Goal: Task Accomplishment & Management: Manage account settings

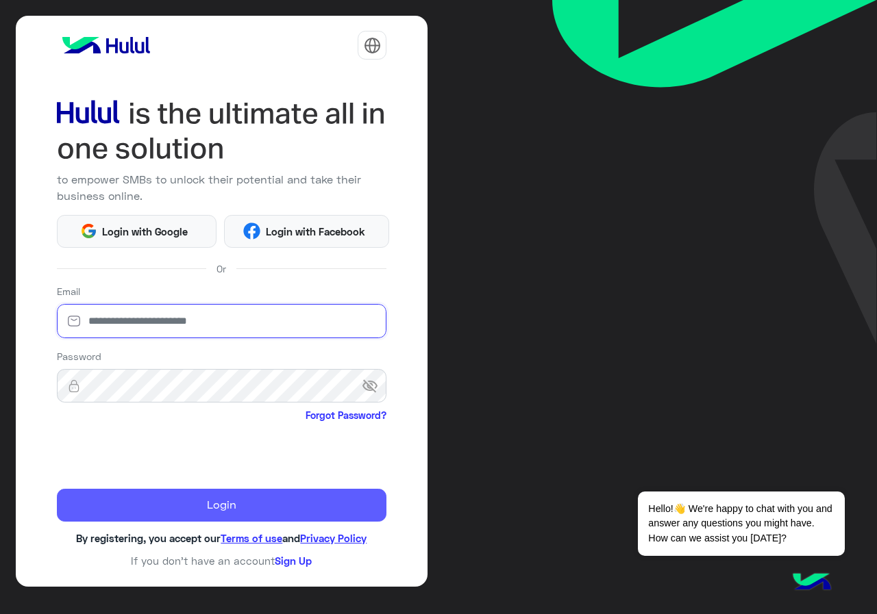
type input "**********"
click at [199, 511] on button "Login" at bounding box center [222, 505] width 330 height 33
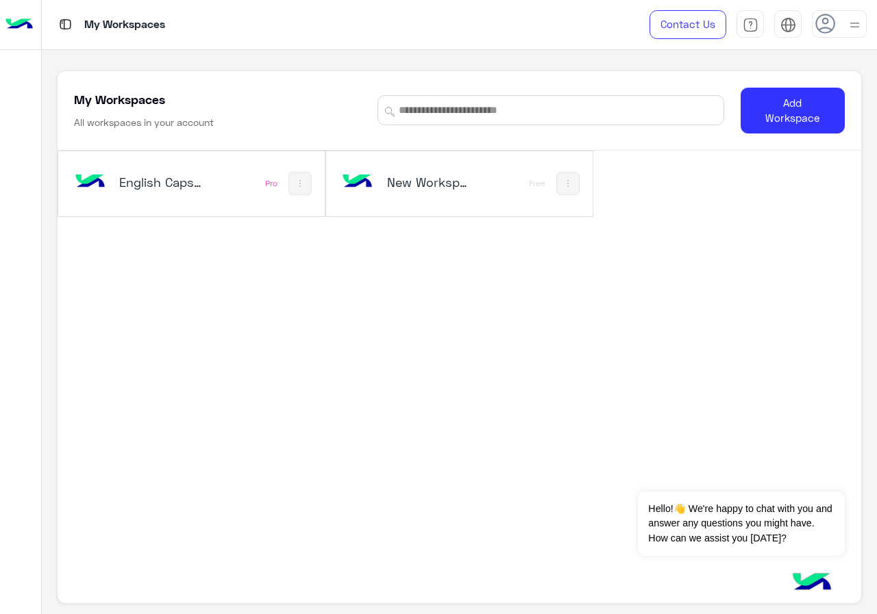
click at [215, 182] on div "English Capsules Pro" at bounding box center [191, 183] width 266 height 65
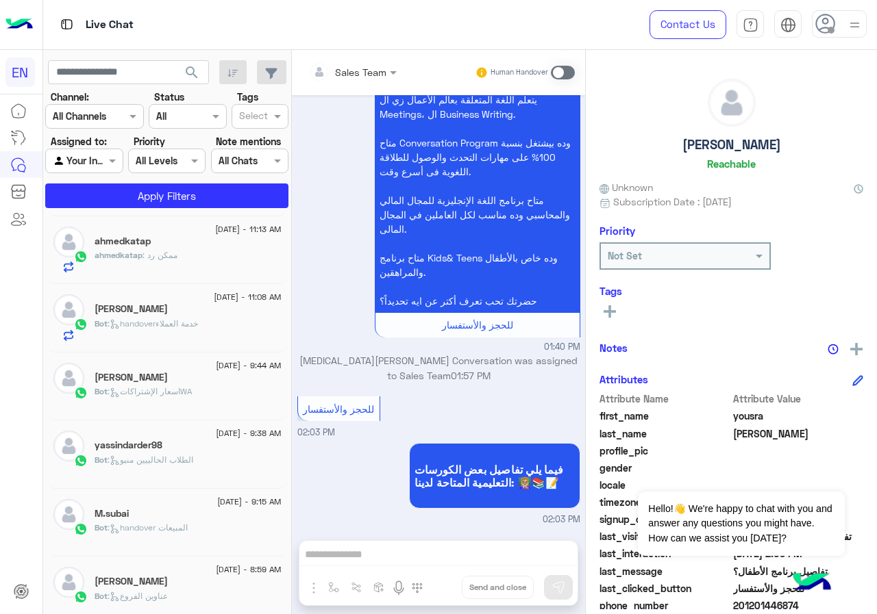
scroll to position [685, 0]
click at [188, 450] on div "HAZEM 8" at bounding box center [188, 446] width 187 height 14
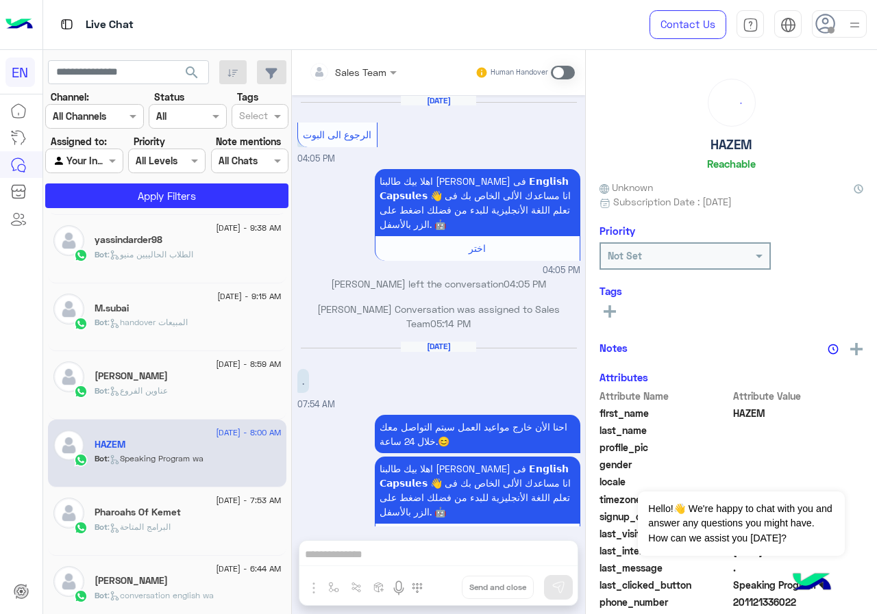
scroll to position [2521, 0]
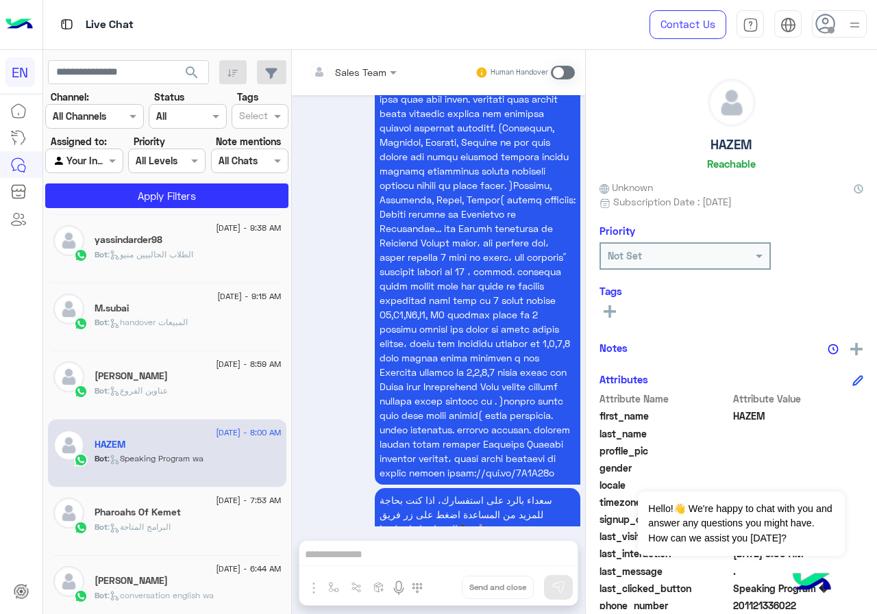
click at [171, 525] on span ": البرامج المتاحة" at bounding box center [139, 527] width 63 height 10
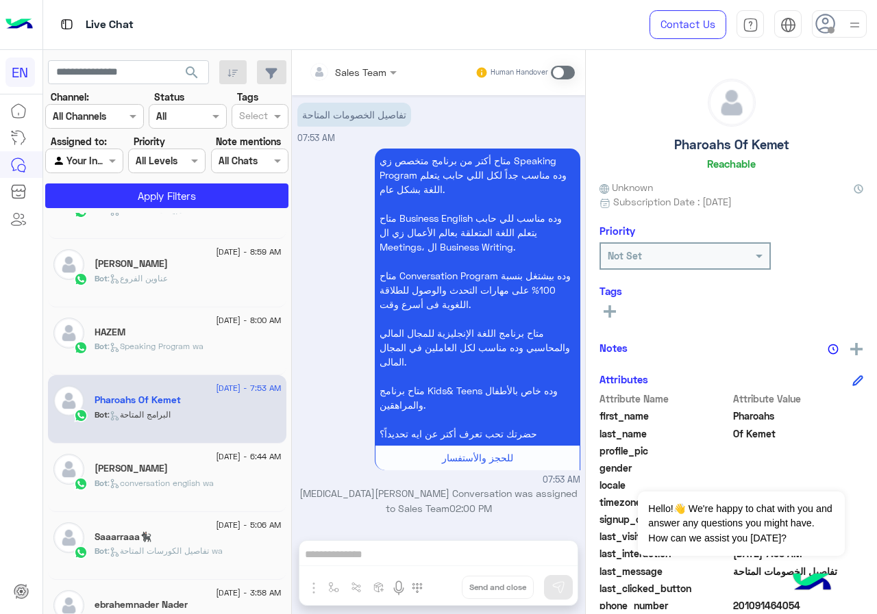
scroll to position [822, 0]
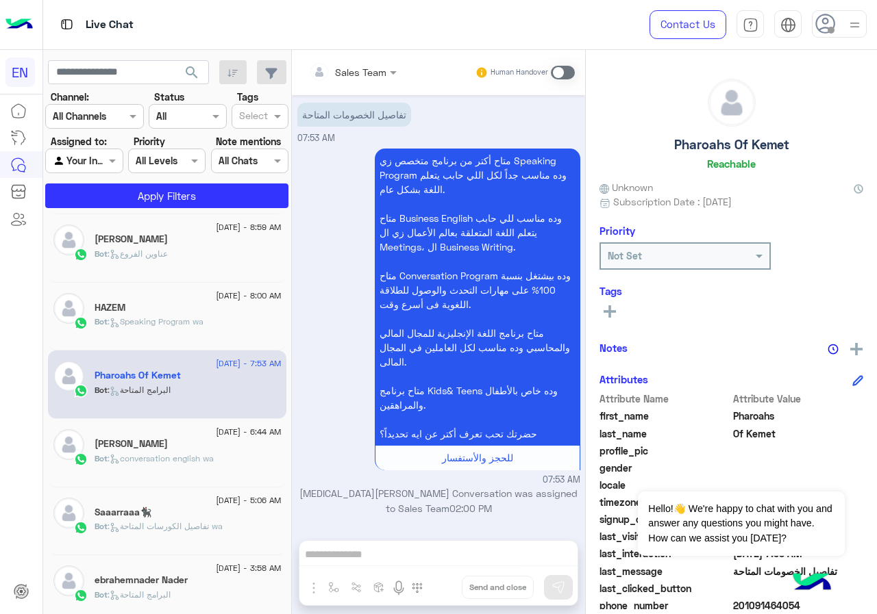
click at [210, 464] on p "Bot : conversation english wa" at bounding box center [154, 459] width 119 height 12
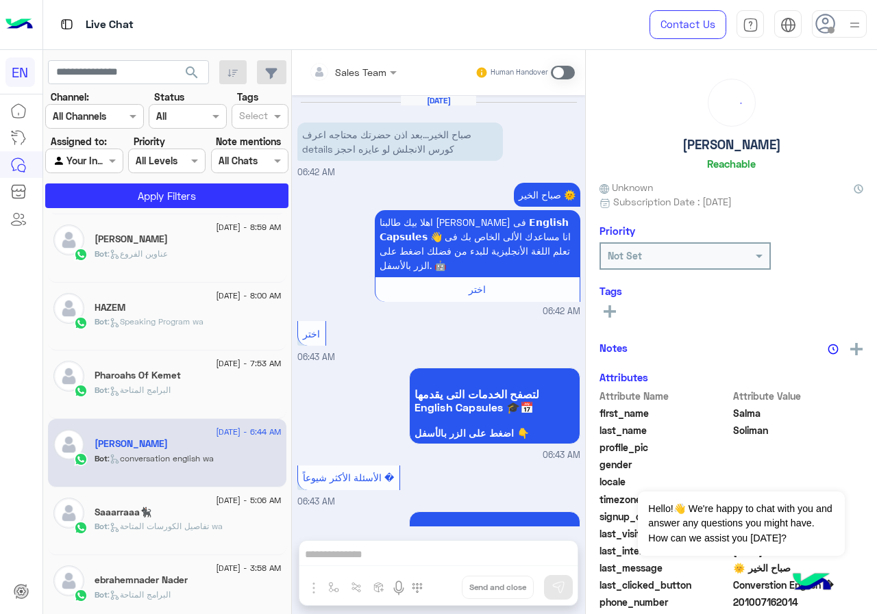
scroll to position [1427, 0]
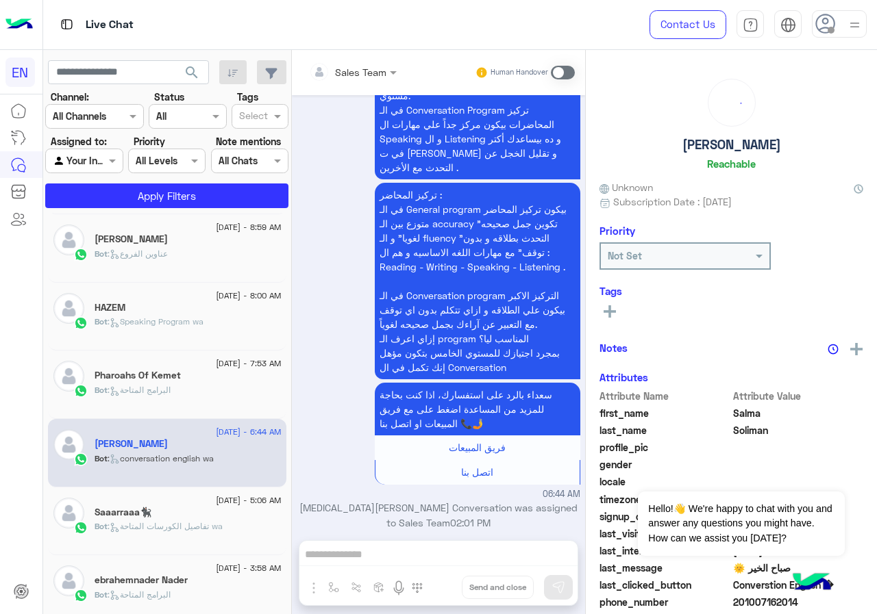
click at [216, 497] on span "[DATE] - 5:06 AM" at bounding box center [248, 500] width 65 height 12
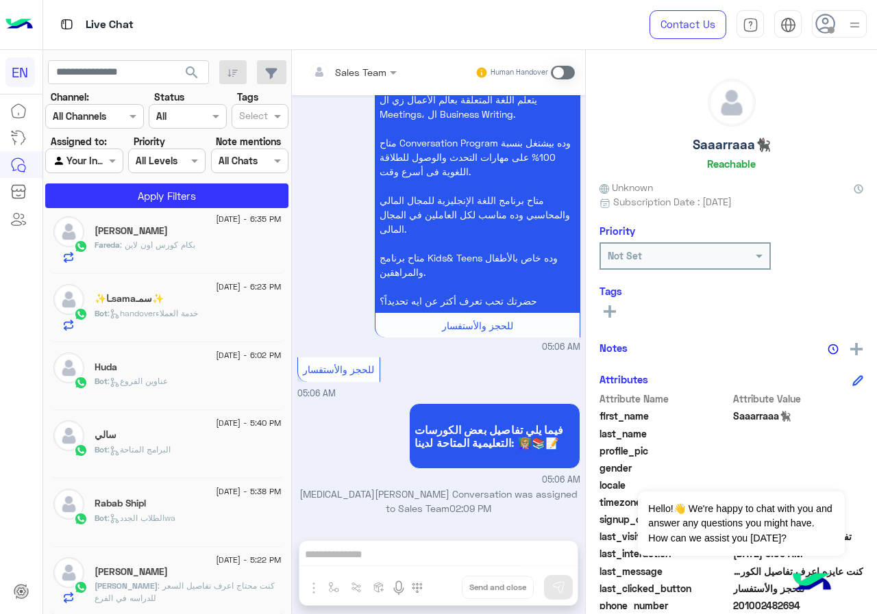
scroll to position [7, 0]
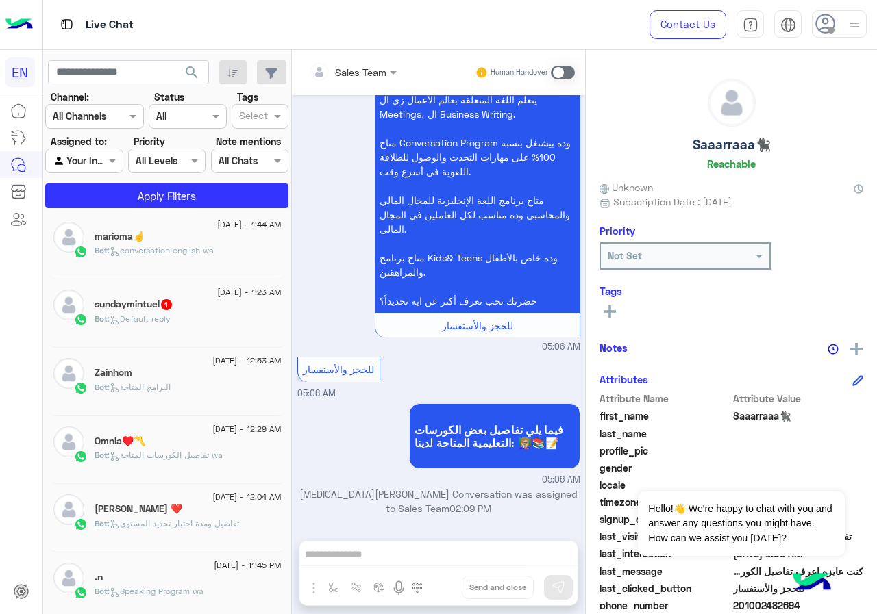
click at [209, 442] on div "Omnia♥️〽️" at bounding box center [188, 443] width 187 height 14
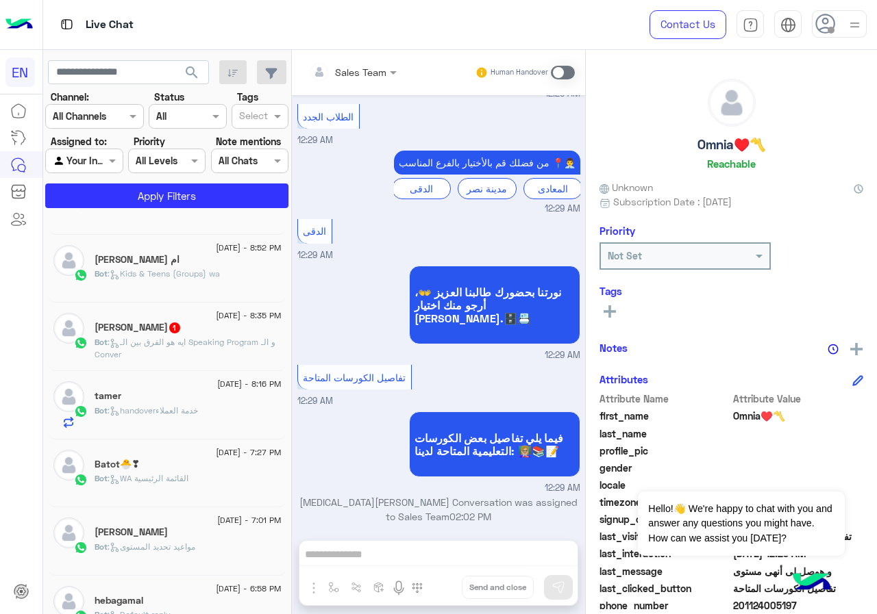
scroll to position [495, 0]
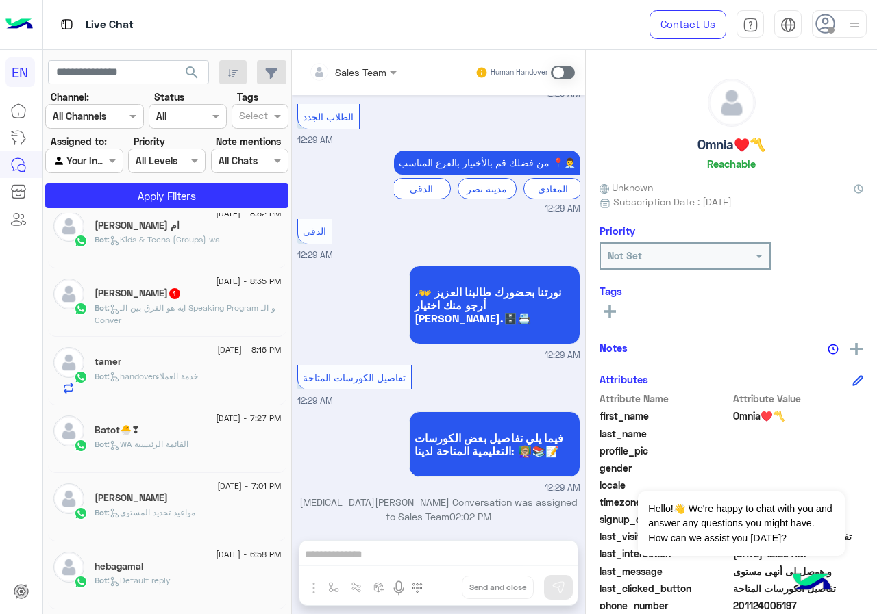
click at [181, 365] on div "tamer" at bounding box center [188, 363] width 187 height 14
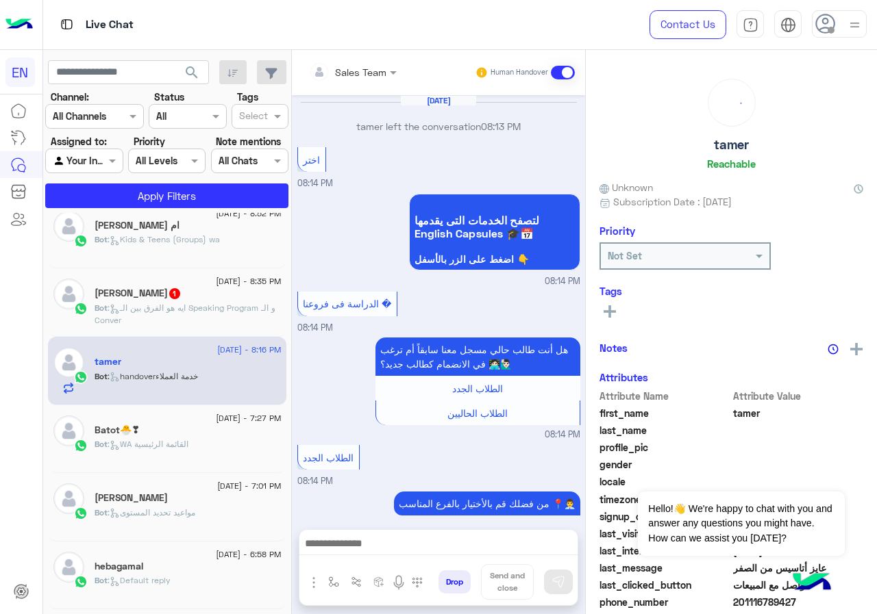
scroll to position [1053, 0]
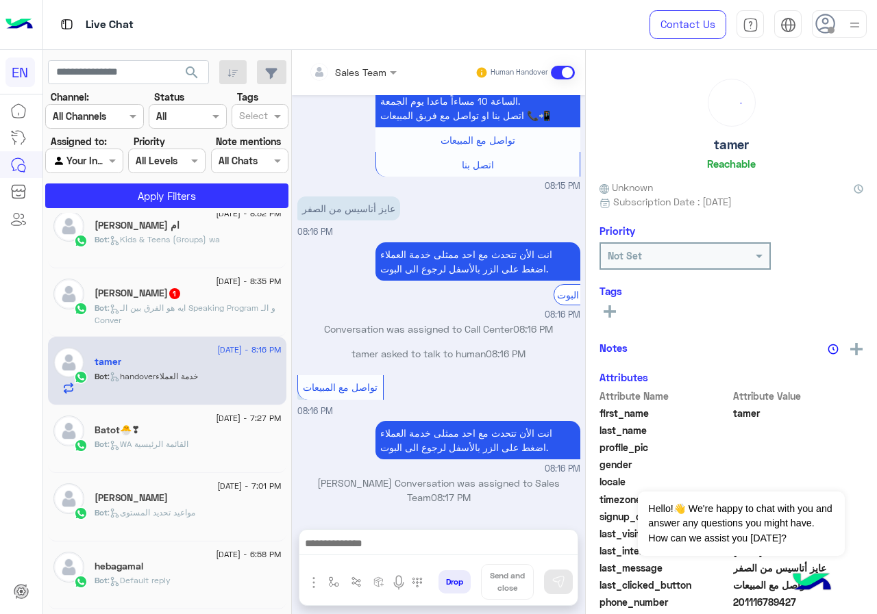
click at [205, 440] on div "Bot : WA القائمة الرئيسية" at bounding box center [188, 450] width 187 height 24
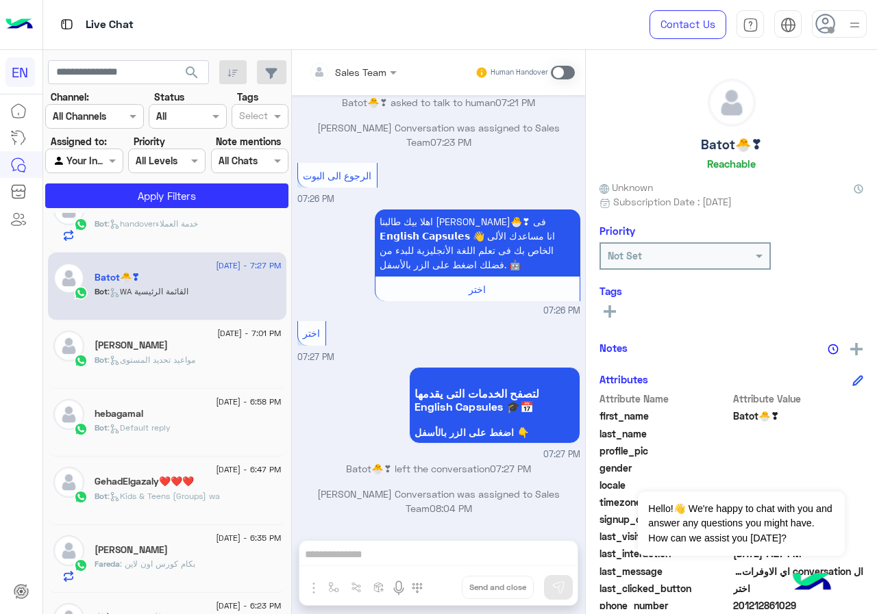
scroll to position [701, 0]
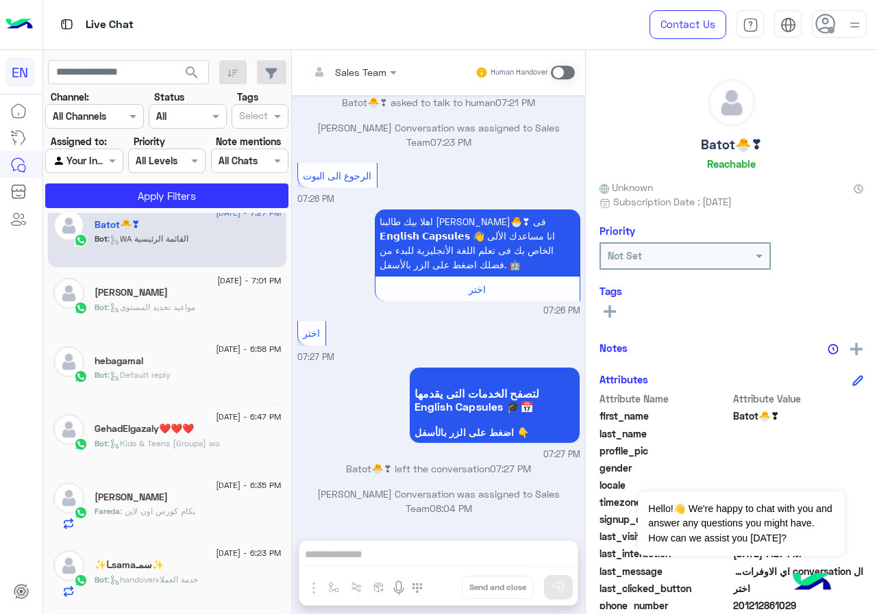
click at [177, 428] on h5 "GehadElgazaly❤️❤️❤️" at bounding box center [144, 429] width 99 height 12
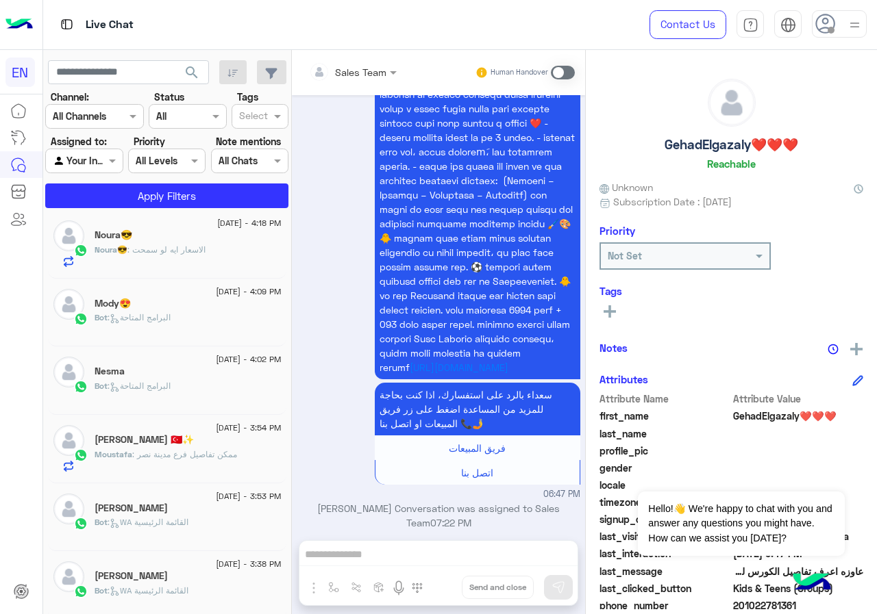
scroll to position [486, 0]
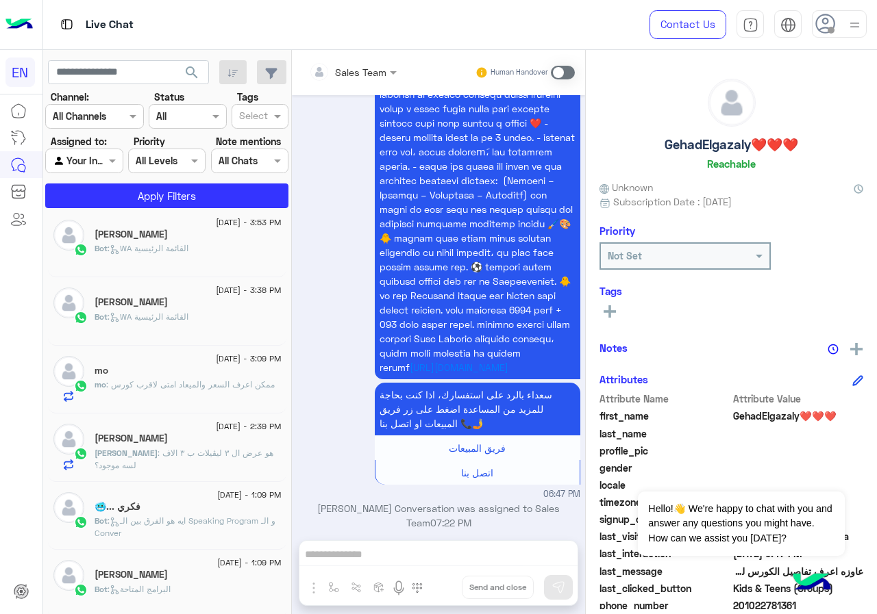
click at [242, 442] on div "[PERSON_NAME]" at bounding box center [188, 440] width 187 height 14
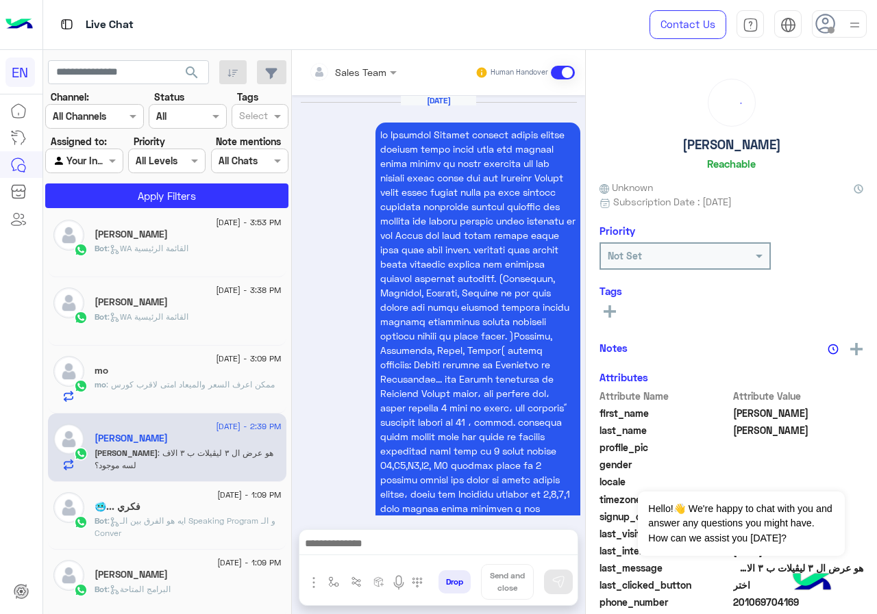
scroll to position [2477, 0]
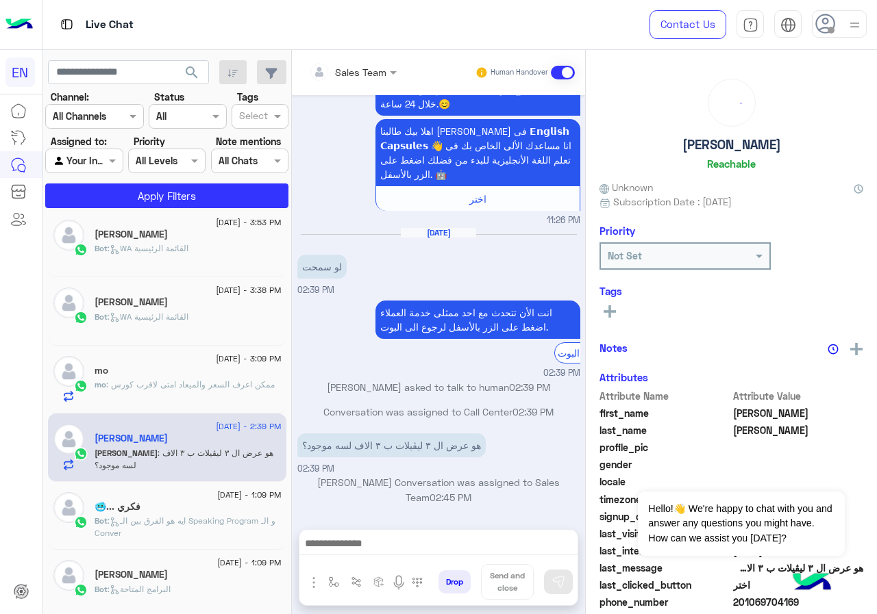
click at [217, 493] on span "[DATE] - 1:09 PM" at bounding box center [249, 495] width 64 height 12
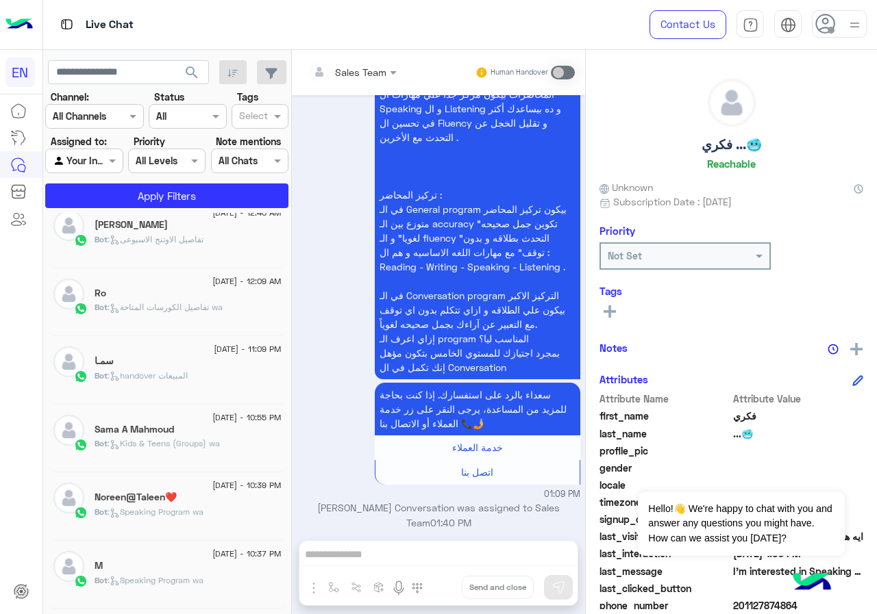
scroll to position [760, 0]
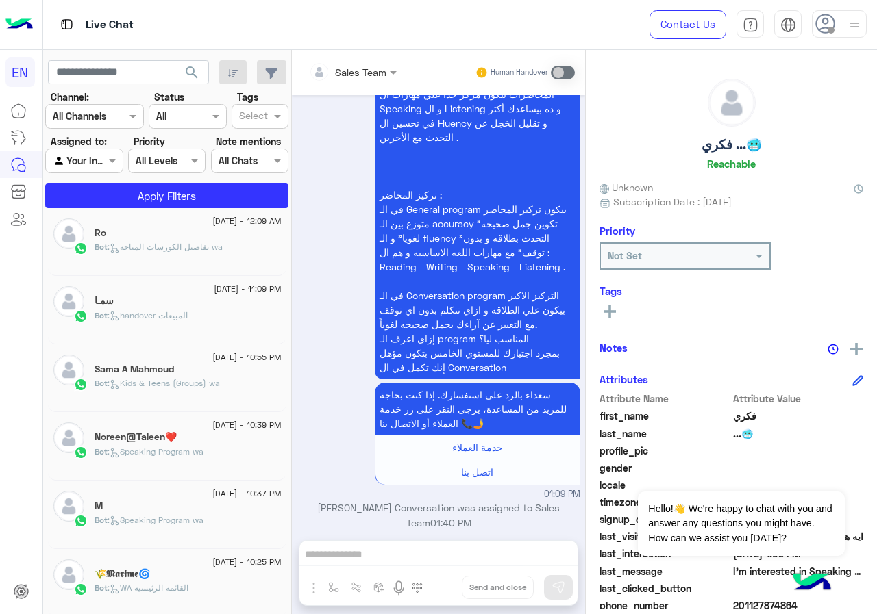
click at [190, 446] on p "Bot : Speaking Program wa" at bounding box center [149, 452] width 109 height 12
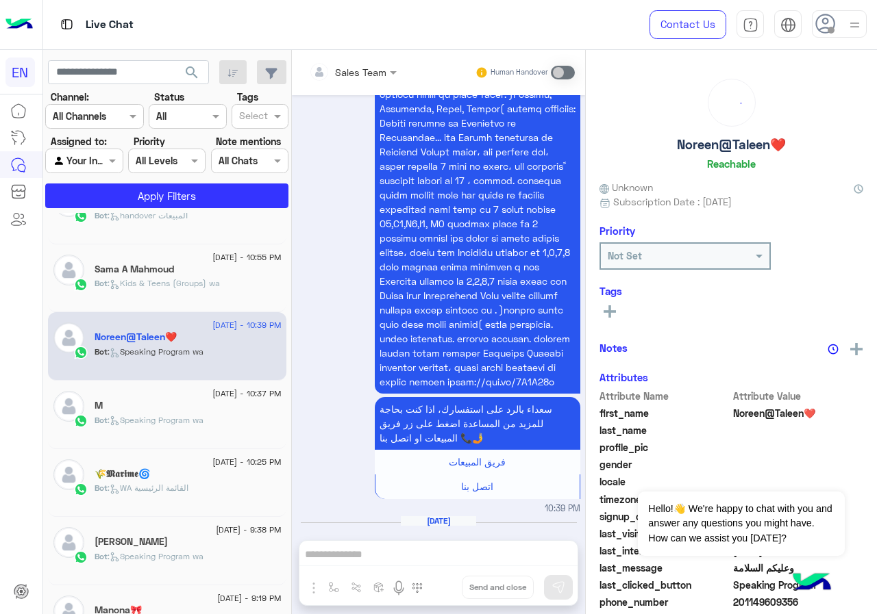
scroll to position [966, 0]
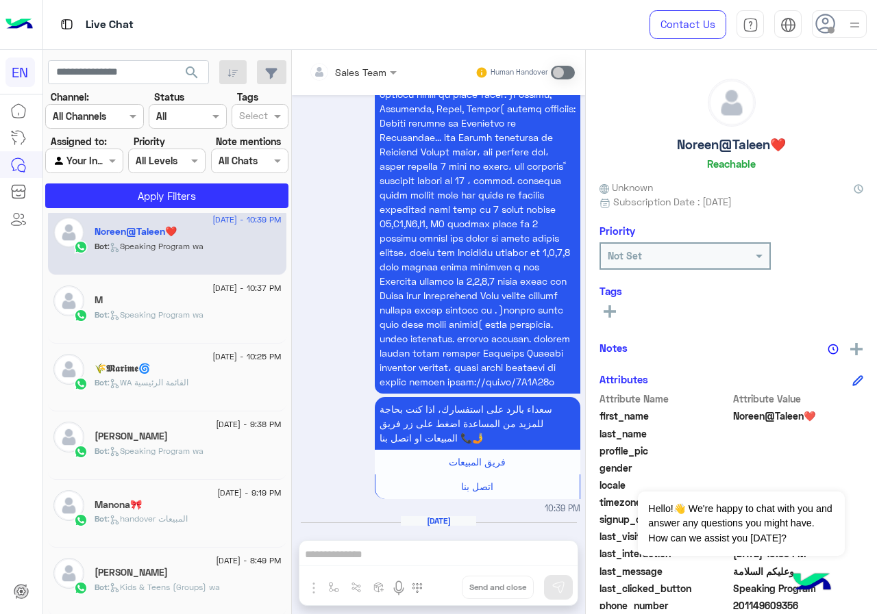
click at [204, 399] on div "Bot : WA القائمة الرئيسية" at bounding box center [188, 389] width 187 height 24
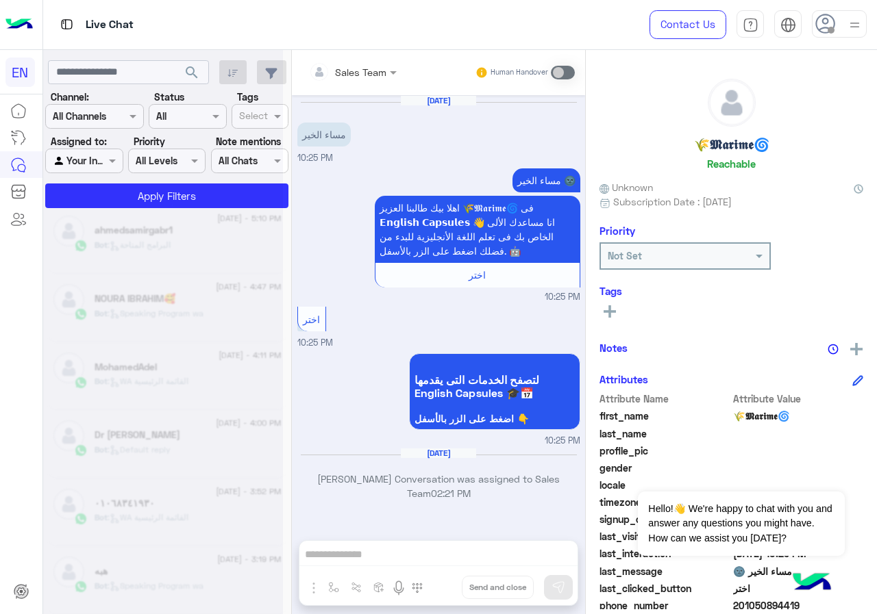
scroll to position [7, 0]
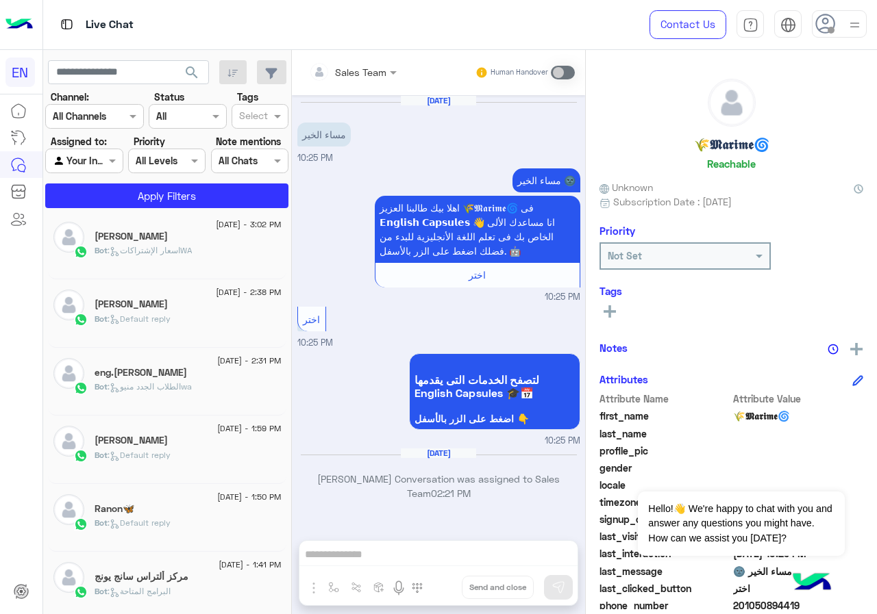
click at [211, 535] on div "Bot : Default reply" at bounding box center [188, 529] width 187 height 24
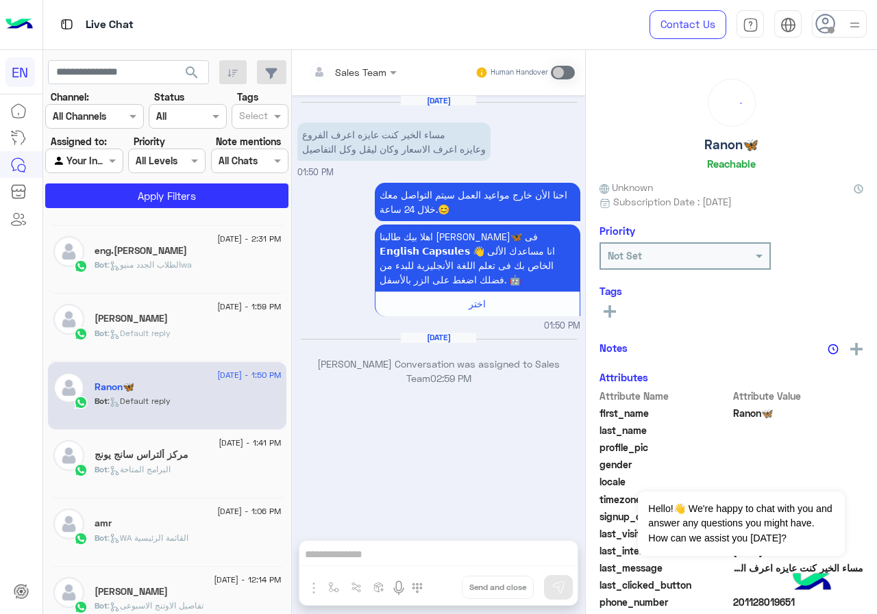
scroll to position [212, 0]
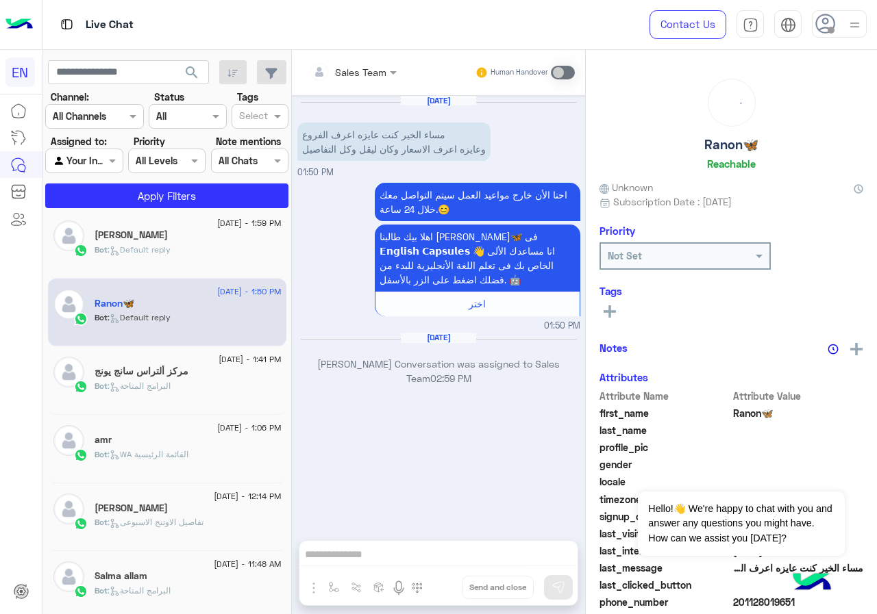
click at [202, 529] on div "Bot : تفاصيل الاوتنج الاسبوعى" at bounding box center [188, 528] width 187 height 24
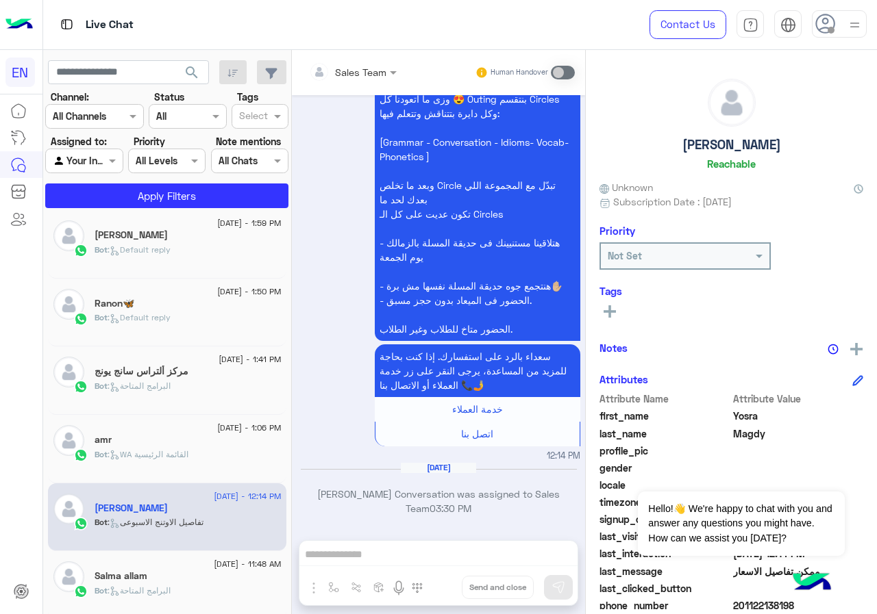
scroll to position [555, 0]
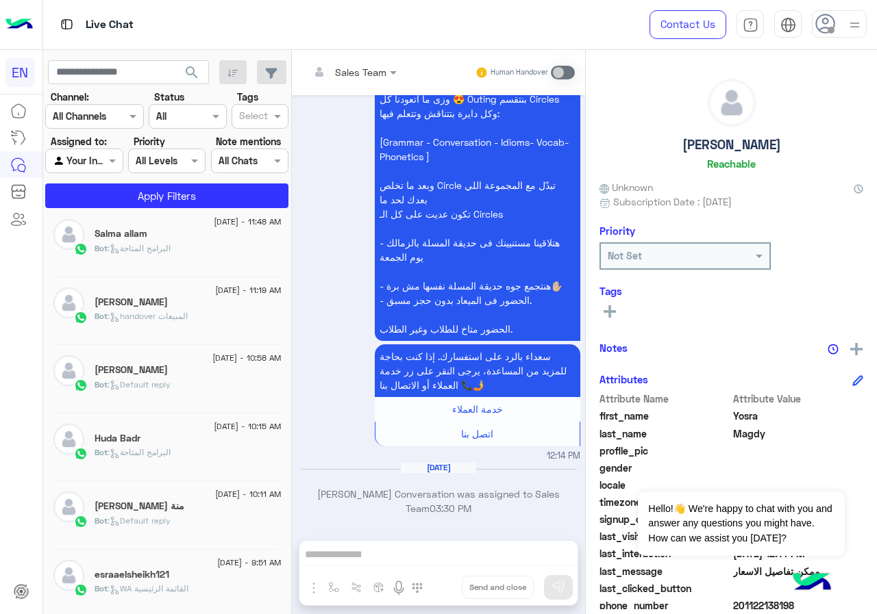
click at [202, 529] on div "Bot : Default reply" at bounding box center [188, 527] width 187 height 24
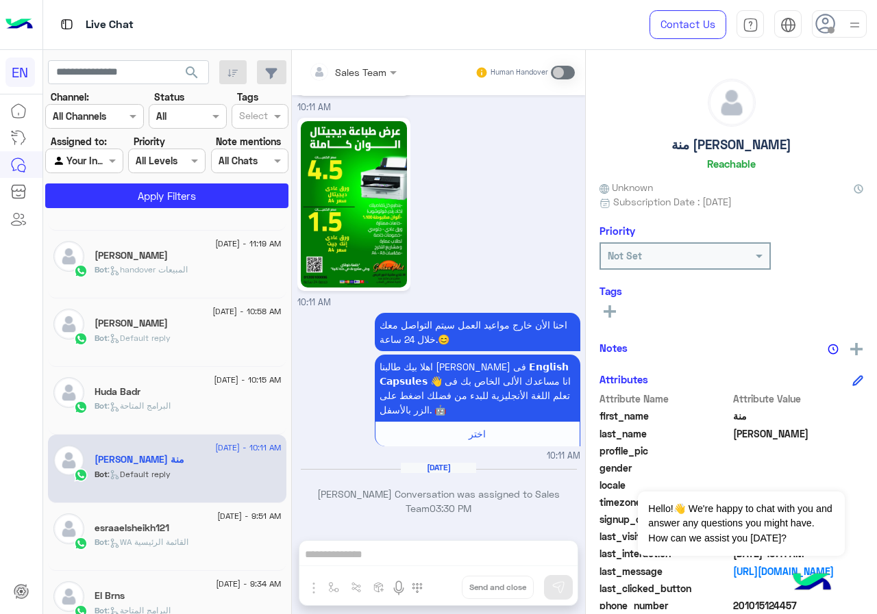
scroll to position [829, 0]
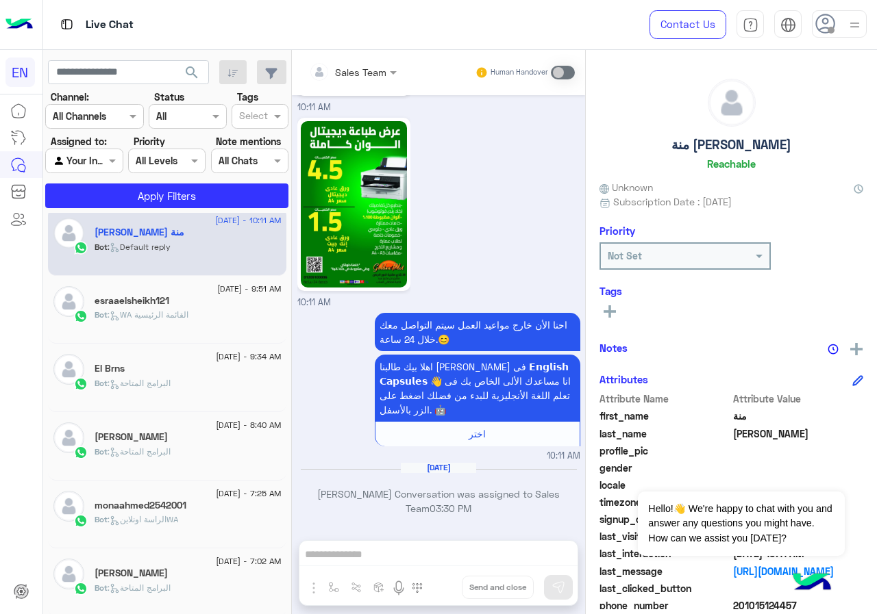
click at [202, 529] on div "Bot : الراسة اونلاينWA" at bounding box center [188, 526] width 187 height 24
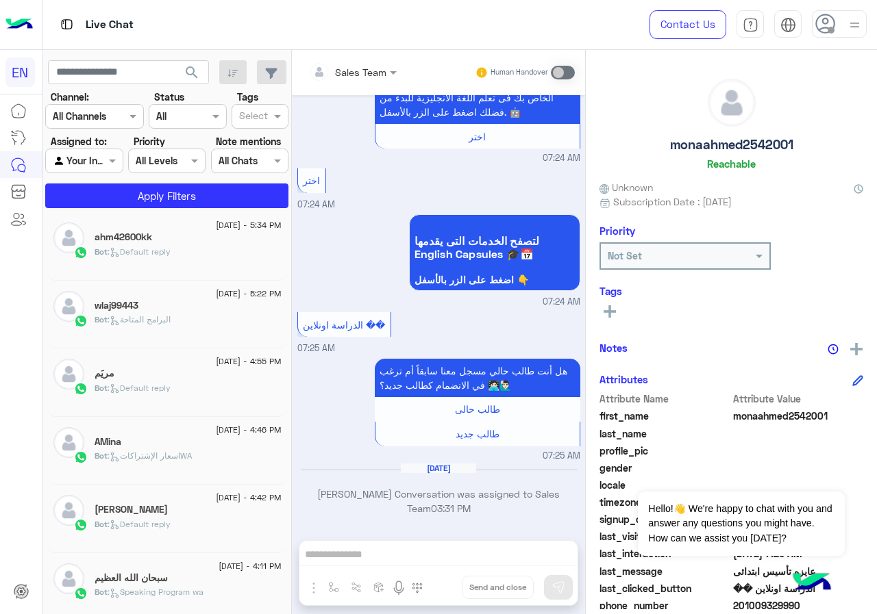
scroll to position [418, 0]
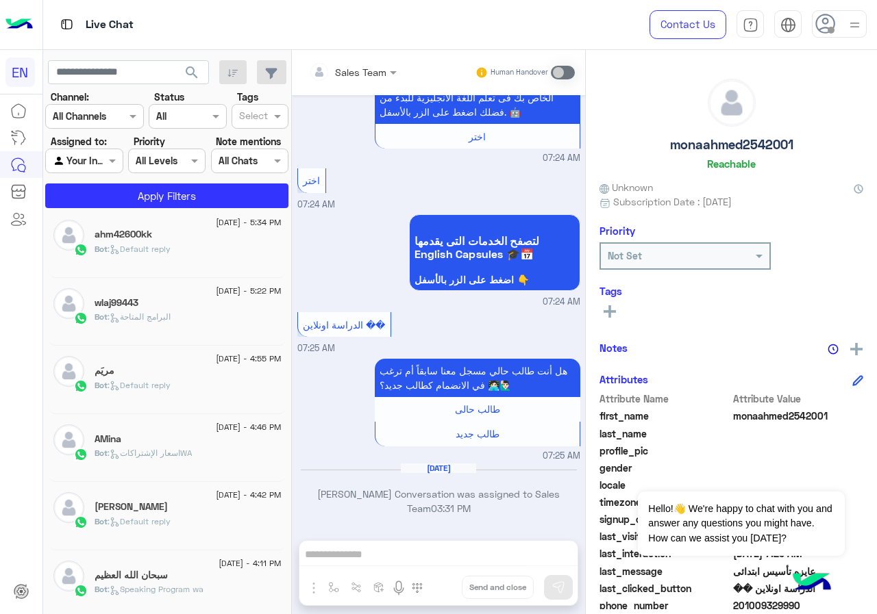
click at [204, 457] on div "Bot : اسعار الإشتراكاتWA" at bounding box center [188, 459] width 187 height 24
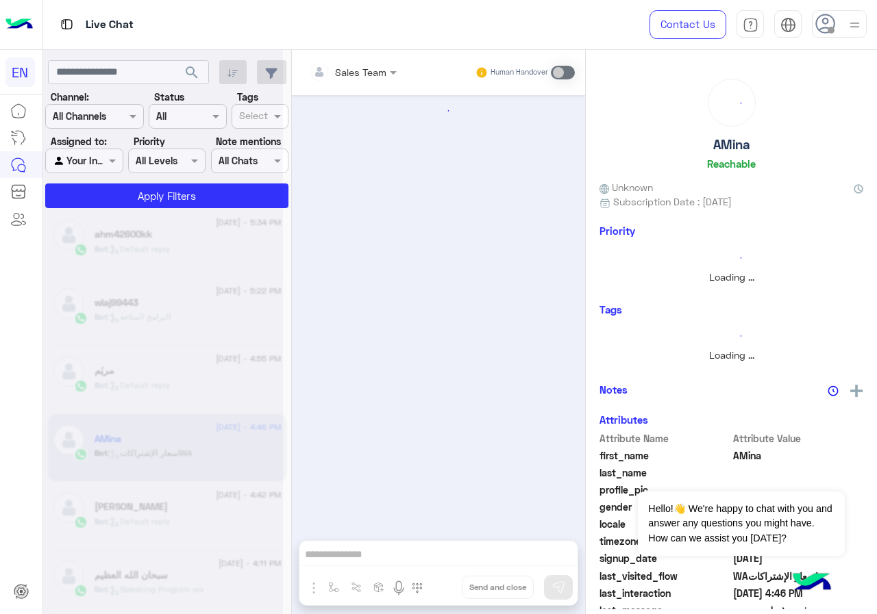
scroll to position [1546, 0]
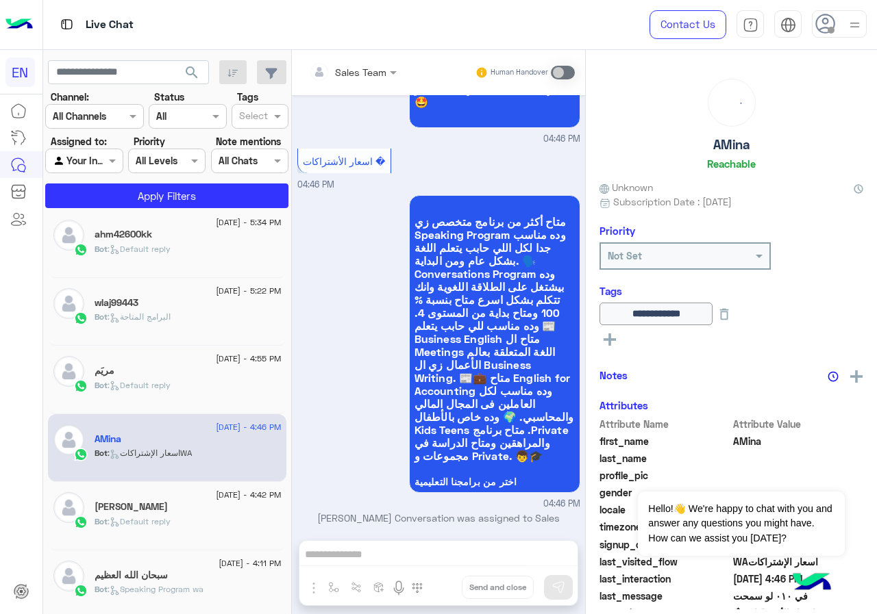
click at [211, 383] on div "Bot : Default reply" at bounding box center [188, 391] width 187 height 24
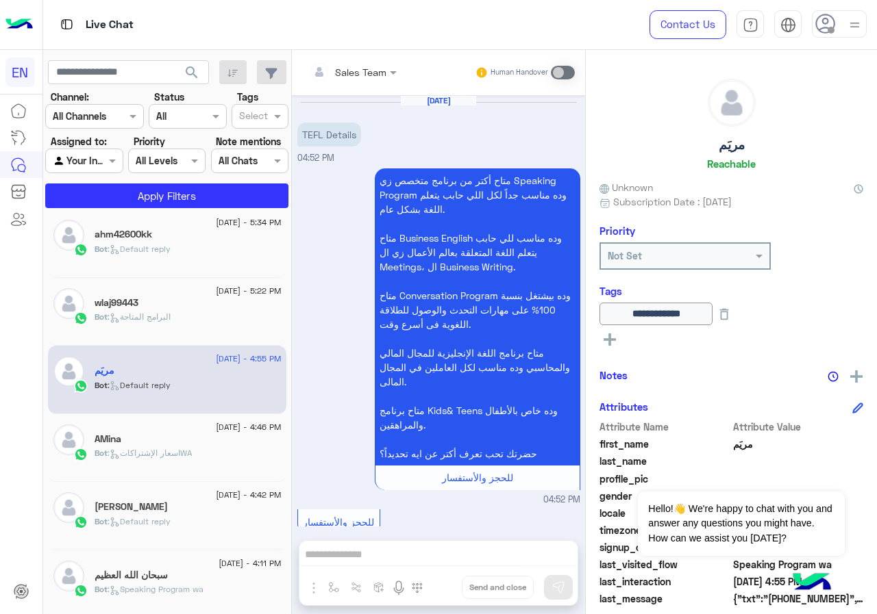
scroll to position [1787, 0]
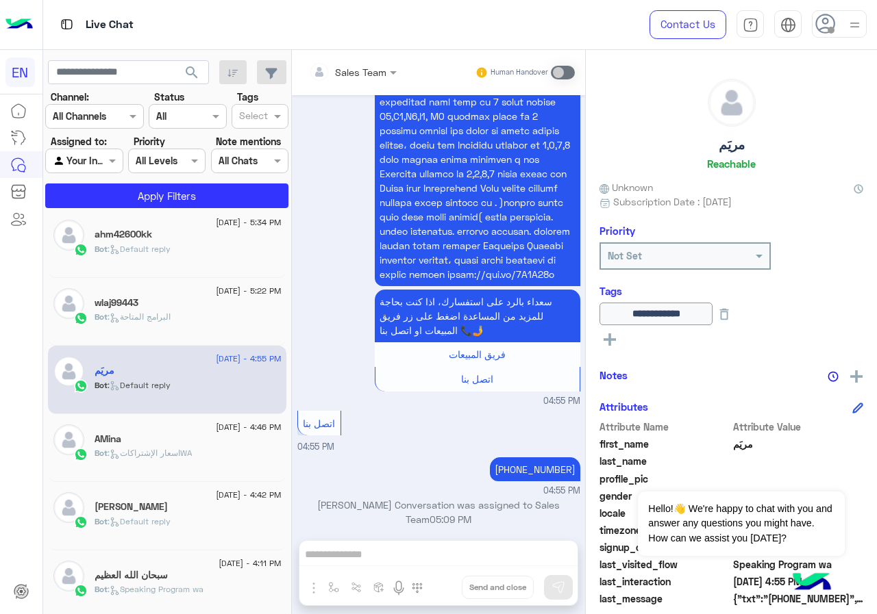
click at [216, 293] on span "[DATE] - 5:22 PM" at bounding box center [248, 291] width 65 height 12
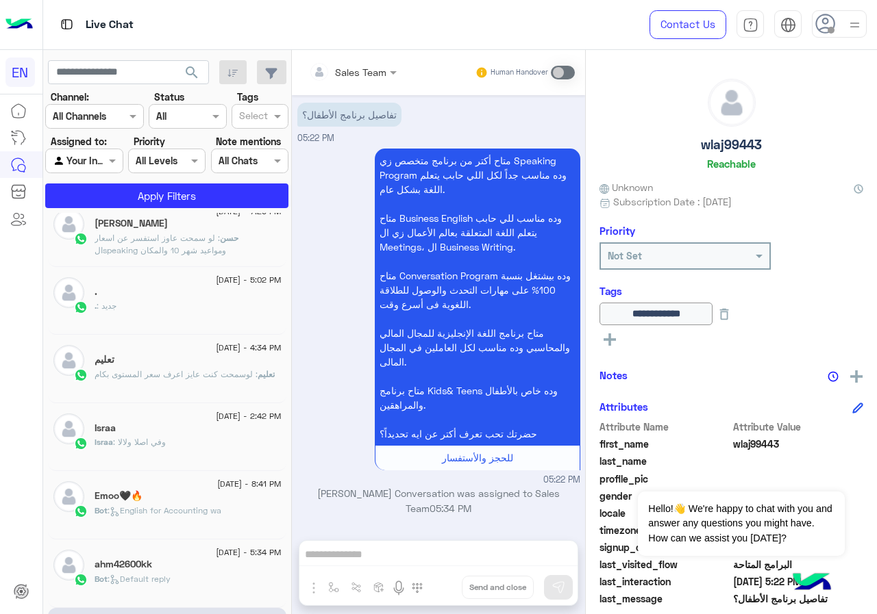
click at [217, 365] on div "تعليم" at bounding box center [188, 361] width 187 height 14
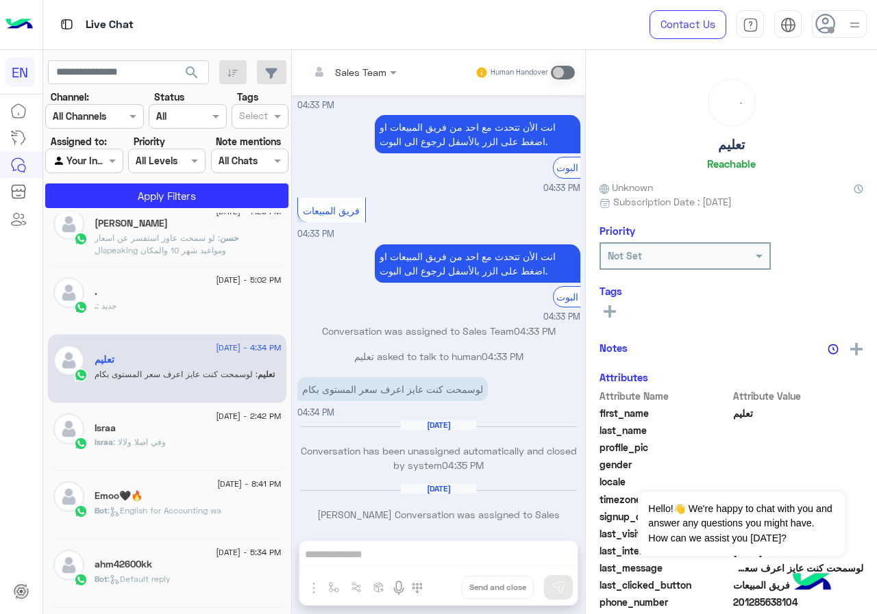
click at [212, 427] on div "Israa" at bounding box center [188, 430] width 187 height 14
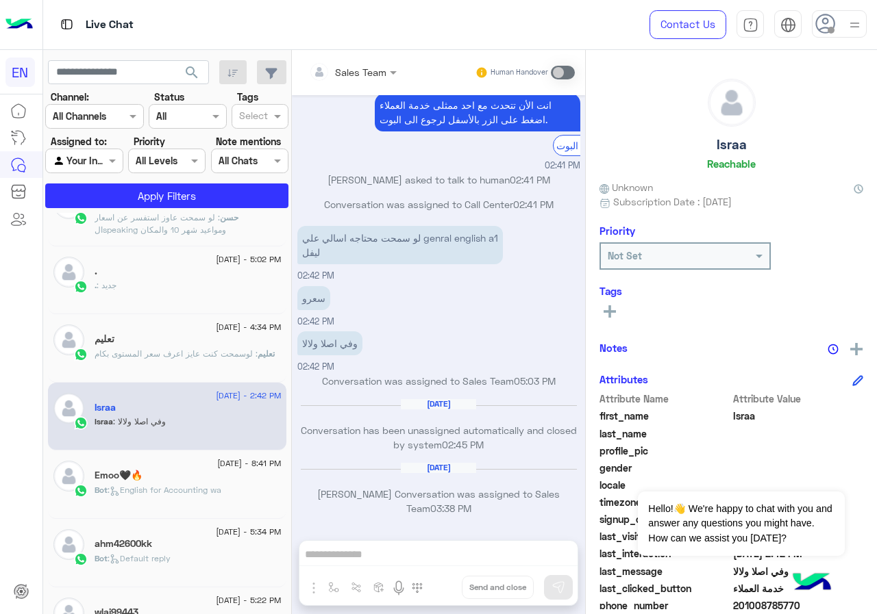
scroll to position [121, 0]
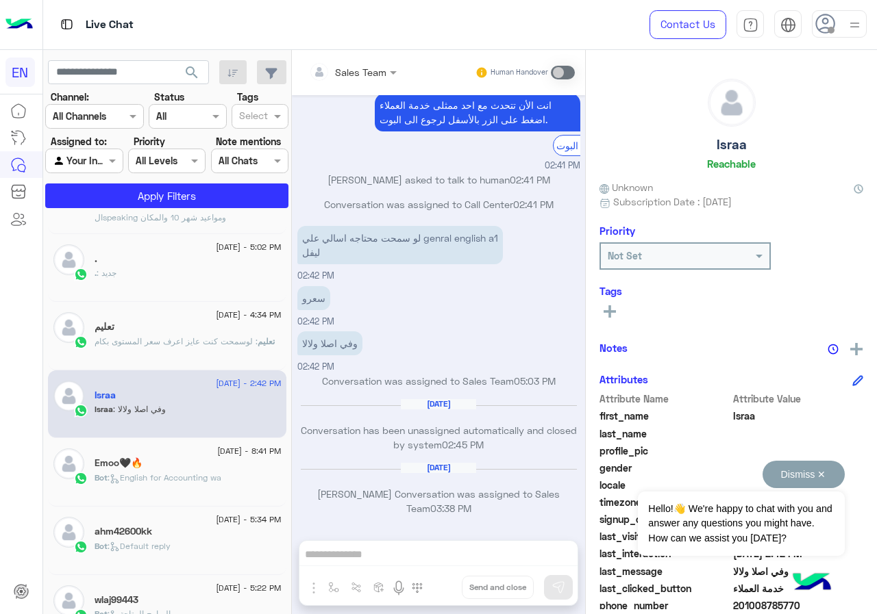
click at [819, 479] on button "Dismiss ✕" at bounding box center [803, 474] width 82 height 27
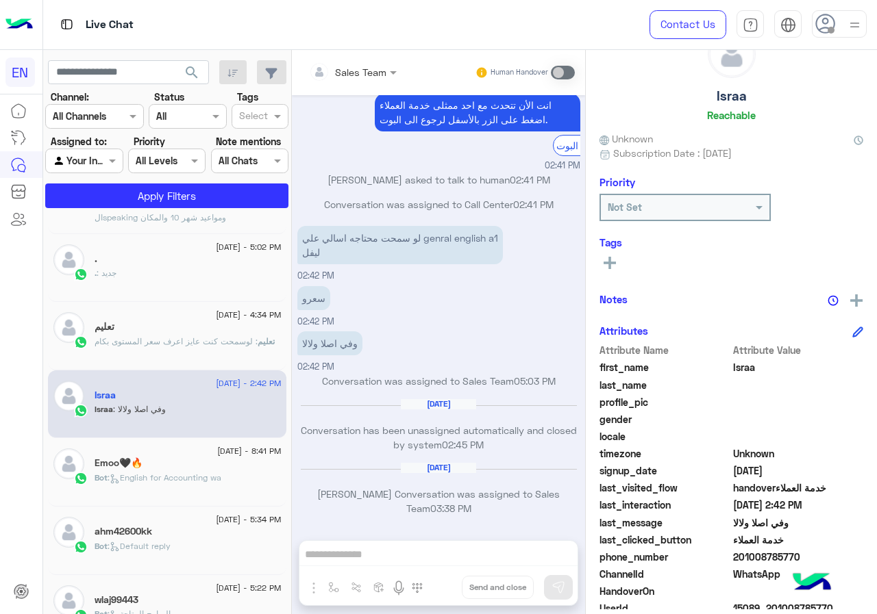
scroll to position [123, 0]
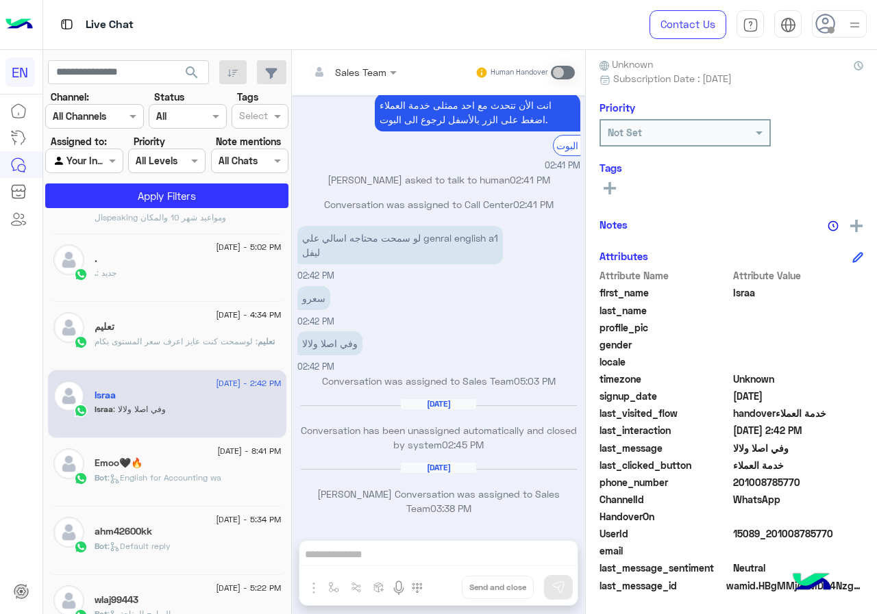
click at [806, 481] on span "201008785770" at bounding box center [798, 482] width 131 height 14
copy span "201008785770"
click at [748, 291] on span "Israa" at bounding box center [798, 293] width 131 height 14
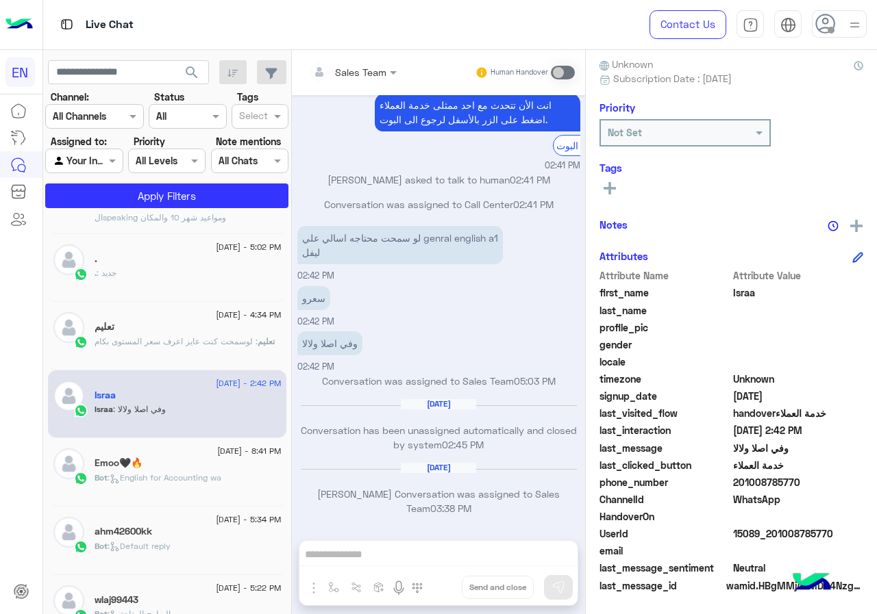
click at [748, 291] on span "Israa" at bounding box center [798, 293] width 131 height 14
copy span "Israa"
click at [612, 180] on button at bounding box center [609, 187] width 21 height 16
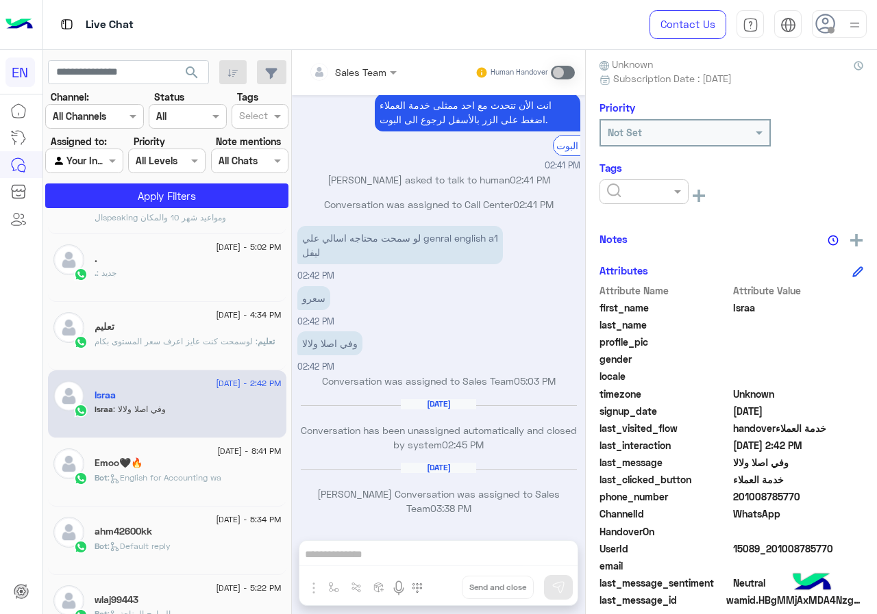
click at [628, 186] on input "text" at bounding box center [628, 192] width 42 height 14
click at [650, 275] on span "[PERSON_NAME]" at bounding box center [643, 277] width 75 height 12
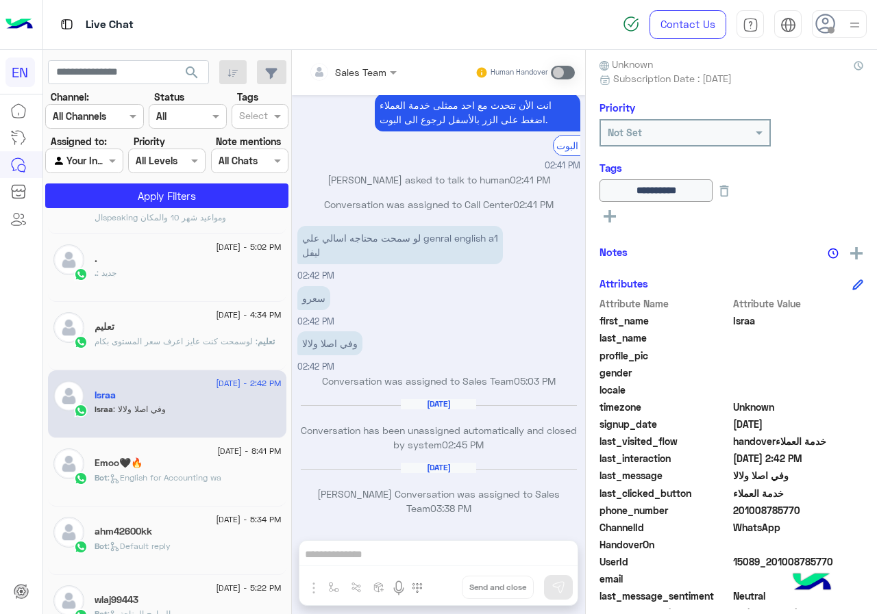
click at [651, 190] on input "**********" at bounding box center [655, 190] width 113 height 23
click at [699, 195] on input "**********" at bounding box center [655, 190] width 113 height 23
click at [610, 216] on rect at bounding box center [609, 216] width 3 height 12
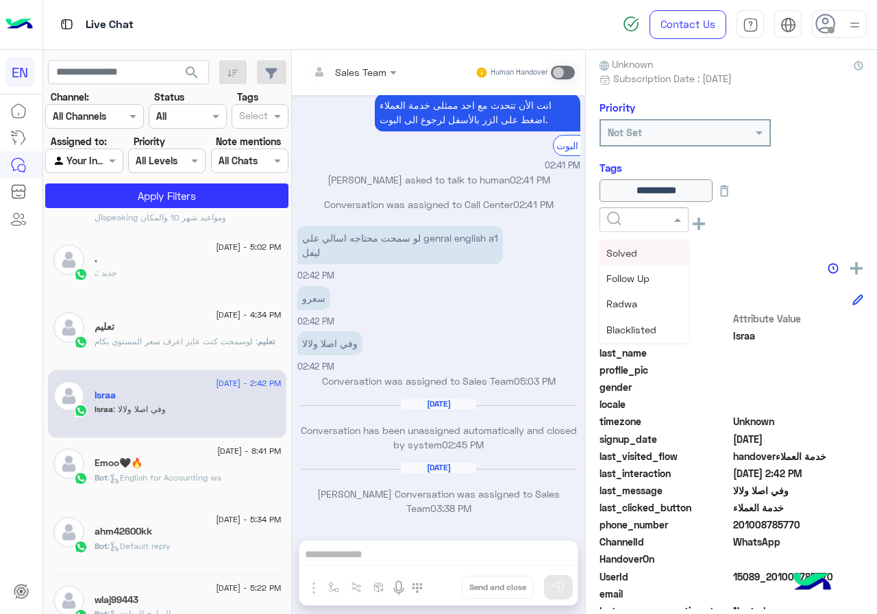
click at [675, 225] on span at bounding box center [678, 219] width 17 height 14
click at [747, 259] on div "Notes" at bounding box center [731, 267] width 264 height 17
click at [202, 327] on div "تعليم" at bounding box center [188, 328] width 187 height 14
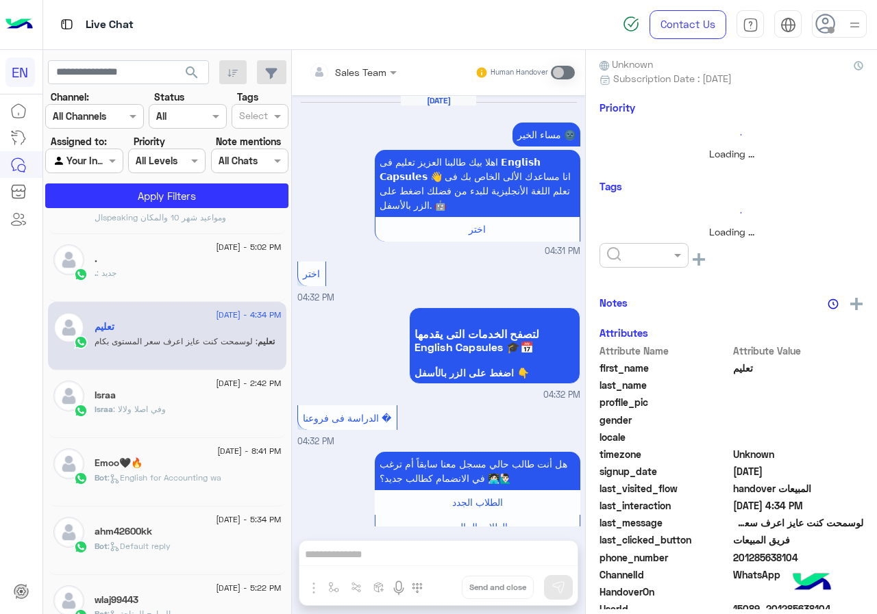
scroll to position [2351, 0]
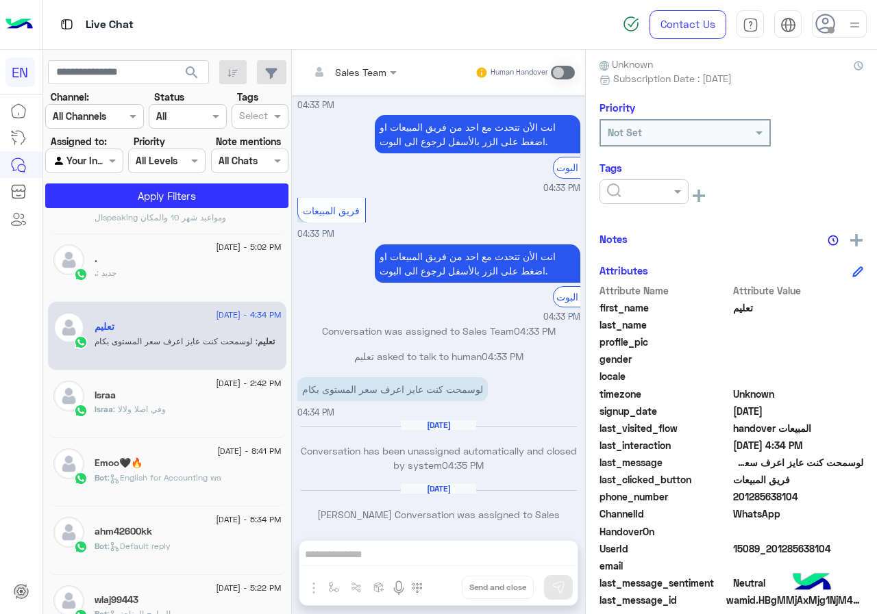
click at [807, 494] on span "201285638104" at bounding box center [798, 497] width 131 height 14
copy span "201285638104"
click at [662, 197] on div at bounding box center [644, 192] width 88 height 16
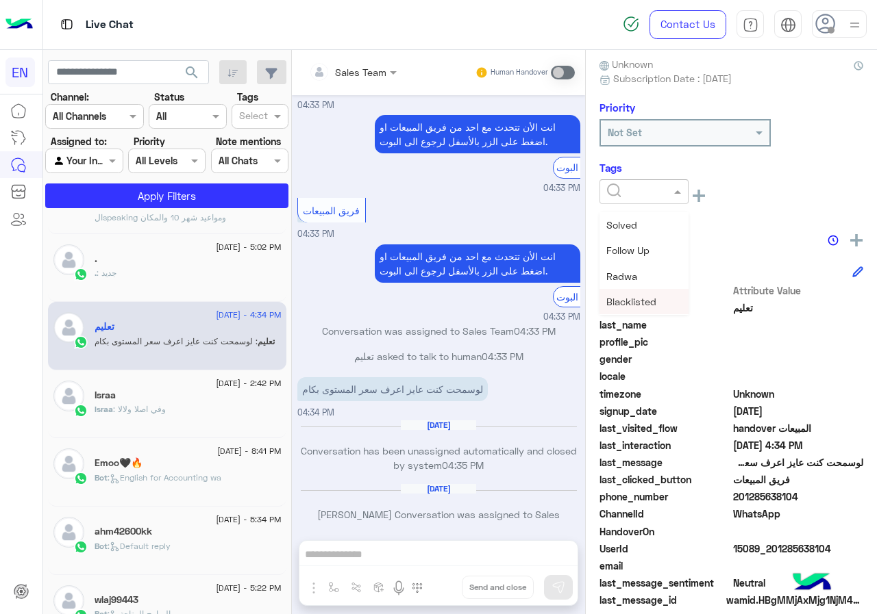
scroll to position [179, 0]
click at [639, 231] on span "[PERSON_NAME]" at bounding box center [643, 225] width 75 height 12
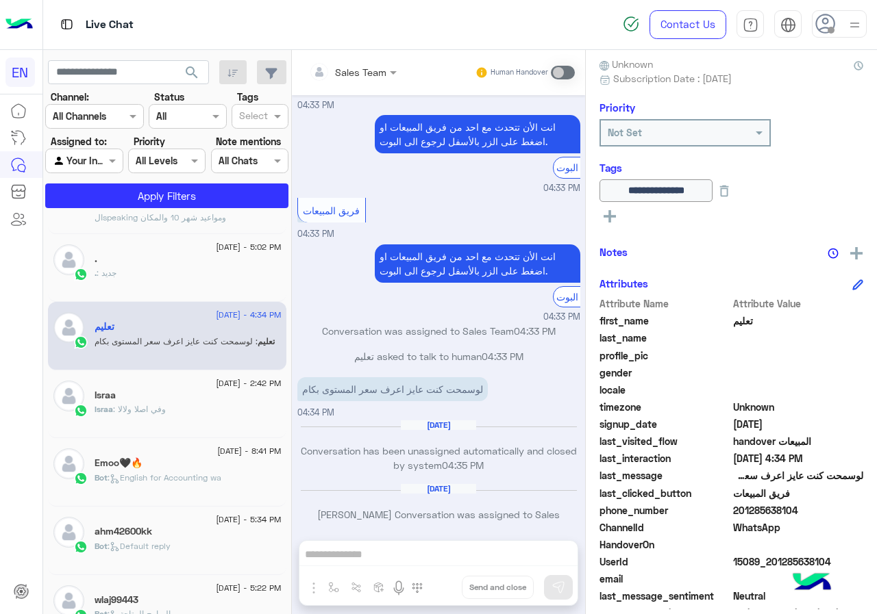
click at [175, 271] on div ". : جديد" at bounding box center [188, 279] width 187 height 24
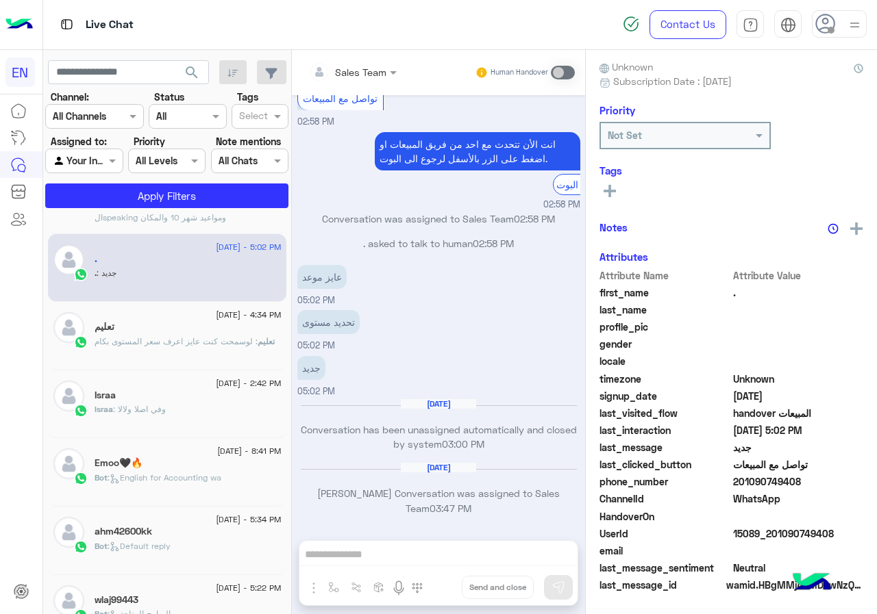
scroll to position [123, 0]
click at [812, 486] on span "201090749408" at bounding box center [798, 482] width 131 height 14
copy span "201090749408"
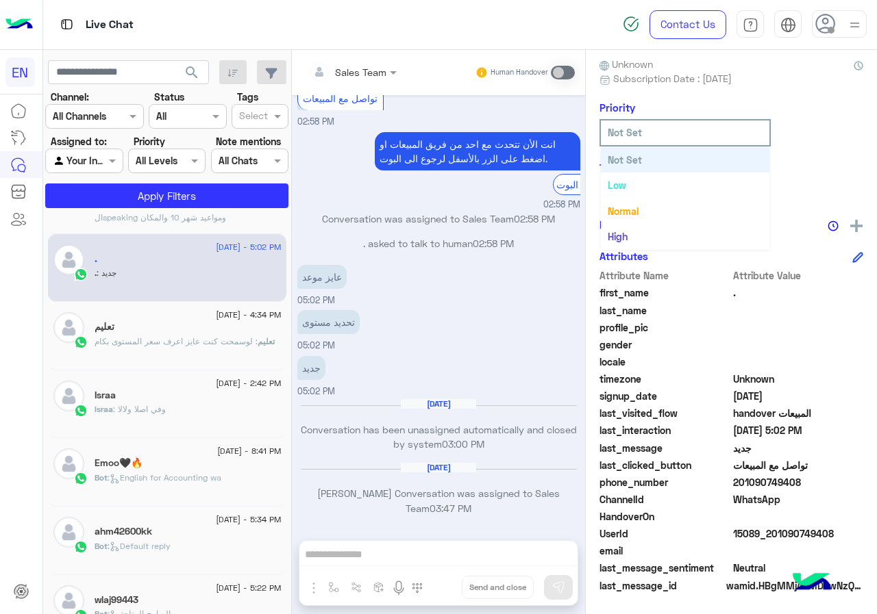
click at [625, 134] on input "text" at bounding box center [664, 132] width 114 height 14
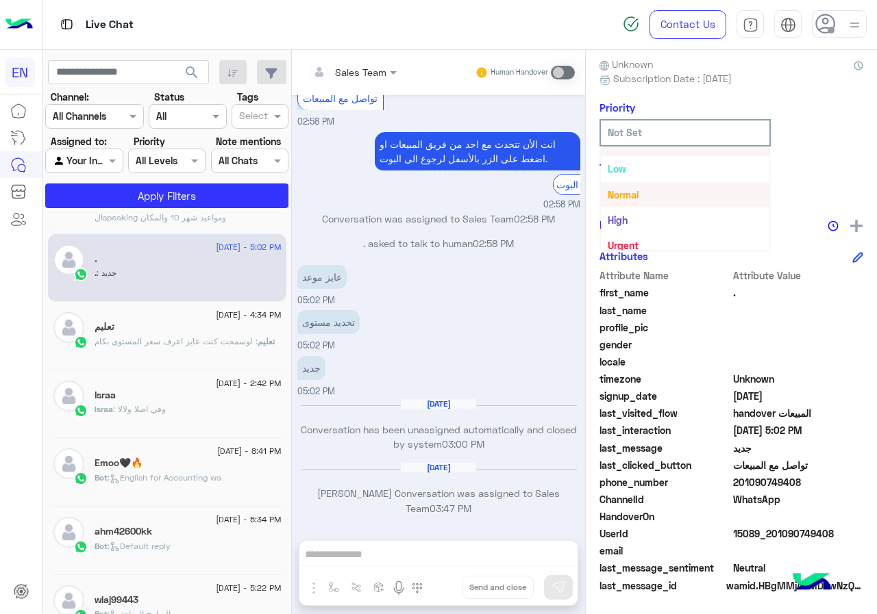
scroll to position [25, 0]
click at [814, 179] on div "See All" at bounding box center [731, 187] width 264 height 16
click at [617, 186] on button at bounding box center [609, 187] width 21 height 16
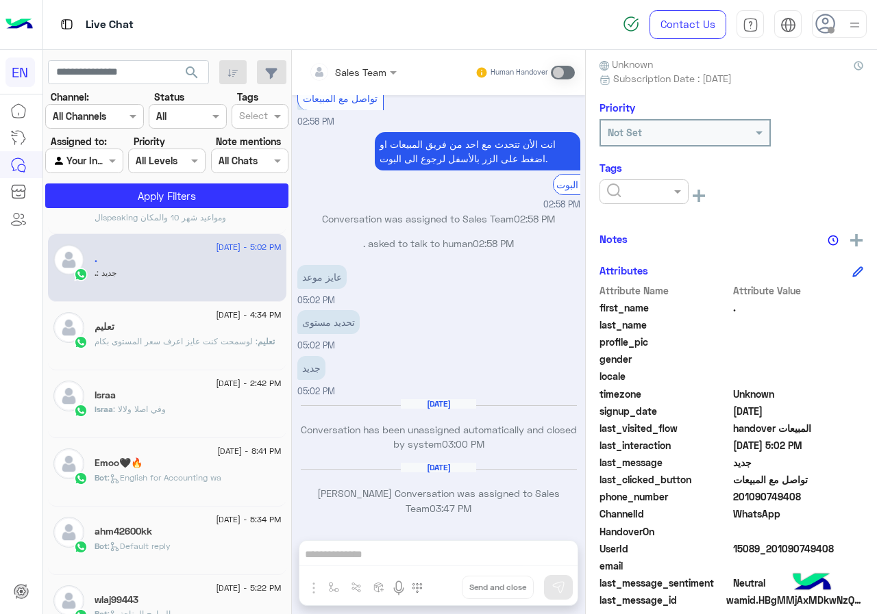
click at [618, 192] on input "text" at bounding box center [628, 192] width 42 height 14
click at [654, 223] on div "Solved" at bounding box center [643, 224] width 89 height 25
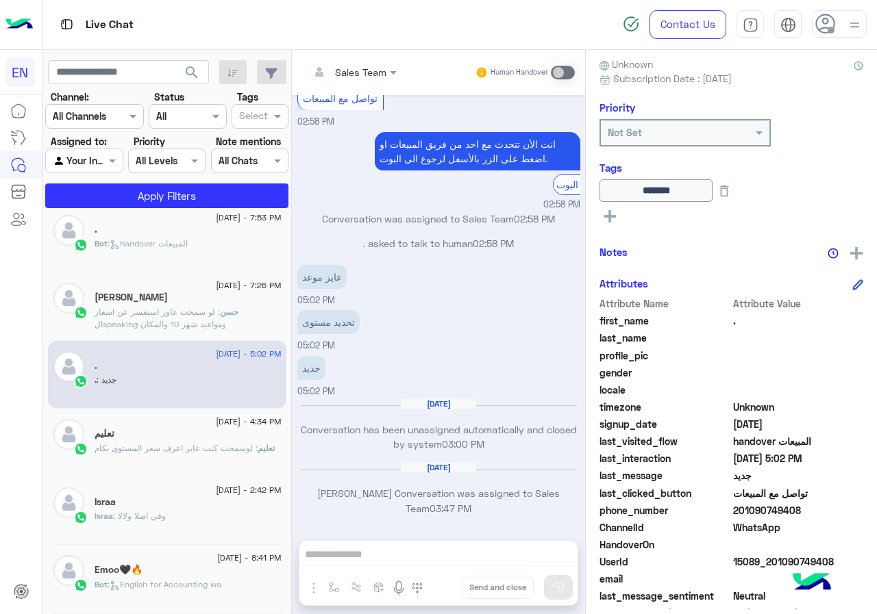
scroll to position [0, 0]
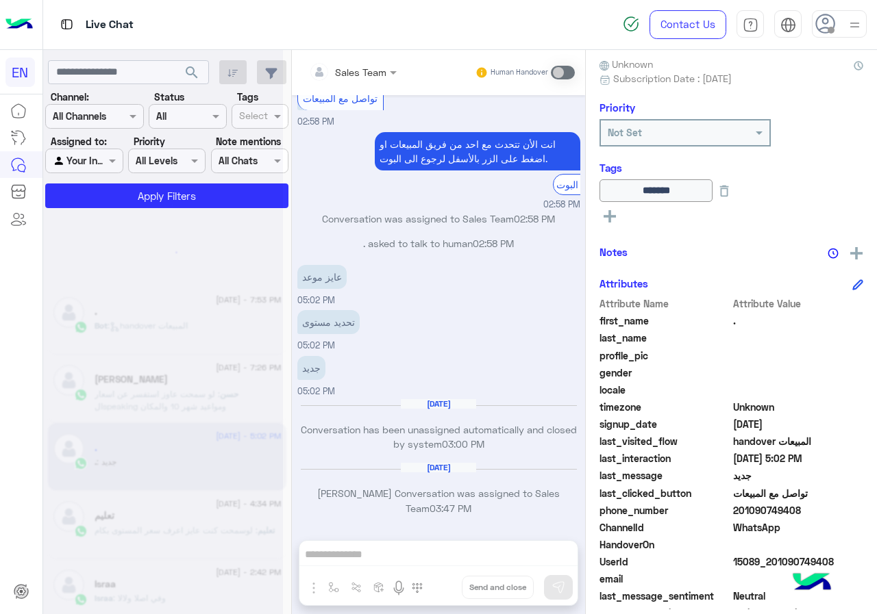
click at [288, 325] on div "search Channel: Channel All Channels Status Channel All Tags Select Assigned to…" at bounding box center [167, 335] width 249 height 570
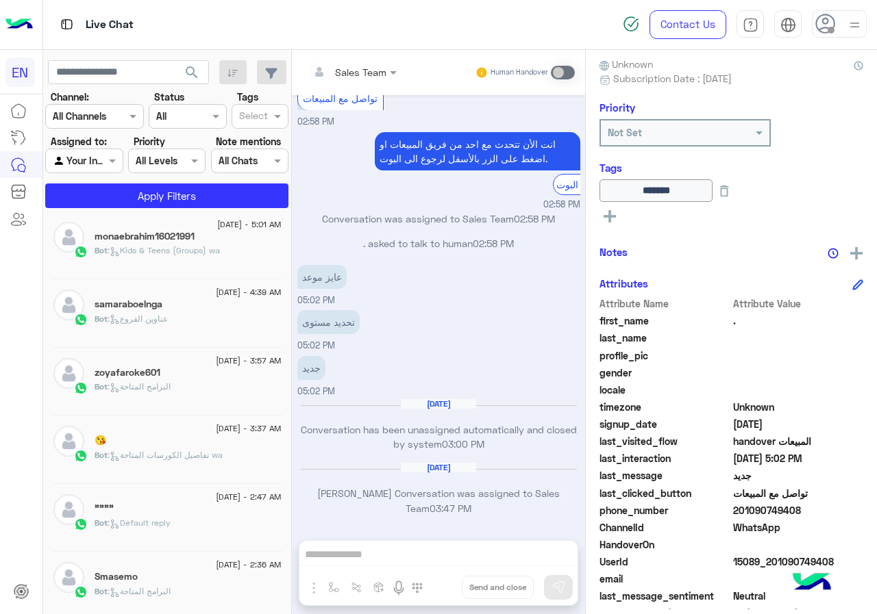
click at [212, 577] on div "Smasemo" at bounding box center [188, 578] width 187 height 14
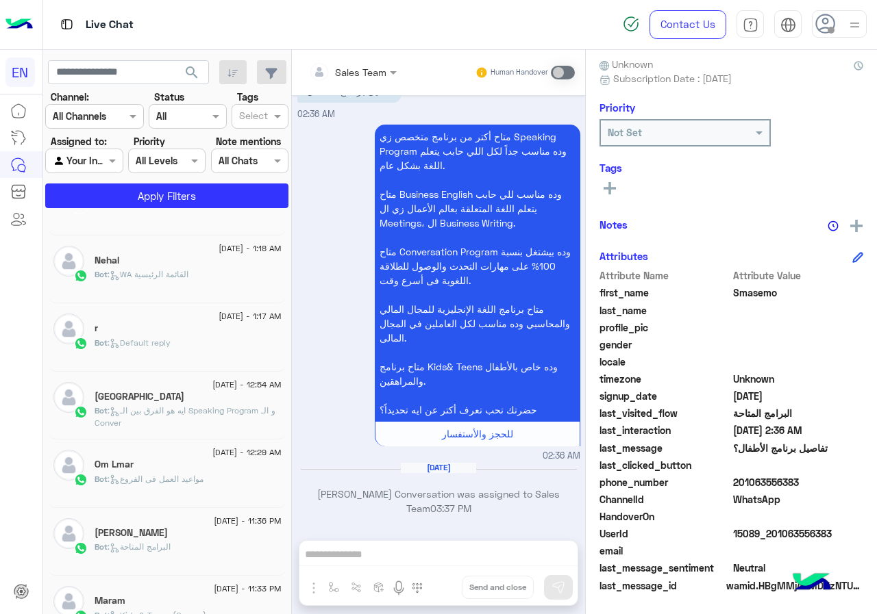
scroll to position [477, 0]
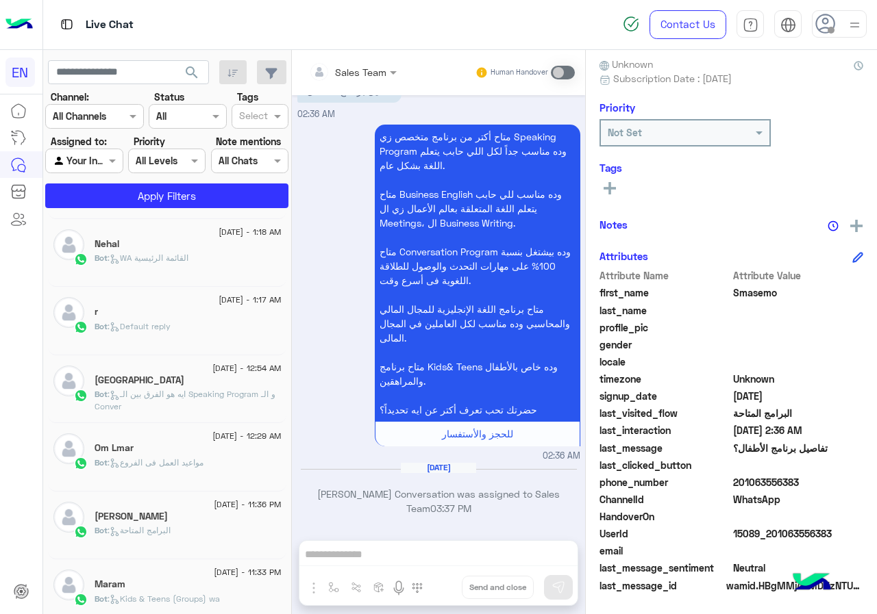
click at [300, 468] on div "[DATE] [PERSON_NAME] Conversation was assigned to Sales Team 03:37 PM" at bounding box center [438, 494] width 283 height 64
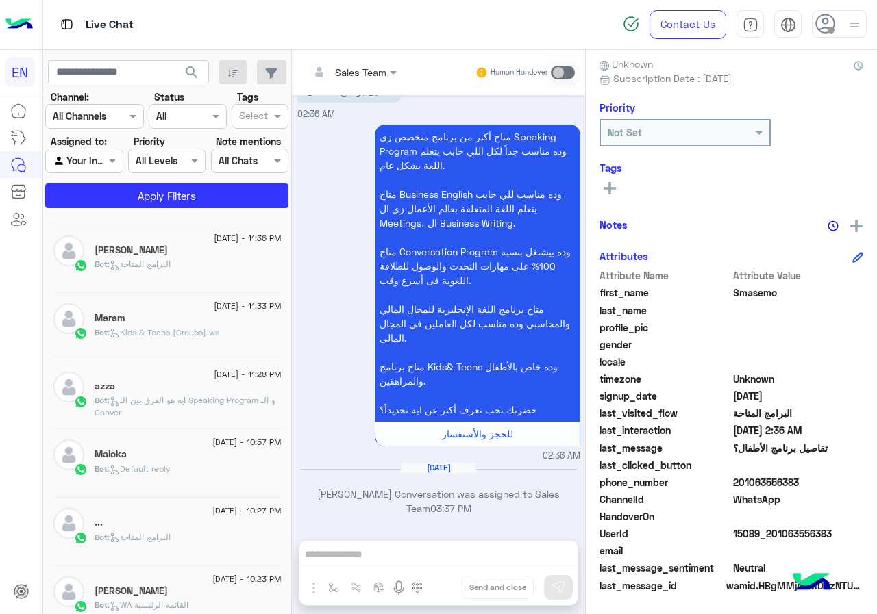
scroll to position [760, 0]
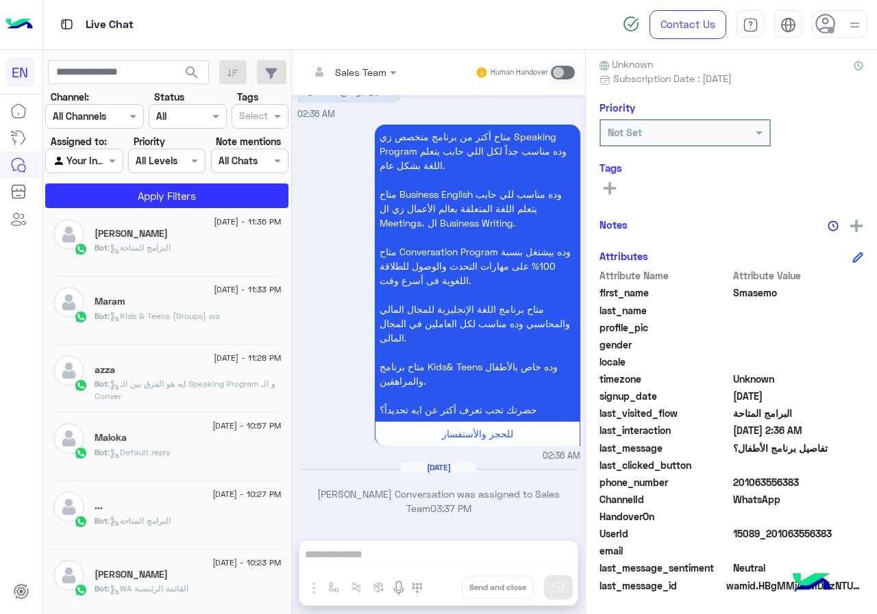
click at [283, 521] on div "[DATE] - 5:01 AM monaebrahim16021991 Bot : Kids & Teens (Groups) wa [DATE] - 4:…" at bounding box center [167, 416] width 249 height 406
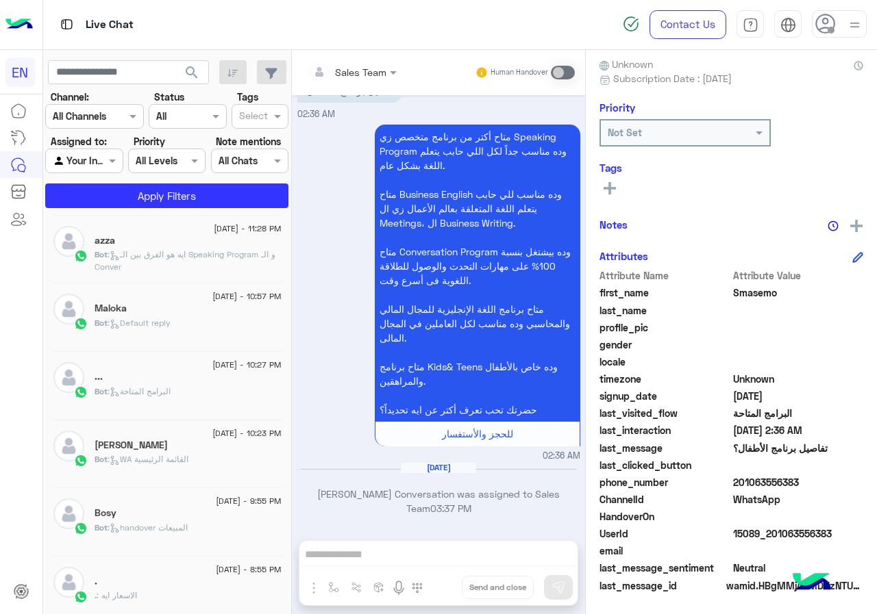
scroll to position [901, 0]
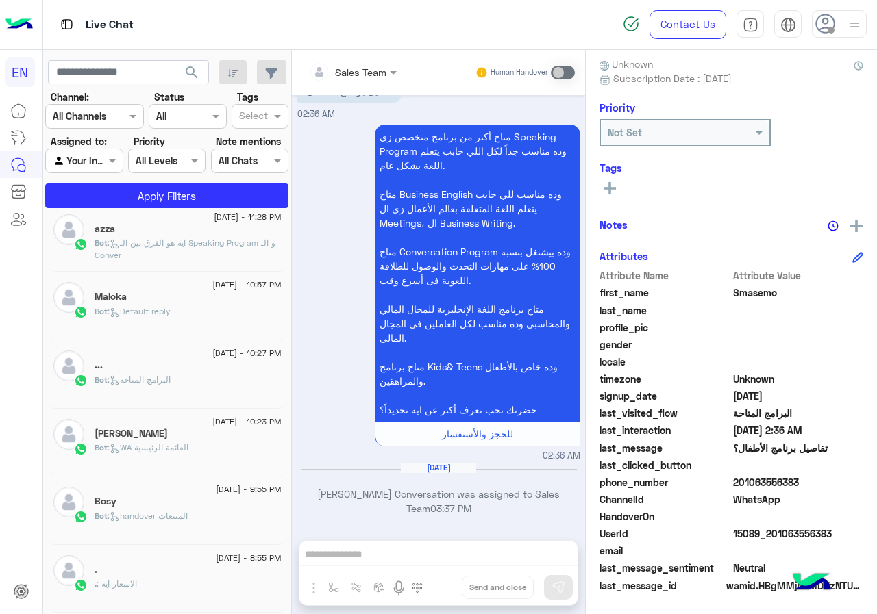
click at [284, 530] on div "[DATE] - 5:01 AM monaebrahim16021991 Bot : Kids & Teens (Groups) wa [DATE] - 4:…" at bounding box center [167, 416] width 249 height 406
click at [223, 514] on div "Bot : handover المبيعات" at bounding box center [188, 522] width 187 height 24
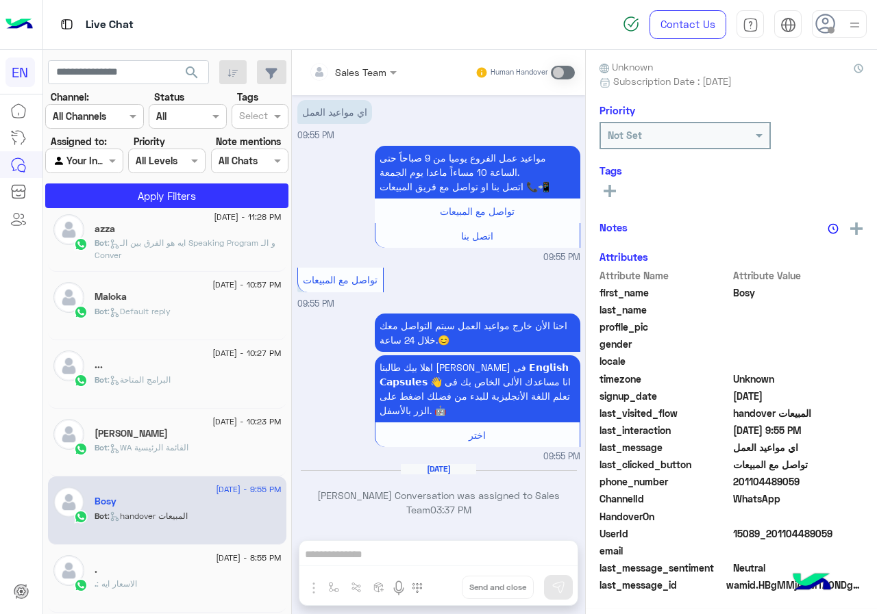
scroll to position [123, 0]
click at [216, 563] on span "[DATE] - 8:55 PM" at bounding box center [248, 558] width 65 height 12
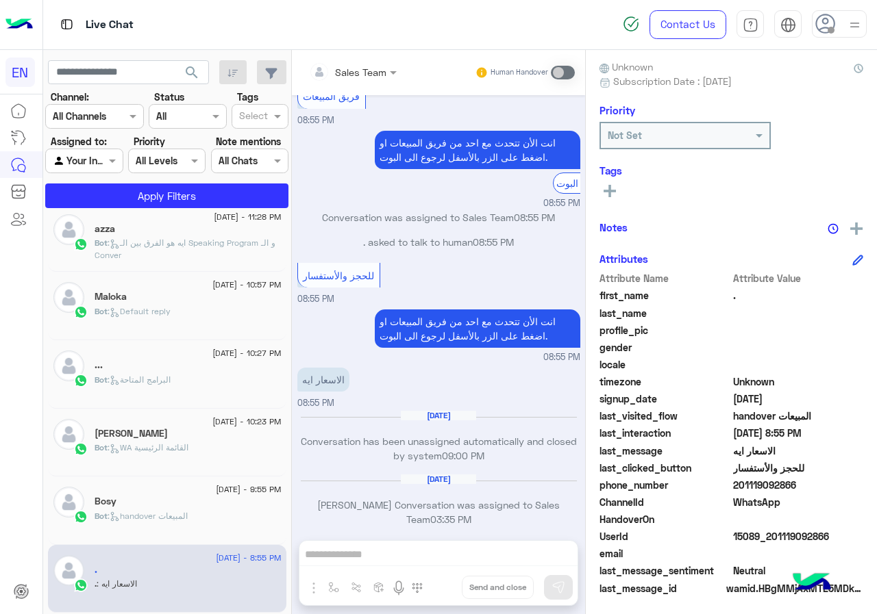
scroll to position [123, 0]
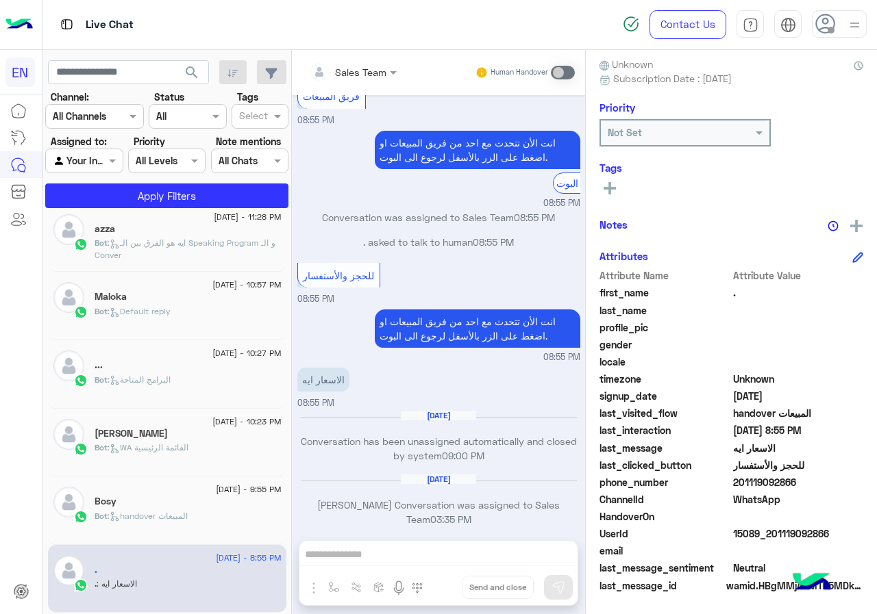
click at [801, 483] on span "201119092866" at bounding box center [798, 482] width 131 height 14
copy span "201119092866"
click at [747, 297] on span "." at bounding box center [798, 293] width 131 height 14
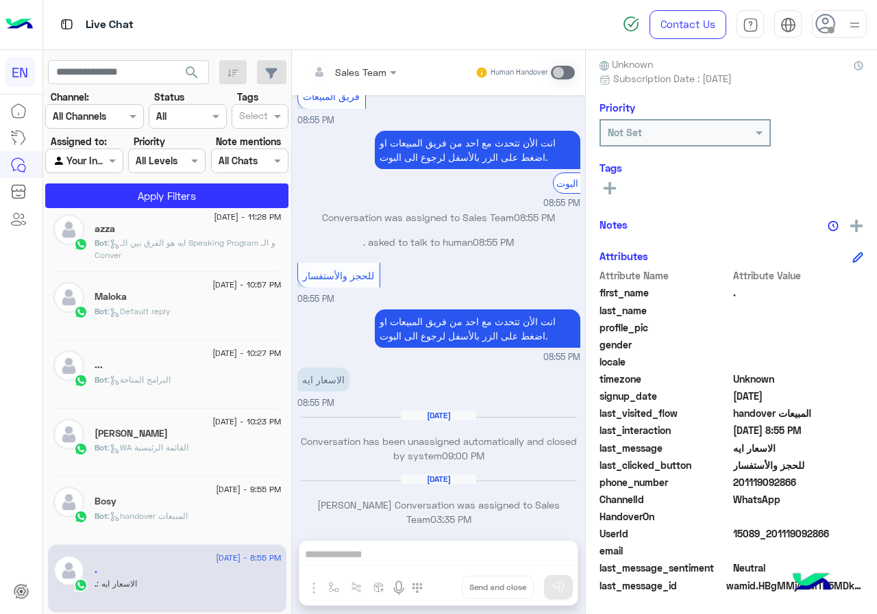
click at [747, 297] on span "." at bounding box center [798, 293] width 131 height 14
click at [601, 176] on div "Tags See All" at bounding box center [731, 181] width 264 height 39
click at [609, 188] on rect at bounding box center [609, 188] width 3 height 12
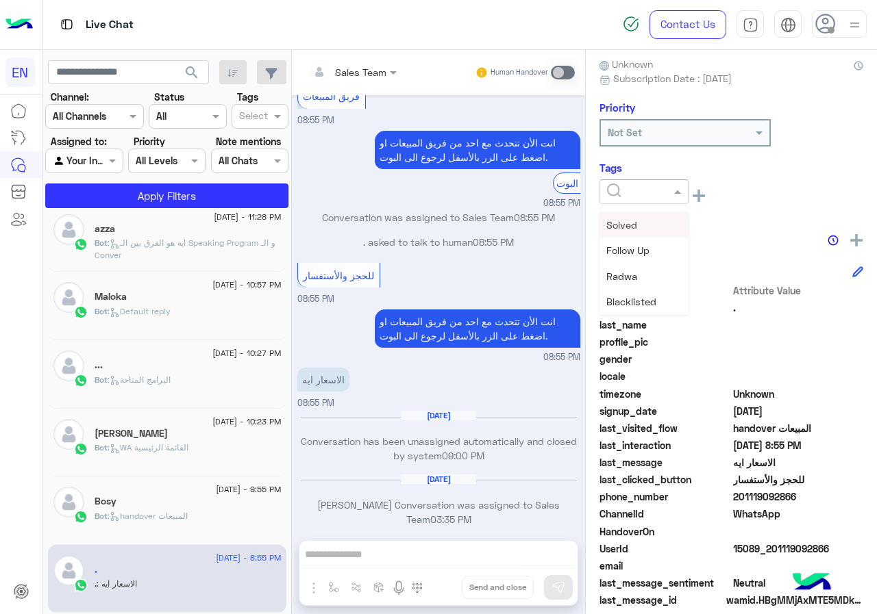
click at [618, 195] on input "text" at bounding box center [628, 192] width 42 height 14
click at [647, 279] on span "[PERSON_NAME]" at bounding box center [643, 277] width 75 height 12
click at [147, 518] on span ": handover المبيعات" at bounding box center [148, 516] width 80 height 10
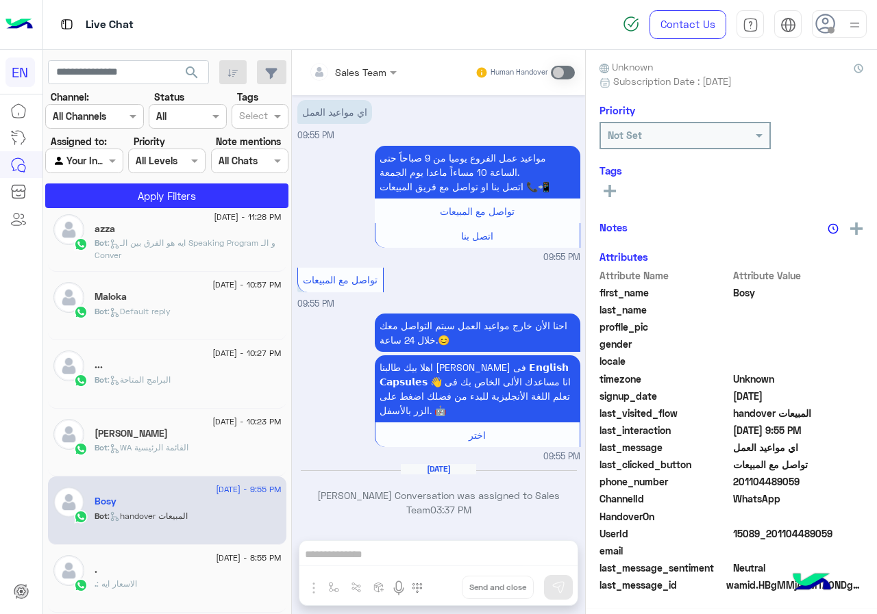
scroll to position [123, 0]
click at [814, 481] on span "201104489059" at bounding box center [798, 482] width 131 height 14
copy span "201104489059"
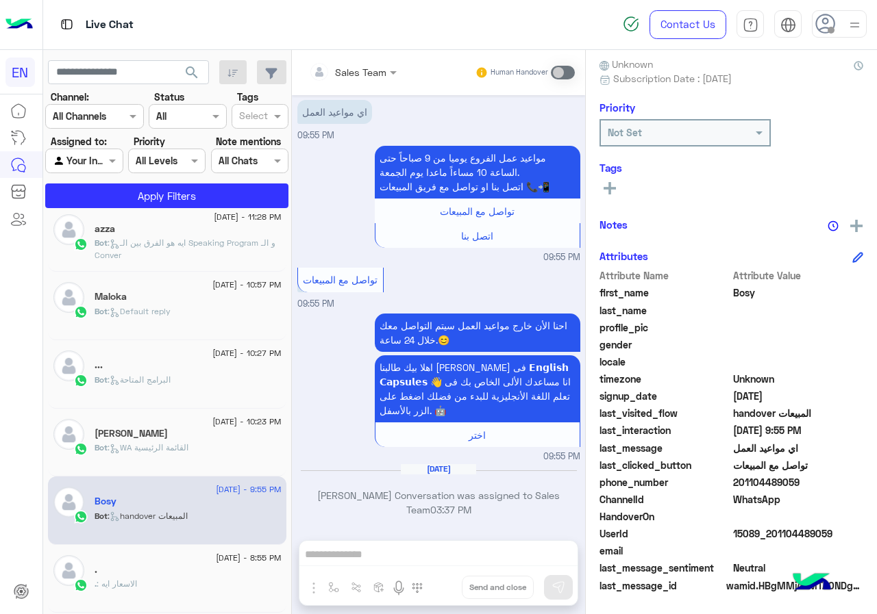
click at [753, 290] on span "Bosy" at bounding box center [798, 293] width 131 height 14
copy span "Bosy"
click at [607, 190] on rect at bounding box center [609, 188] width 12 height 3
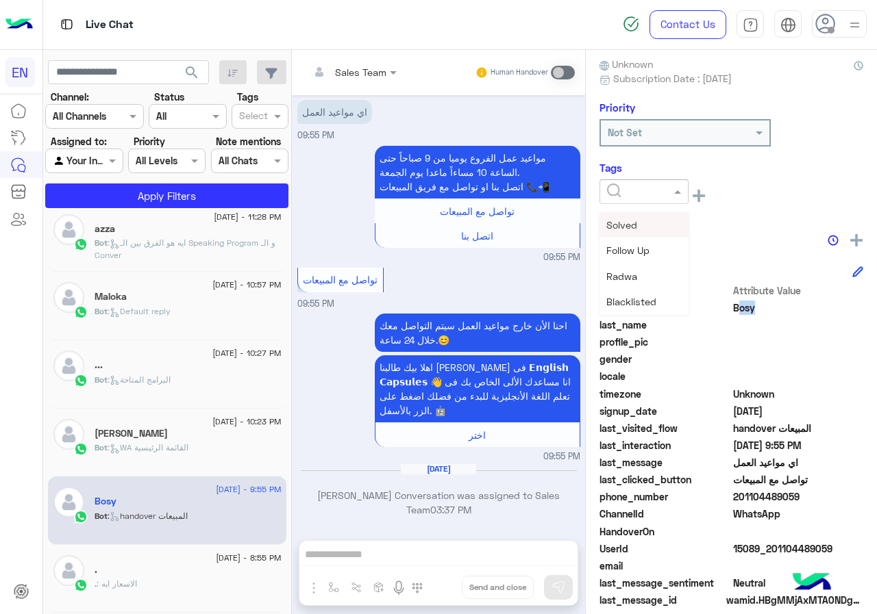
click at [639, 197] on input "text" at bounding box center [628, 192] width 42 height 14
click at [658, 275] on span "[PERSON_NAME]" at bounding box center [643, 277] width 75 height 12
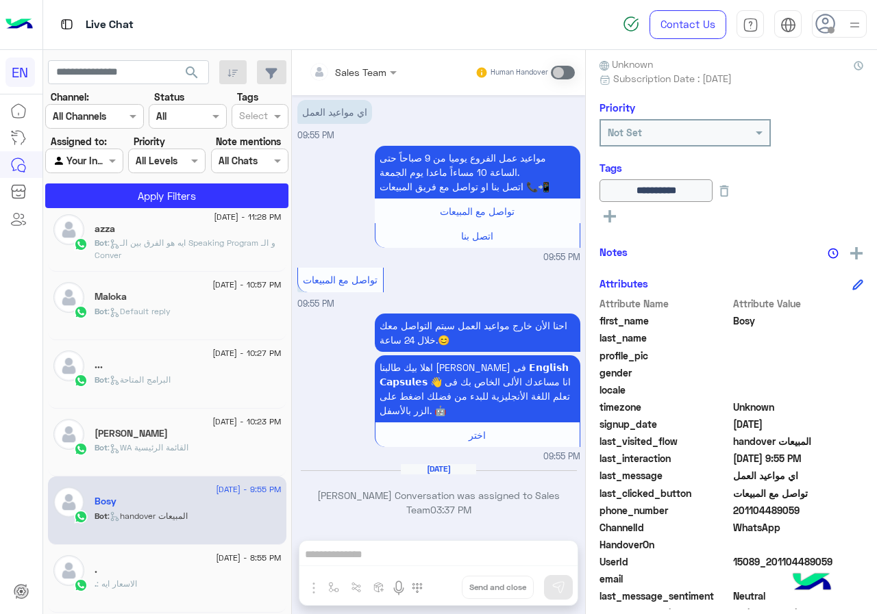
click at [212, 431] on div "[PERSON_NAME]" at bounding box center [188, 435] width 187 height 14
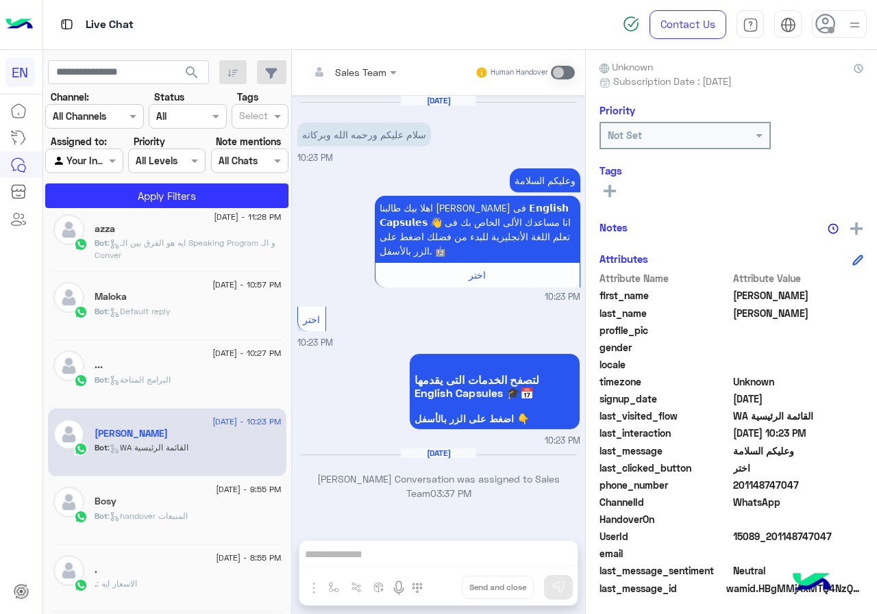
scroll to position [123, 0]
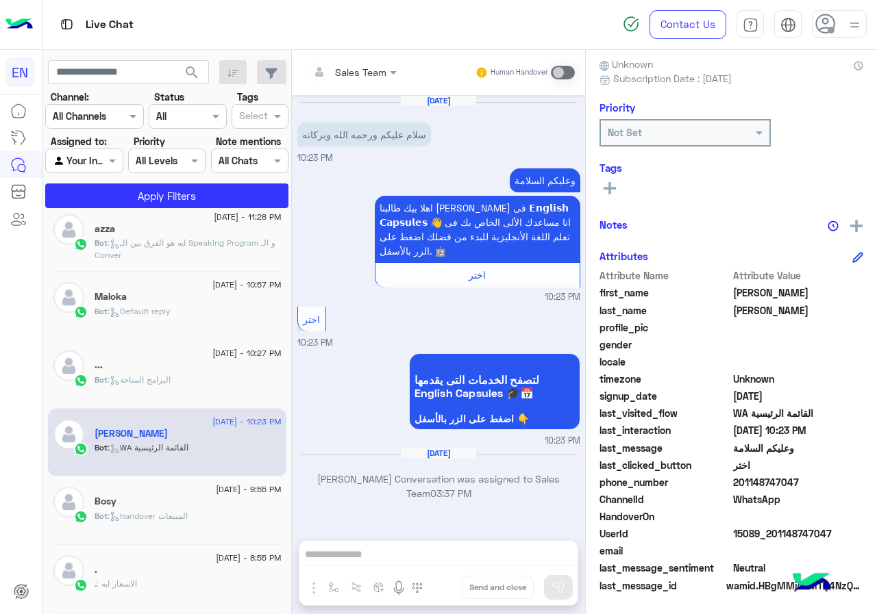
click at [808, 477] on span "201148747047" at bounding box center [798, 482] width 131 height 14
copy span "201148747047"
click at [752, 291] on span "[PERSON_NAME]" at bounding box center [798, 293] width 131 height 14
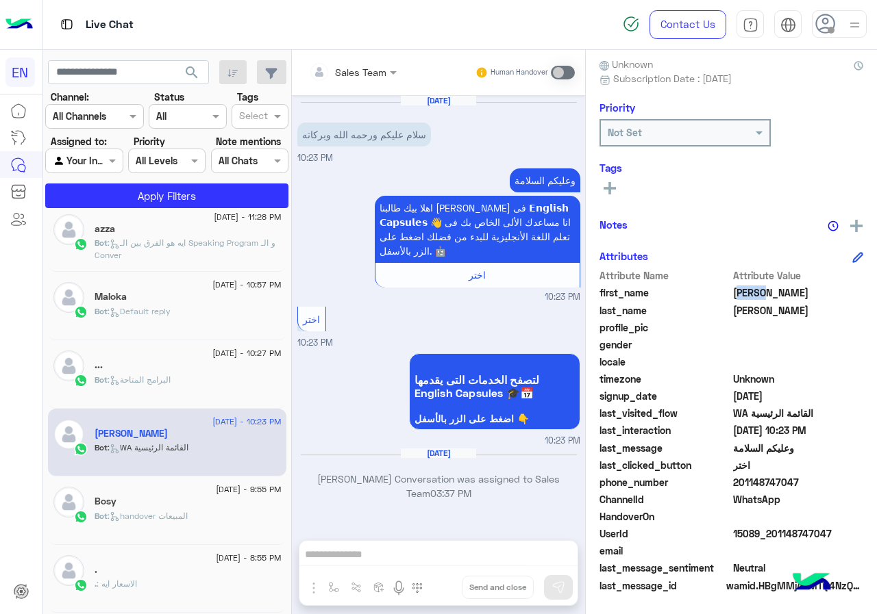
click at [752, 291] on span "[PERSON_NAME]" at bounding box center [798, 293] width 131 height 14
copy span "[PERSON_NAME]"
click at [743, 310] on span "[PERSON_NAME]" at bounding box center [798, 310] width 131 height 14
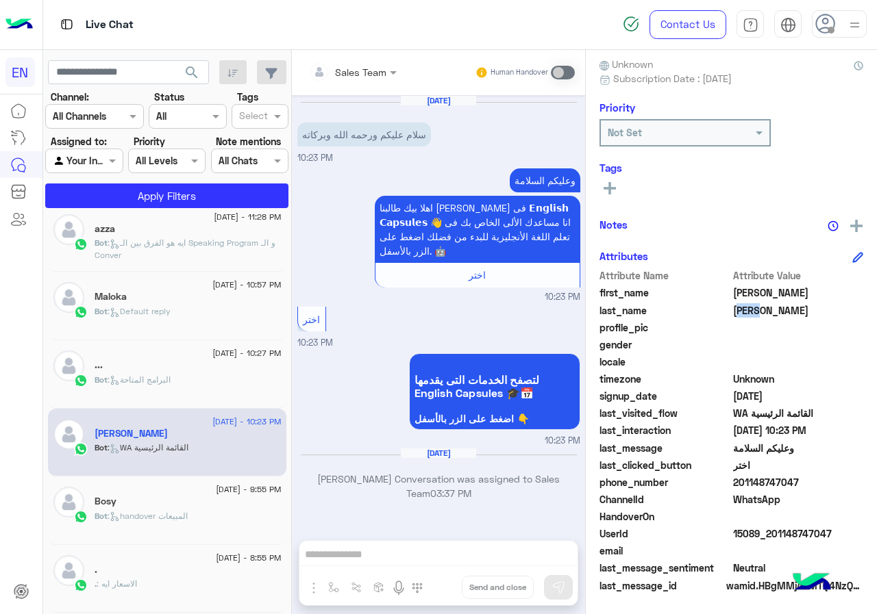
copy span "[PERSON_NAME]"
click at [616, 190] on button at bounding box center [609, 187] width 21 height 16
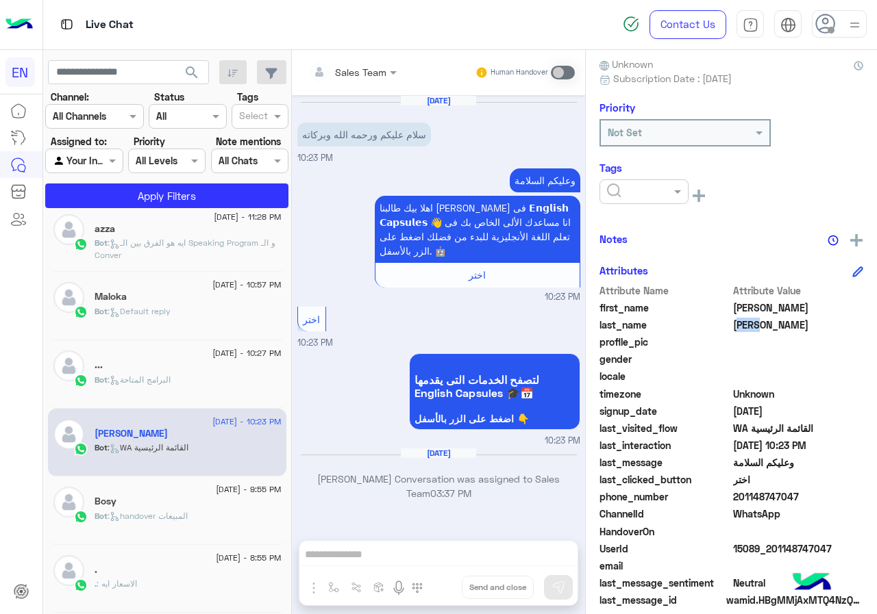
click at [634, 197] on input "text" at bounding box center [628, 192] width 42 height 14
click at [653, 277] on span "[PERSON_NAME]" at bounding box center [643, 277] width 75 height 12
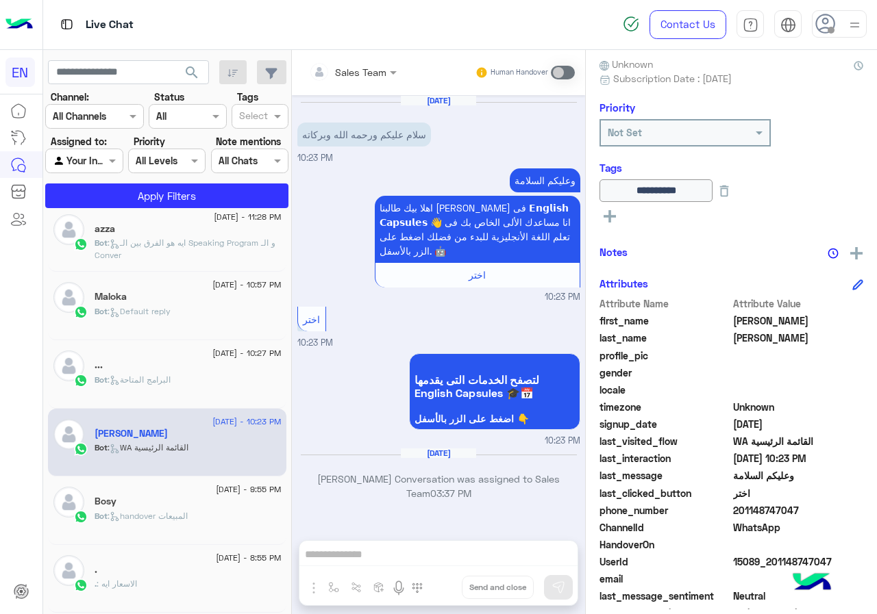
click at [170, 369] on div "..." at bounding box center [188, 367] width 187 height 14
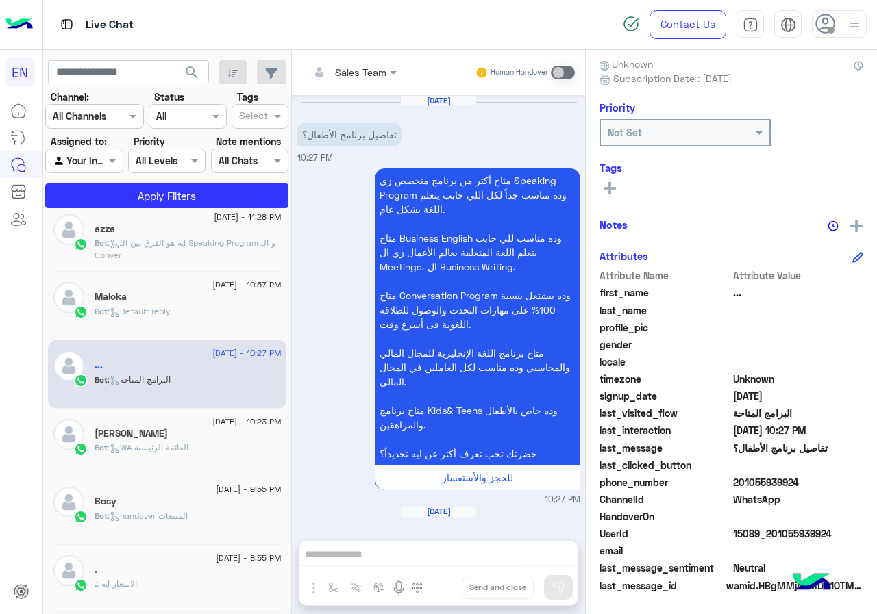
click at [794, 479] on span "201055939924" at bounding box center [798, 482] width 131 height 14
click at [615, 184] on icon at bounding box center [609, 188] width 12 height 12
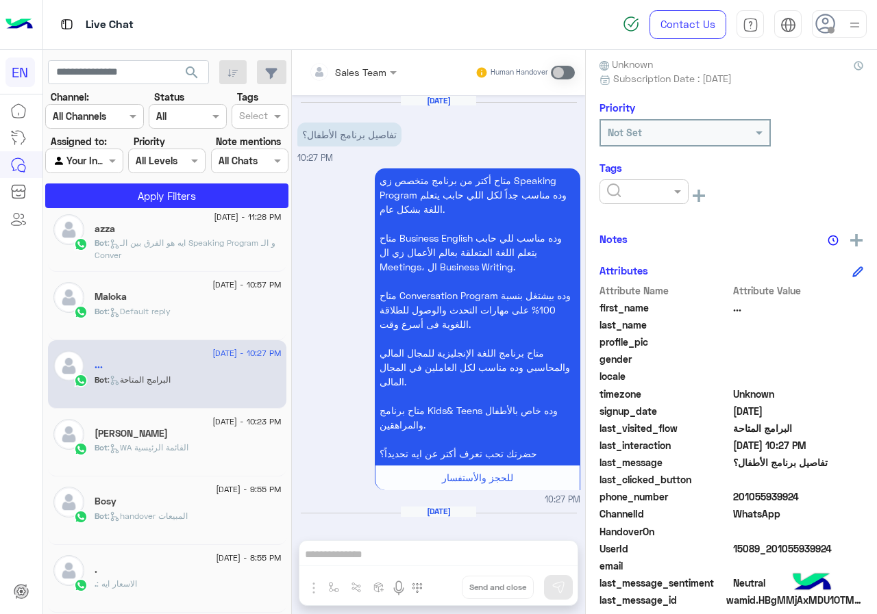
click at [619, 192] on input "text" at bounding box center [628, 192] width 42 height 14
click at [629, 281] on span "[PERSON_NAME]" at bounding box center [643, 277] width 75 height 12
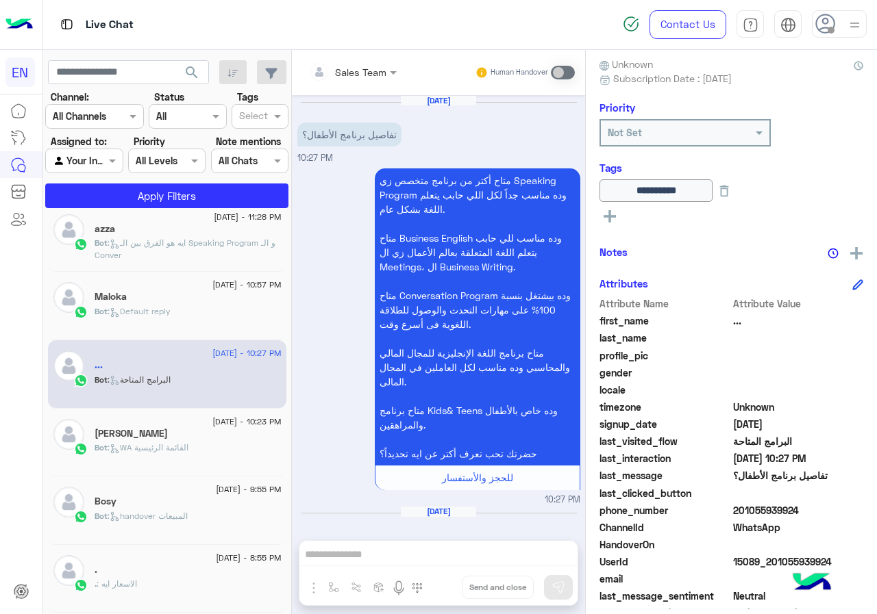
click at [216, 300] on div "Maloka" at bounding box center [188, 298] width 187 height 14
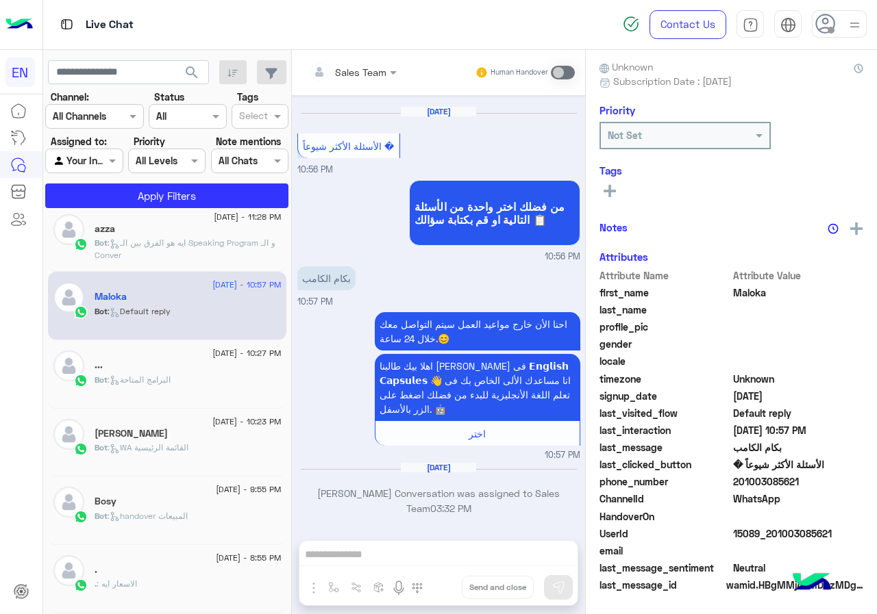
scroll to position [123, 0]
click at [195, 231] on div "azza" at bounding box center [188, 230] width 187 height 14
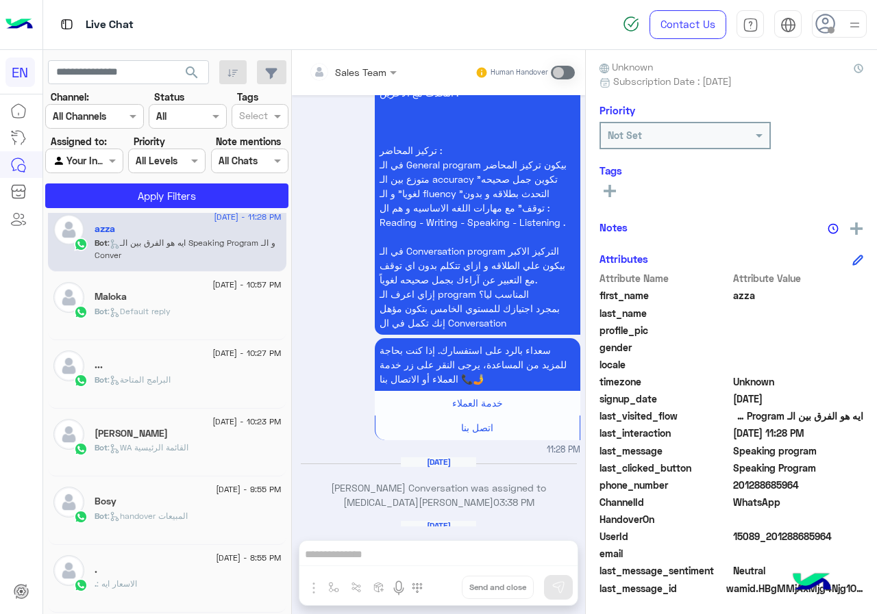
scroll to position [123, 0]
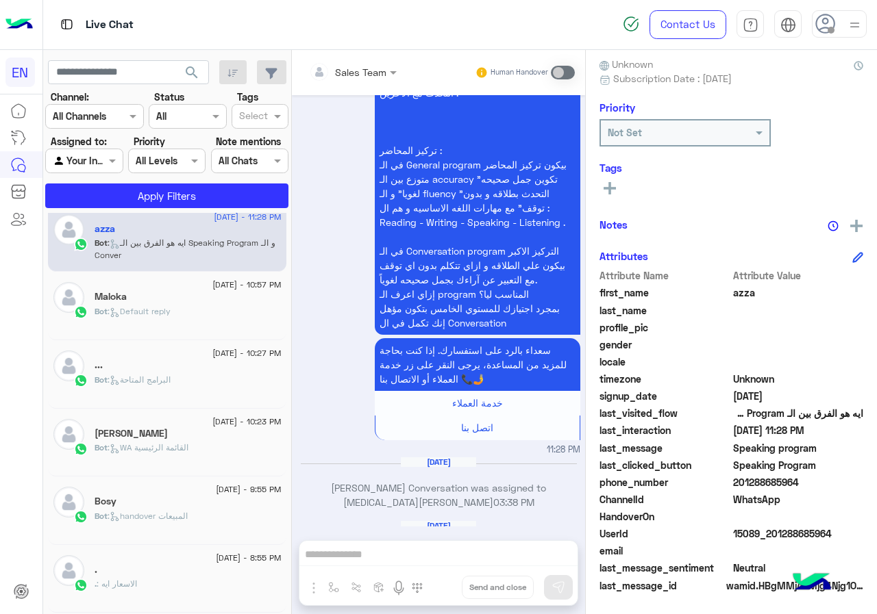
click at [807, 480] on span "201288685964" at bounding box center [798, 482] width 131 height 14
click at [610, 185] on rect at bounding box center [609, 188] width 3 height 12
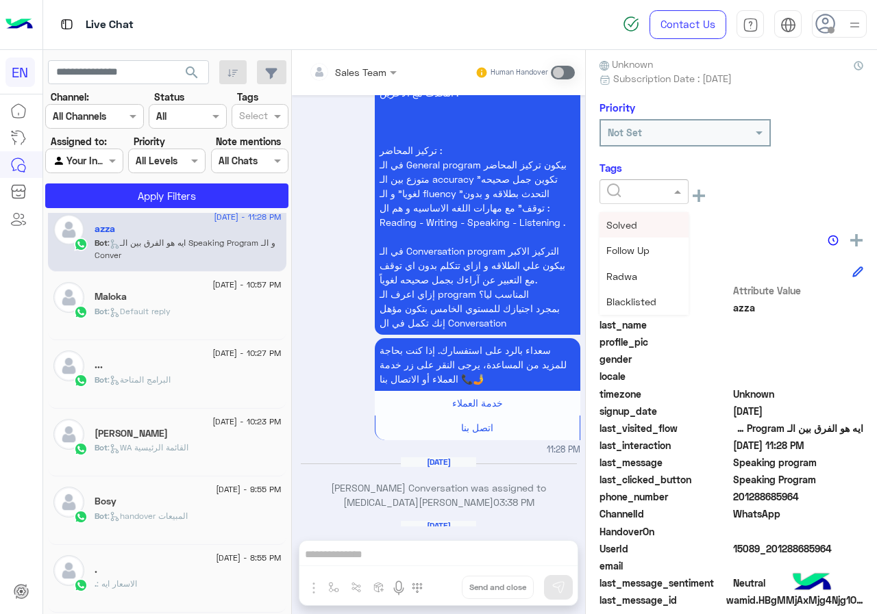
click at [616, 190] on input "text" at bounding box center [628, 192] width 42 height 14
click at [660, 223] on div "Solved" at bounding box center [643, 224] width 89 height 25
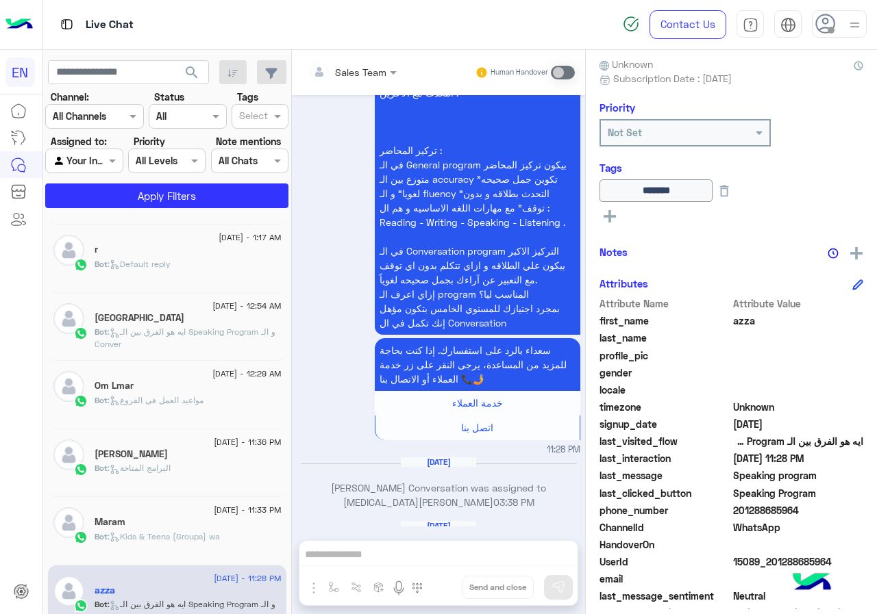
scroll to position [530, 0]
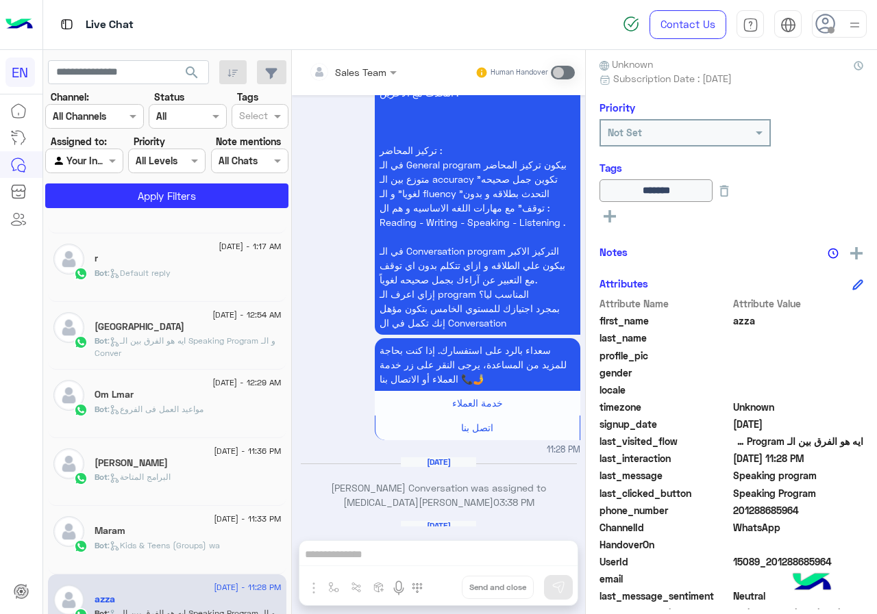
click at [284, 425] on div "[DATE] - 5:01 AM monaebrahim16021991 Bot : Kids & Teens (Groups) wa [DATE] - 4:…" at bounding box center [167, 416] width 249 height 406
click at [229, 521] on span "[DATE] - 11:33 PM" at bounding box center [247, 519] width 67 height 12
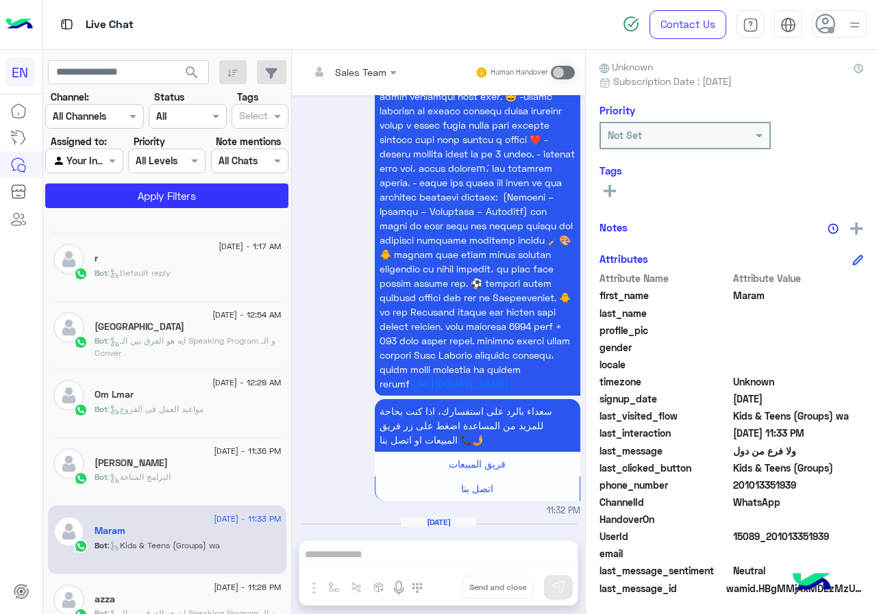
scroll to position [123, 0]
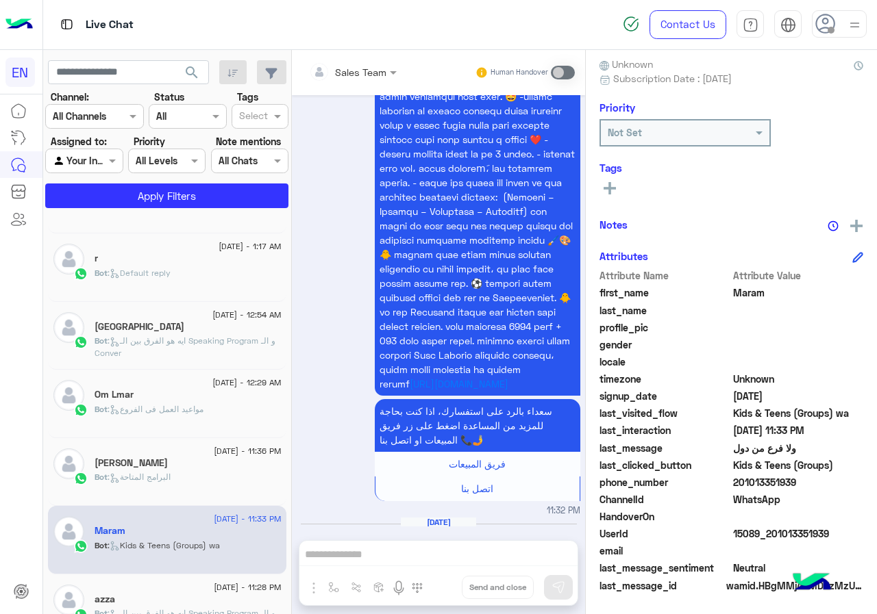
click at [803, 477] on span "201013351939" at bounding box center [798, 482] width 131 height 14
click at [750, 297] on span "Maram" at bounding box center [798, 293] width 131 height 14
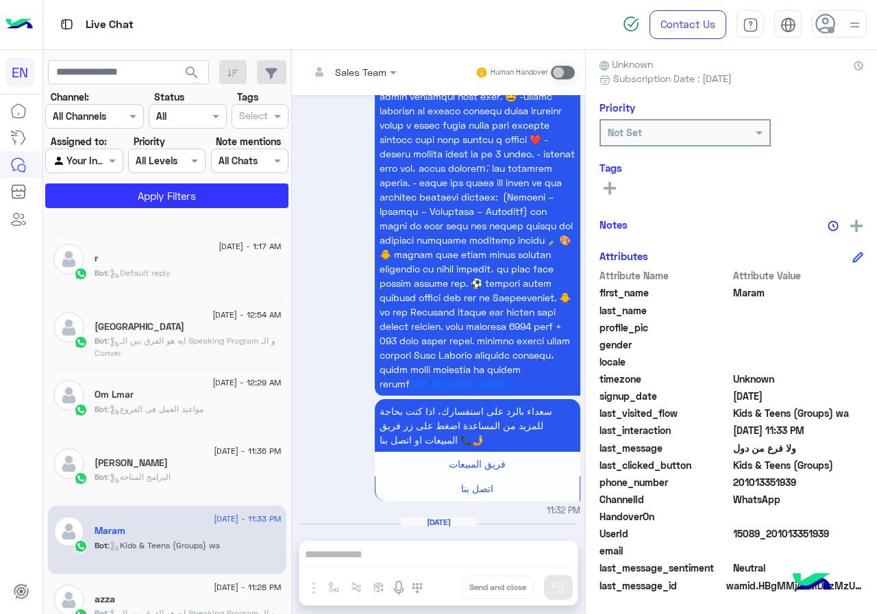
click at [616, 192] on button at bounding box center [609, 187] width 21 height 16
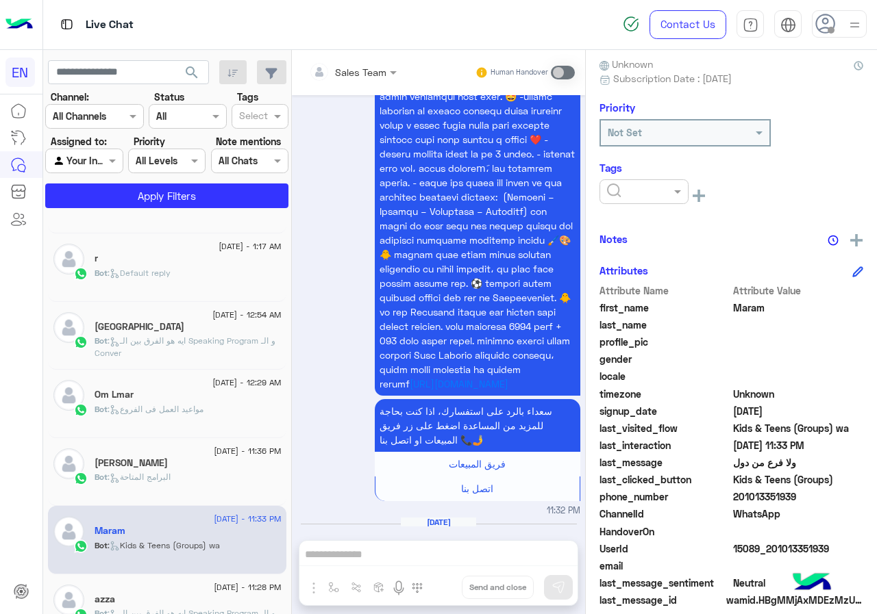
drag, startPoint x: 619, startPoint y: 194, endPoint x: 629, endPoint y: 206, distance: 16.0
click at [620, 194] on input "text" at bounding box center [628, 192] width 42 height 14
click at [647, 276] on span "[PERSON_NAME]" at bounding box center [643, 277] width 75 height 12
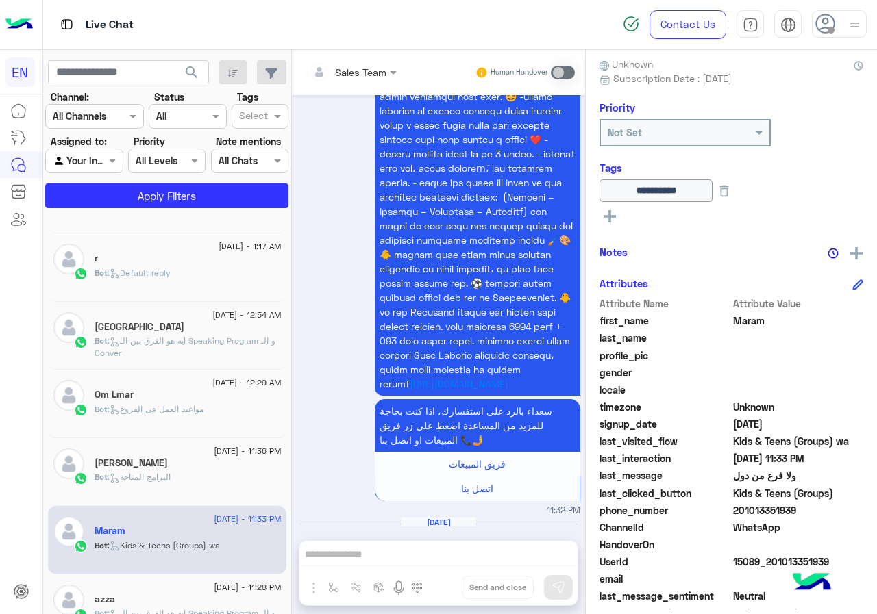
click at [147, 471] on p "Bot : البرامج المتاحة" at bounding box center [133, 477] width 76 height 12
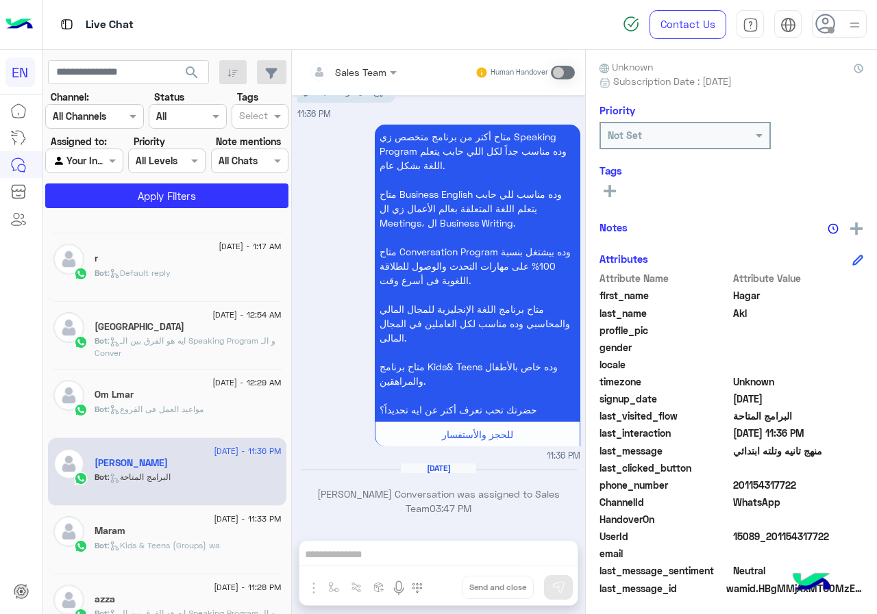
scroll to position [123, 0]
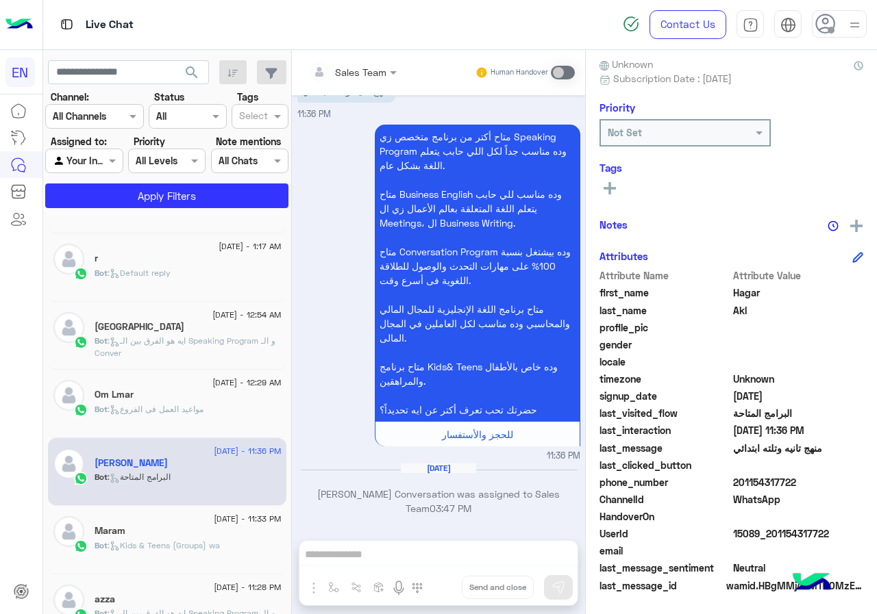
click at [812, 488] on span "201154317722" at bounding box center [798, 482] width 131 height 14
click at [735, 292] on span "Hagar" at bounding box center [798, 293] width 131 height 14
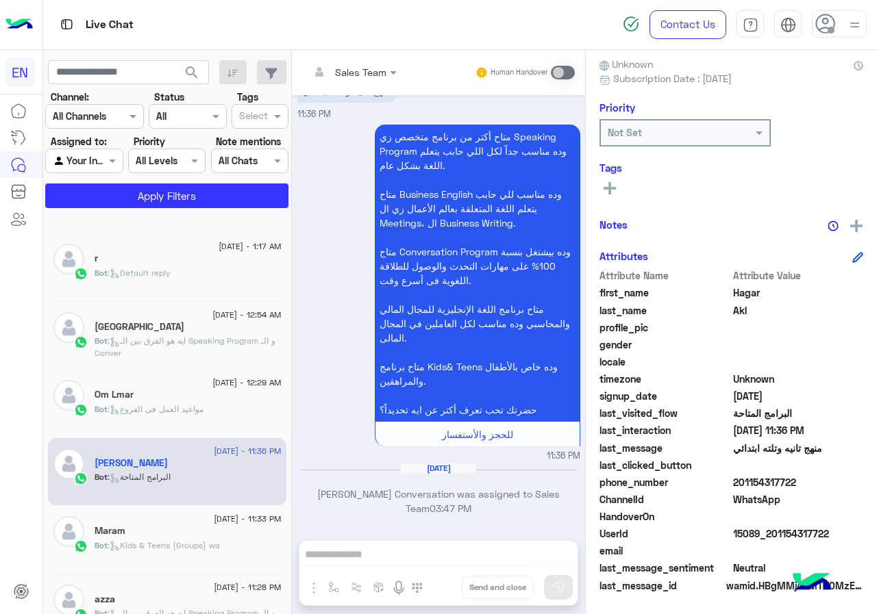
click at [740, 312] on span "Akl" at bounding box center [798, 310] width 131 height 14
click at [615, 188] on rect at bounding box center [609, 188] width 12 height 3
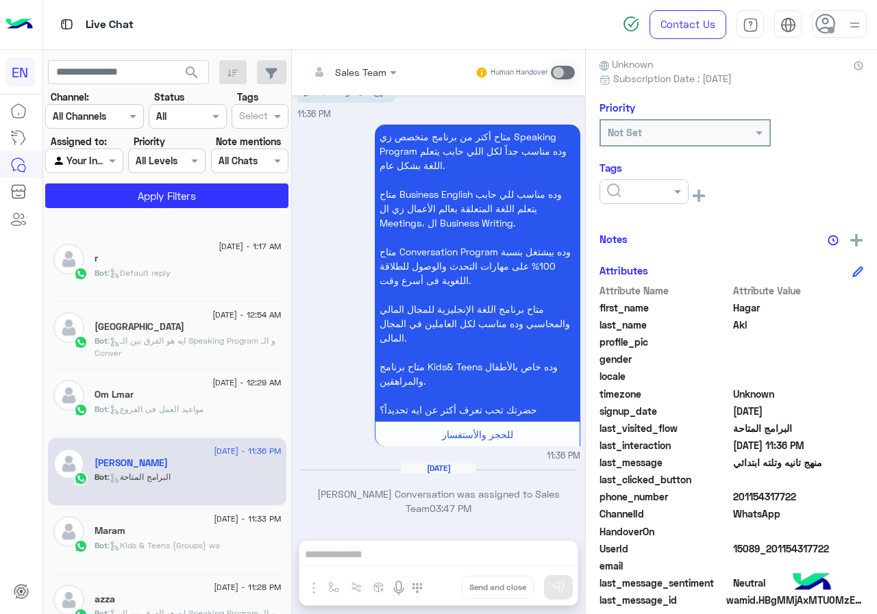
click at [644, 202] on div at bounding box center [643, 191] width 89 height 25
click at [645, 286] on div "[PERSON_NAME]" at bounding box center [643, 276] width 89 height 25
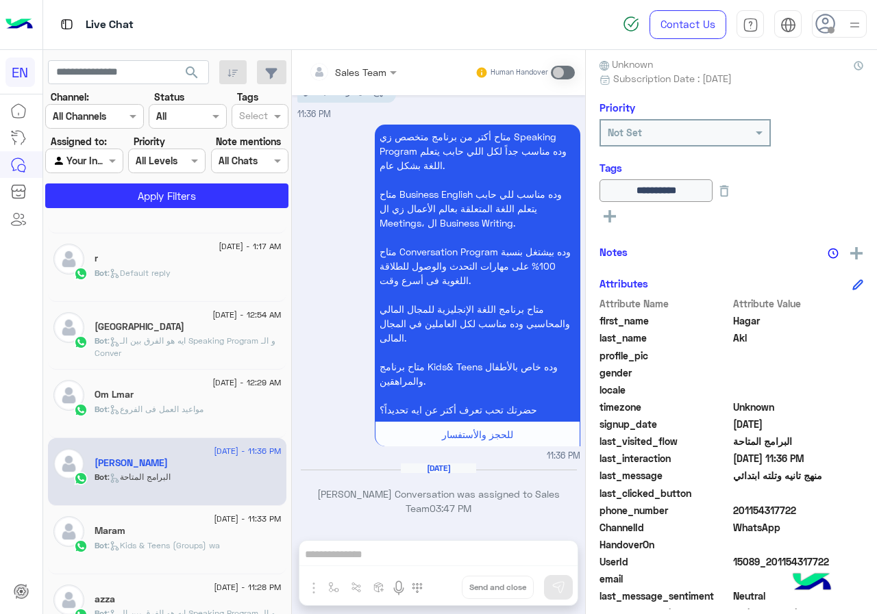
click at [216, 392] on div "Om Lmar" at bounding box center [188, 396] width 187 height 14
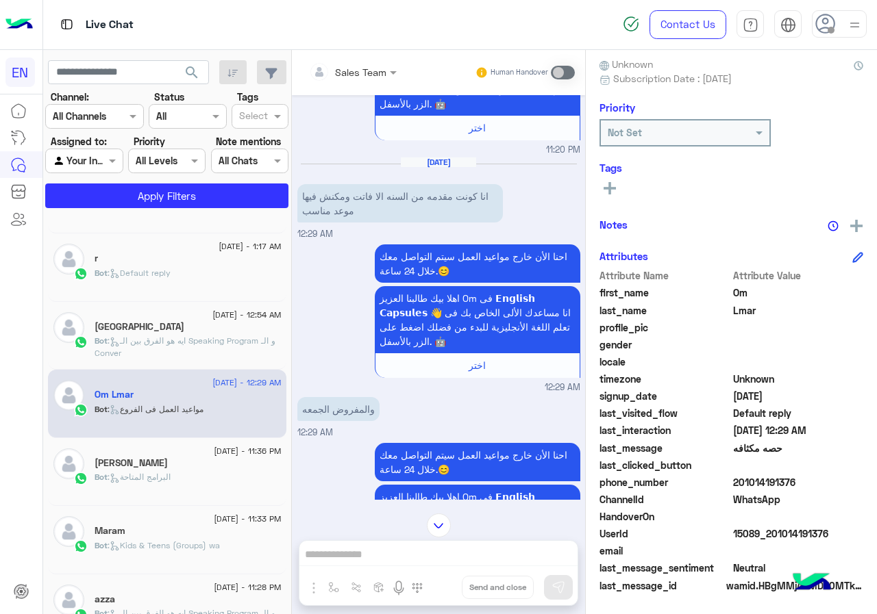
scroll to position [731, 0]
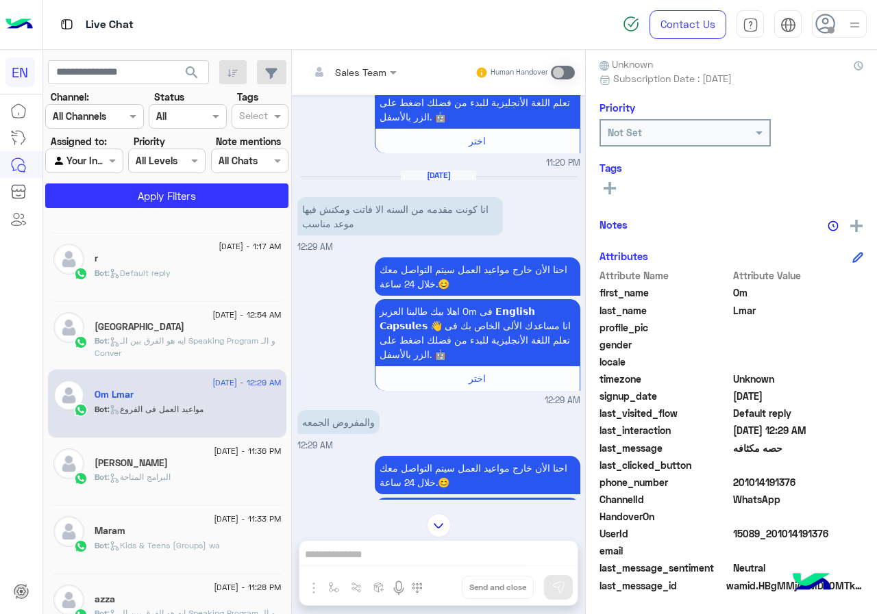
click at [233, 342] on span ": ايه هو الفرق بين الـ Speaking Program و الـ Conver" at bounding box center [185, 347] width 181 height 23
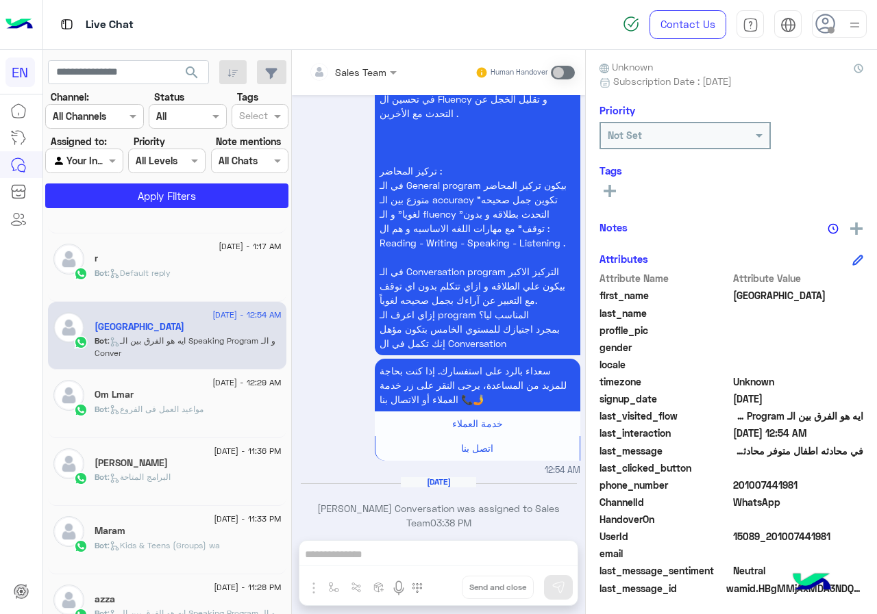
scroll to position [123, 0]
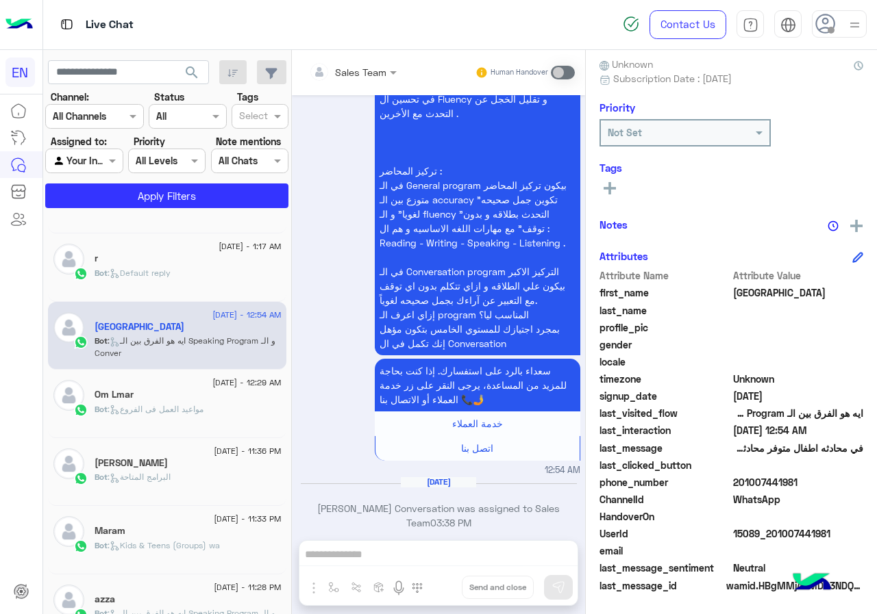
click at [804, 478] on span "201007441981" at bounding box center [798, 482] width 131 height 14
click at [734, 296] on span "[GEOGRAPHIC_DATA]" at bounding box center [798, 293] width 131 height 14
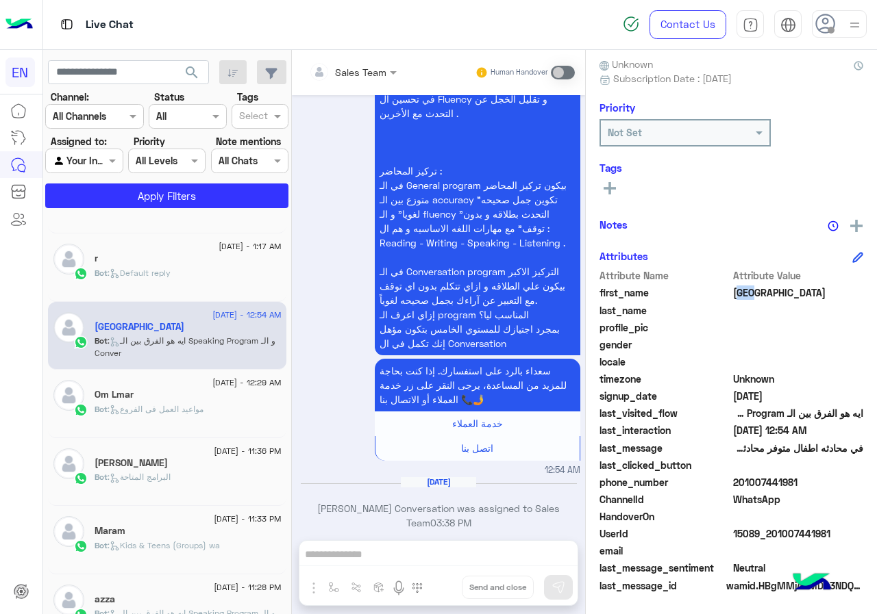
click at [612, 185] on icon at bounding box center [609, 188] width 12 height 12
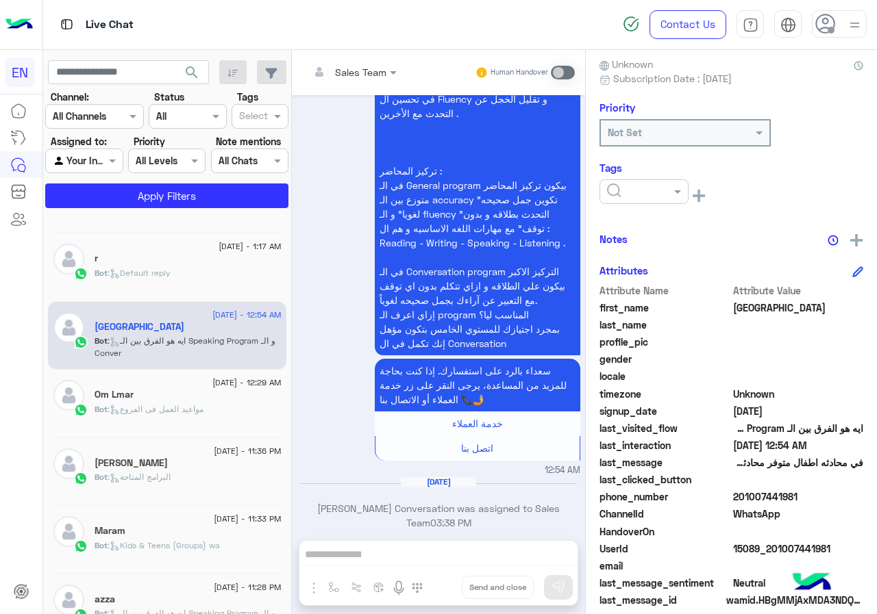
click at [634, 188] on input "text" at bounding box center [628, 192] width 42 height 14
click at [662, 271] on div "[PERSON_NAME]" at bounding box center [643, 276] width 89 height 25
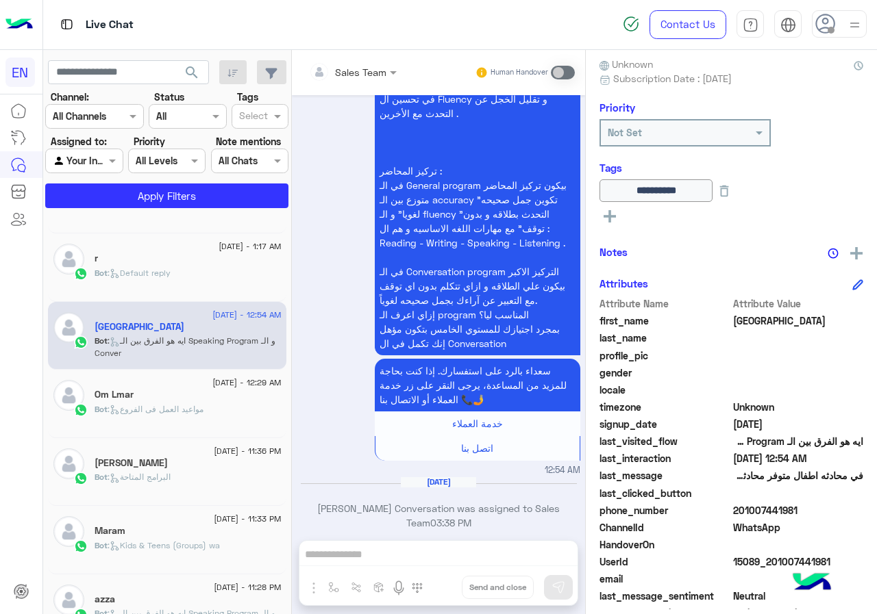
click at [189, 258] on div "r" at bounding box center [188, 260] width 187 height 14
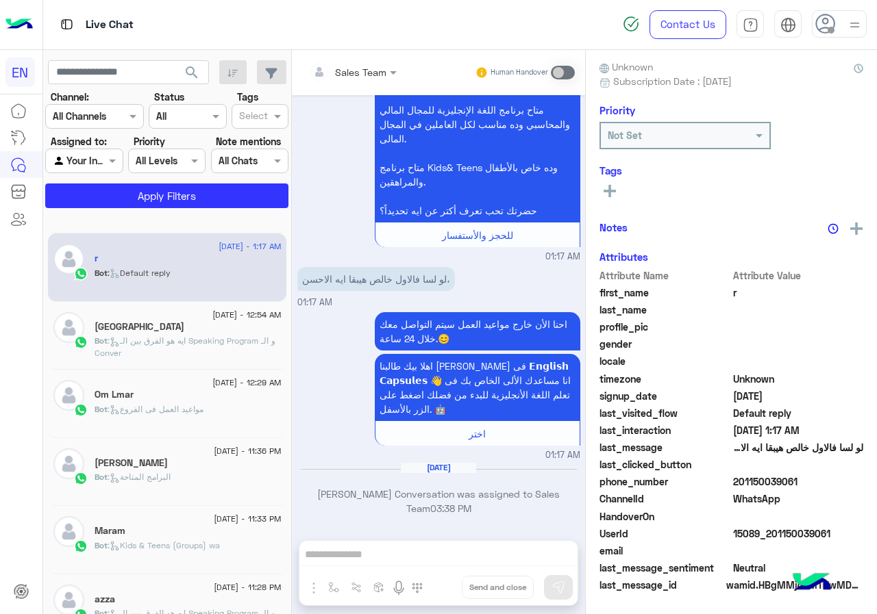
scroll to position [123, 0]
click at [810, 479] on span "201150039061" at bounding box center [798, 482] width 131 height 14
click at [616, 191] on button at bounding box center [609, 187] width 21 height 16
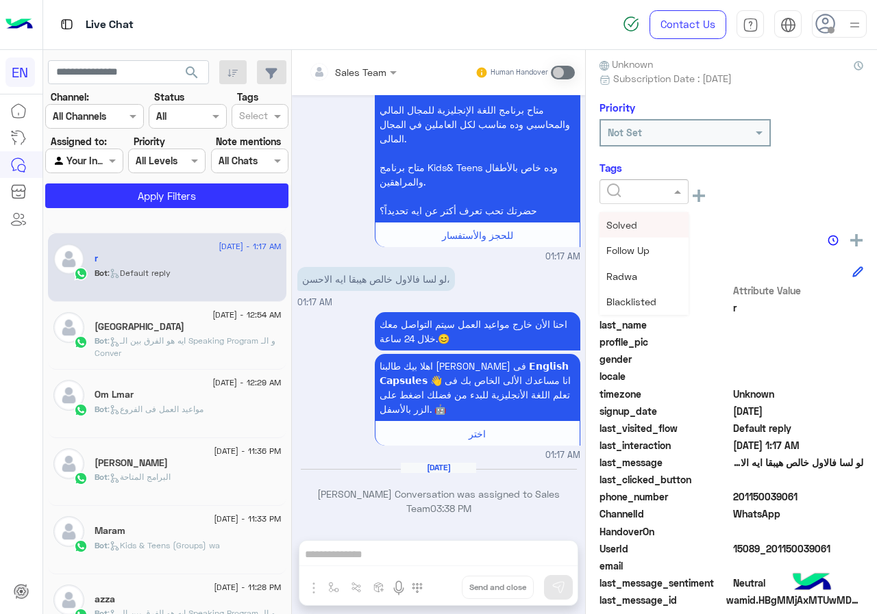
click at [628, 196] on input "text" at bounding box center [628, 192] width 42 height 14
click at [651, 281] on span "[PERSON_NAME]" at bounding box center [643, 277] width 75 height 12
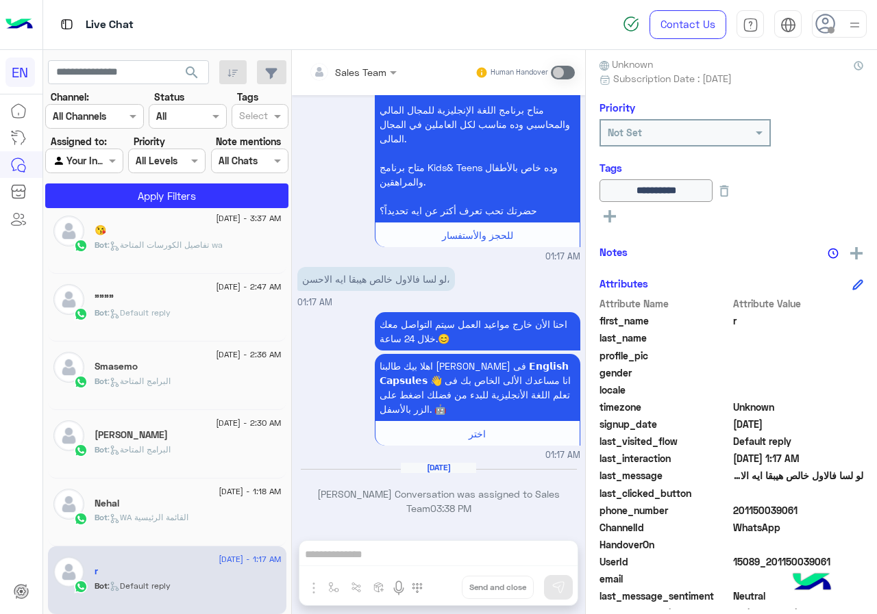
scroll to position [185, 0]
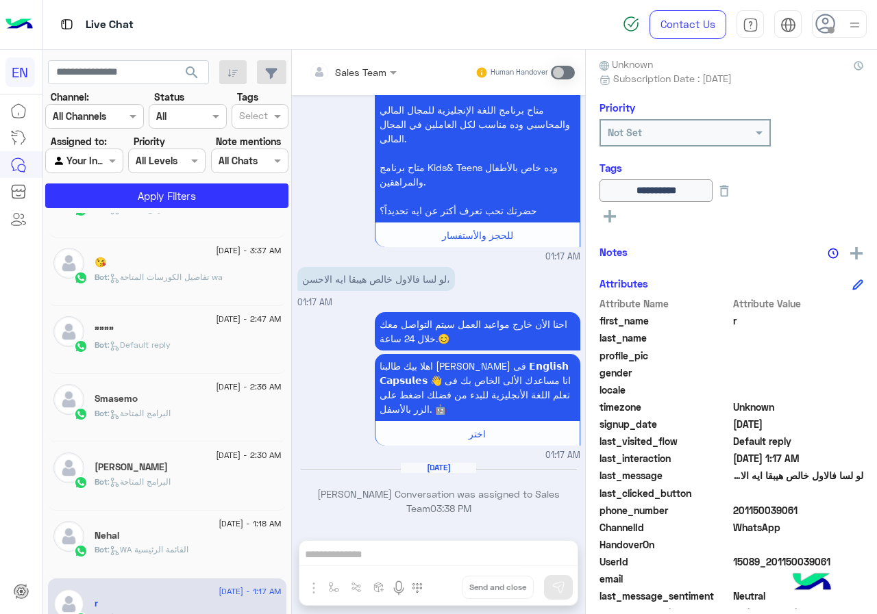
click at [279, 331] on div "[DATE] - 2:47 AM """" Bot : Default reply" at bounding box center [167, 340] width 238 height 68
click at [211, 531] on div "Nehal" at bounding box center [188, 537] width 187 height 14
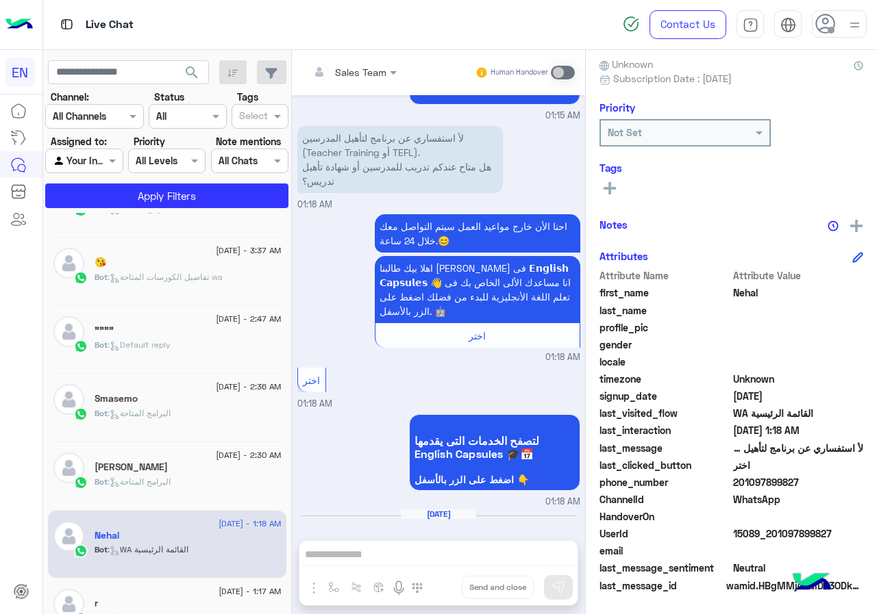
scroll to position [523, 0]
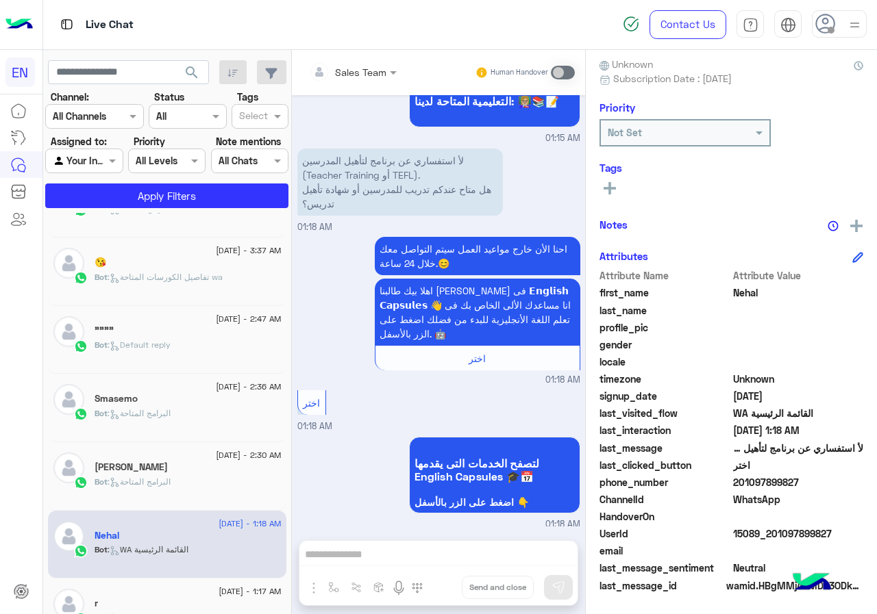
click at [186, 488] on div "Bot : البرامج المتاحة" at bounding box center [188, 488] width 187 height 24
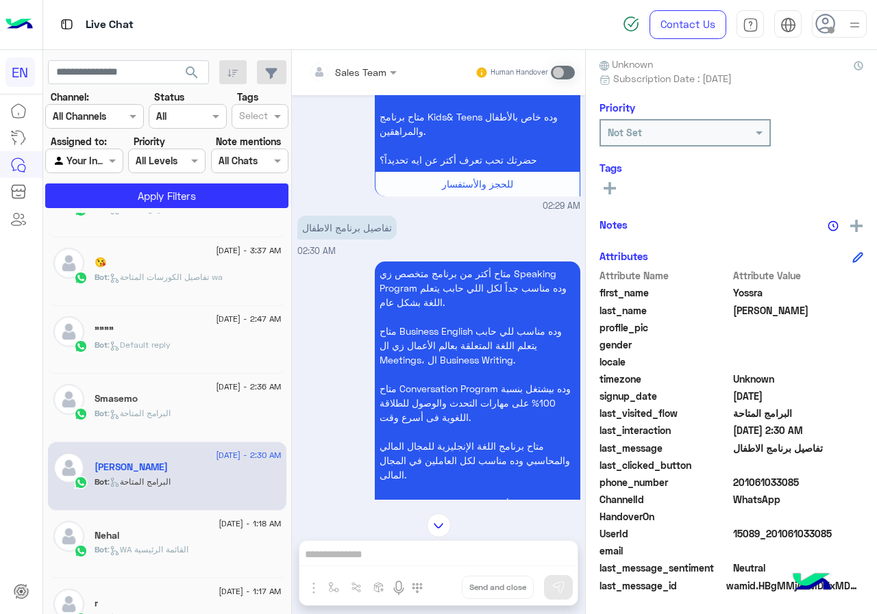
scroll to position [431, 0]
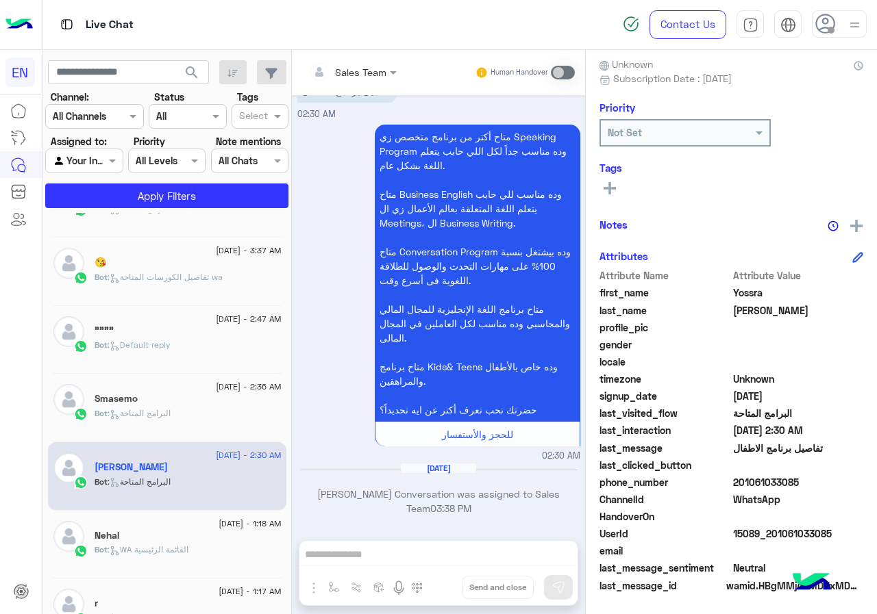
click at [822, 481] on span "201061033085" at bounding box center [798, 482] width 131 height 14
click at [744, 292] on span "Yossra" at bounding box center [798, 293] width 131 height 14
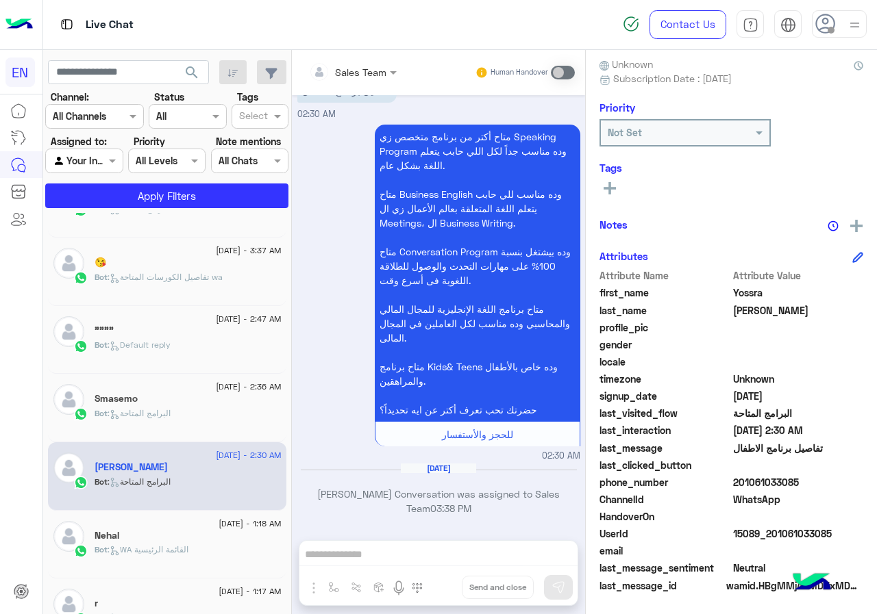
click at [744, 310] on span "[PERSON_NAME]" at bounding box center [798, 310] width 131 height 14
click at [613, 182] on icon at bounding box center [609, 188] width 12 height 12
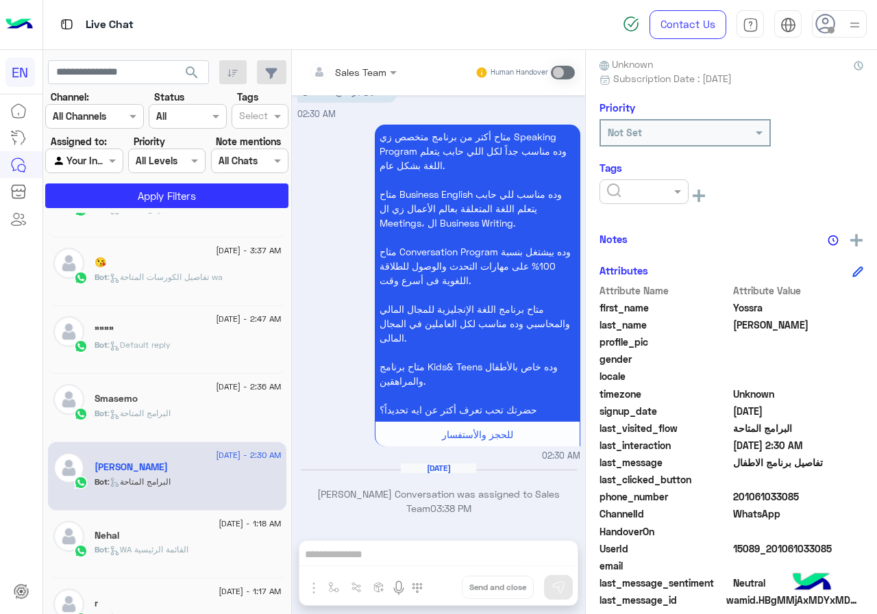
click at [647, 206] on ng-select at bounding box center [643, 194] width 89 height 31
click at [651, 201] on div at bounding box center [643, 191] width 89 height 25
click at [649, 271] on span "[PERSON_NAME]" at bounding box center [643, 277] width 75 height 12
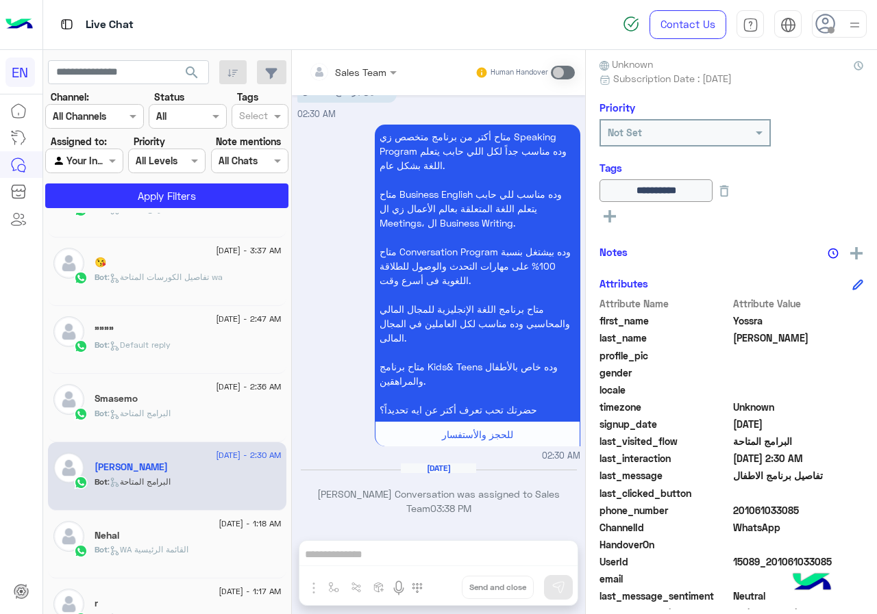
click at [161, 407] on p "Bot : البرامج المتاحة" at bounding box center [133, 413] width 76 height 12
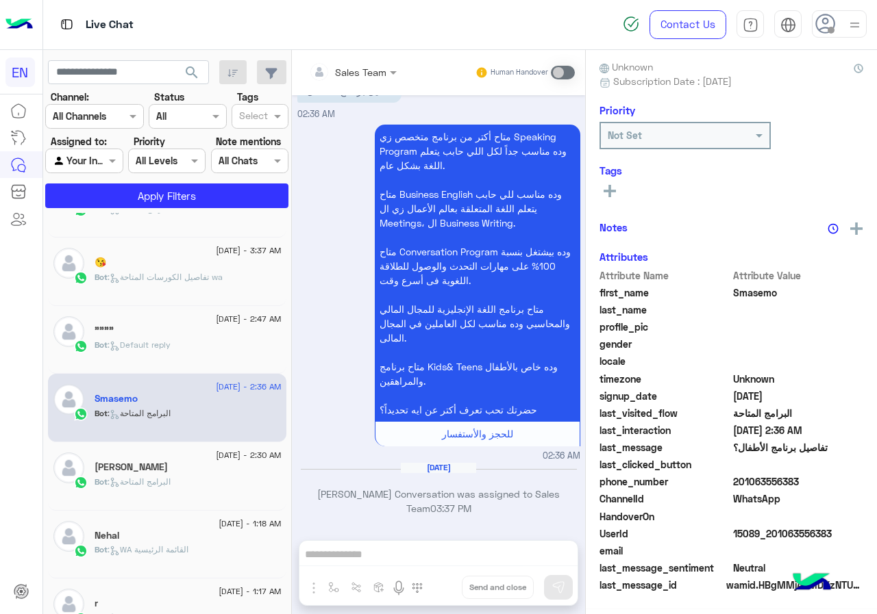
scroll to position [123, 0]
click at [817, 484] on span "201063556383" at bounding box center [798, 482] width 131 height 14
click at [757, 288] on span "Smasemo" at bounding box center [798, 293] width 131 height 14
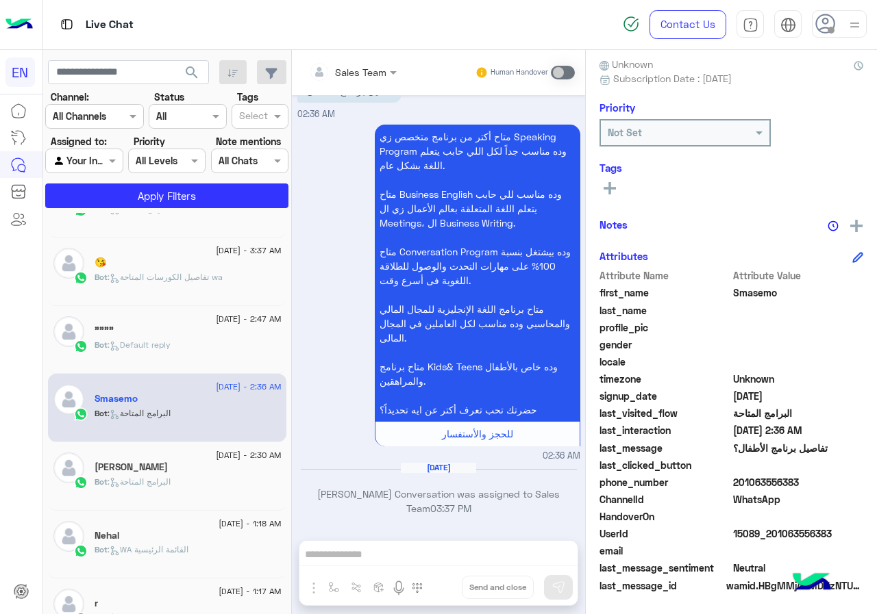
click at [757, 288] on span "Smasemo" at bounding box center [798, 293] width 131 height 14
click at [595, 182] on div "Smasemo Reachable Unknown Subscription Date : [DATE] Priority Not Set Tags See …" at bounding box center [731, 330] width 291 height 560
click at [600, 184] on button at bounding box center [609, 187] width 21 height 16
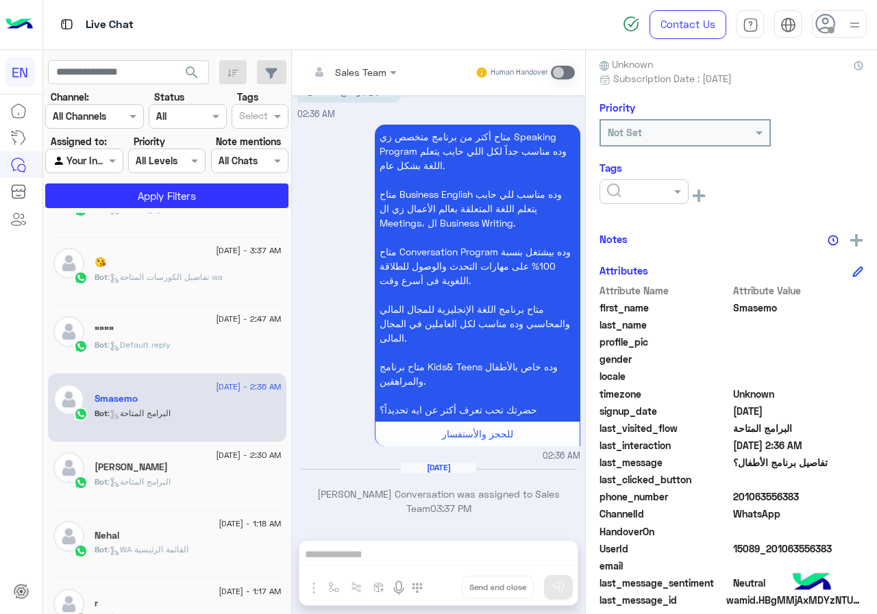
click at [633, 196] on input "text" at bounding box center [628, 192] width 42 height 14
click at [622, 271] on span "[PERSON_NAME]" at bounding box center [643, 277] width 75 height 12
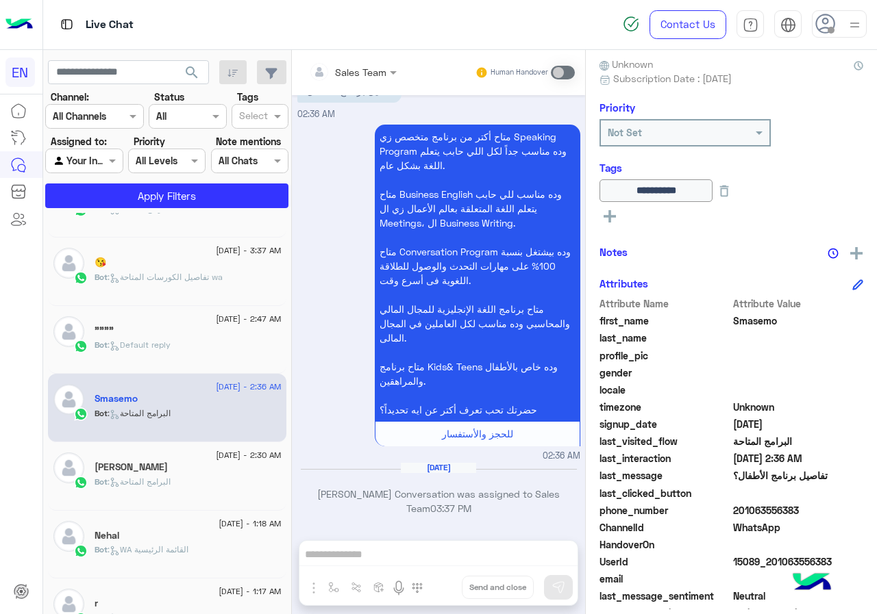
click at [181, 340] on div "Bot : Default reply" at bounding box center [188, 351] width 187 height 24
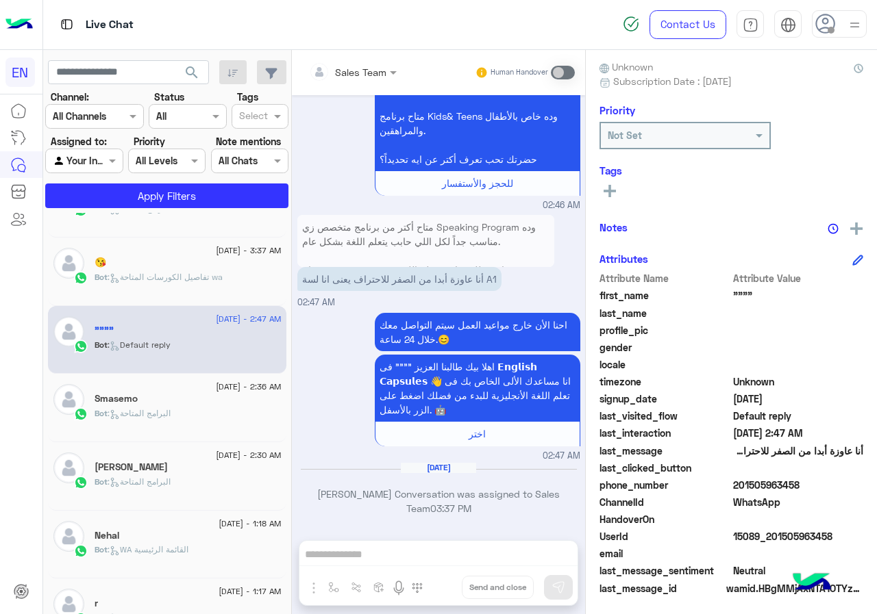
scroll to position [123, 0]
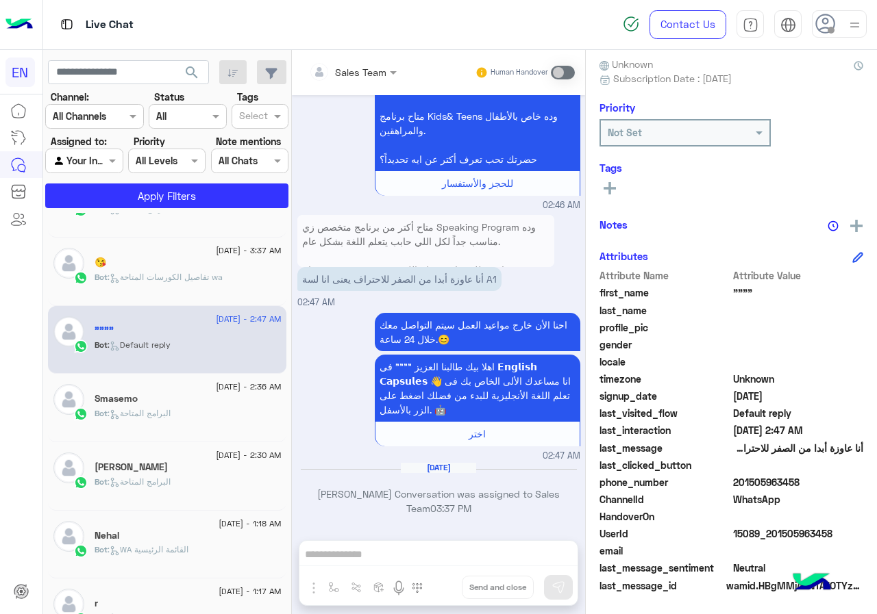
click at [813, 477] on span "201505963458" at bounding box center [798, 482] width 131 height 14
click at [605, 183] on icon at bounding box center [609, 188] width 12 height 12
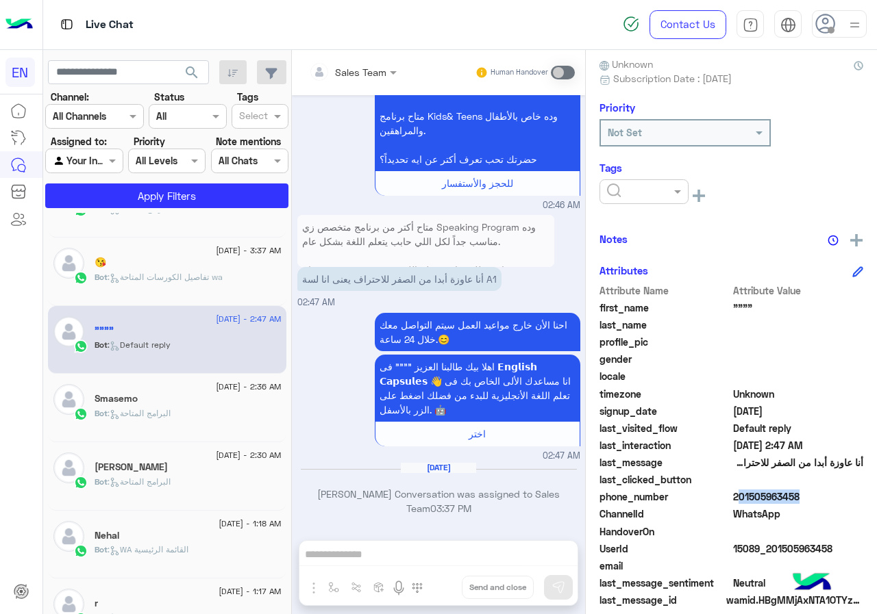
click at [626, 193] on input "text" at bounding box center [628, 192] width 42 height 14
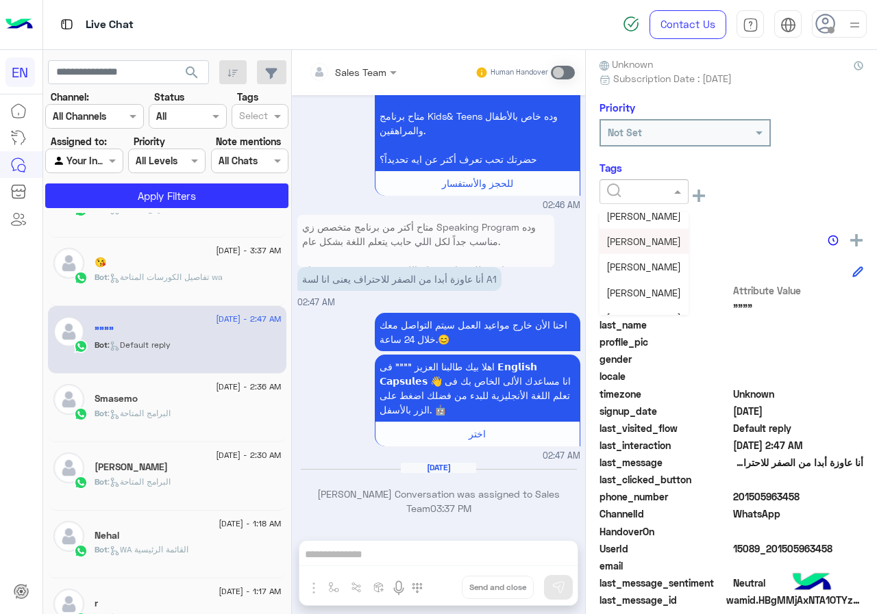
click at [638, 242] on span "[PERSON_NAME]" at bounding box center [643, 242] width 75 height 12
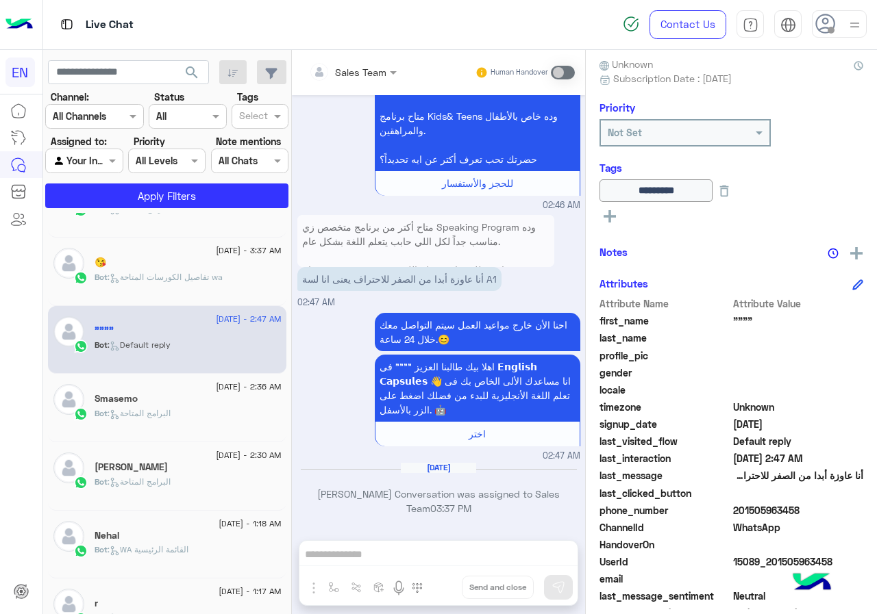
click at [216, 253] on span "[DATE] - 3:37 AM" at bounding box center [248, 250] width 65 height 12
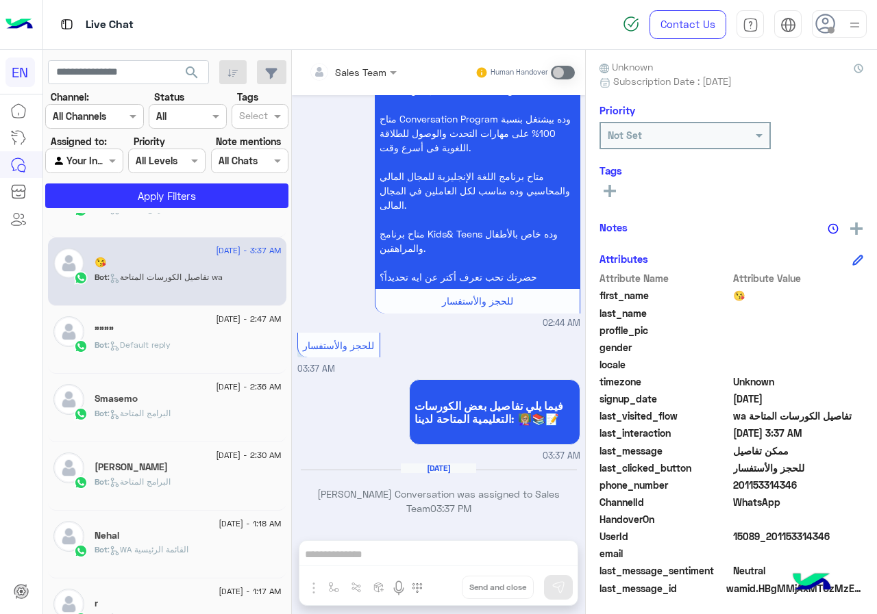
scroll to position [123, 0]
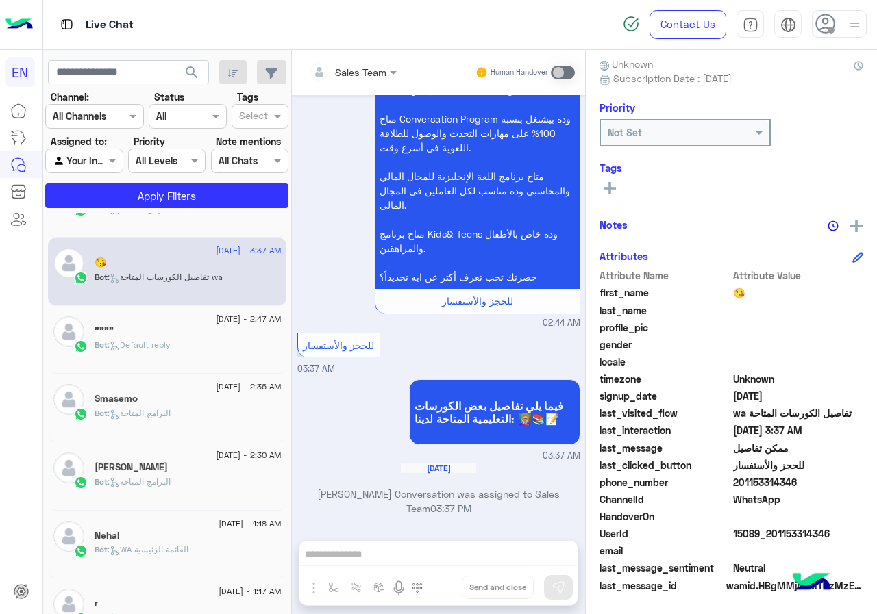
click at [799, 486] on span "201153314346" at bounding box center [798, 482] width 131 height 14
click at [616, 188] on button at bounding box center [609, 187] width 21 height 16
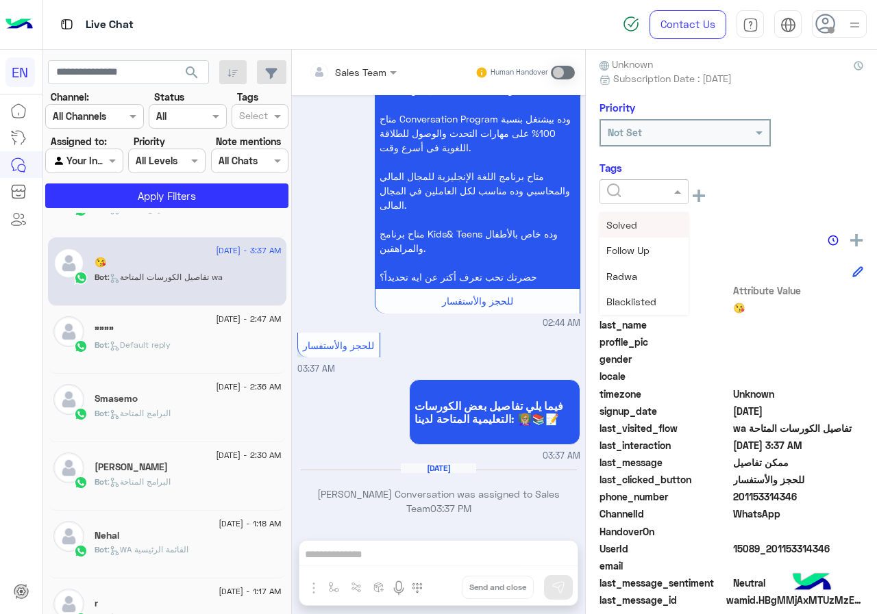
click at [625, 197] on input "text" at bounding box center [628, 192] width 42 height 14
click at [658, 271] on span "[PERSON_NAME]" at bounding box center [643, 277] width 75 height 12
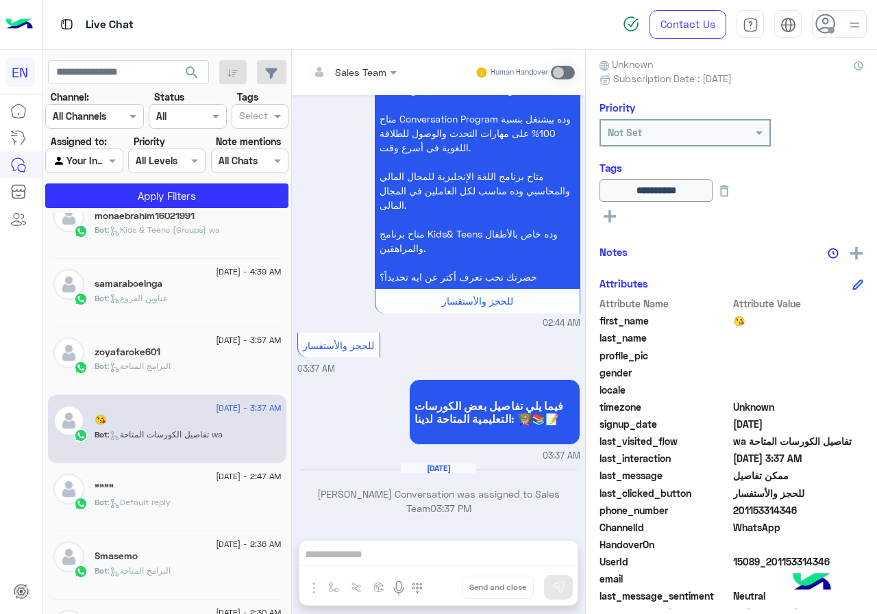
scroll to position [0, 0]
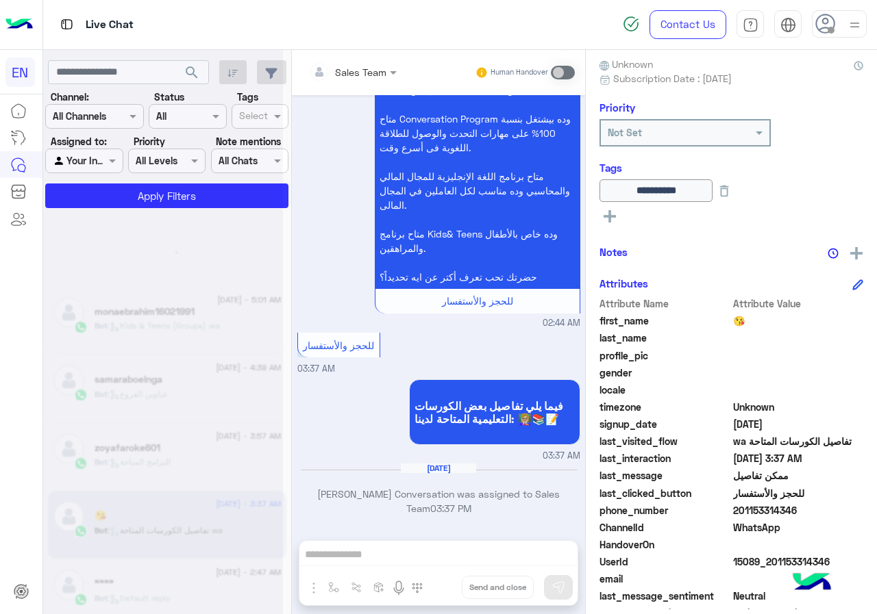
click at [288, 321] on div "search Channel: Channel All Channels Status Channel All Tags Select Assigned to…" at bounding box center [167, 335] width 249 height 570
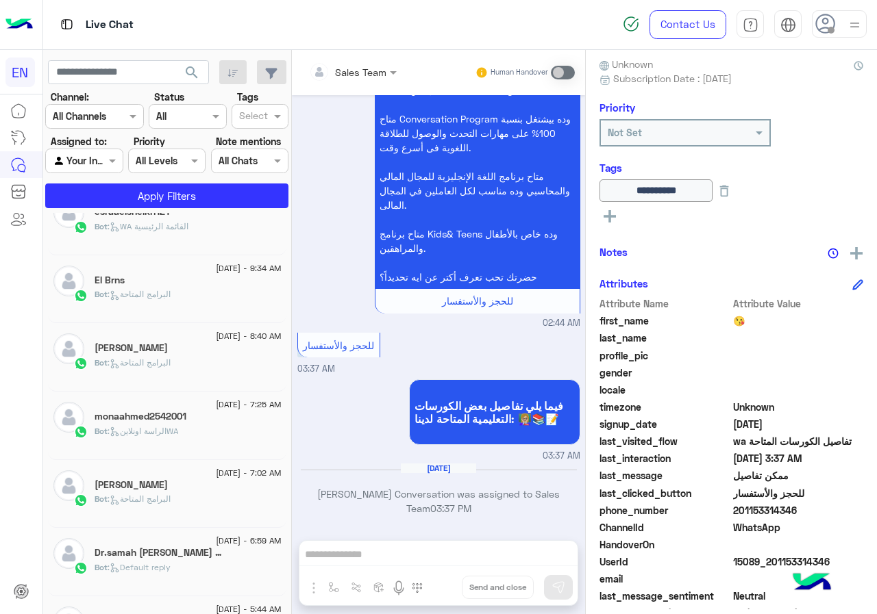
scroll to position [859, 0]
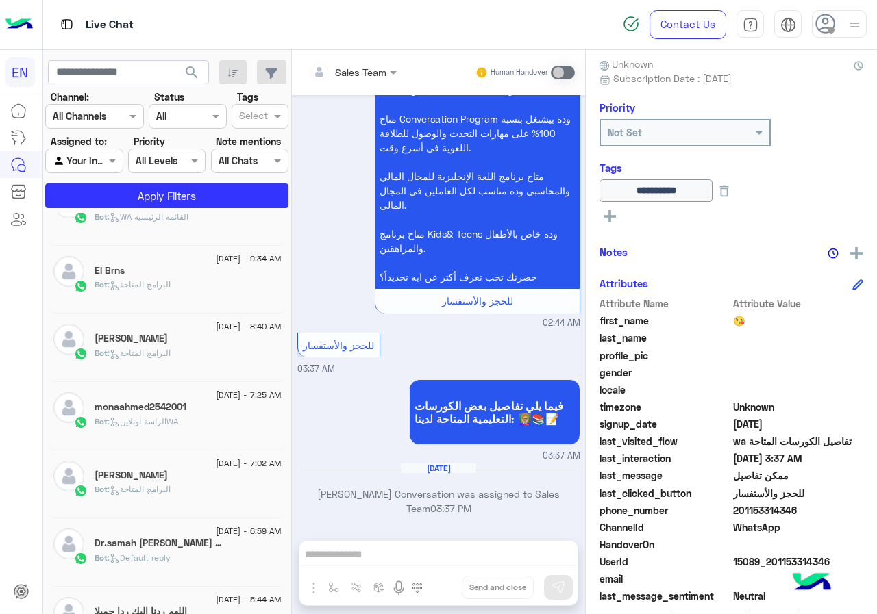
click at [278, 567] on div "[DATE] - 6:59 AM Dr.samah [PERSON_NAME] 🥰🌹 Bot : Default reply" at bounding box center [167, 552] width 238 height 68
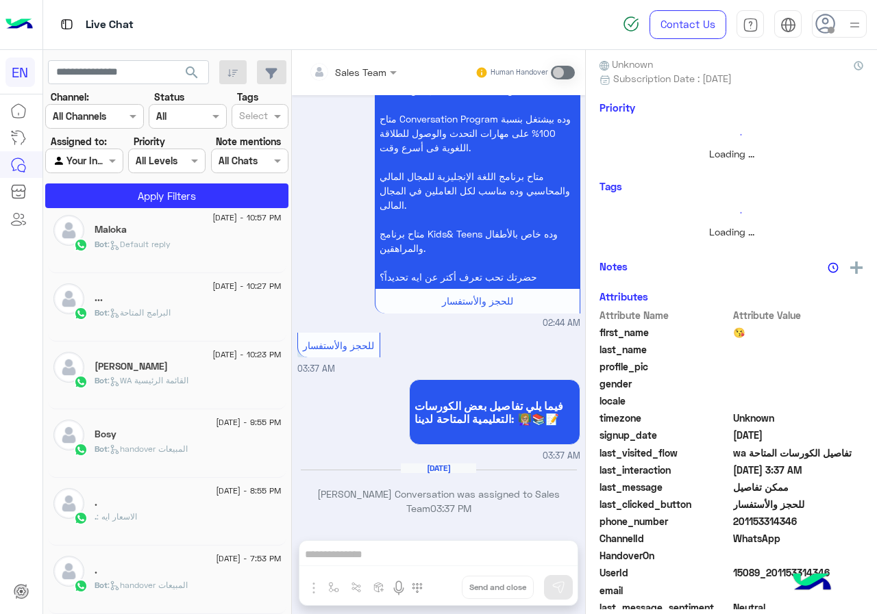
scroll to position [7, 0]
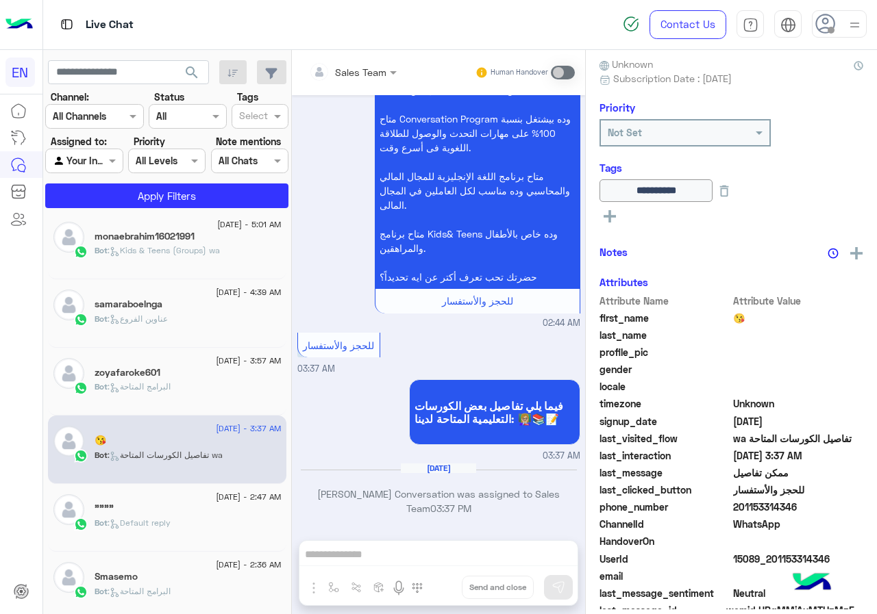
click at [198, 394] on div "Bot : البرامج المتاحة" at bounding box center [188, 393] width 187 height 24
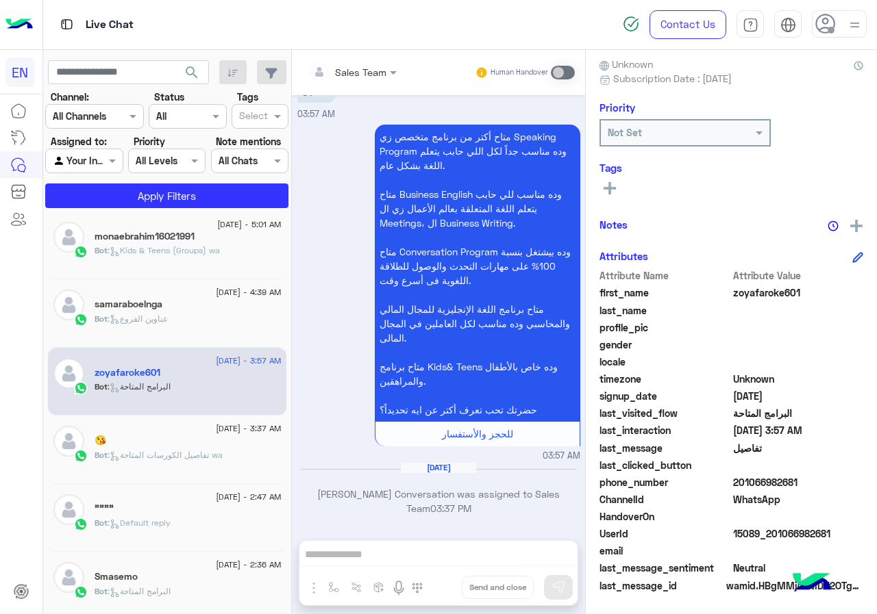
scroll to position [123, 0]
click at [807, 480] on span "201066982681" at bounding box center [798, 482] width 131 height 14
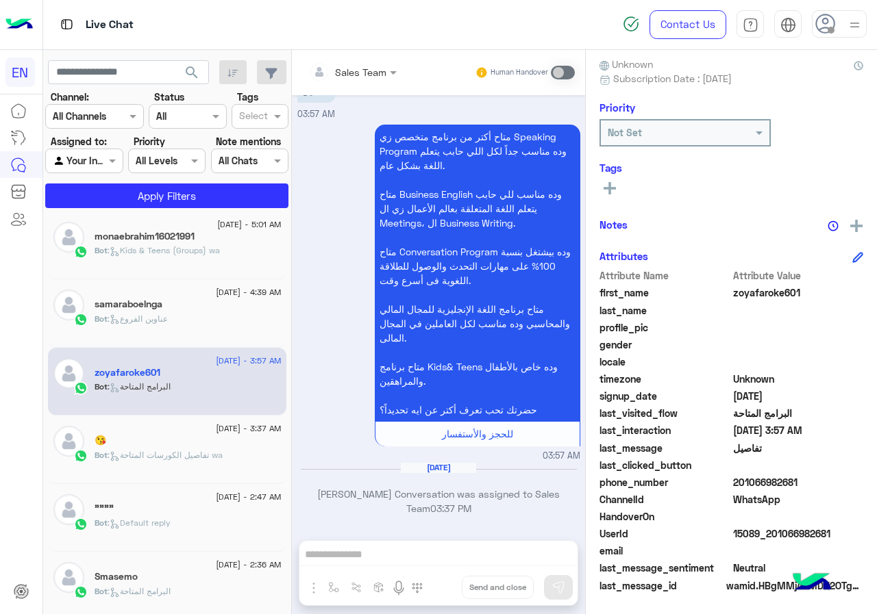
click at [740, 290] on span "zoyafaroke601" at bounding box center [798, 293] width 131 height 14
click at [616, 186] on button at bounding box center [609, 187] width 21 height 16
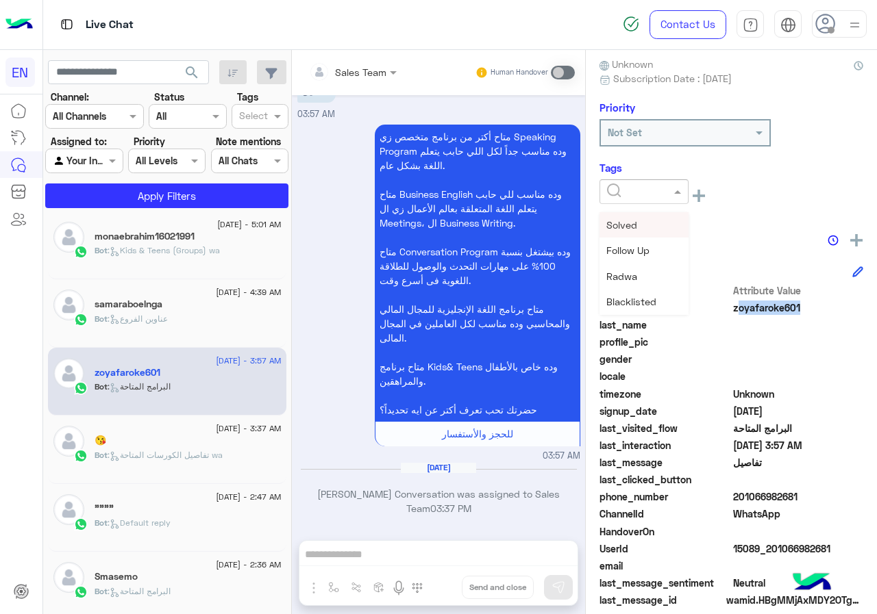
click at [630, 190] on input "text" at bounding box center [628, 192] width 42 height 14
click at [650, 277] on span "[PERSON_NAME]" at bounding box center [643, 277] width 75 height 12
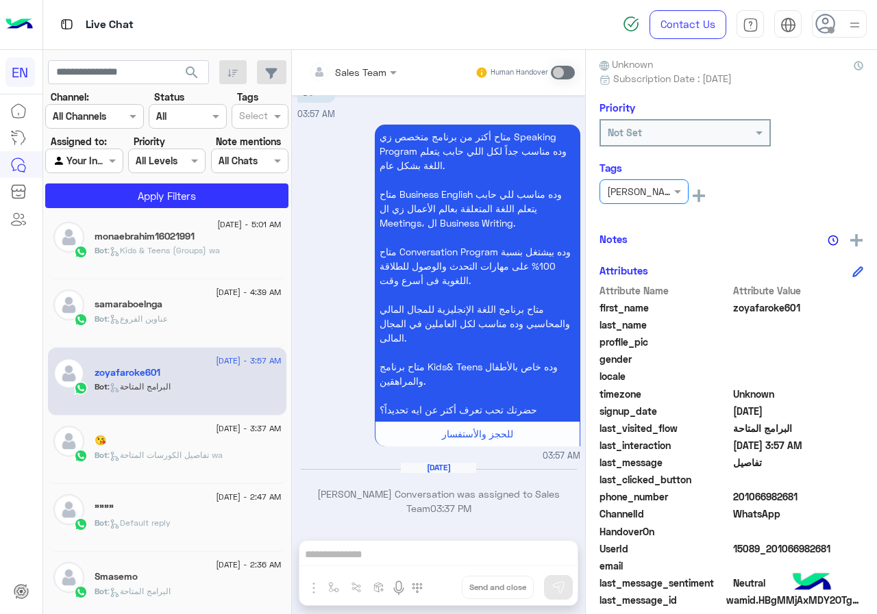
click at [756, 211] on div "× [PERSON_NAME] See All" at bounding box center [731, 197] width 264 height 36
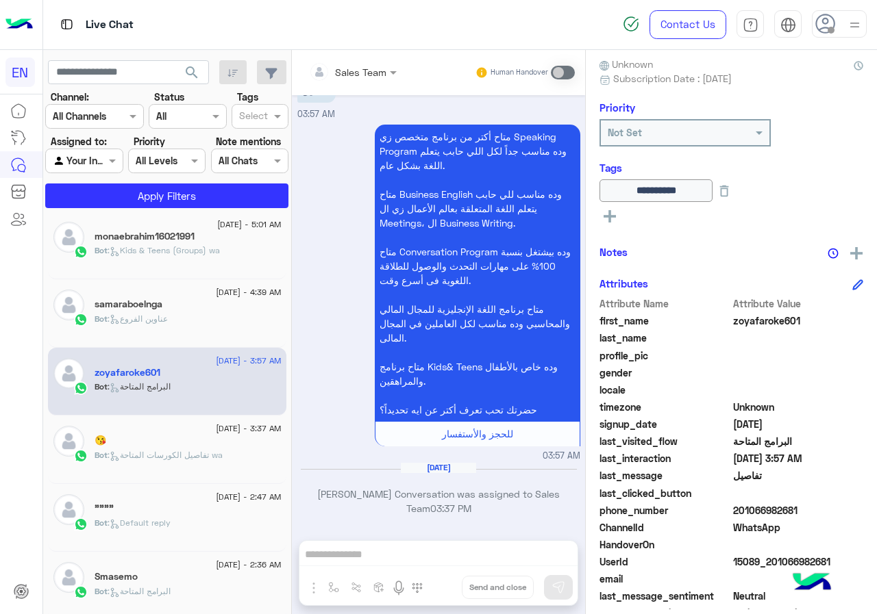
click at [185, 321] on div "Bot : عناوين الفروع" at bounding box center [188, 325] width 187 height 24
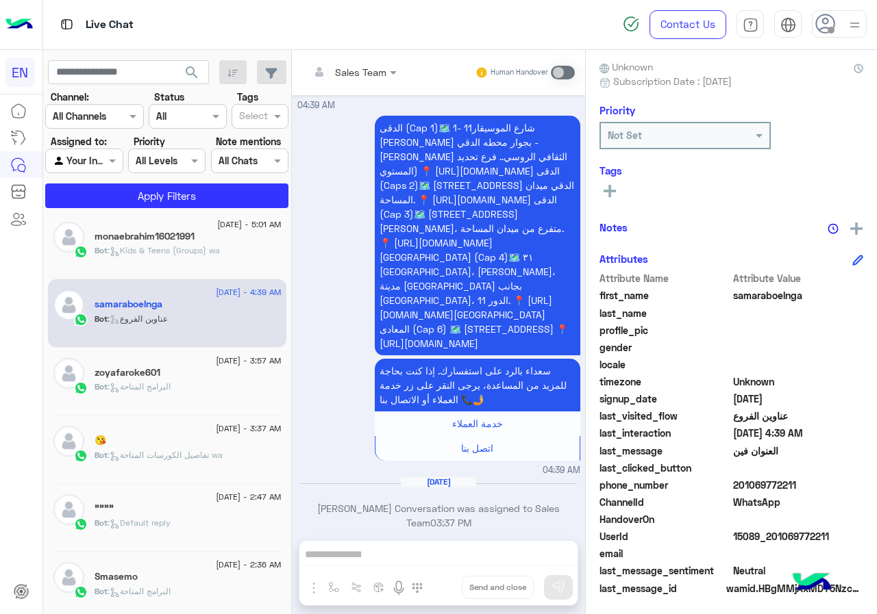
scroll to position [123, 0]
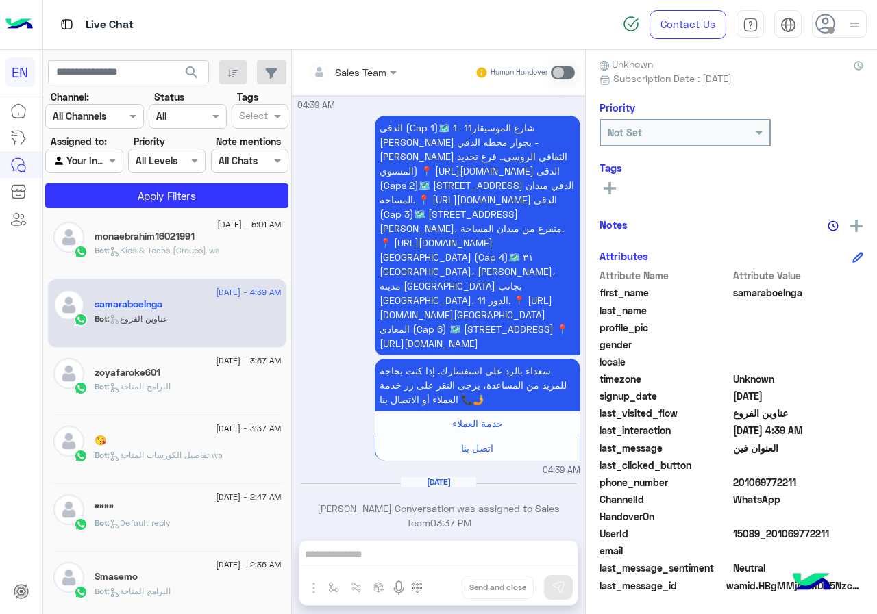
click at [800, 483] on span "201069772211" at bounding box center [798, 482] width 131 height 14
click at [749, 291] on span "samaraboelnga" at bounding box center [798, 293] width 131 height 14
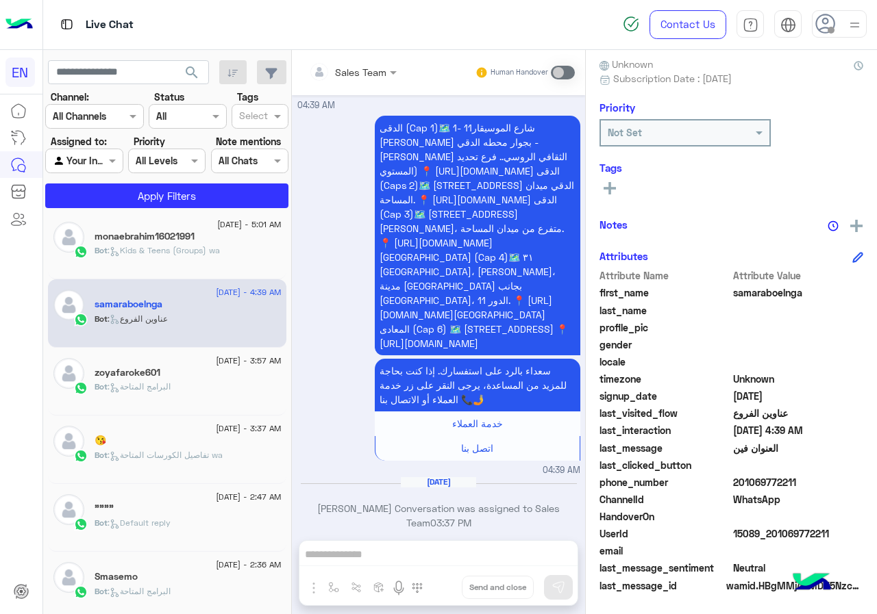
click at [605, 184] on icon at bounding box center [609, 188] width 12 height 12
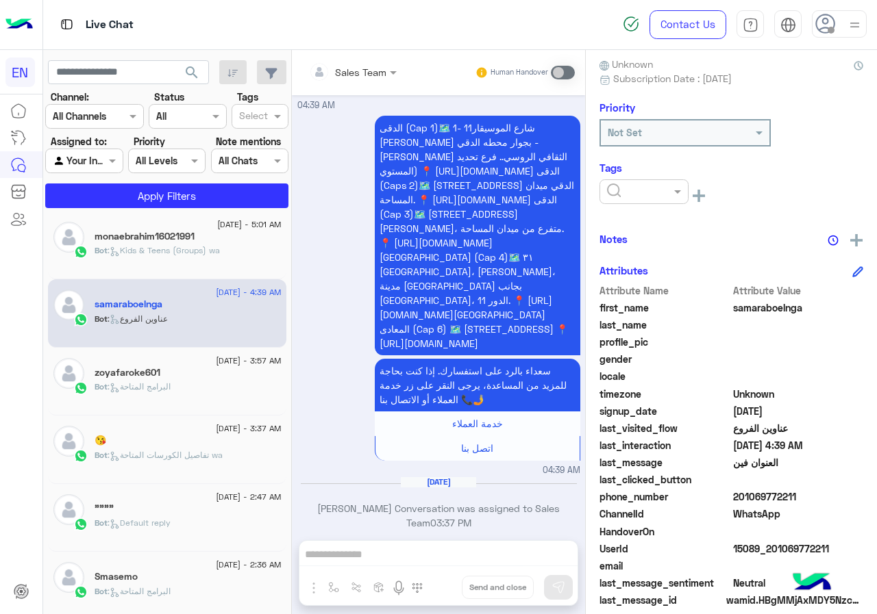
click at [624, 195] on input "text" at bounding box center [628, 192] width 42 height 14
click at [642, 276] on span "[PERSON_NAME]" at bounding box center [643, 277] width 75 height 12
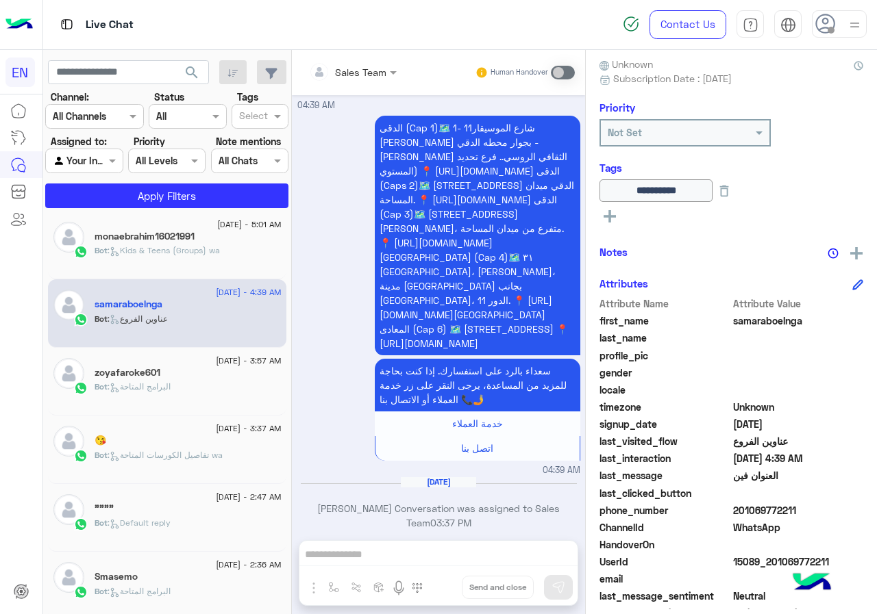
click at [151, 251] on span ": Kids & Teens (Groups) wa" at bounding box center [164, 250] width 112 height 10
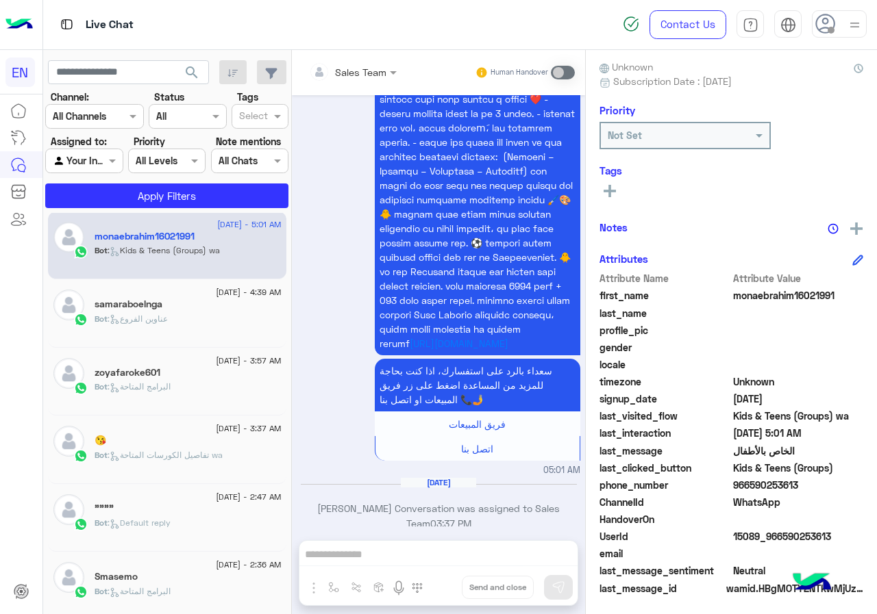
scroll to position [123, 0]
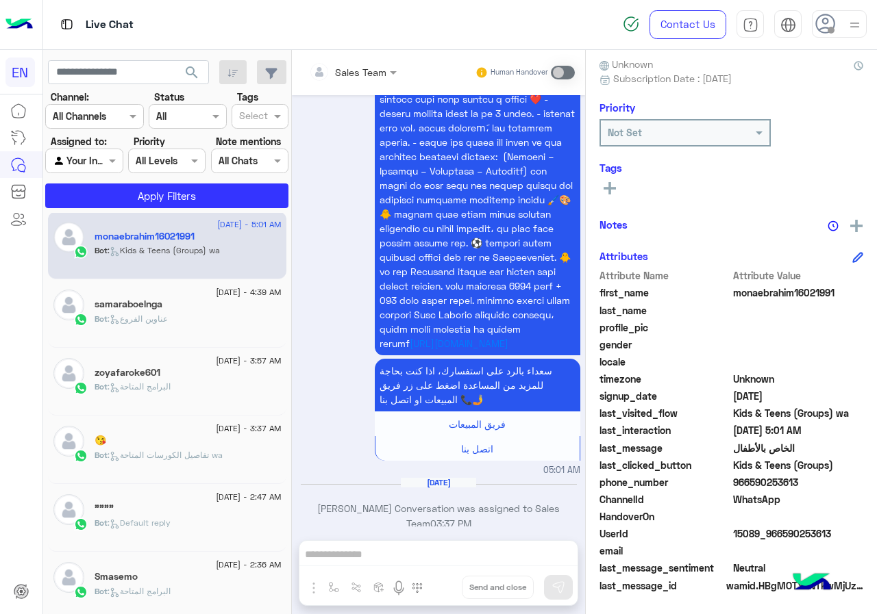
click at [818, 479] on span "966590253613" at bounding box center [798, 482] width 131 height 14
click at [778, 291] on span "monaebrahim16021991" at bounding box center [798, 293] width 131 height 14
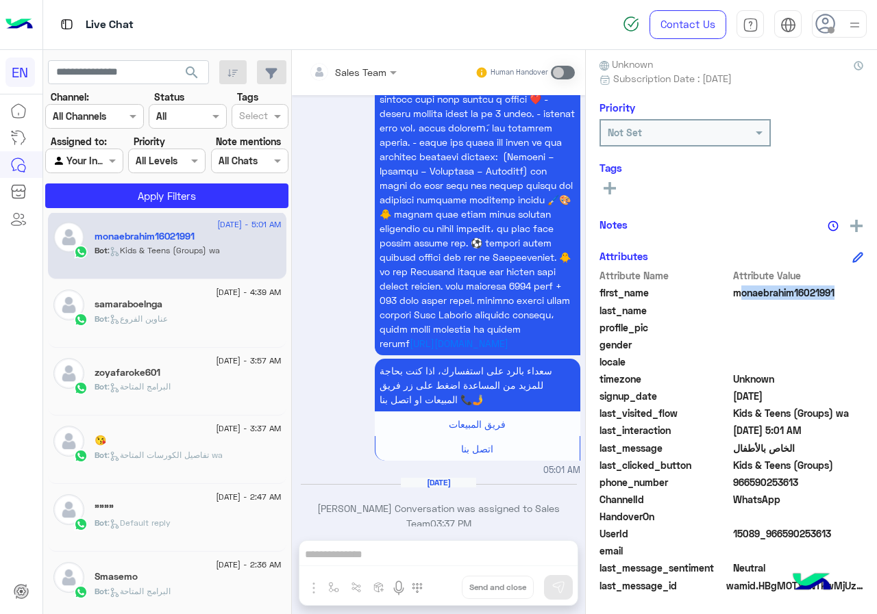
click at [778, 291] on span "monaebrahim16021991" at bounding box center [798, 293] width 131 height 14
click at [623, 188] on div "See All" at bounding box center [731, 187] width 264 height 16
click at [617, 195] on button at bounding box center [609, 187] width 21 height 16
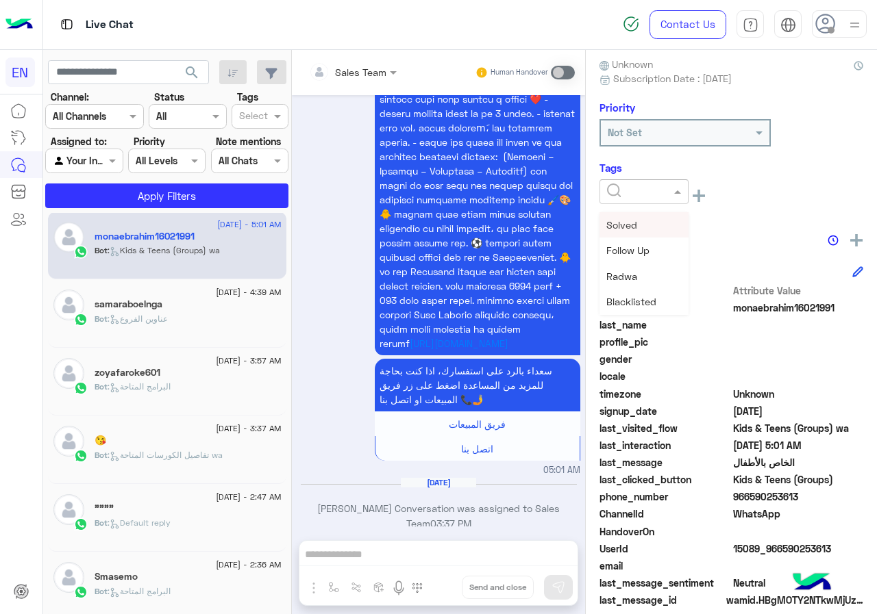
click at [617, 194] on input "text" at bounding box center [628, 192] width 42 height 14
click at [653, 275] on span "[PERSON_NAME]" at bounding box center [643, 277] width 75 height 12
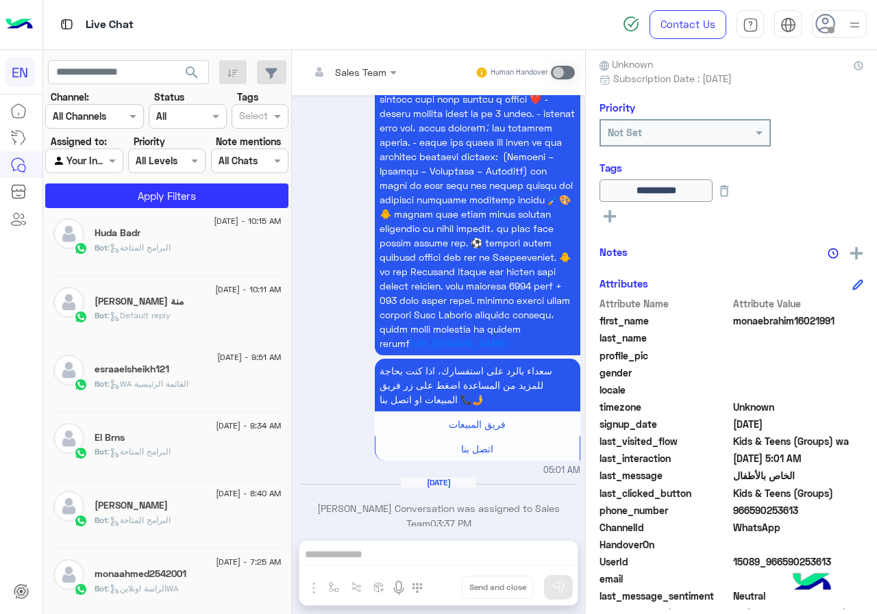
scroll to position [718, 0]
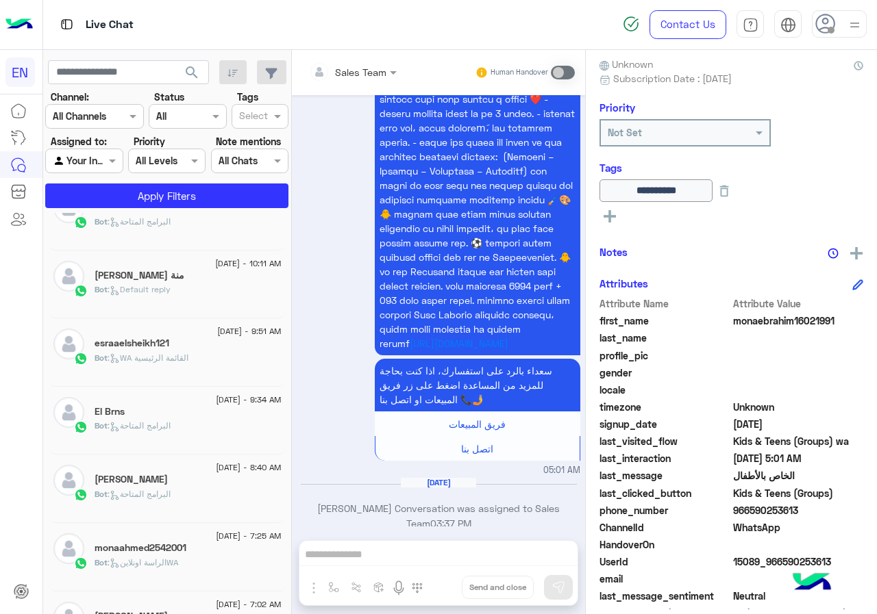
click at [201, 501] on div "Bot : البرامج المتاحة" at bounding box center [188, 500] width 187 height 24
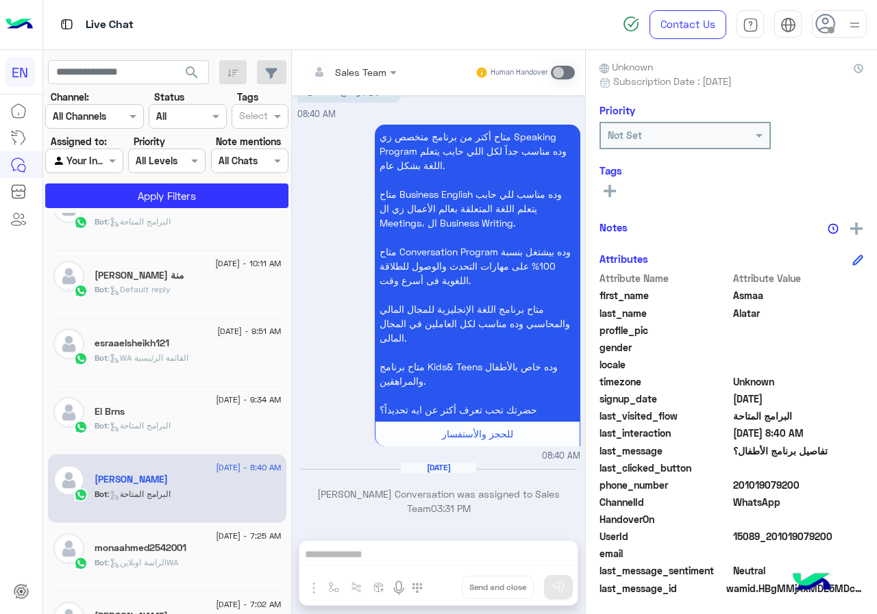
scroll to position [123, 0]
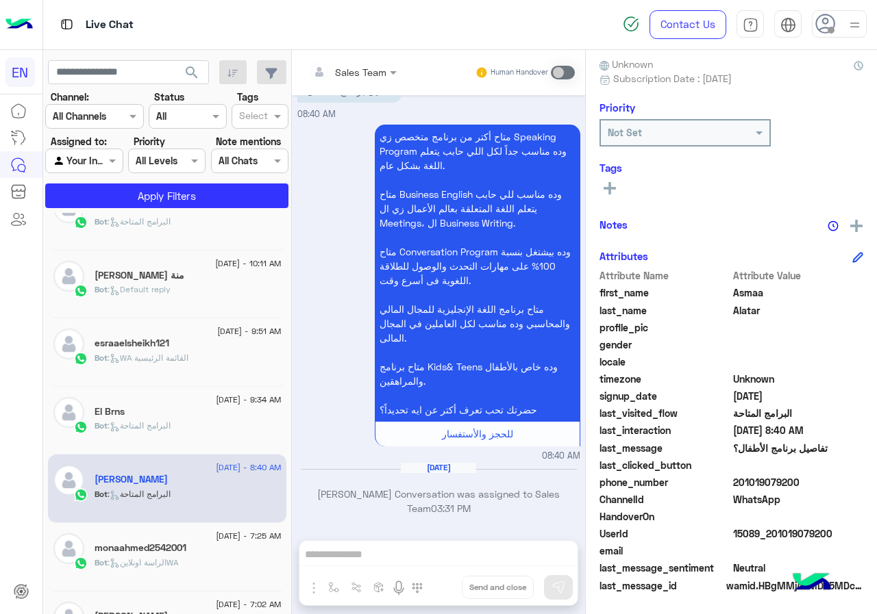
click at [810, 484] on span "201019079200" at bounding box center [798, 482] width 131 height 14
click at [733, 288] on span "Asmaa" at bounding box center [798, 293] width 131 height 14
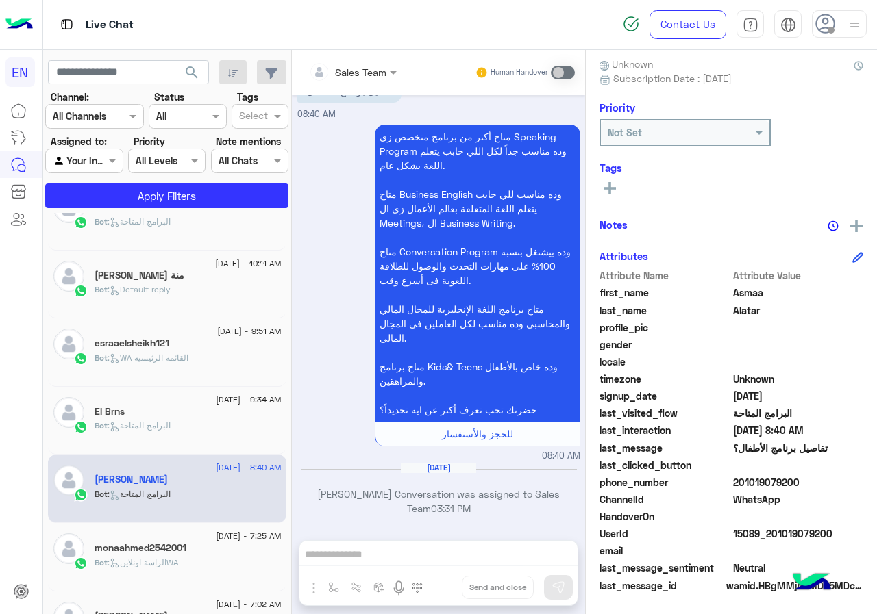
click at [738, 308] on span "Alatar" at bounding box center [798, 310] width 131 height 14
click at [618, 192] on button at bounding box center [609, 187] width 21 height 16
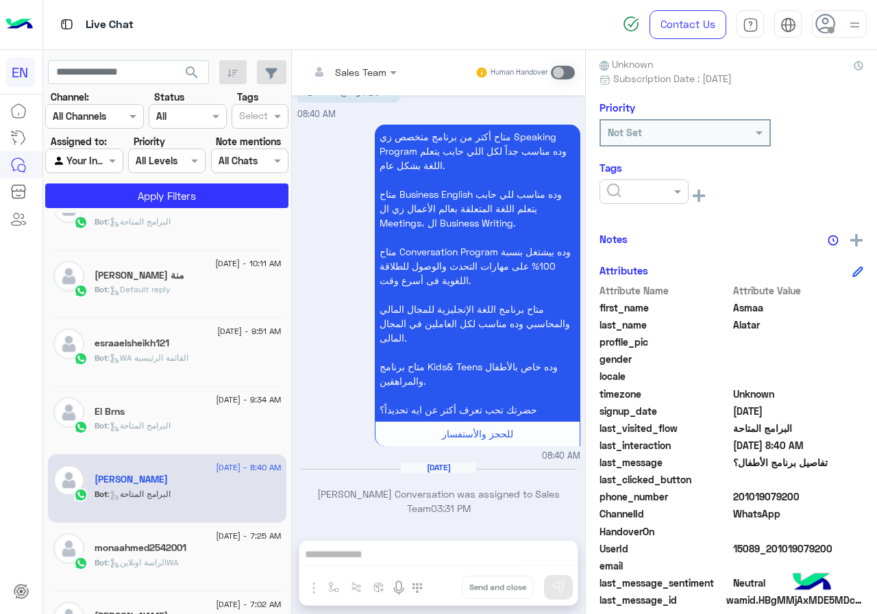
click at [632, 186] on input "text" at bounding box center [628, 192] width 42 height 14
click at [657, 275] on span "[PERSON_NAME]" at bounding box center [643, 277] width 75 height 12
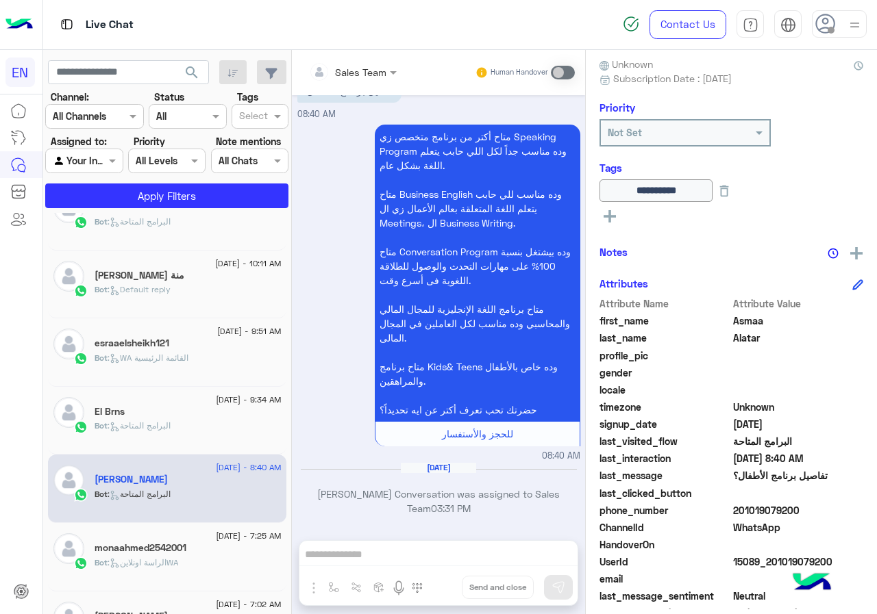
click at [184, 421] on div "Bot : البرامج المتاحة" at bounding box center [188, 432] width 187 height 24
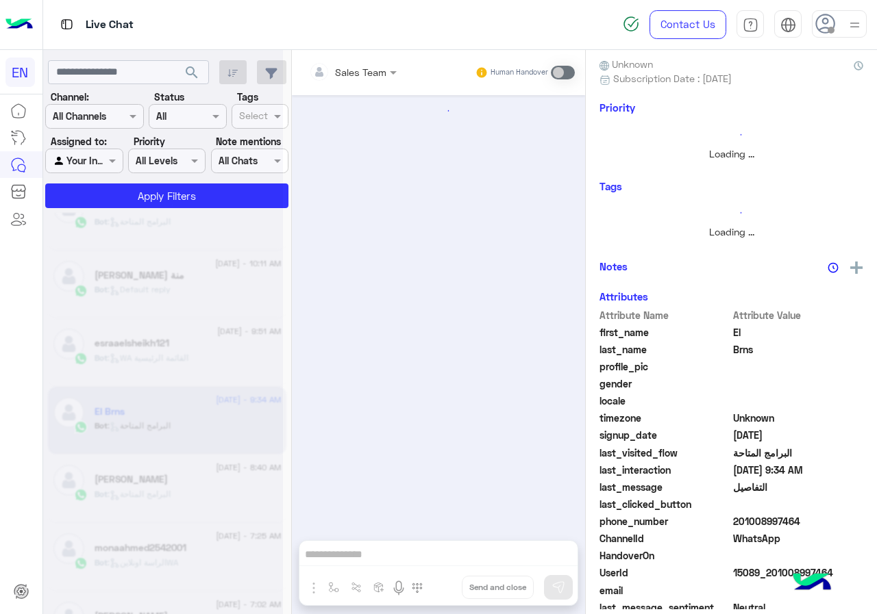
scroll to position [44, 0]
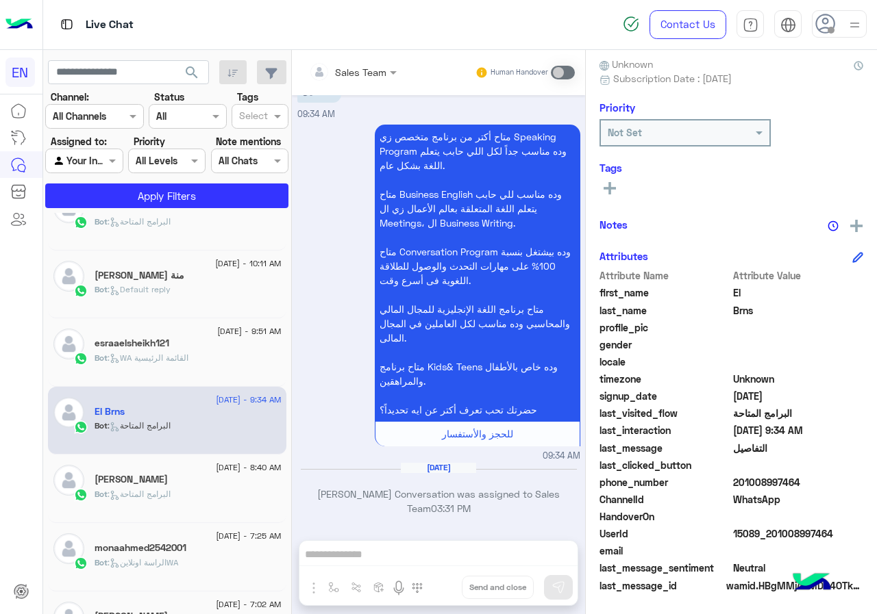
click at [805, 479] on span "201008997464" at bounding box center [798, 482] width 131 height 14
click at [739, 291] on span "El" at bounding box center [798, 293] width 131 height 14
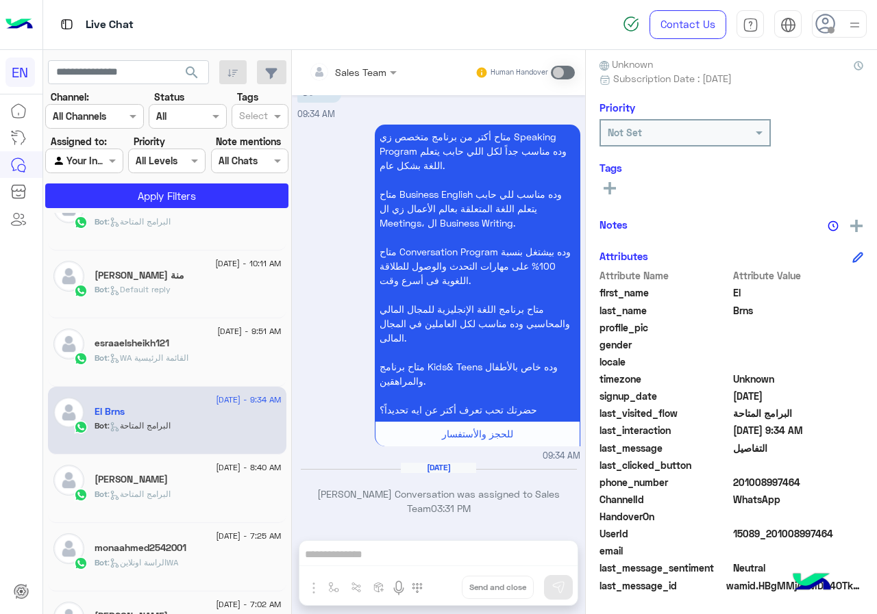
click at [739, 291] on span "El" at bounding box center [798, 293] width 131 height 14
click at [754, 312] on span "Brns" at bounding box center [798, 310] width 131 height 14
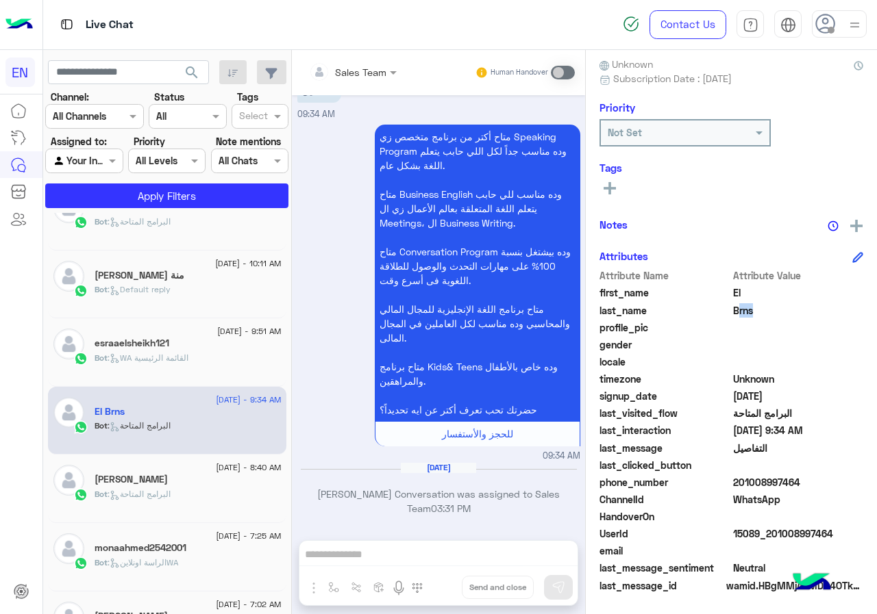
click at [754, 312] on span "Brns" at bounding box center [798, 310] width 131 height 14
click at [615, 195] on icon at bounding box center [609, 188] width 12 height 12
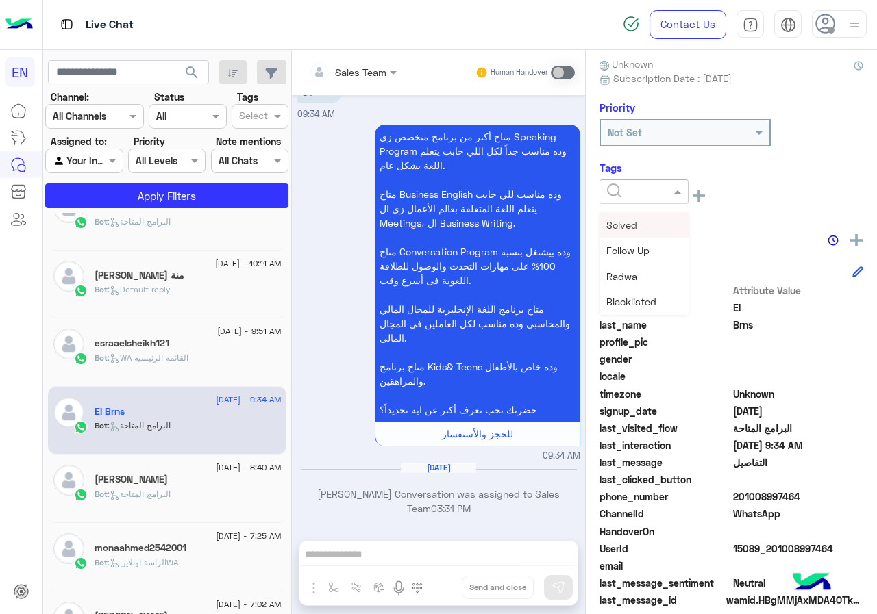
click at [646, 201] on div at bounding box center [643, 191] width 89 height 25
click at [638, 270] on div "[PERSON_NAME]" at bounding box center [643, 276] width 89 height 25
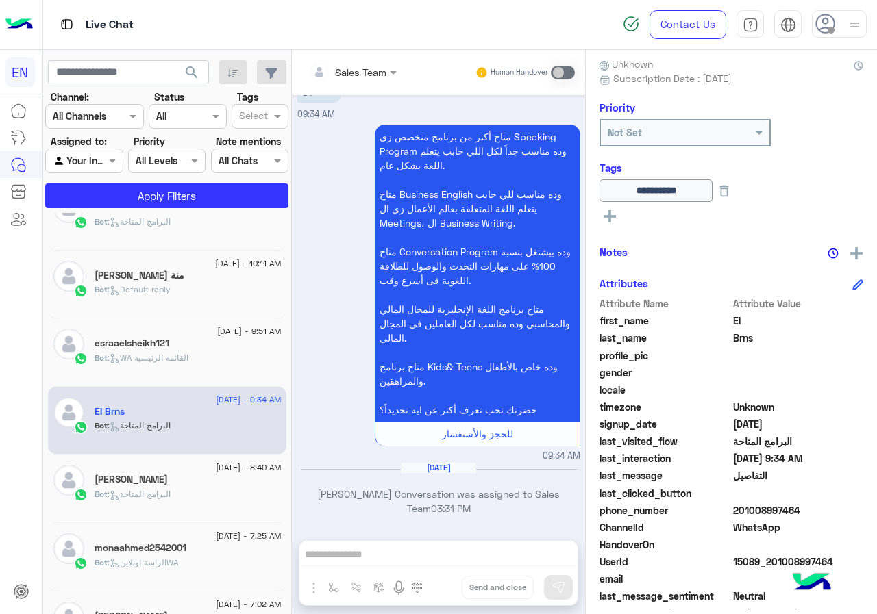
click at [221, 350] on div "esraaelsheikh121" at bounding box center [188, 345] width 187 height 14
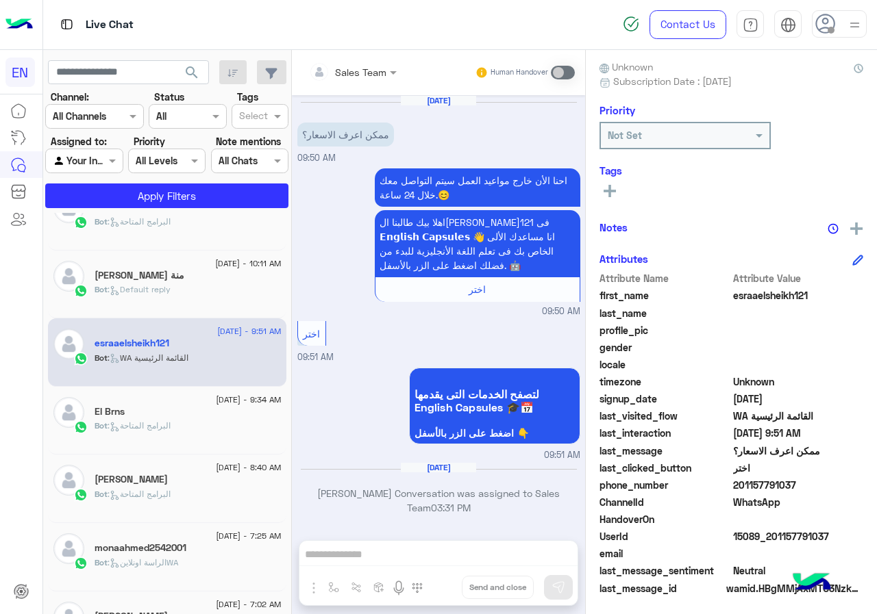
scroll to position [123, 0]
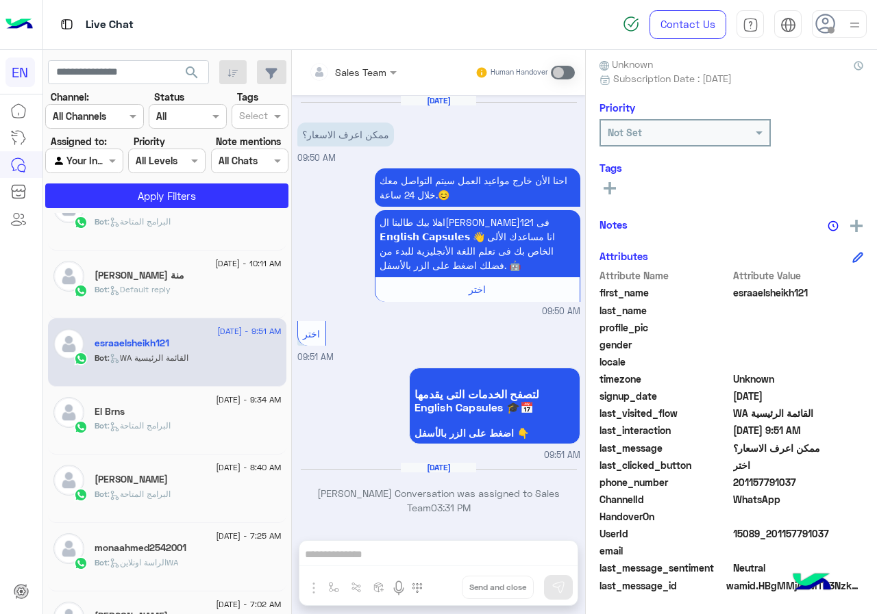
click at [806, 481] on span "201157791037" at bounding box center [798, 482] width 131 height 14
click at [778, 296] on span "esraaelsheikh121" at bounding box center [798, 293] width 131 height 14
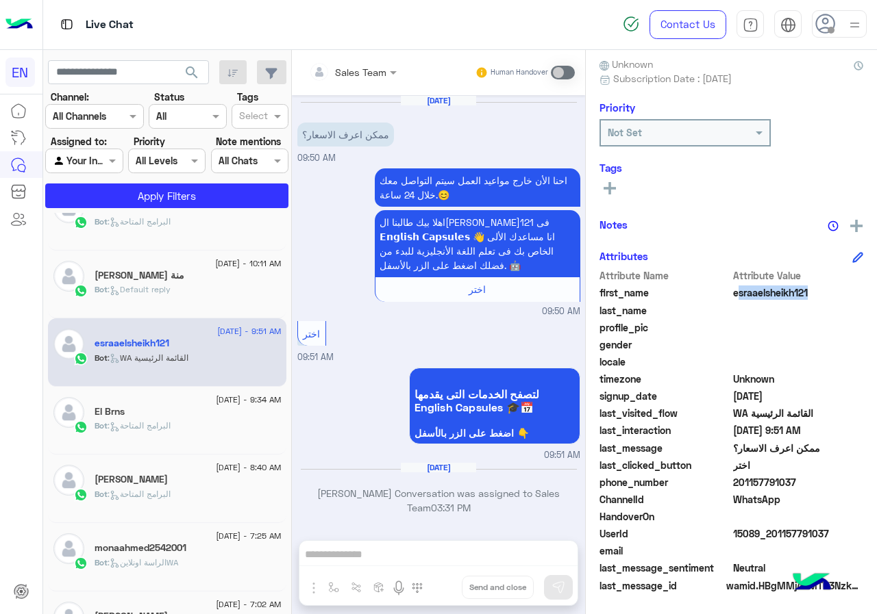
click at [778, 296] on span "esraaelsheikh121" at bounding box center [798, 293] width 131 height 14
click at [624, 180] on div "See All" at bounding box center [731, 187] width 264 height 16
click at [605, 186] on icon at bounding box center [609, 188] width 12 height 12
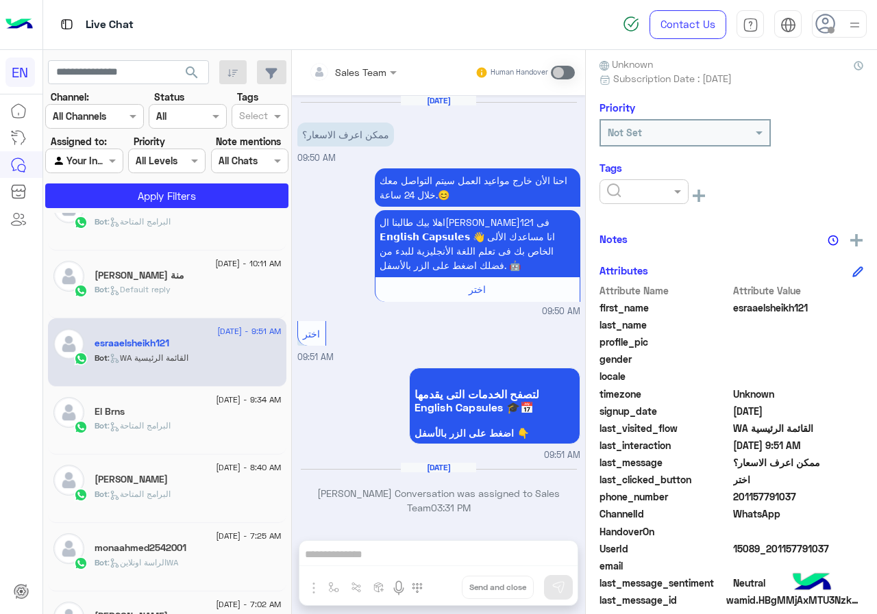
click at [631, 189] on input "text" at bounding box center [628, 192] width 42 height 14
click at [652, 267] on div "[PERSON_NAME]" at bounding box center [643, 276] width 89 height 25
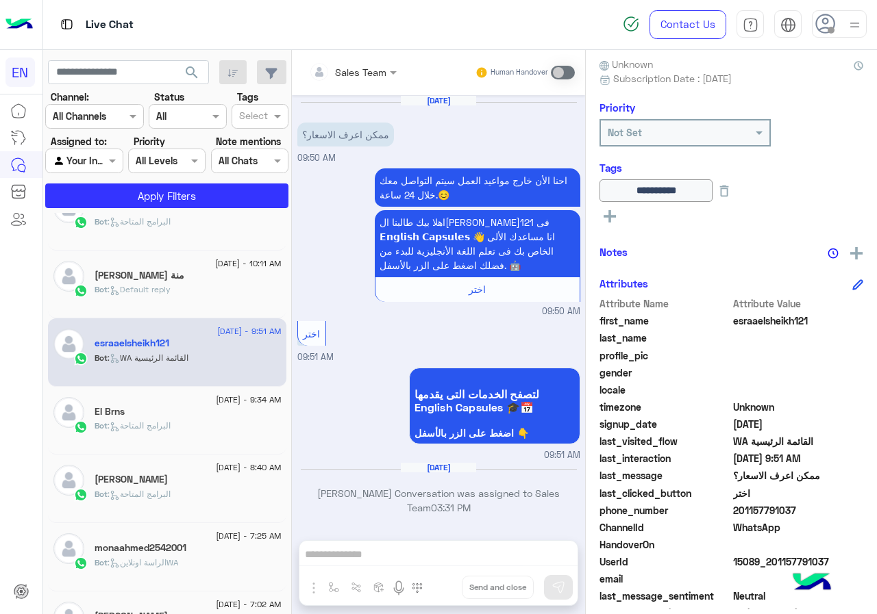
click at [114, 287] on icon at bounding box center [111, 287] width 3 height 3
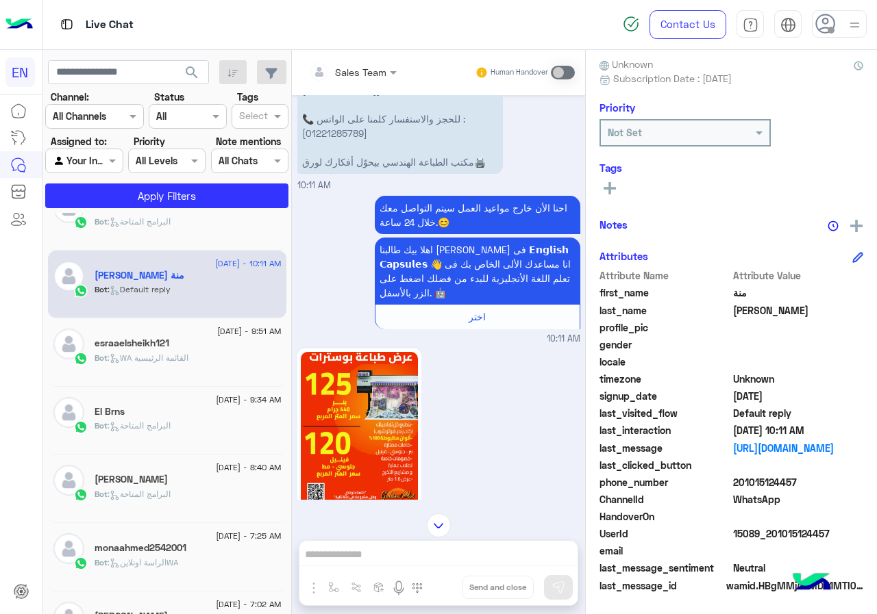
scroll to position [523, 0]
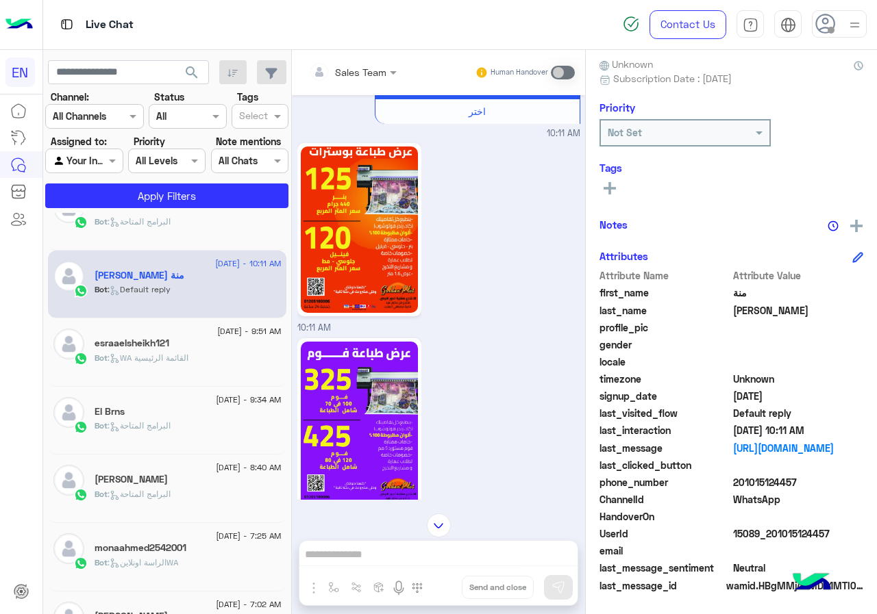
click at [386, 274] on img at bounding box center [360, 230] width 118 height 166
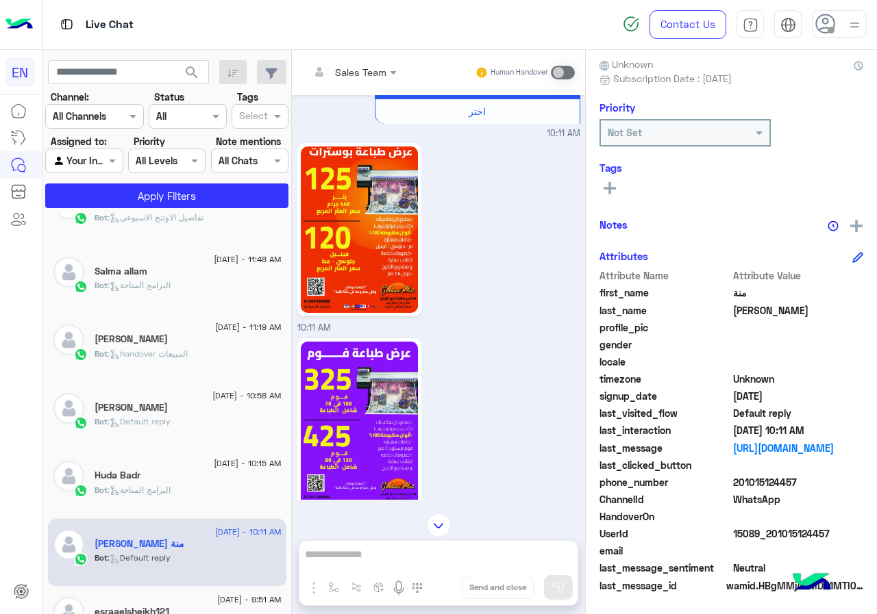
scroll to position [438, 0]
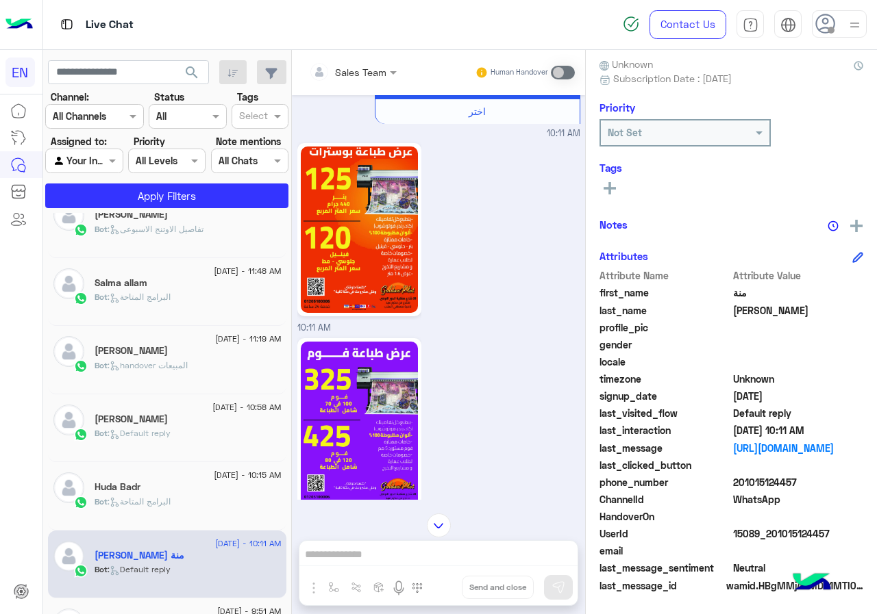
click at [290, 418] on div "[DATE] - 2:38 PM [PERSON_NAME] Bot : Default reply [DATE] - 2:31 PM eng.fathy e…" at bounding box center [167, 416] width 249 height 406
click at [224, 484] on div "Huda Badr" at bounding box center [188, 488] width 187 height 14
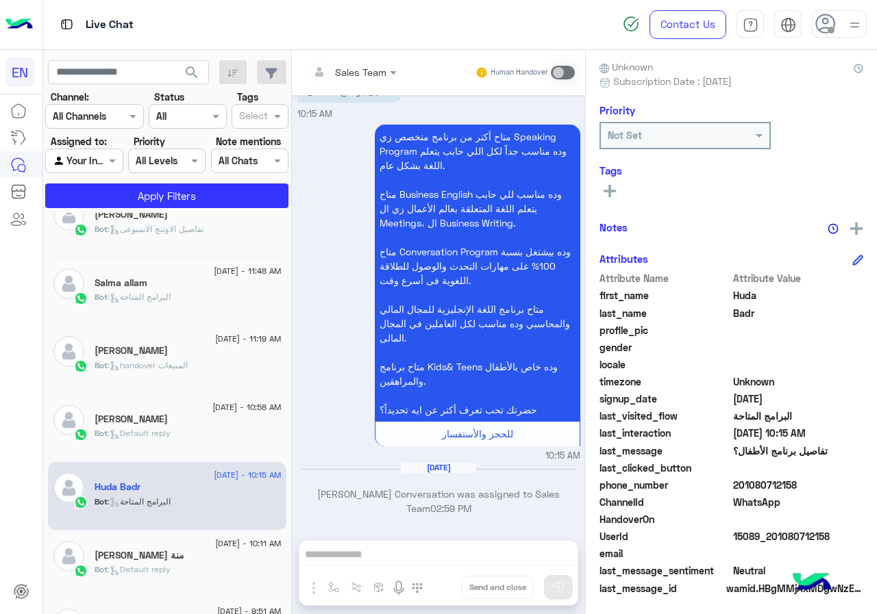
scroll to position [123, 0]
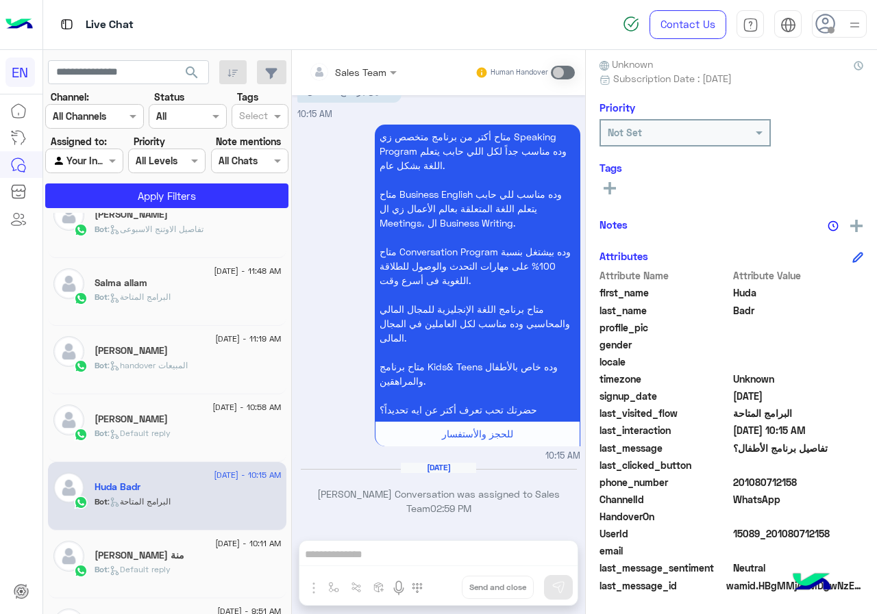
click at [813, 481] on span "201080712158" at bounding box center [798, 482] width 131 height 14
click at [736, 285] on div "Attribute Name Attribute Value" at bounding box center [731, 276] width 264 height 17
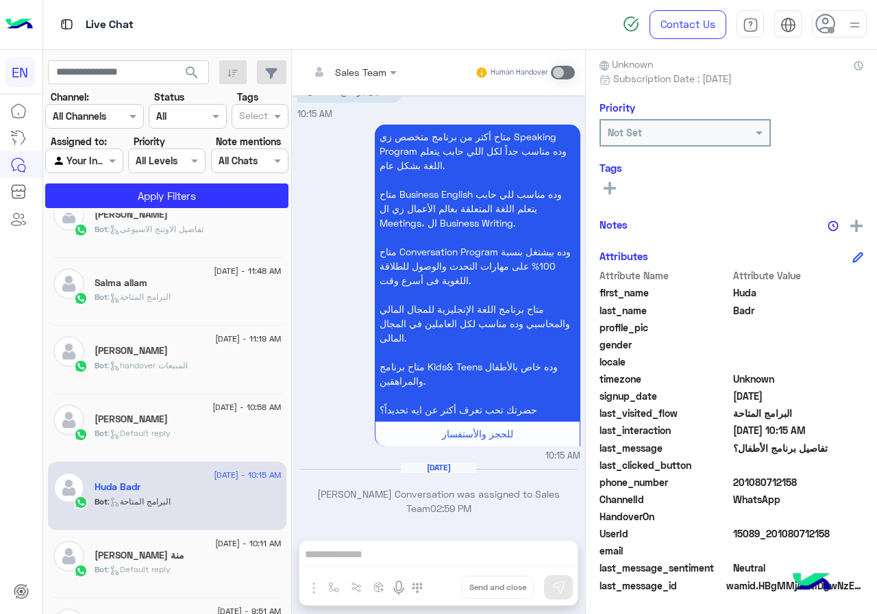
click at [737, 291] on span "Huda" at bounding box center [798, 293] width 131 height 14
click at [740, 311] on span "Badr" at bounding box center [798, 310] width 131 height 14
click at [602, 175] on div "Tags See All" at bounding box center [731, 181] width 264 height 39
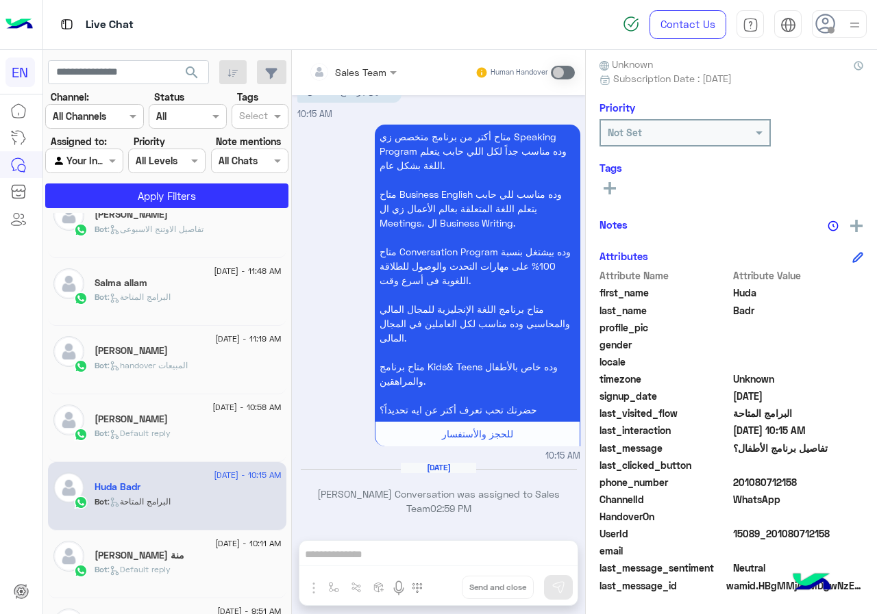
click at [619, 187] on button at bounding box center [609, 187] width 21 height 16
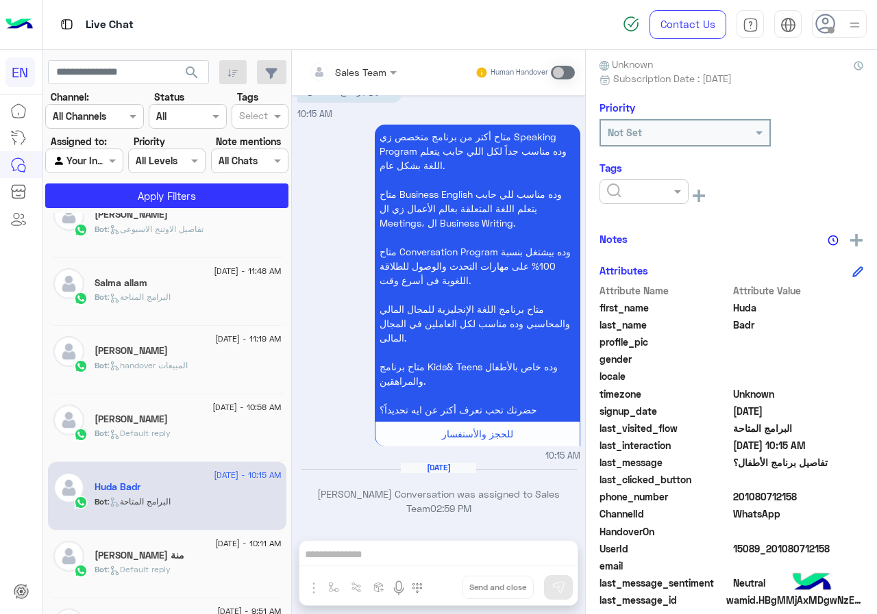
drag, startPoint x: 644, startPoint y: 185, endPoint x: 642, endPoint y: 205, distance: 19.9
click at [644, 186] on input "text" at bounding box center [628, 192] width 42 height 14
click at [649, 273] on span "[PERSON_NAME]" at bounding box center [643, 277] width 75 height 12
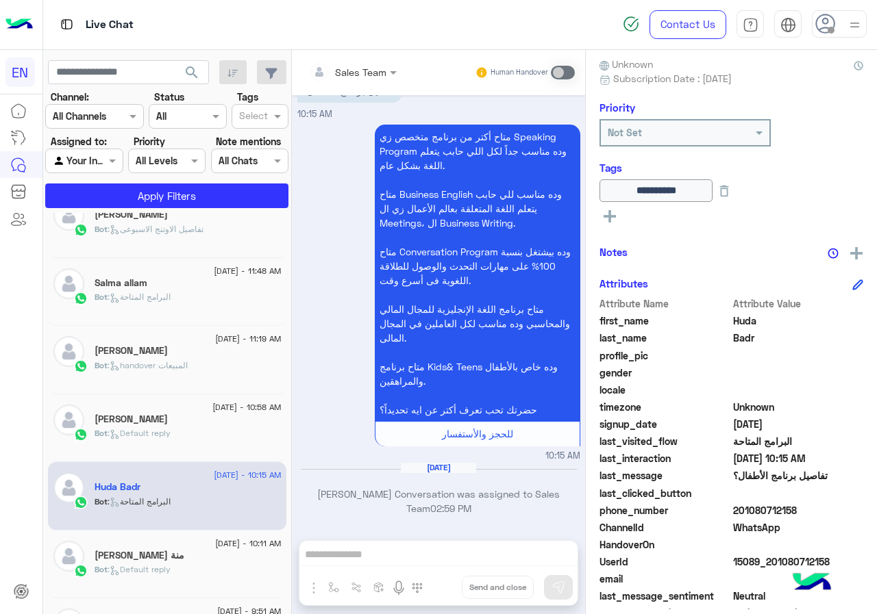
click at [117, 432] on icon at bounding box center [115, 434] width 10 height 10
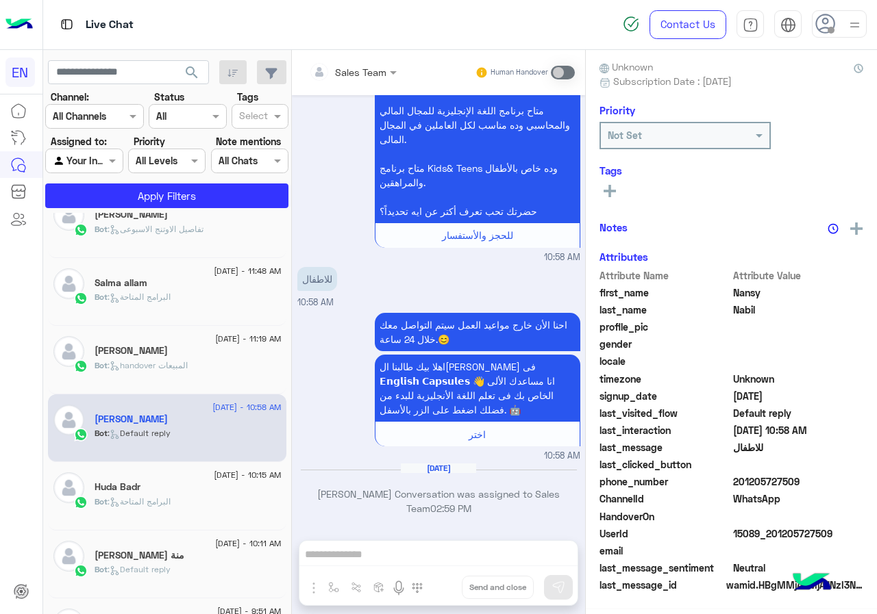
scroll to position [123, 0]
click at [805, 484] on span "201205727509" at bounding box center [798, 482] width 131 height 14
click at [749, 291] on span "Nansy" at bounding box center [798, 293] width 131 height 14
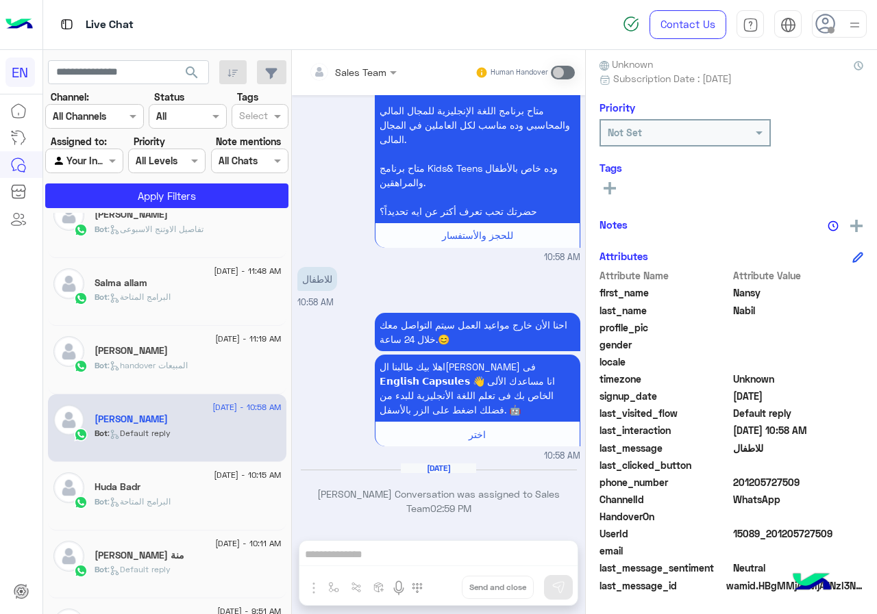
click at [749, 291] on span "Nansy" at bounding box center [798, 293] width 131 height 14
click at [752, 314] on span "Nabil" at bounding box center [798, 310] width 131 height 14
click at [610, 192] on rect at bounding box center [609, 188] width 3 height 12
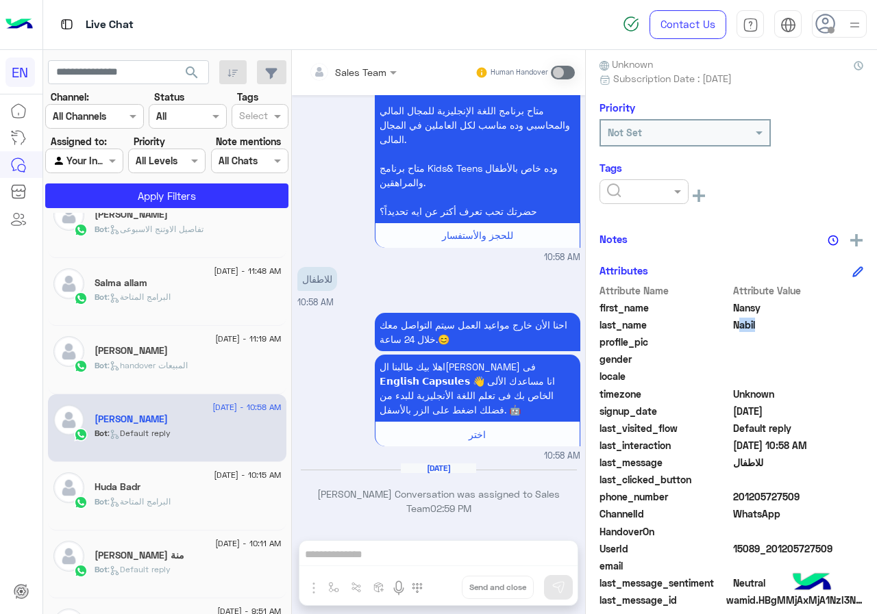
click at [625, 197] on input "text" at bounding box center [628, 192] width 42 height 14
click at [649, 277] on span "[PERSON_NAME]" at bounding box center [643, 277] width 75 height 12
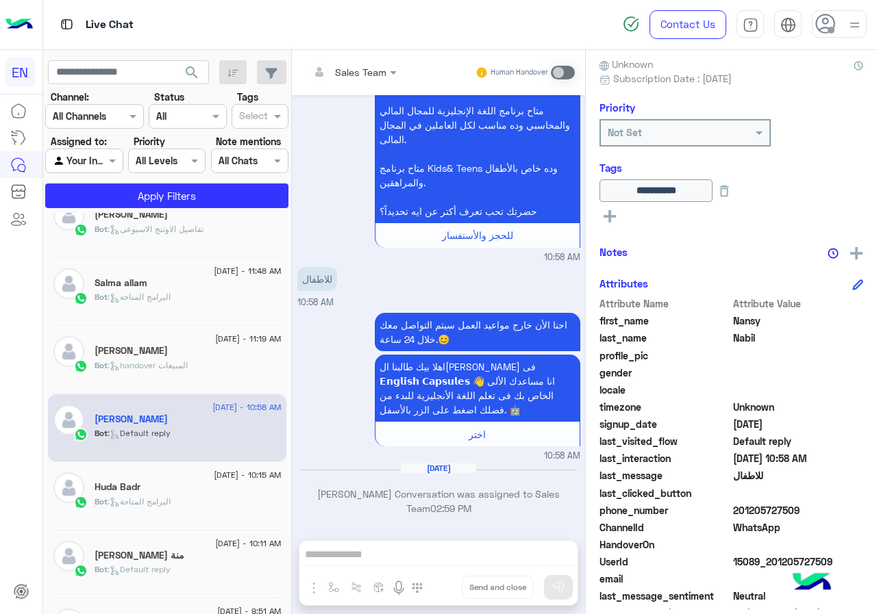
click at [199, 379] on div "Bot : handover المبيعات" at bounding box center [188, 372] width 187 height 24
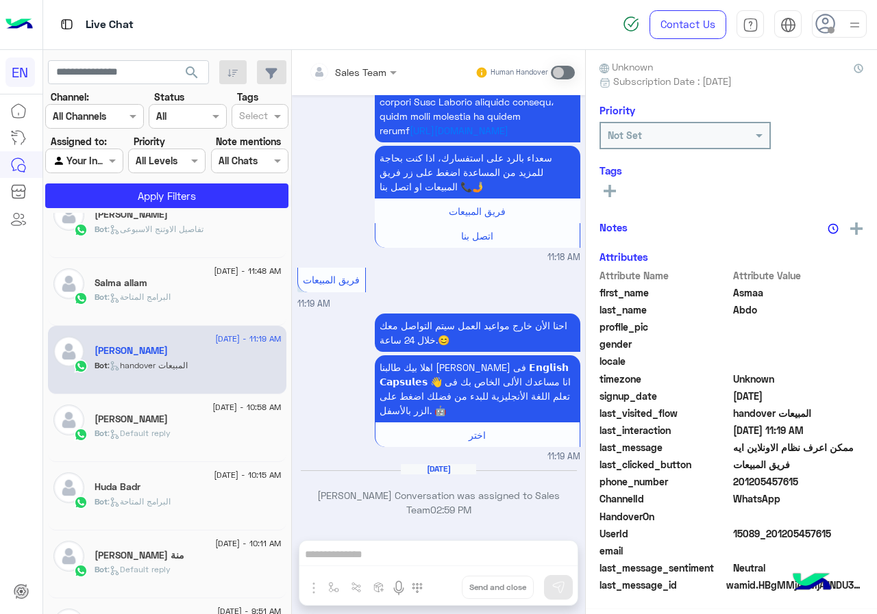
scroll to position [123, 0]
click at [807, 480] on span "201205457615" at bounding box center [798, 482] width 131 height 14
click at [733, 288] on span "Asmaa" at bounding box center [798, 293] width 131 height 14
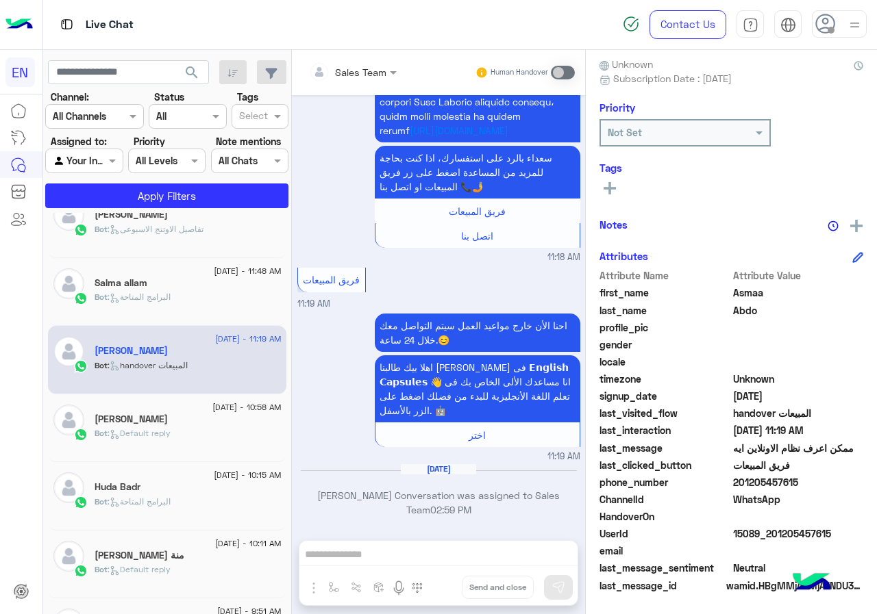
click at [733, 288] on span "Asmaa" at bounding box center [798, 293] width 131 height 14
click at [755, 312] on span "Abdo" at bounding box center [798, 310] width 131 height 14
click at [624, 186] on div "See All" at bounding box center [731, 187] width 264 height 16
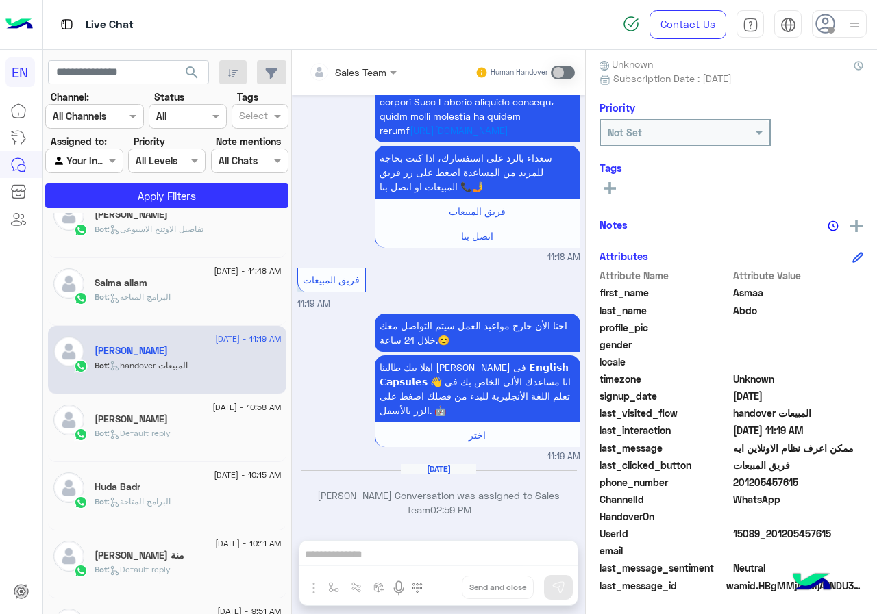
click at [623, 190] on div "See All" at bounding box center [731, 187] width 264 height 16
click at [597, 192] on div "[PERSON_NAME] Unknown Subscription Date : [DATE] Priority Not Set Tags See All …" at bounding box center [731, 330] width 291 height 560
click at [605, 185] on icon at bounding box center [609, 188] width 12 height 12
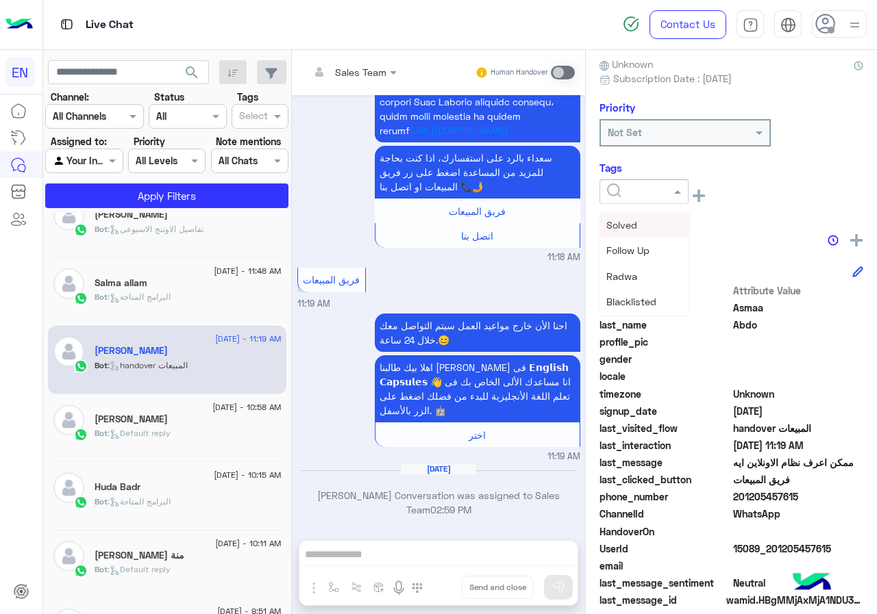
click at [636, 192] on input "text" at bounding box center [628, 192] width 42 height 14
click at [651, 270] on div "[PERSON_NAME]" at bounding box center [643, 276] width 89 height 25
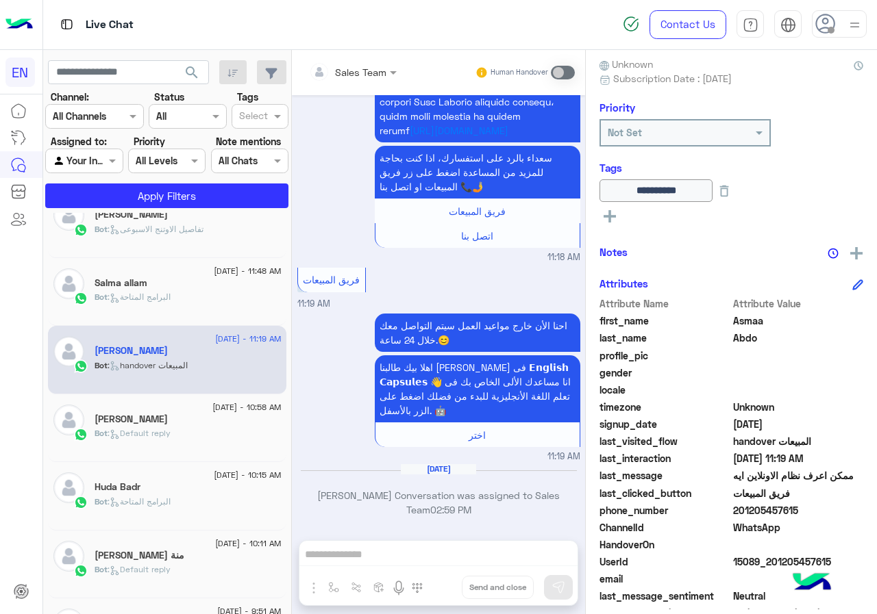
click at [170, 291] on p "Bot : البرامج المتاحة" at bounding box center [133, 297] width 76 height 12
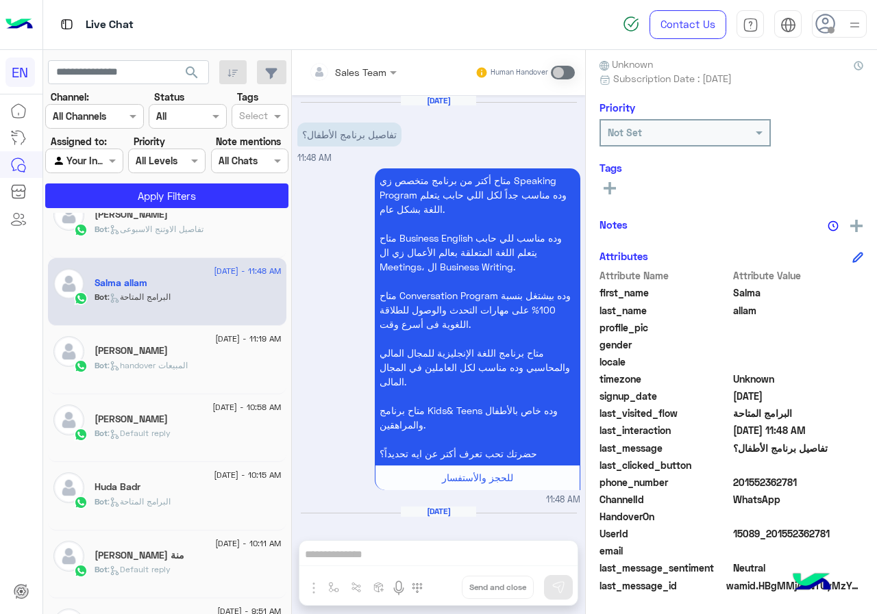
click at [833, 484] on span "201552362781" at bounding box center [798, 482] width 131 height 14
click at [756, 297] on span "Salma" at bounding box center [798, 293] width 131 height 14
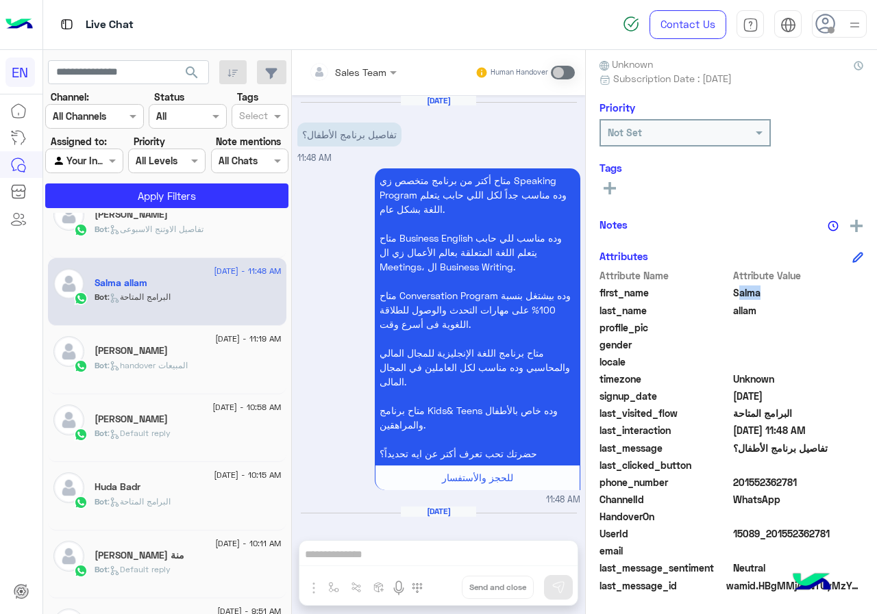
click at [756, 297] on span "Salma" at bounding box center [798, 293] width 131 height 14
click at [733, 310] on span "allam" at bounding box center [798, 310] width 131 height 14
click at [601, 177] on div "Tags See All" at bounding box center [731, 181] width 264 height 39
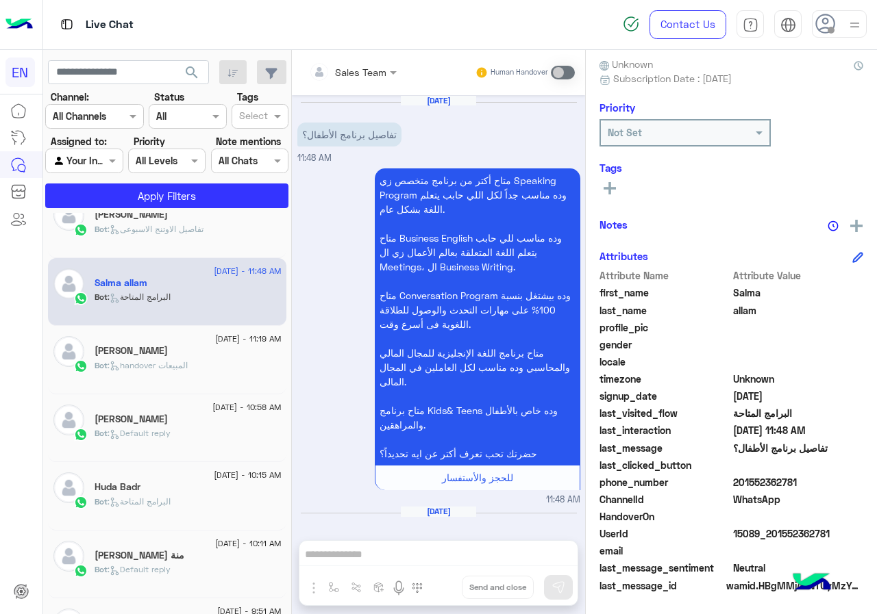
click at [608, 183] on icon at bounding box center [609, 188] width 12 height 12
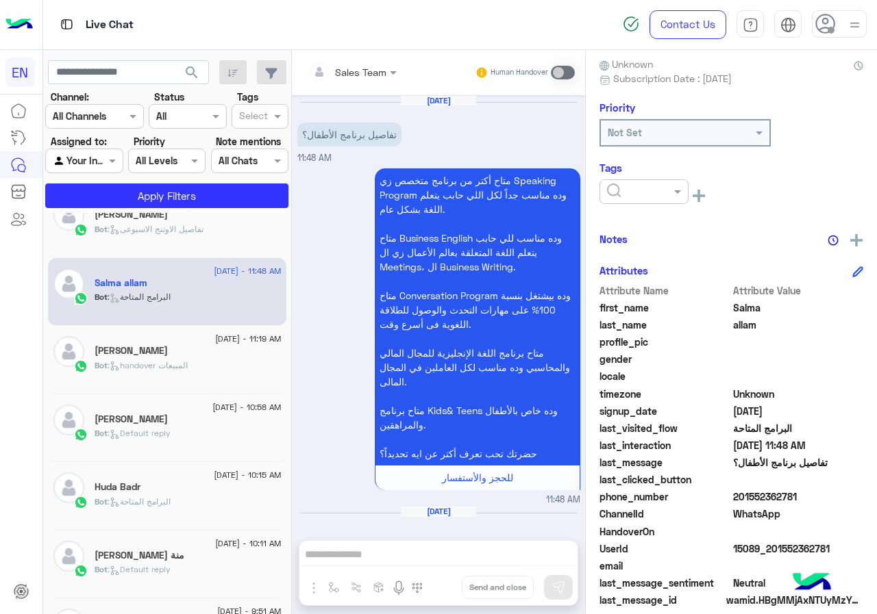
click at [616, 196] on input "text" at bounding box center [628, 192] width 42 height 14
click at [643, 285] on div "[PERSON_NAME]" at bounding box center [643, 276] width 89 height 25
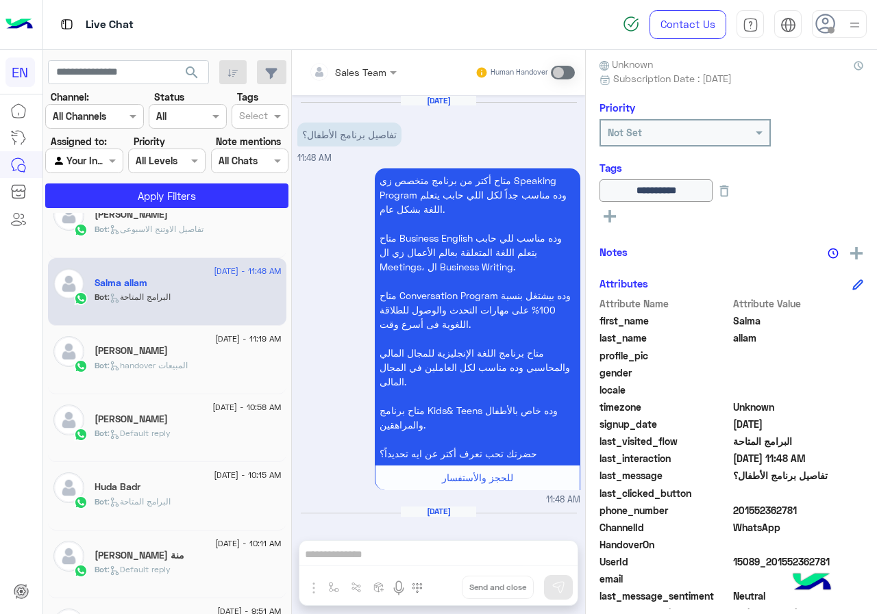
click at [139, 227] on span ": تفاصيل الاوتنج الاسبوعى" at bounding box center [156, 229] width 96 height 10
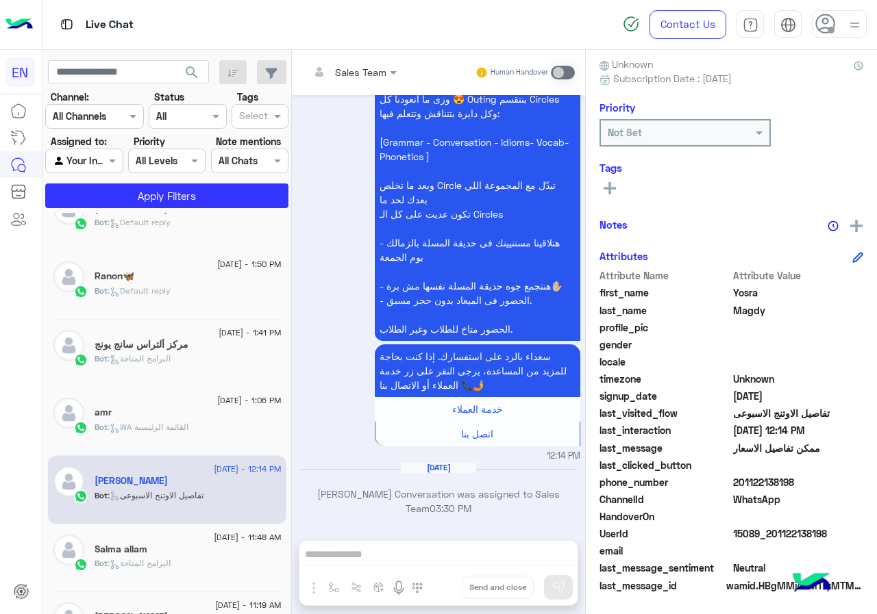
scroll to position [162, 0]
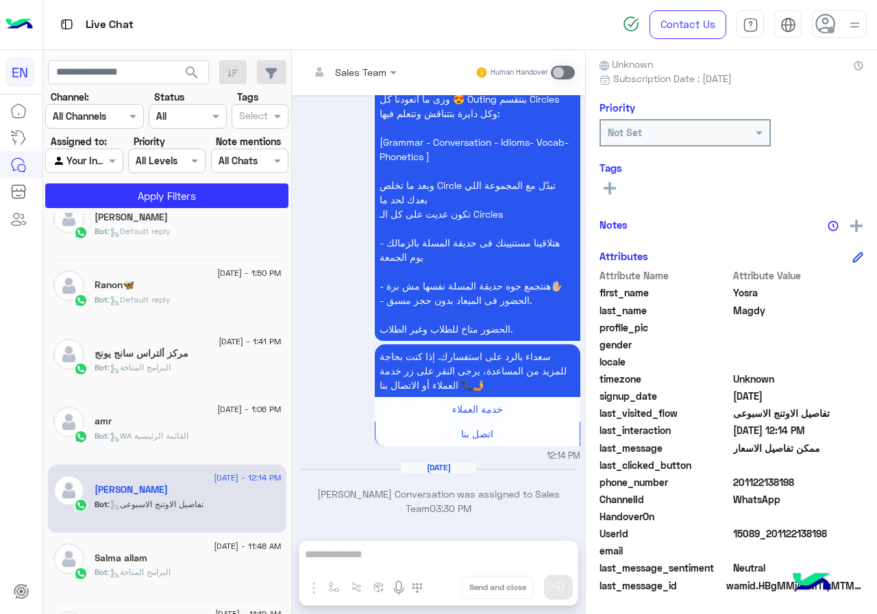
click at [278, 352] on div "[DATE] - 1:41 PM مركز ألتراس سانج يونج Bot : البرامج المتاحة" at bounding box center [167, 363] width 238 height 68
click at [221, 408] on span "[DATE] - 1:06 PM" at bounding box center [249, 409] width 64 height 12
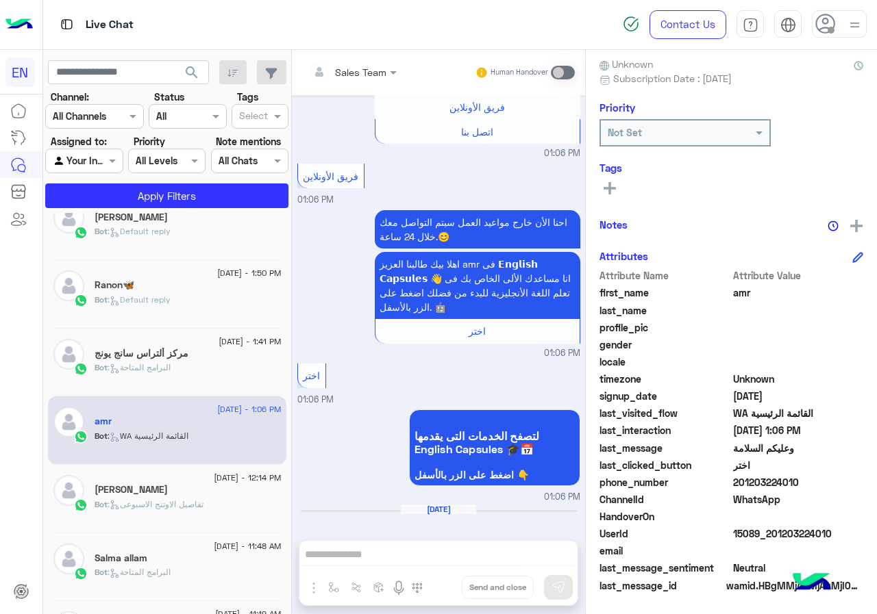
scroll to position [1042, 0]
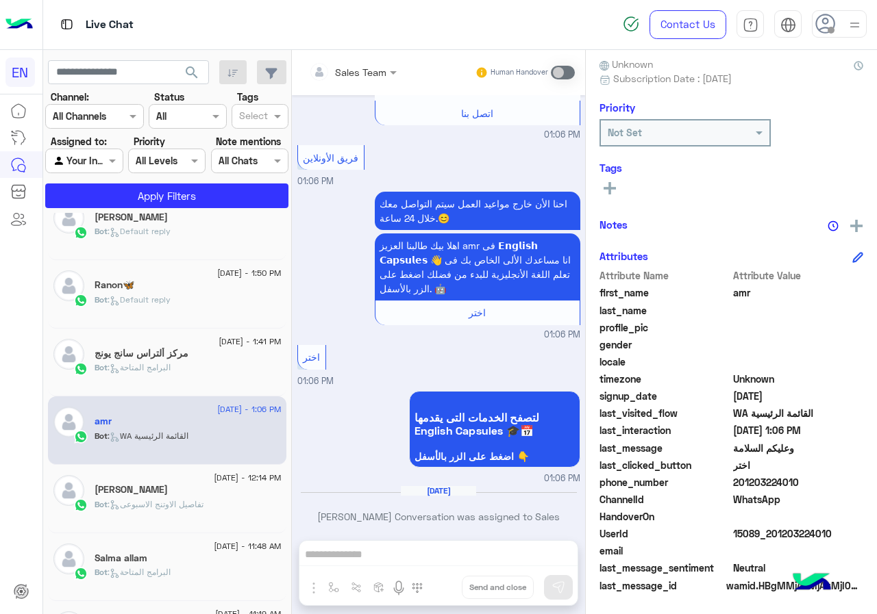
click at [815, 481] on span "201203224010" at bounding box center [798, 482] width 131 height 14
click at [729, 295] on div "first_name amr" at bounding box center [731, 294] width 264 height 17
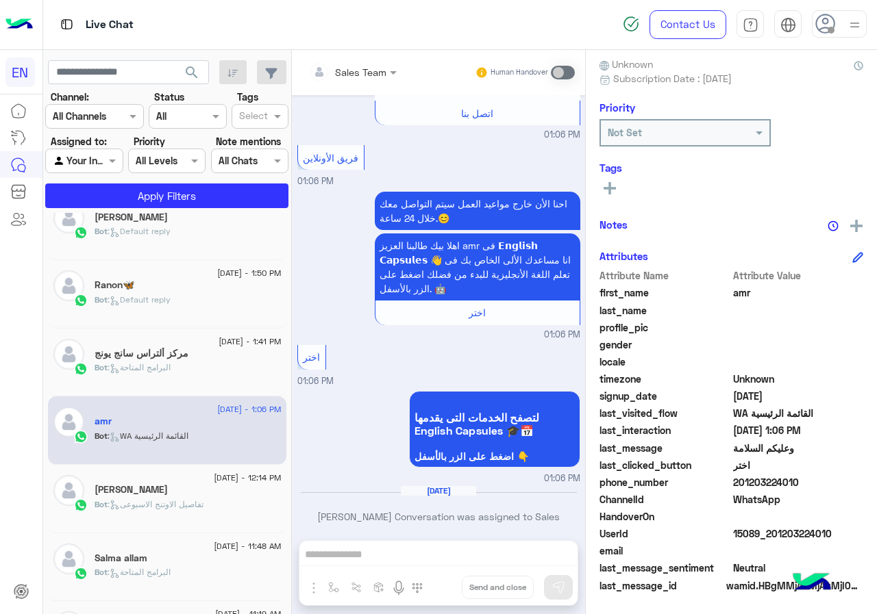
click at [607, 176] on div "Tags See All" at bounding box center [731, 181] width 264 height 39
click at [610, 189] on rect at bounding box center [609, 188] width 3 height 12
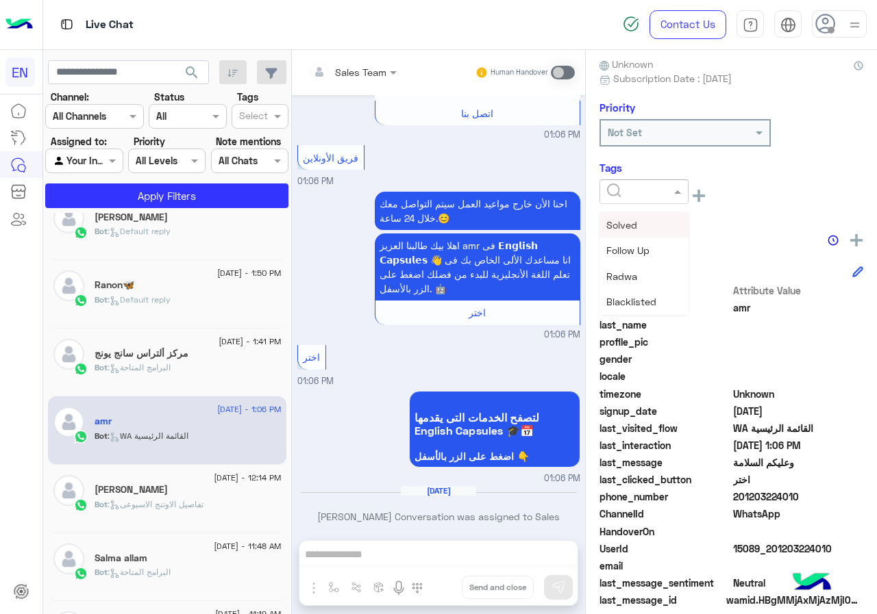
click at [643, 199] on div at bounding box center [643, 191] width 89 height 25
click at [660, 273] on span "[PERSON_NAME]" at bounding box center [643, 277] width 75 height 12
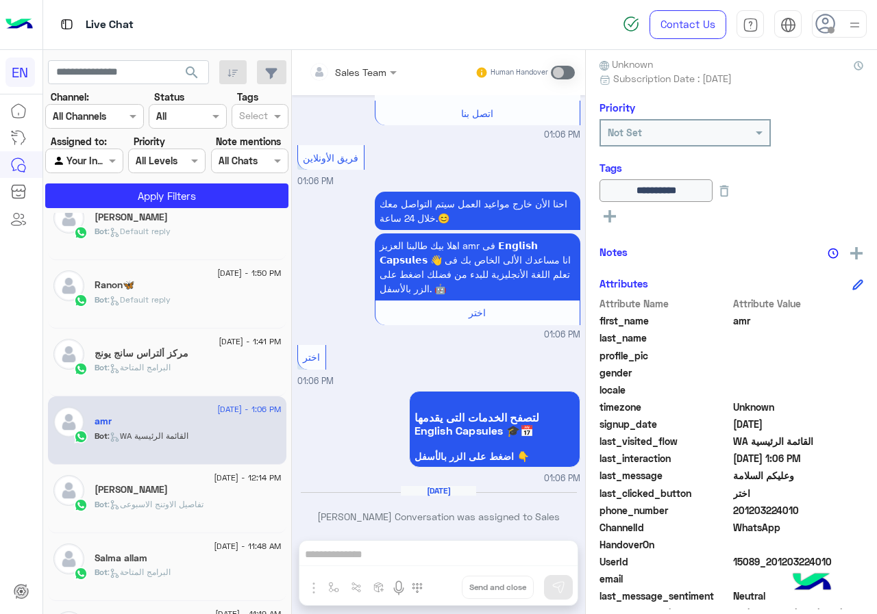
click at [228, 358] on div "مركز ألتراس سانج يونج" at bounding box center [188, 355] width 187 height 14
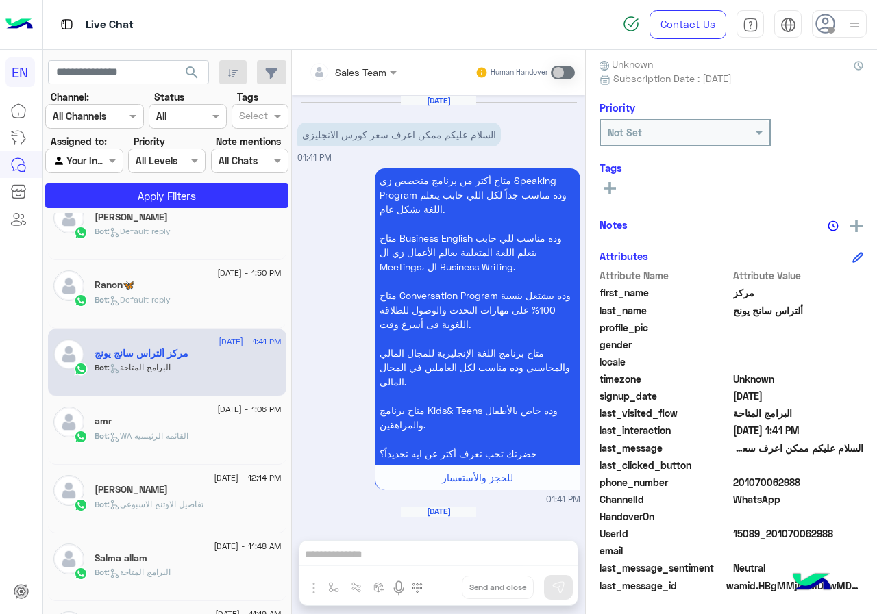
scroll to position [43, 0]
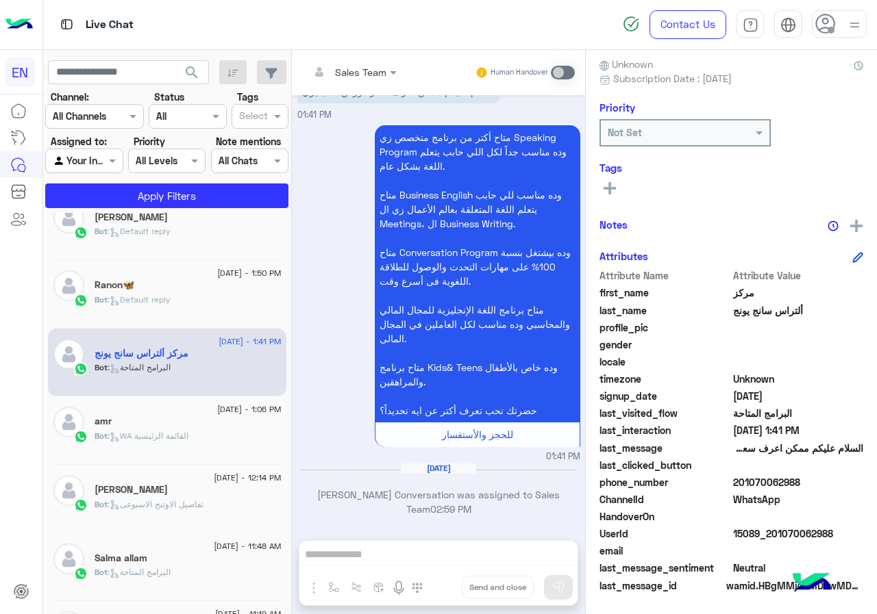
click at [823, 486] on span "201070062988" at bounding box center [798, 482] width 131 height 14
click at [323, 383] on div "متاح أكتر من برنامج متخصص زي Speaking Program وده مناسب جداً لكل اللي حابب يتعل…" at bounding box center [438, 293] width 283 height 342
click at [197, 279] on div "Ranon🦋" at bounding box center [188, 286] width 187 height 14
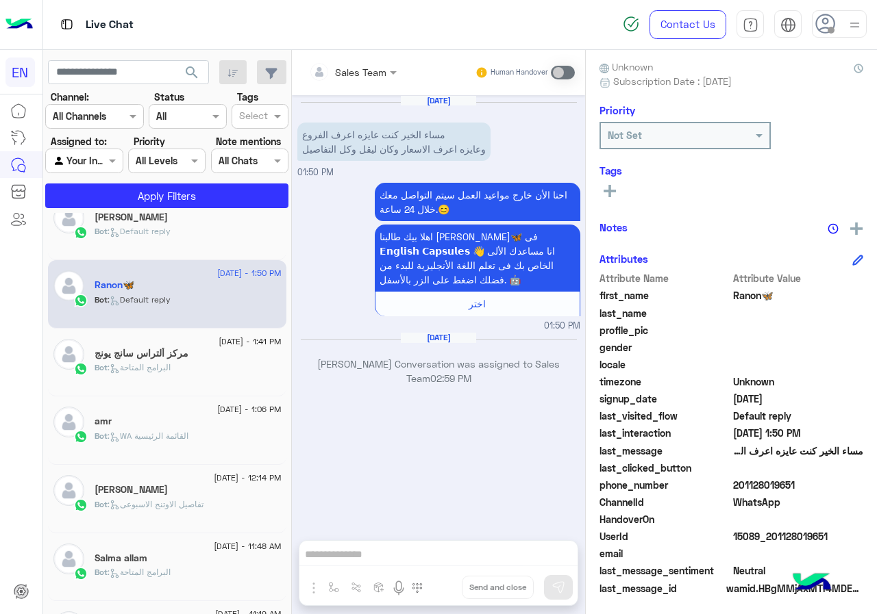
scroll to position [123, 0]
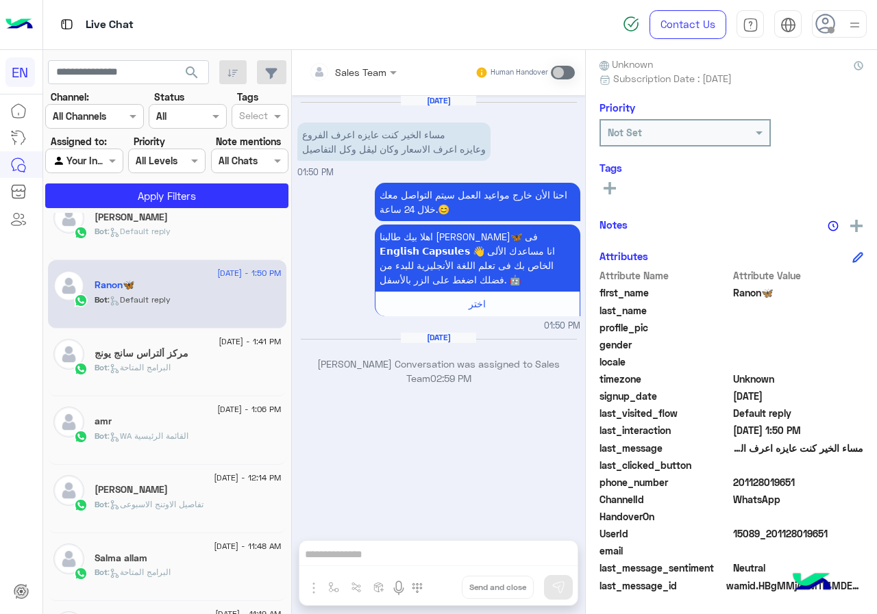
click at [801, 477] on span "201128019651" at bounding box center [798, 482] width 131 height 14
click at [754, 291] on span "Ranon🦋" at bounding box center [798, 293] width 131 height 14
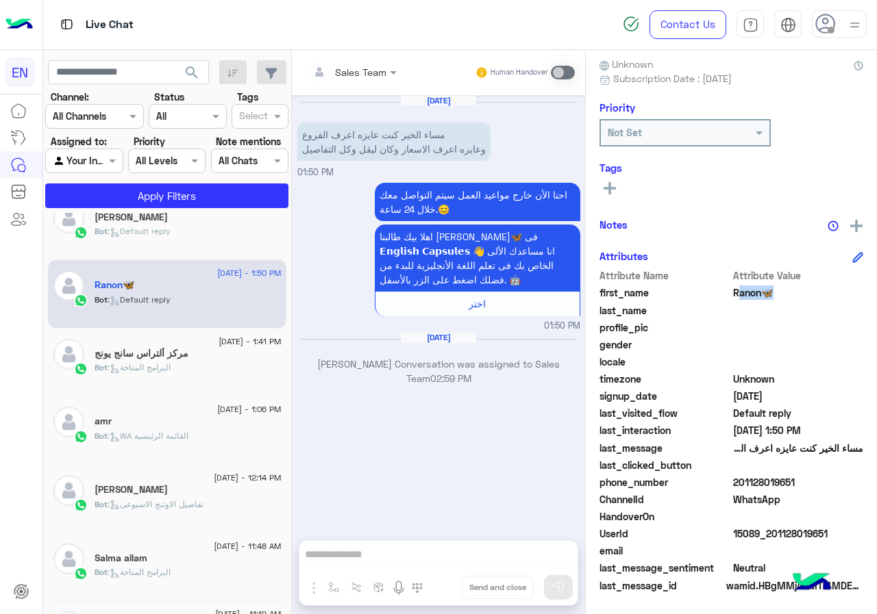
click at [754, 291] on span "Ranon🦋" at bounding box center [798, 293] width 131 height 14
click at [613, 212] on div "Ranon🦋 Reachable Unknown Subscription Date : [DATE] Priority Not Set Tags See A…" at bounding box center [731, 330] width 291 height 560
click at [618, 187] on button at bounding box center [609, 187] width 21 height 16
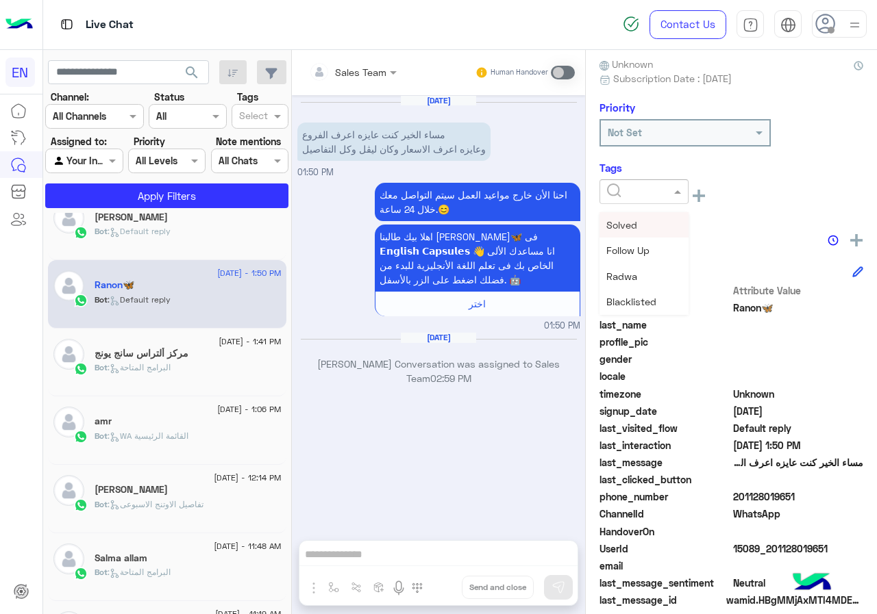
click at [618, 187] on input "text" at bounding box center [628, 192] width 42 height 14
click at [634, 286] on div "[PERSON_NAME]" at bounding box center [643, 276] width 89 height 25
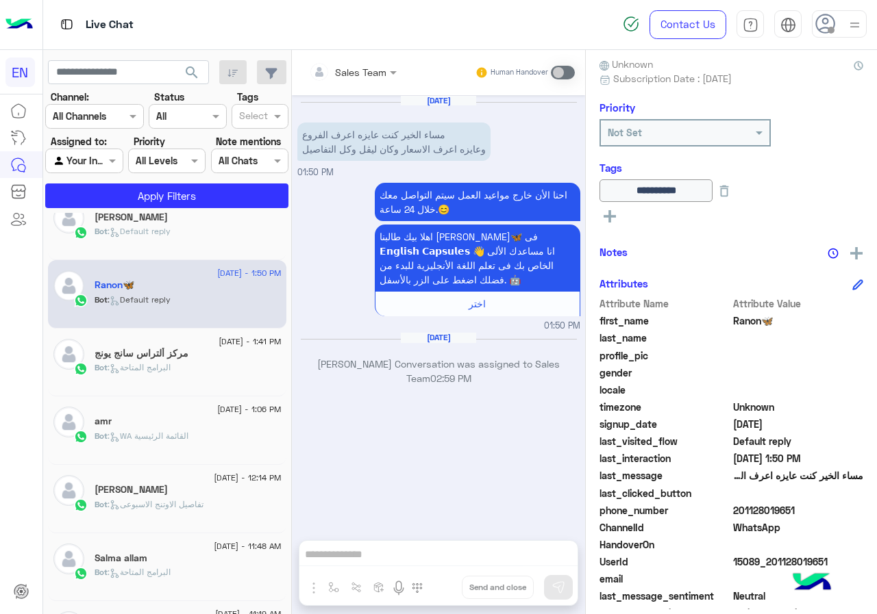
click at [199, 234] on div "Bot : Default reply" at bounding box center [188, 237] width 187 height 24
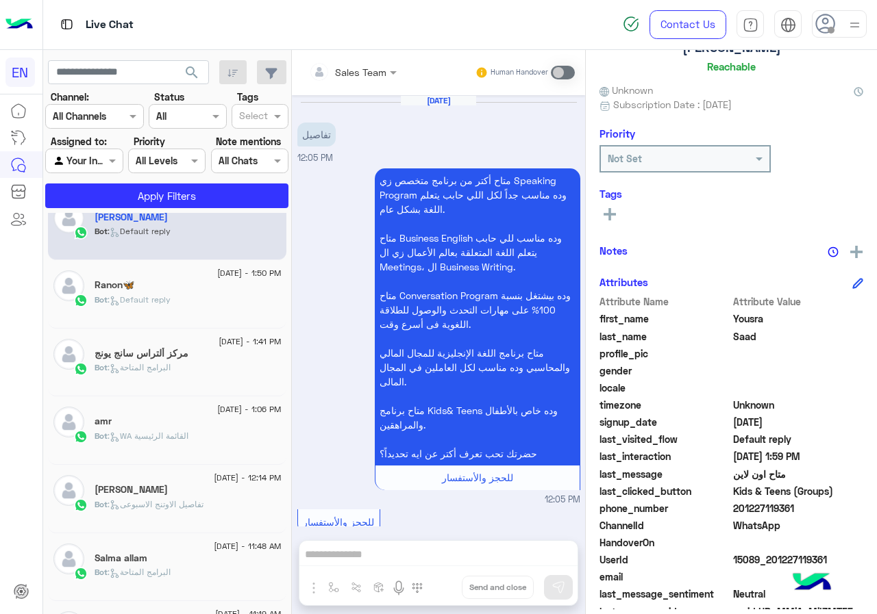
scroll to position [873, 0]
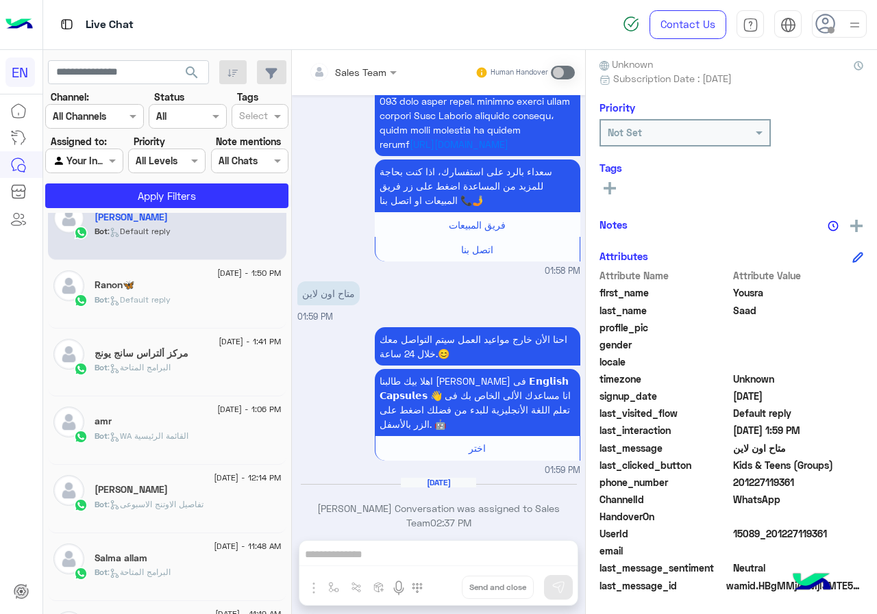
click at [802, 480] on span "201227119361" at bounding box center [798, 482] width 131 height 14
click at [734, 288] on span "Yousra" at bounding box center [798, 293] width 131 height 14
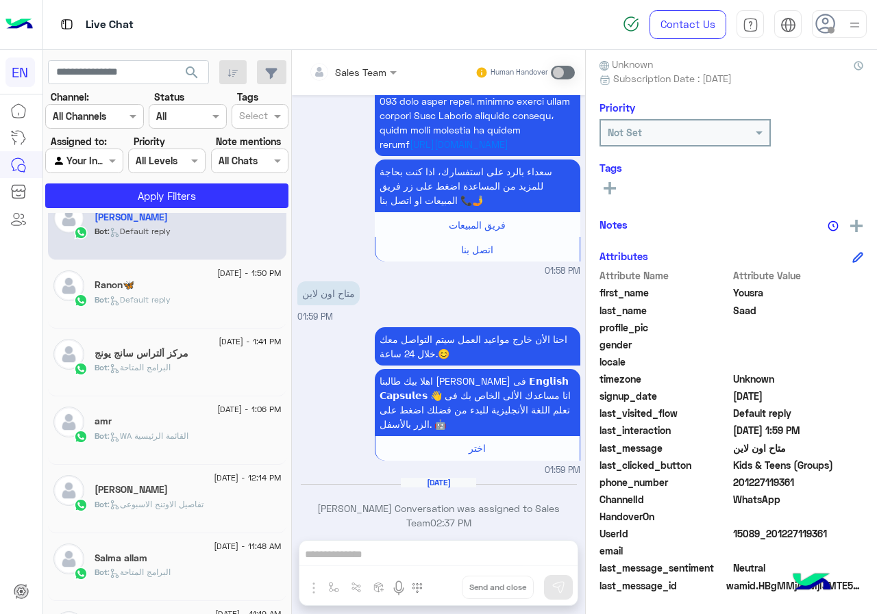
click at [736, 308] on span "Saad" at bounding box center [798, 310] width 131 height 14
click at [606, 186] on icon at bounding box center [609, 188] width 12 height 12
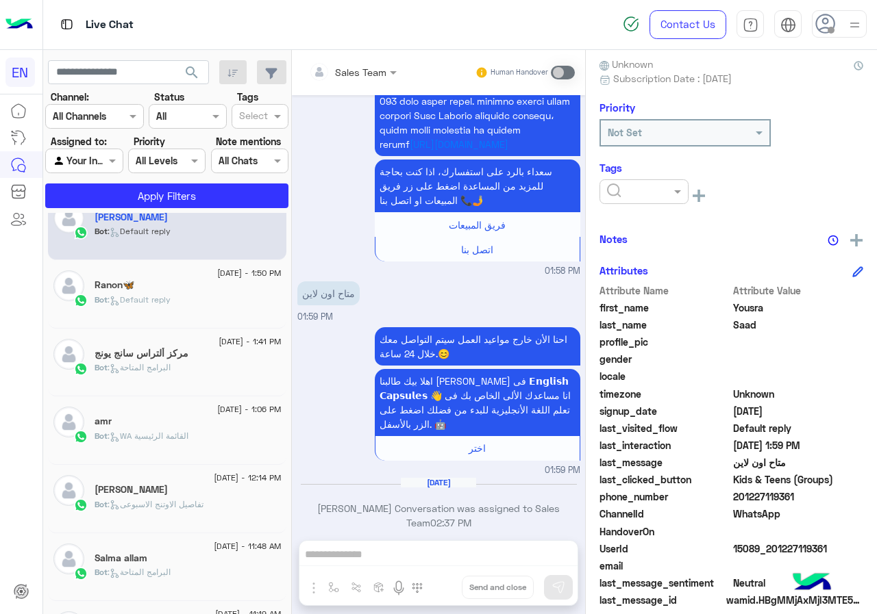
click at [614, 190] on input "text" at bounding box center [628, 192] width 42 height 14
click at [665, 275] on div "[PERSON_NAME]" at bounding box center [643, 276] width 89 height 25
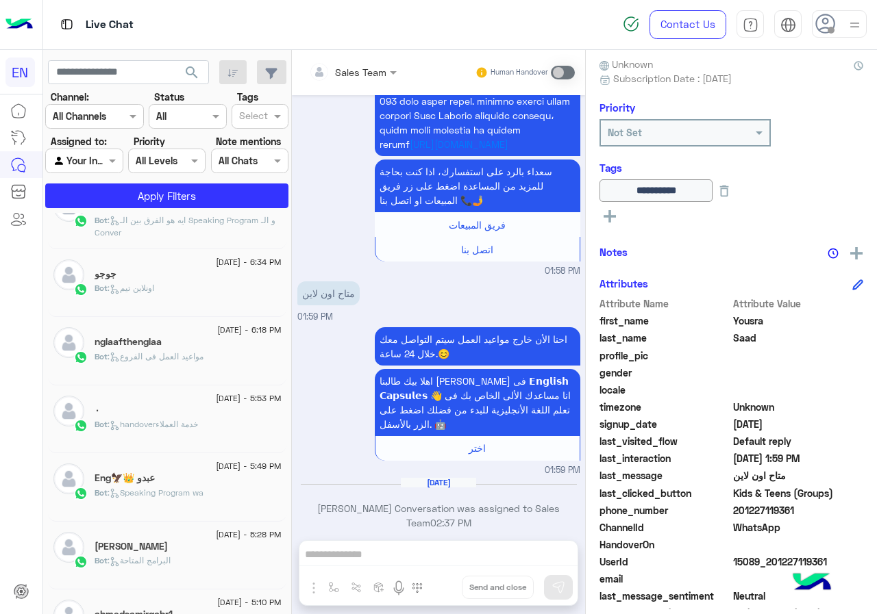
scroll to position [493, 0]
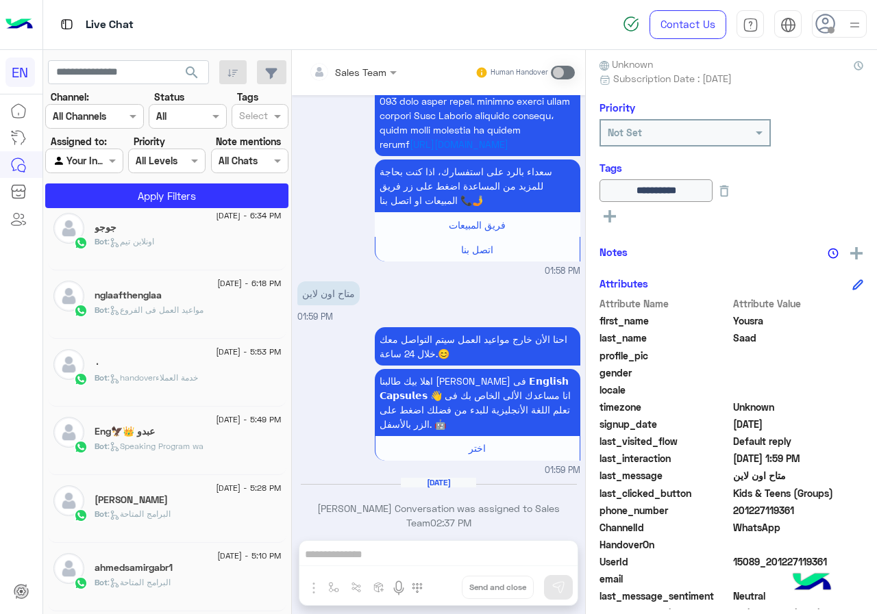
click at [282, 444] on div "[DATE] - 8:23 PM mamy shahenda🥰🥰🥰💜💜 Bot : Default reply [DATE] - 8:22 PM Sãmãr …" at bounding box center [167, 416] width 249 height 406
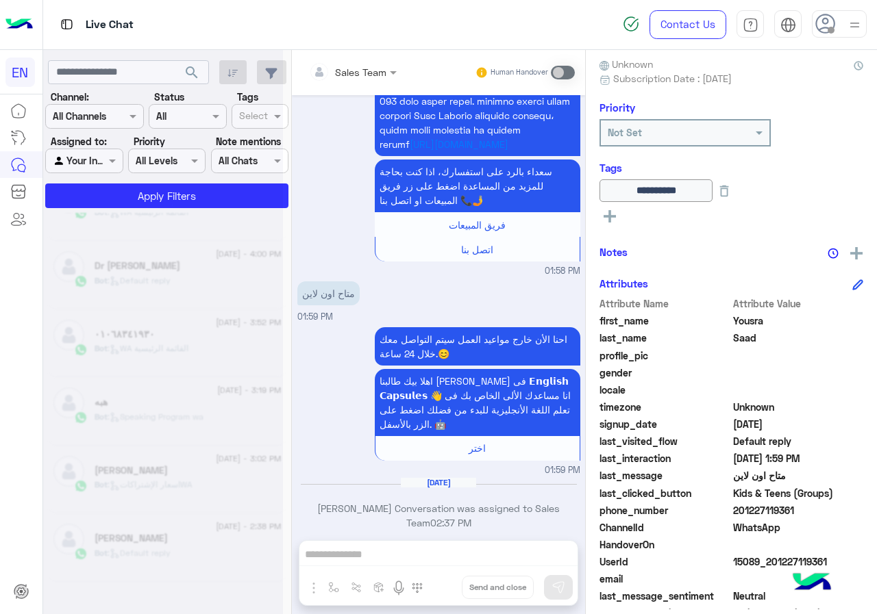
scroll to position [7, 0]
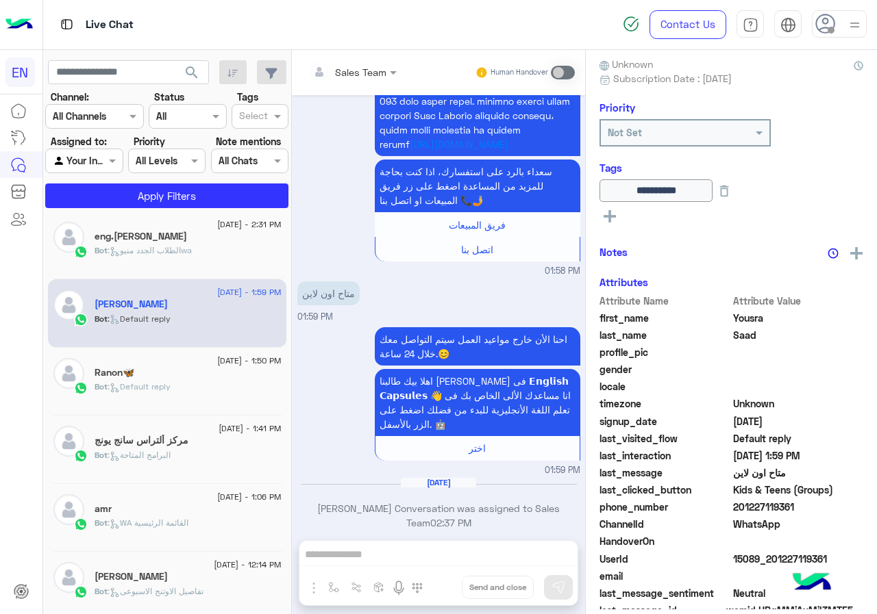
click at [194, 242] on div "eng.[PERSON_NAME]" at bounding box center [188, 238] width 187 height 14
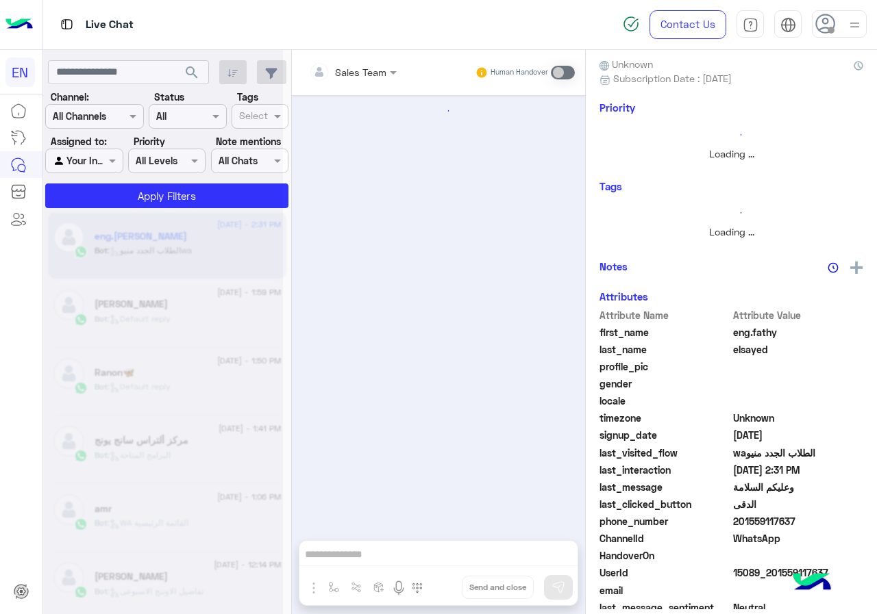
scroll to position [2233, 0]
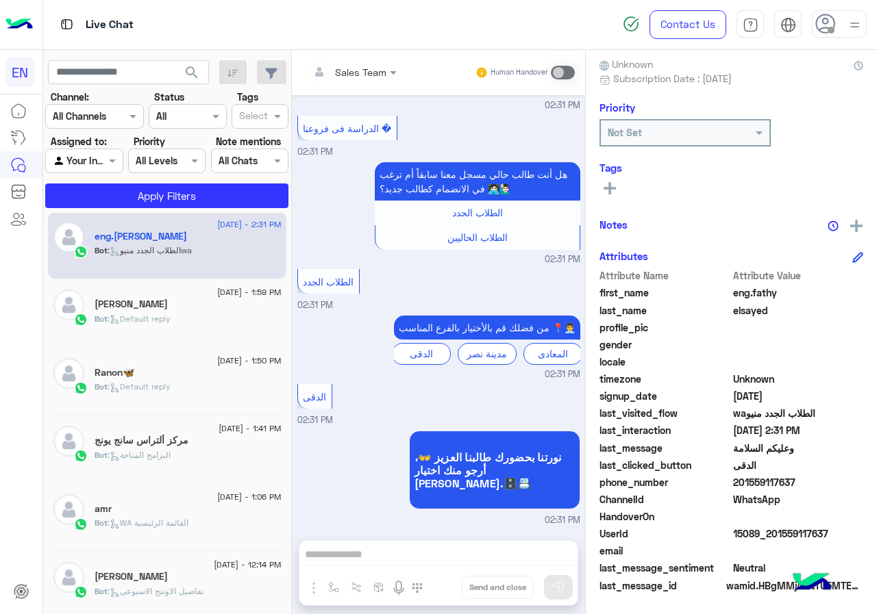
click at [800, 477] on span "201559117637" at bounding box center [798, 482] width 131 height 14
click at [745, 283] on span "Attribute Value" at bounding box center [798, 275] width 131 height 14
click at [743, 292] on span "eng.fathy" at bounding box center [798, 293] width 131 height 14
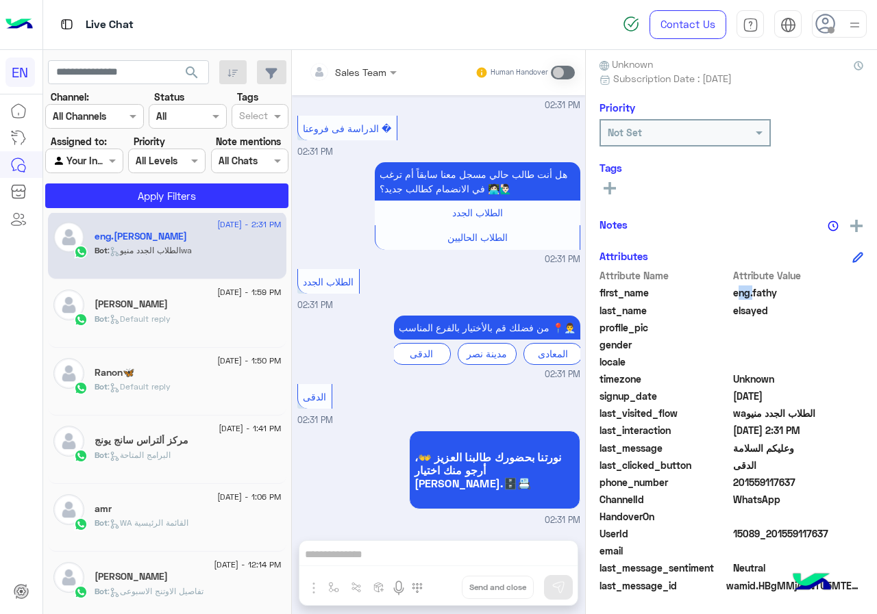
click at [743, 292] on span "eng.fathy" at bounding box center [798, 293] width 131 height 14
click at [620, 175] on div "Tags See All" at bounding box center [731, 181] width 264 height 39
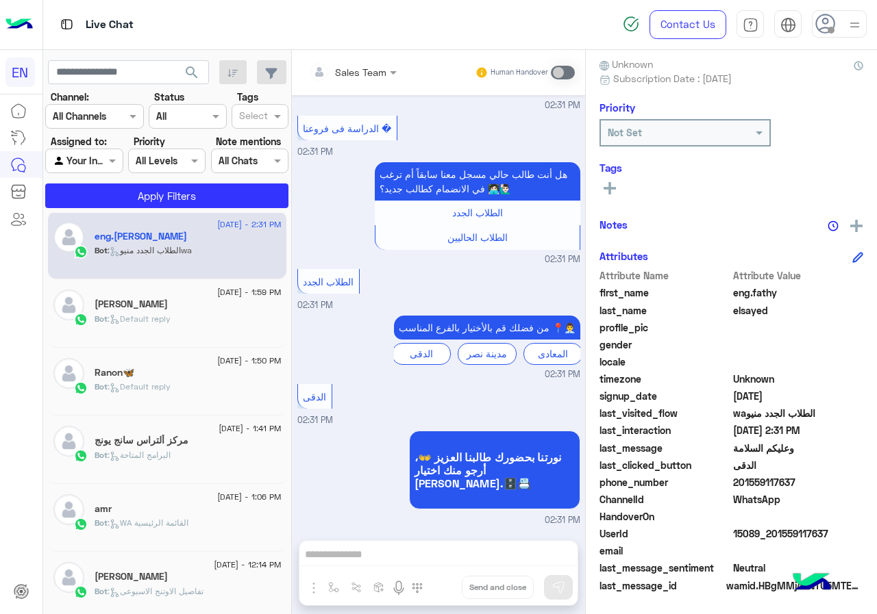
click at [603, 192] on button at bounding box center [609, 187] width 21 height 16
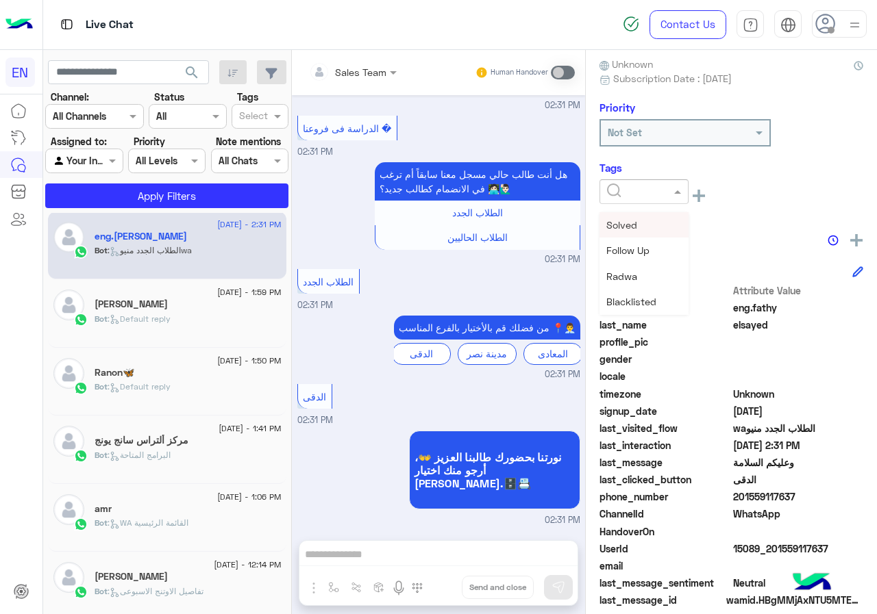
click at [615, 190] on input "text" at bounding box center [628, 192] width 42 height 14
click at [639, 282] on span "[PERSON_NAME]" at bounding box center [643, 277] width 75 height 12
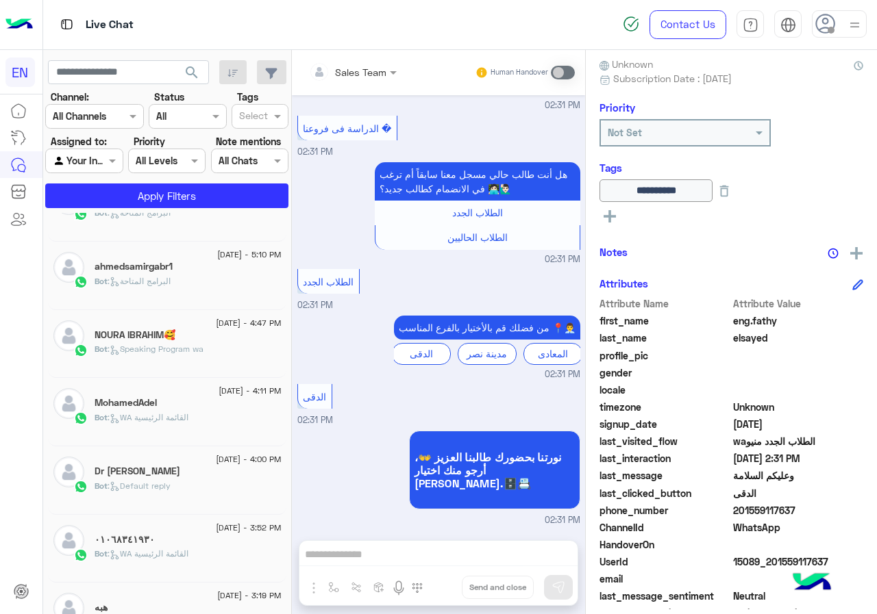
scroll to position [803, 0]
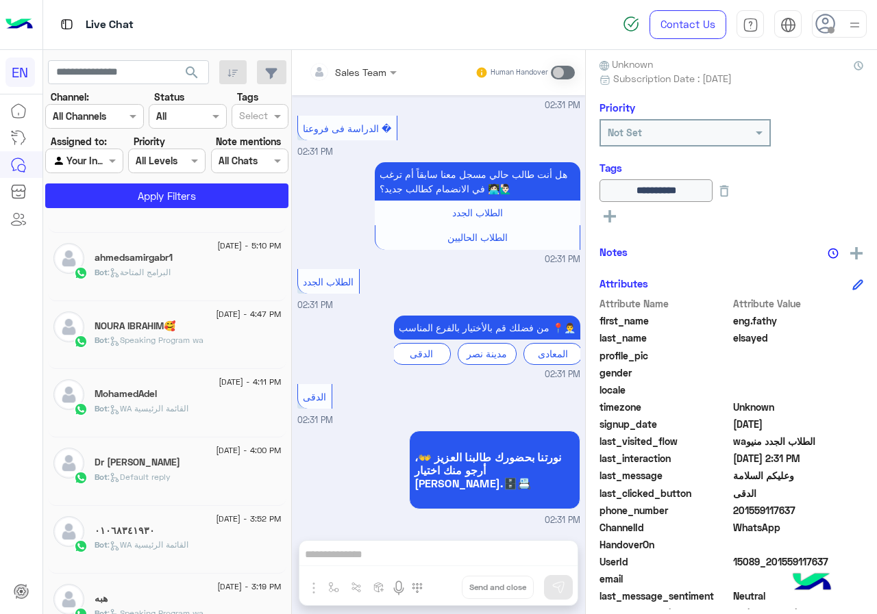
click at [280, 542] on div "[DATE] - 3:52 PM ٠١٠٦٨٣٤١٩٣٠ Bot : WA القائمة الرئيسية" at bounding box center [167, 540] width 238 height 68
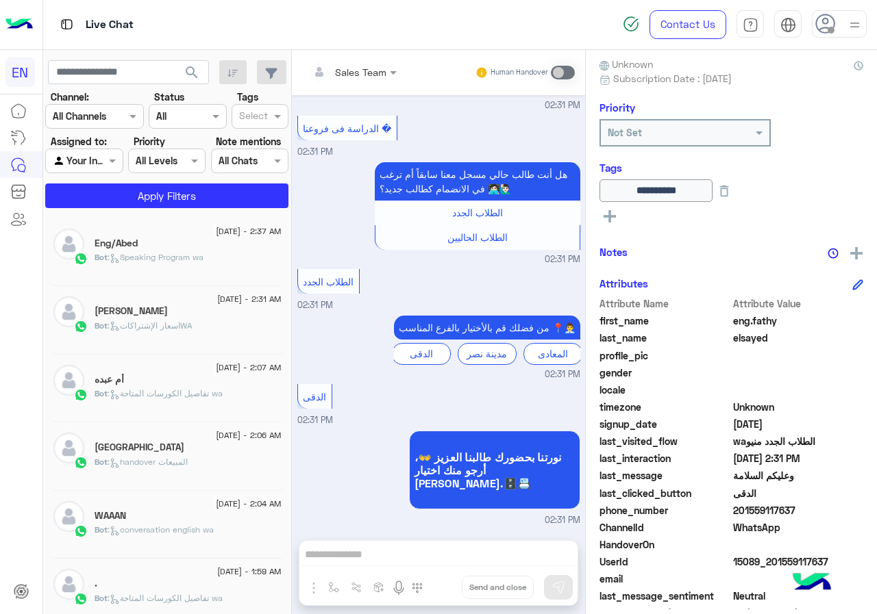
scroll to position [7, 0]
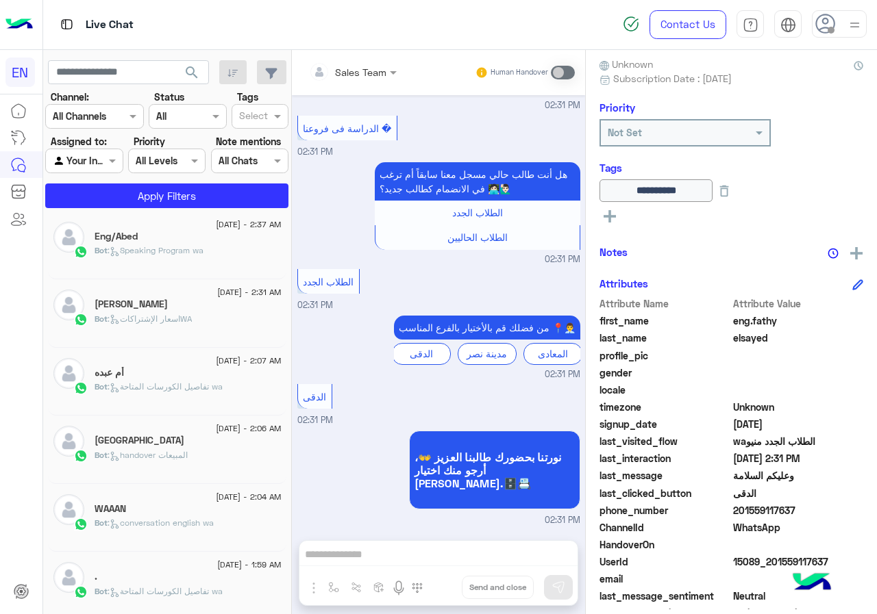
click at [217, 562] on span "[DATE] - 1:59 AM" at bounding box center [249, 565] width 64 height 12
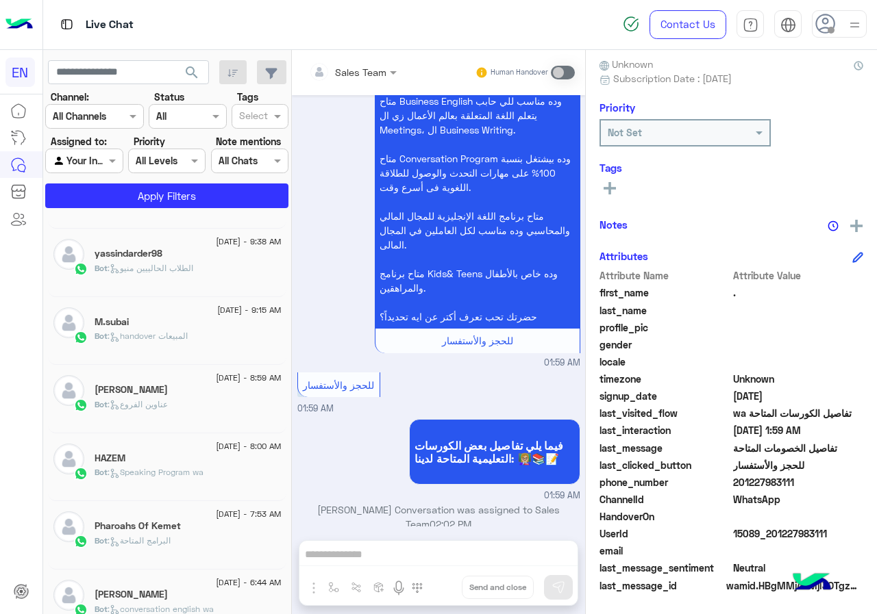
scroll to position [679, 0]
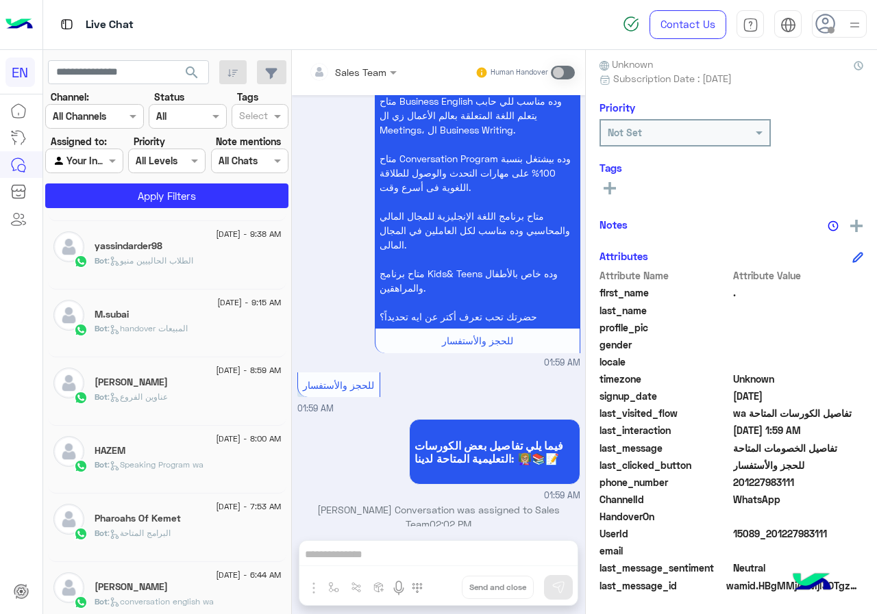
click at [262, 468] on div "Bot : Speaking Program wa" at bounding box center [188, 471] width 187 height 24
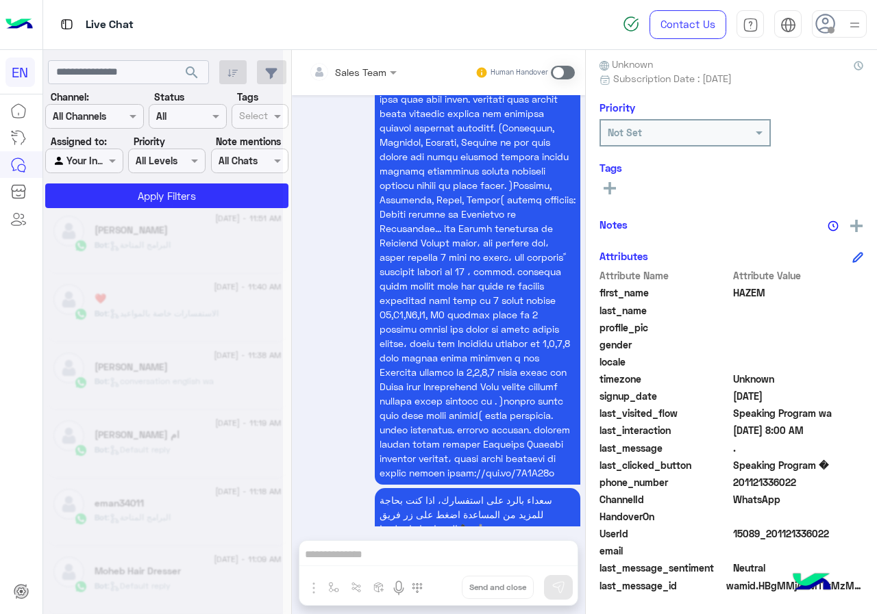
scroll to position [7, 0]
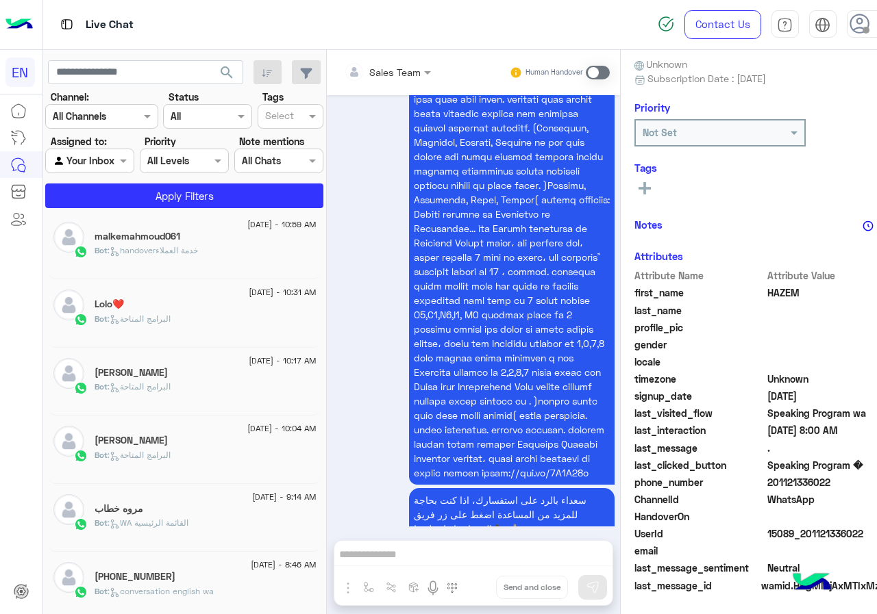
click at [247, 429] on span "[DATE] - 10:04 AM" at bounding box center [281, 429] width 68 height 12
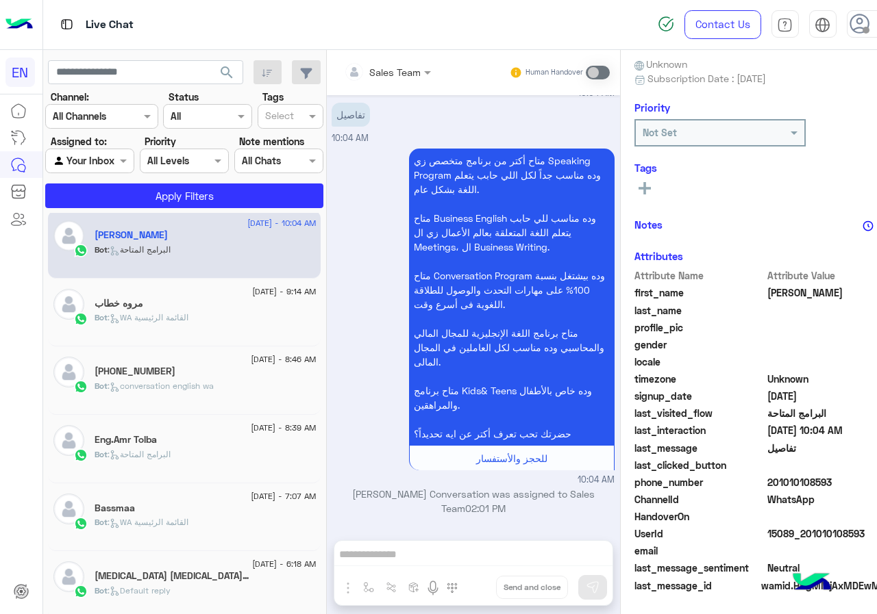
click at [171, 379] on div "[PHONE_NUMBER]" at bounding box center [205, 373] width 221 height 14
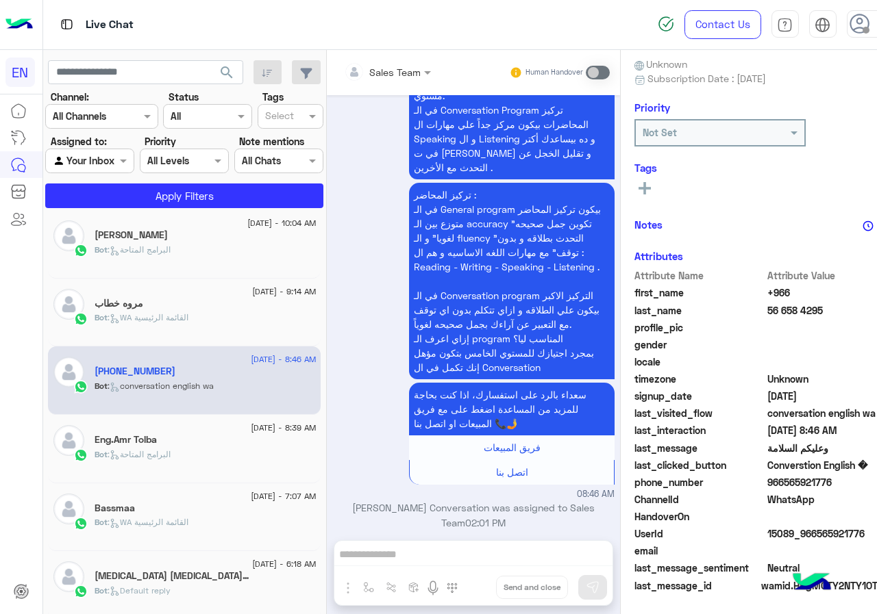
click at [810, 481] on span "966565921776" at bounding box center [832, 482] width 131 height 14
click at [638, 189] on rect at bounding box center [644, 188] width 12 height 3
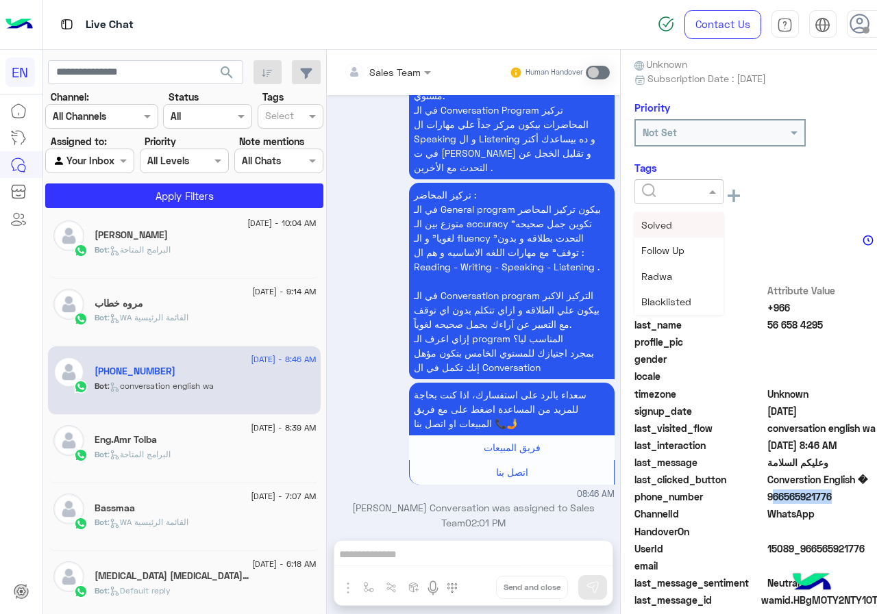
click at [642, 190] on input "text" at bounding box center [663, 192] width 42 height 14
click at [651, 274] on span "[PERSON_NAME]" at bounding box center [678, 277] width 75 height 12
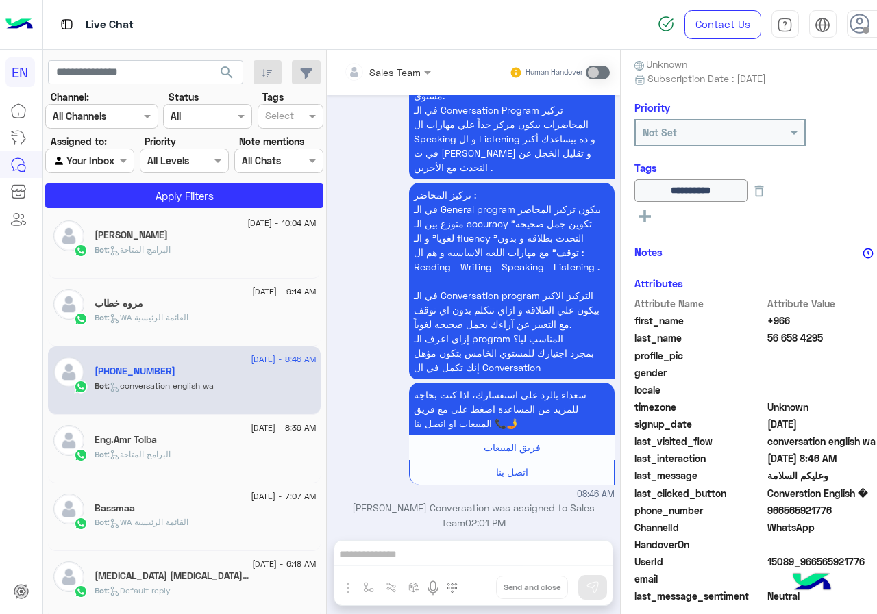
click at [153, 318] on span ": WA القائمة الرئيسية" at bounding box center [148, 317] width 81 height 10
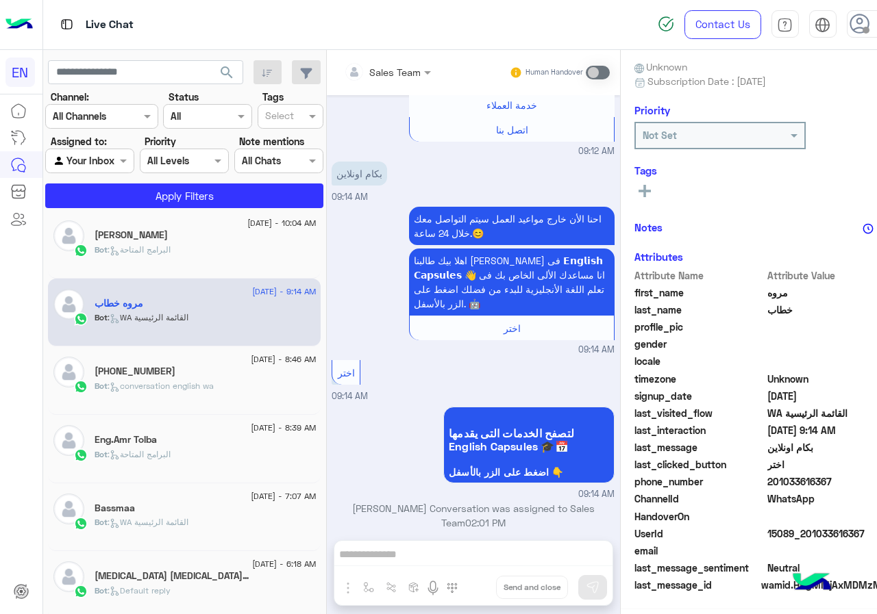
scroll to position [123, 0]
click at [808, 481] on span "201033616367" at bounding box center [832, 482] width 131 height 14
click at [767, 294] on span "مروه" at bounding box center [832, 293] width 131 height 14
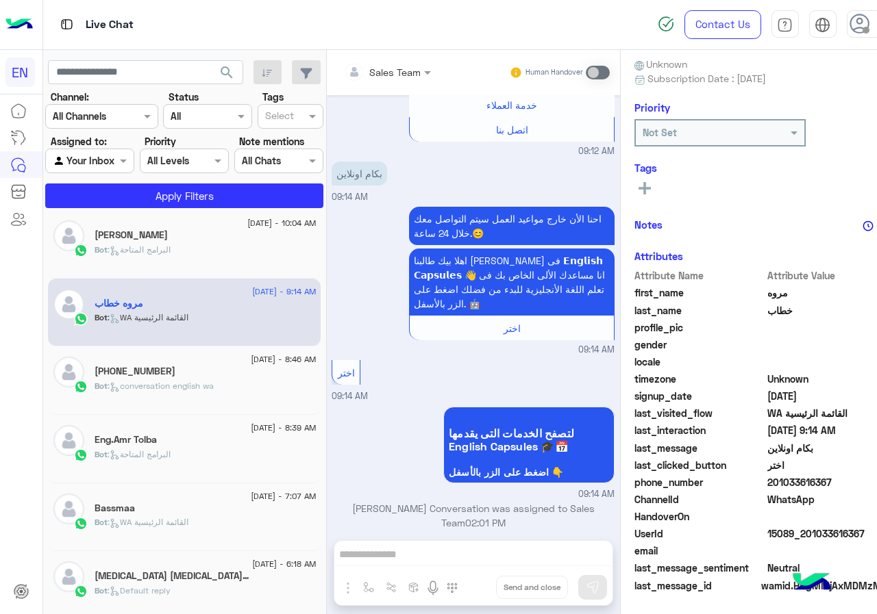
click at [767, 294] on span "مروه" at bounding box center [832, 293] width 131 height 14
click at [767, 305] on span "خطاب" at bounding box center [832, 310] width 131 height 14
click at [638, 194] on icon at bounding box center [644, 188] width 12 height 12
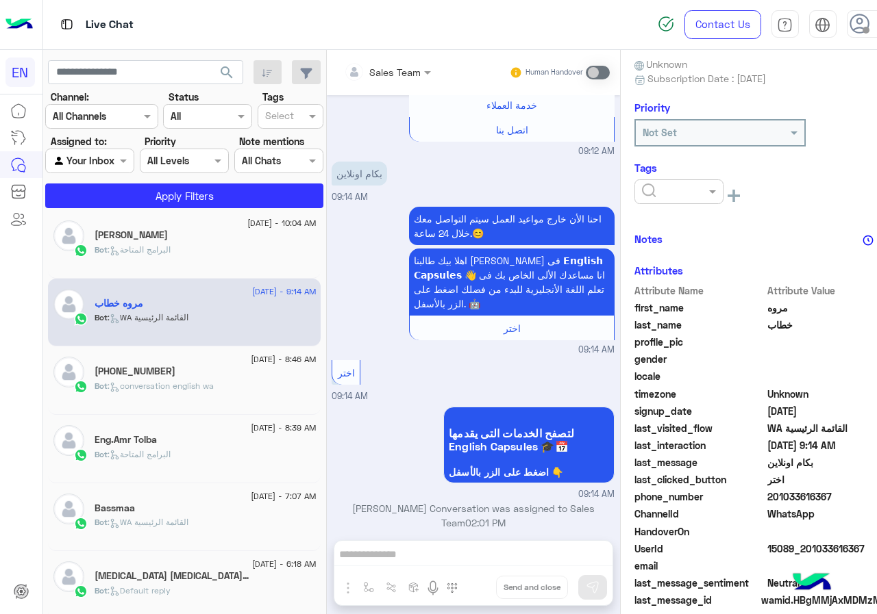
click at [653, 187] on div at bounding box center [679, 192] width 88 height 16
click at [655, 281] on span "[PERSON_NAME]" at bounding box center [678, 277] width 75 height 12
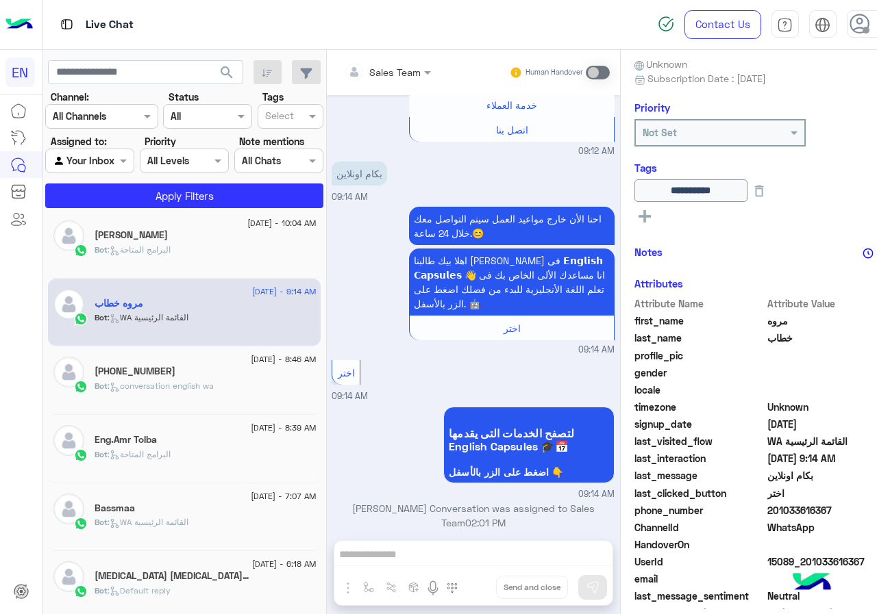
click at [181, 253] on div "Bot : البرامج المتاحة" at bounding box center [205, 256] width 221 height 24
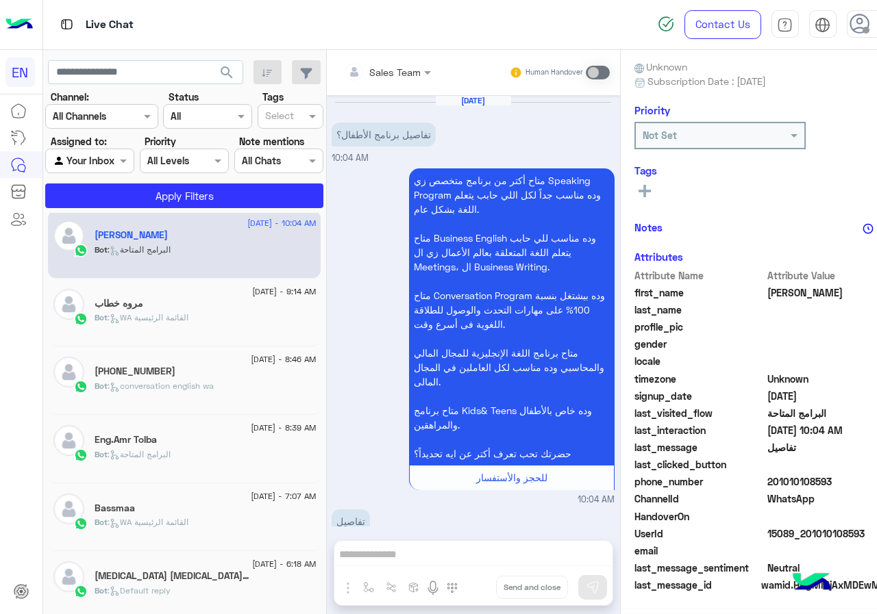
scroll to position [121, 0]
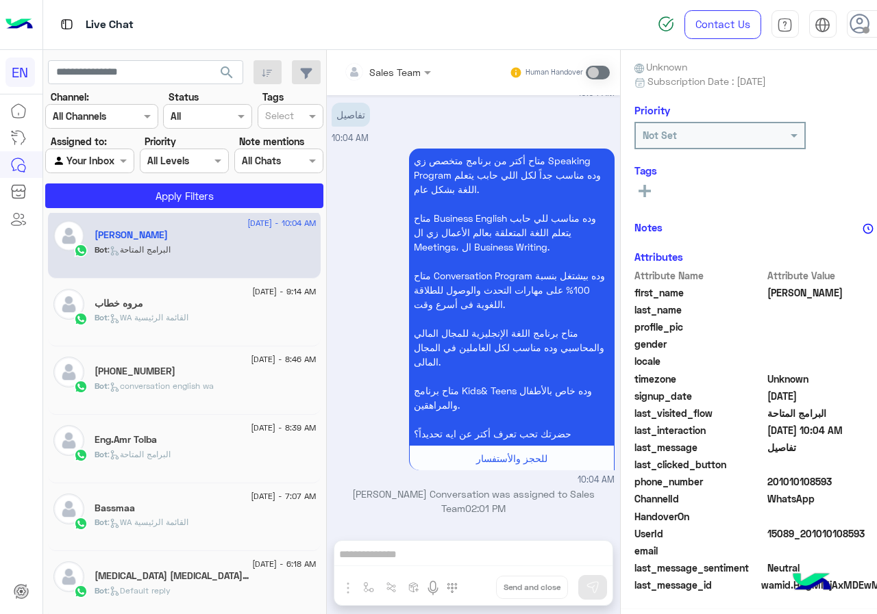
click at [818, 484] on span "201010108593" at bounding box center [832, 482] width 131 height 14
click at [767, 299] on span "[PERSON_NAME]" at bounding box center [832, 293] width 131 height 14
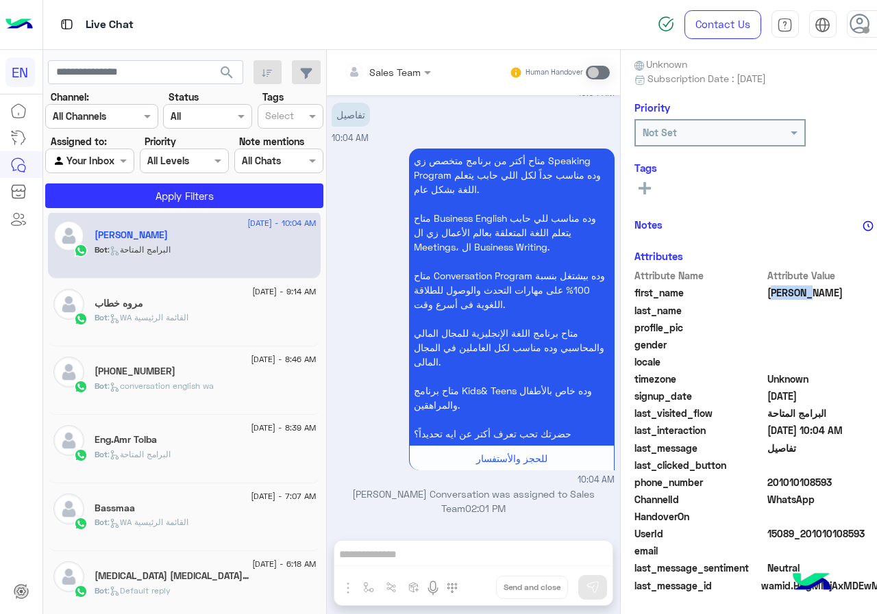
click at [767, 299] on span "[PERSON_NAME]" at bounding box center [832, 293] width 131 height 14
click at [634, 167] on h6 "Tags" at bounding box center [766, 168] width 264 height 12
click at [634, 178] on div "Tags See All" at bounding box center [766, 181] width 264 height 39
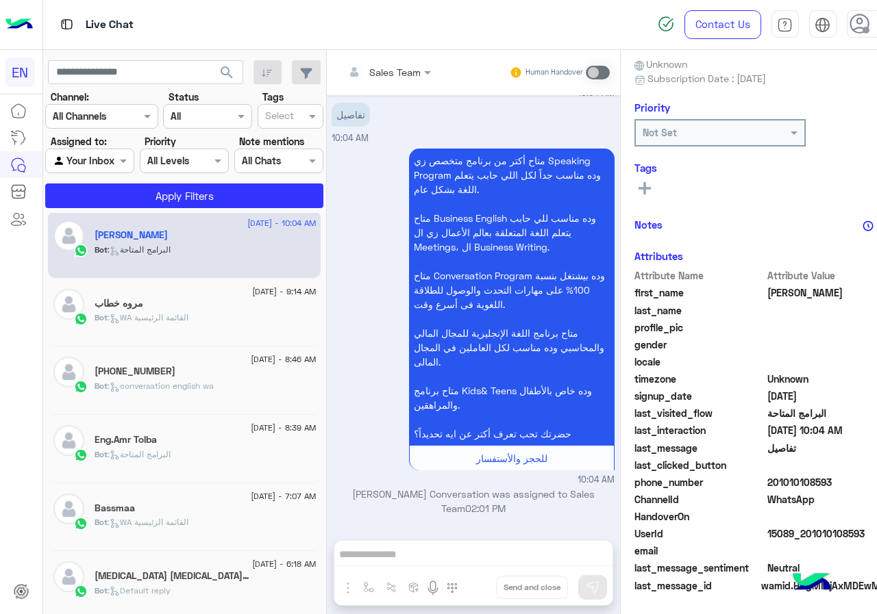
click at [638, 192] on icon at bounding box center [644, 188] width 12 height 12
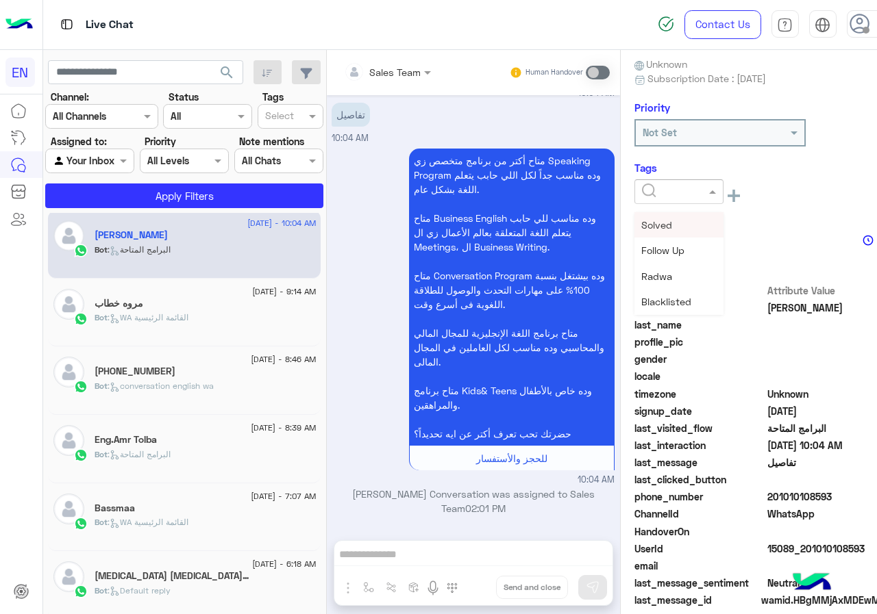
click at [642, 190] on input "text" at bounding box center [663, 192] width 42 height 14
click at [643, 273] on span "[PERSON_NAME]" at bounding box center [678, 277] width 75 height 12
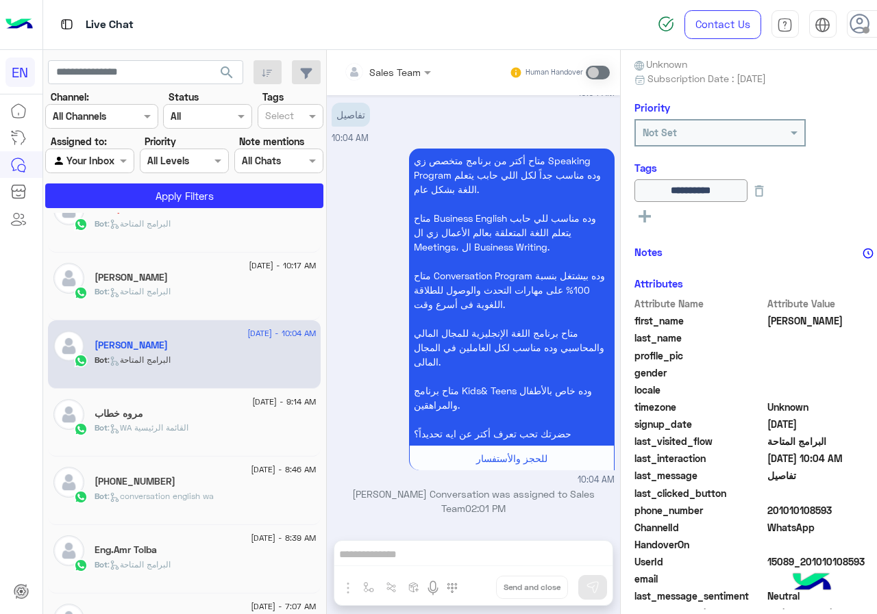
scroll to position [92, 0]
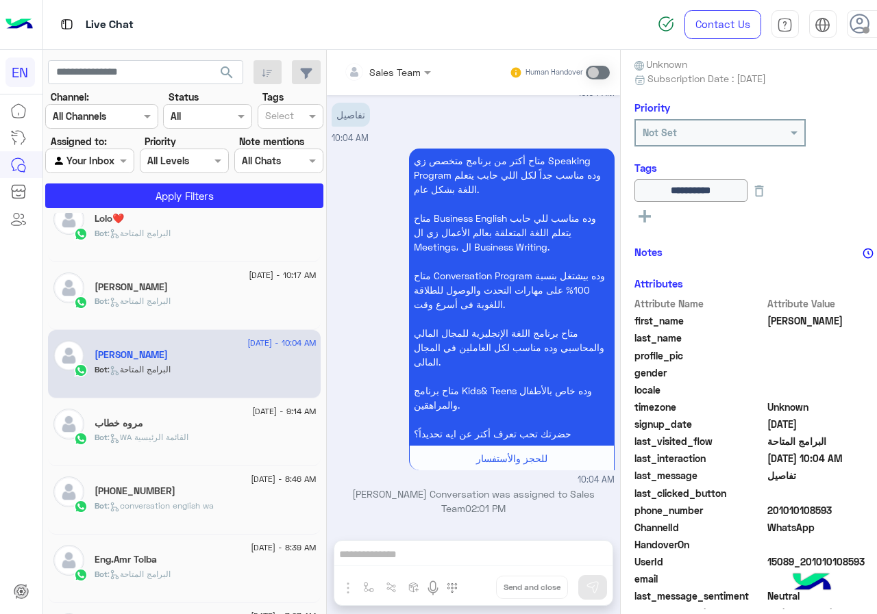
click at [216, 301] on div "Bot : البرامج المتاحة" at bounding box center [205, 307] width 221 height 24
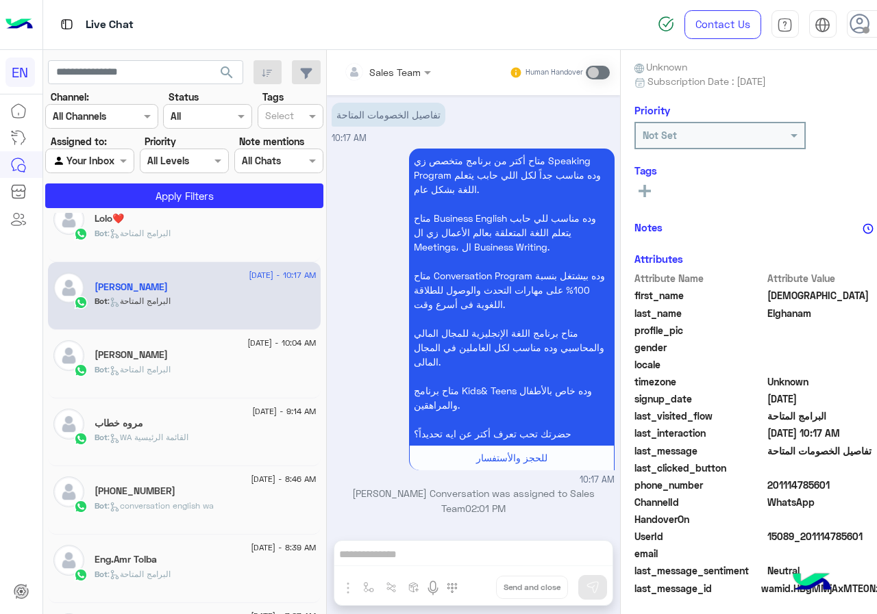
scroll to position [123, 0]
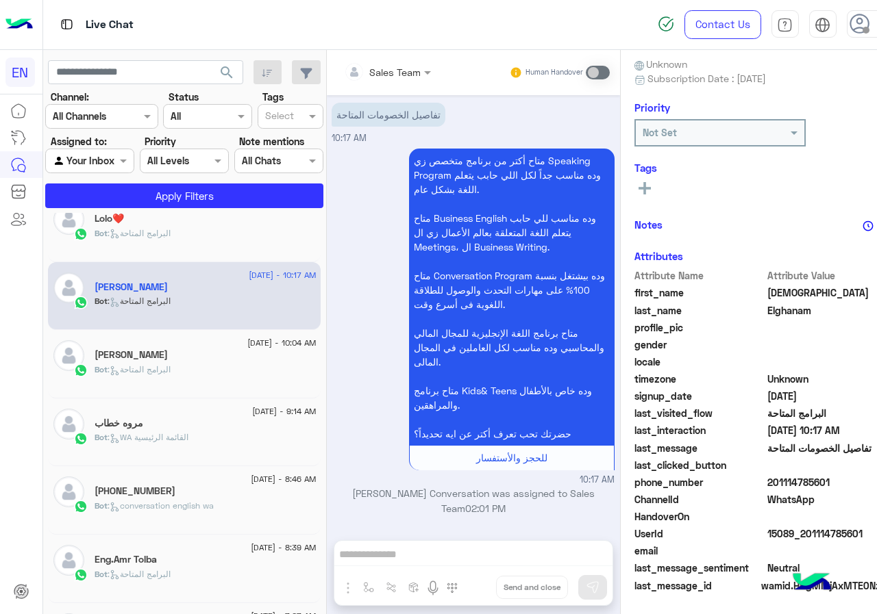
click at [794, 479] on span "201114785601" at bounding box center [832, 482] width 131 height 14
click at [638, 188] on rect at bounding box center [644, 188] width 12 height 3
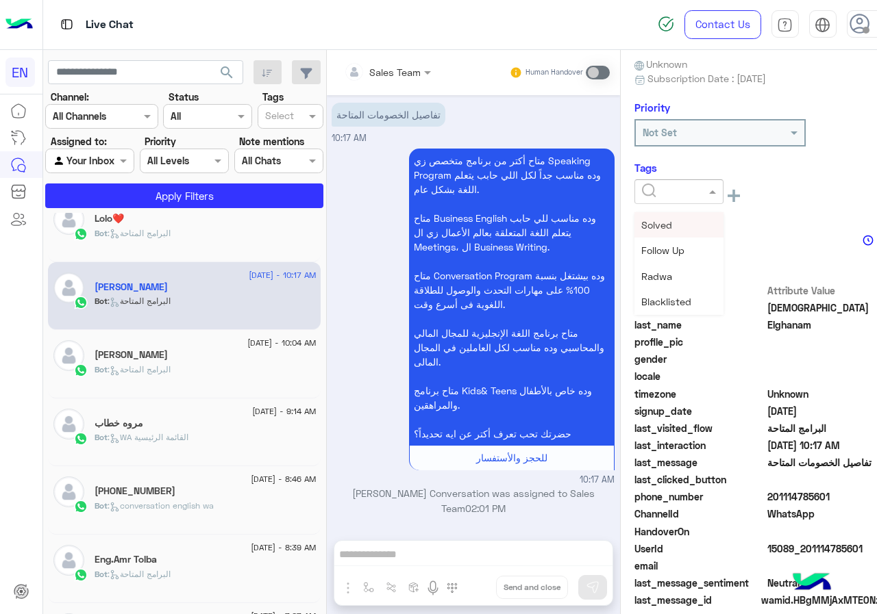
click at [642, 189] on input "text" at bounding box center [663, 192] width 42 height 14
click at [641, 227] on span "[PERSON_NAME]" at bounding box center [678, 225] width 75 height 12
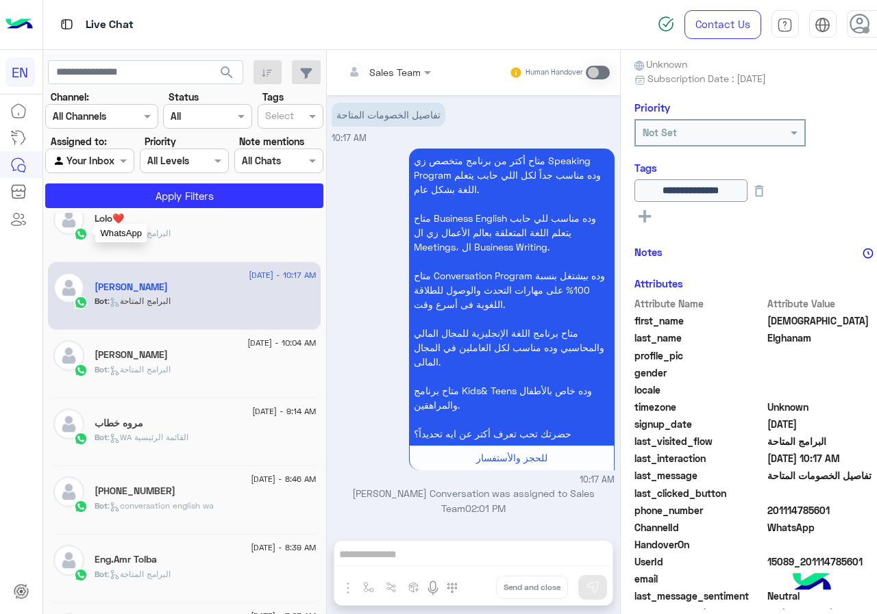
click at [86, 228] on img at bounding box center [81, 234] width 14 height 14
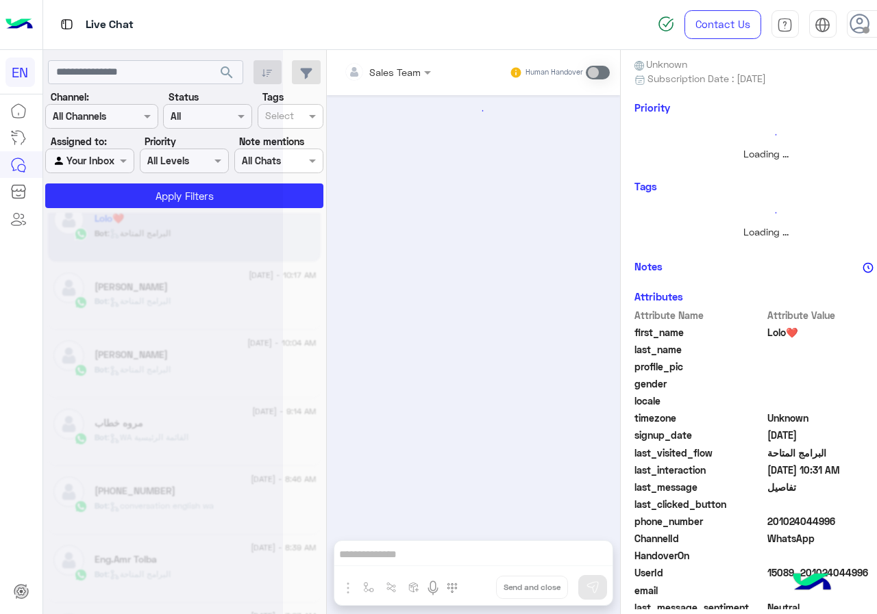
scroll to position [121, 0]
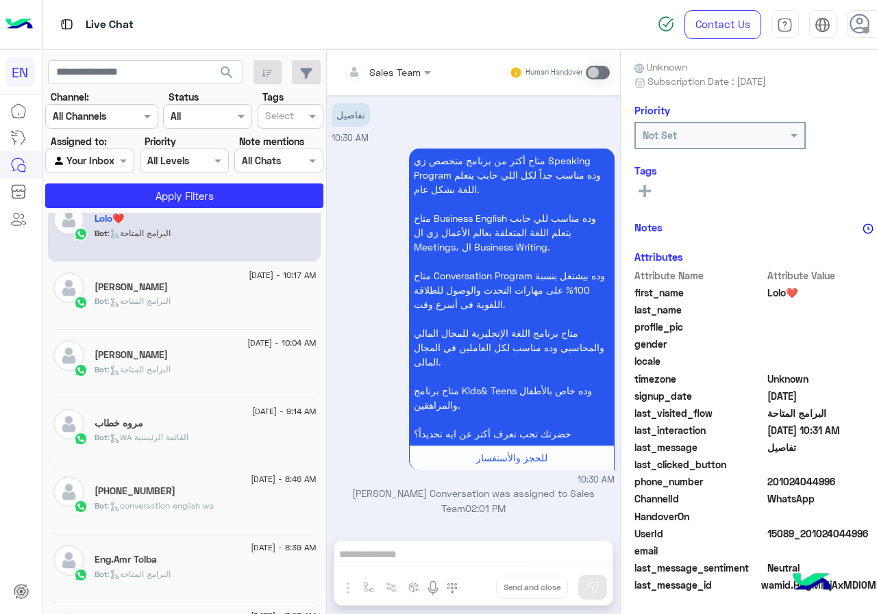
click at [814, 481] on span "201024044996" at bounding box center [832, 482] width 131 height 14
click at [767, 290] on span "Lolo❤️" at bounding box center [832, 293] width 131 height 14
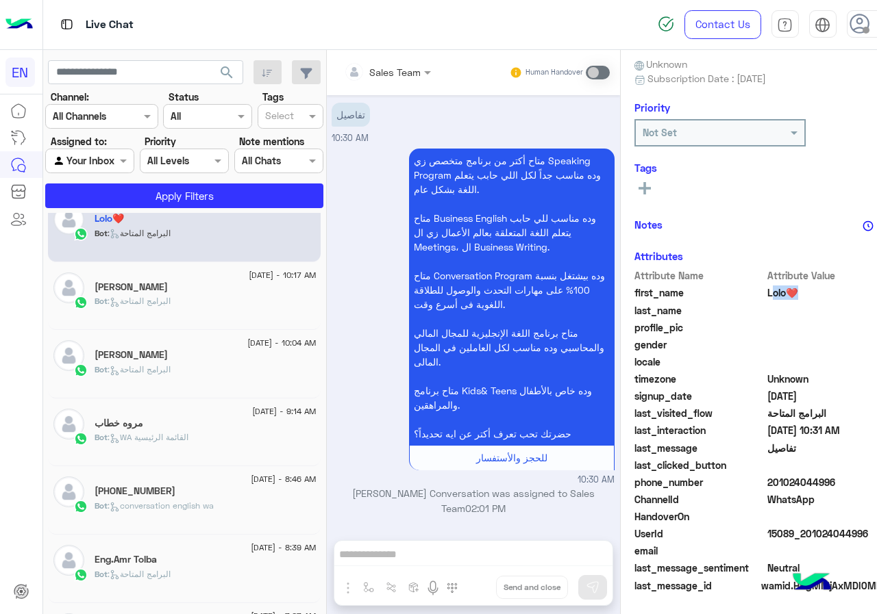
click at [767, 290] on span "Lolo❤️" at bounding box center [832, 293] width 131 height 14
click at [634, 177] on div "Tags See All" at bounding box center [766, 181] width 264 height 39
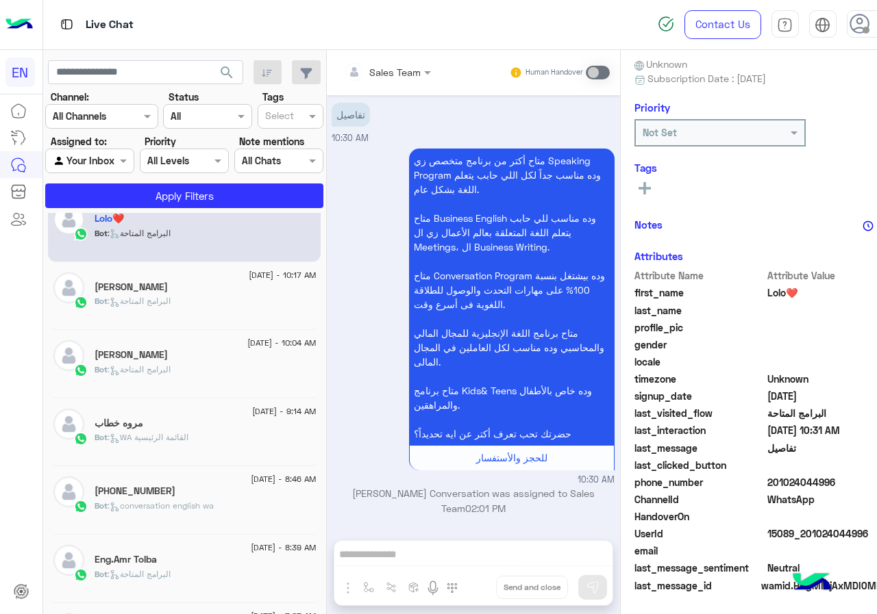
click at [643, 183] on rect at bounding box center [644, 188] width 3 height 12
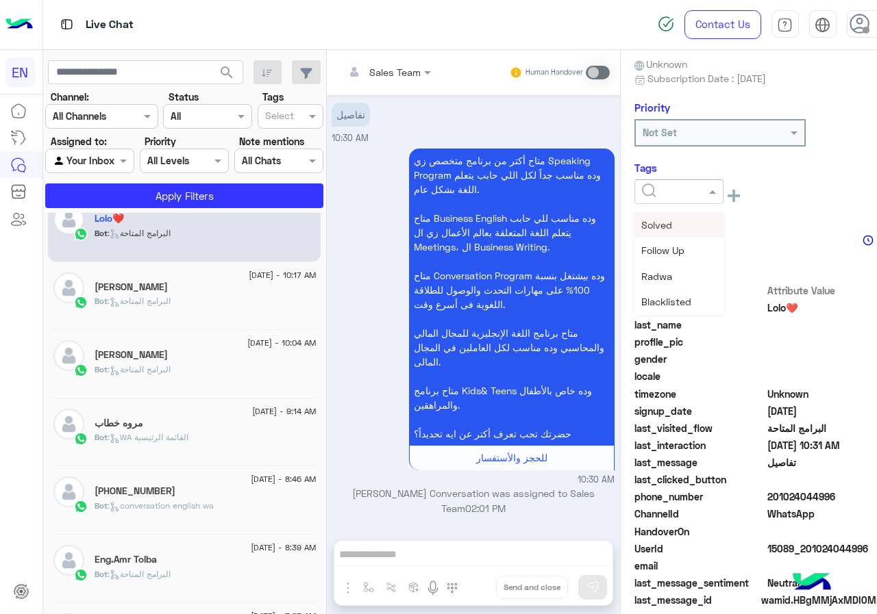
click at [642, 188] on input "text" at bounding box center [663, 192] width 42 height 14
click at [634, 270] on div "[PERSON_NAME]" at bounding box center [678, 276] width 89 height 25
click at [773, 225] on div "Lolo❤️ Reachable Unknown Subscription Date : [DATE] Priority Not Set Tags × [PE…" at bounding box center [765, 330] width 291 height 560
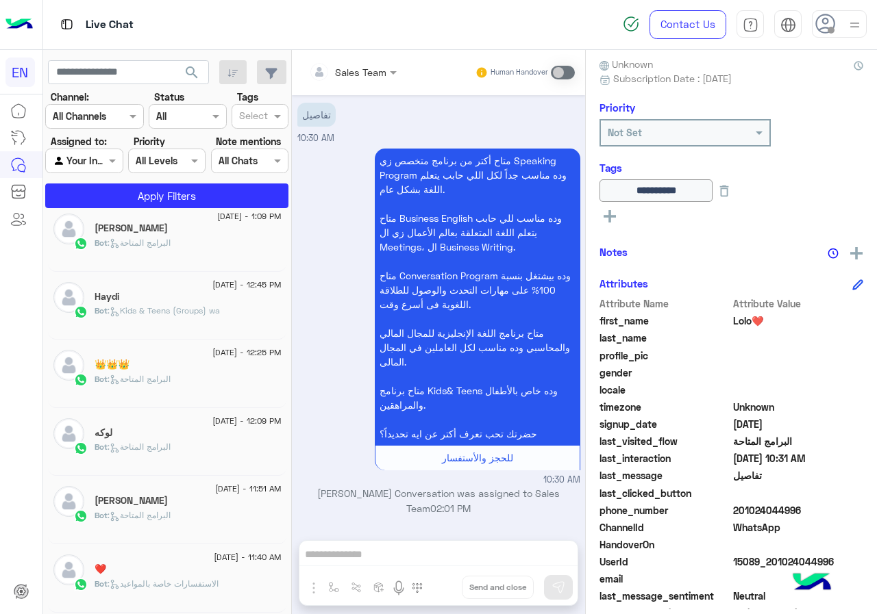
scroll to position [701, 0]
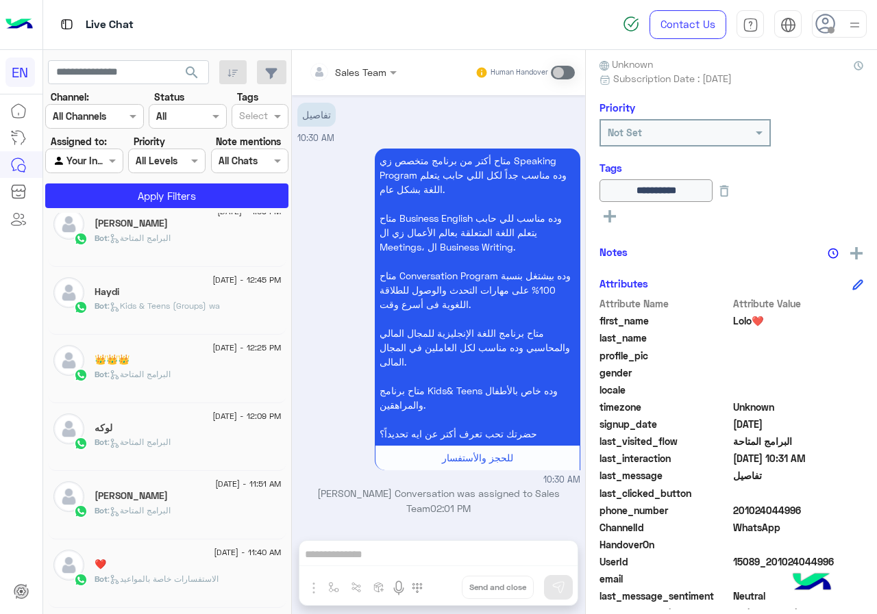
click at [270, 527] on div "Bot : البرامج المتاحة" at bounding box center [188, 517] width 187 height 24
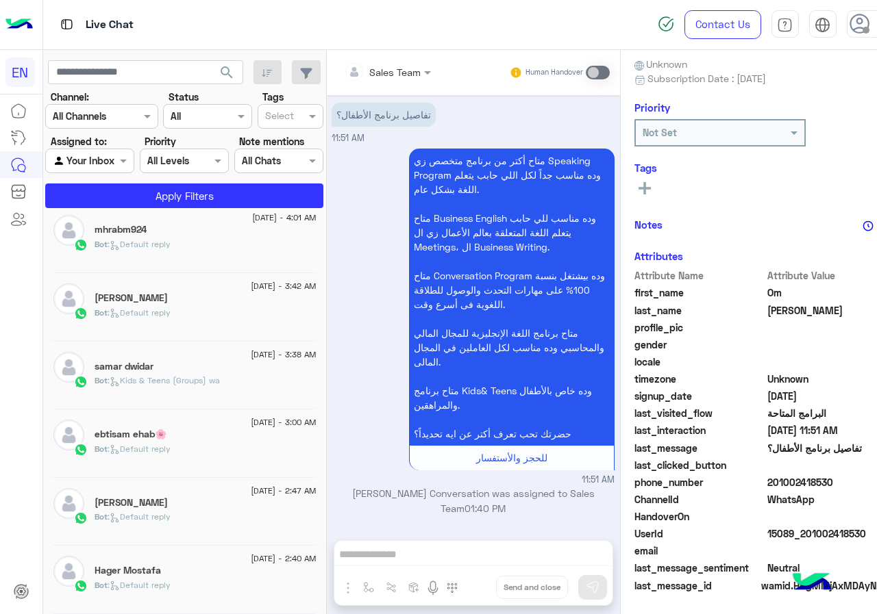
scroll to position [7, 0]
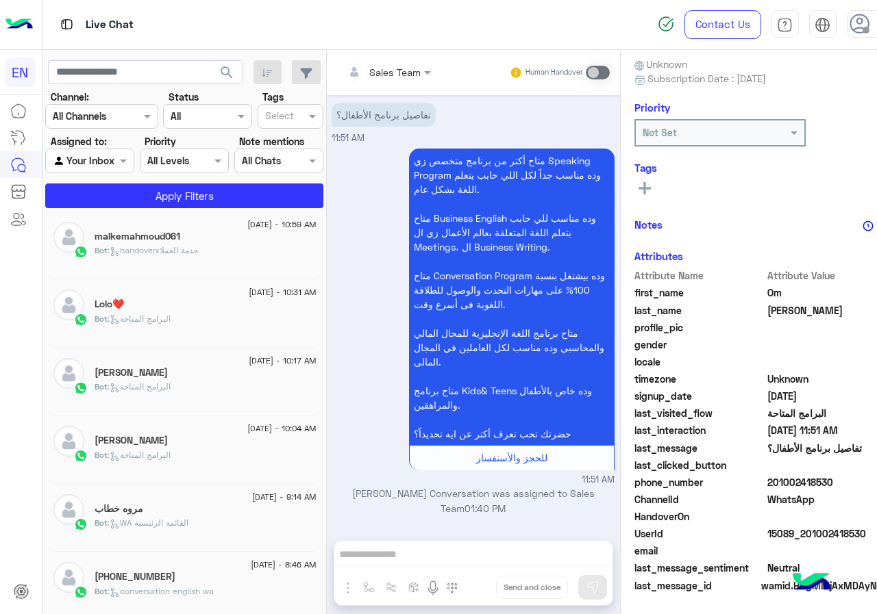
click at [196, 244] on p "Bot : handoverخدمة العملاء" at bounding box center [146, 250] width 103 height 12
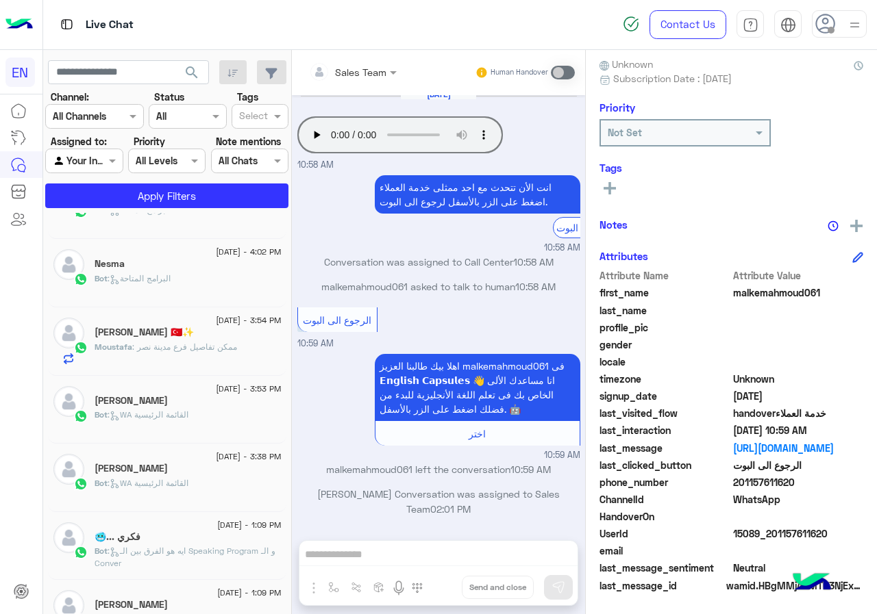
scroll to position [354, 0]
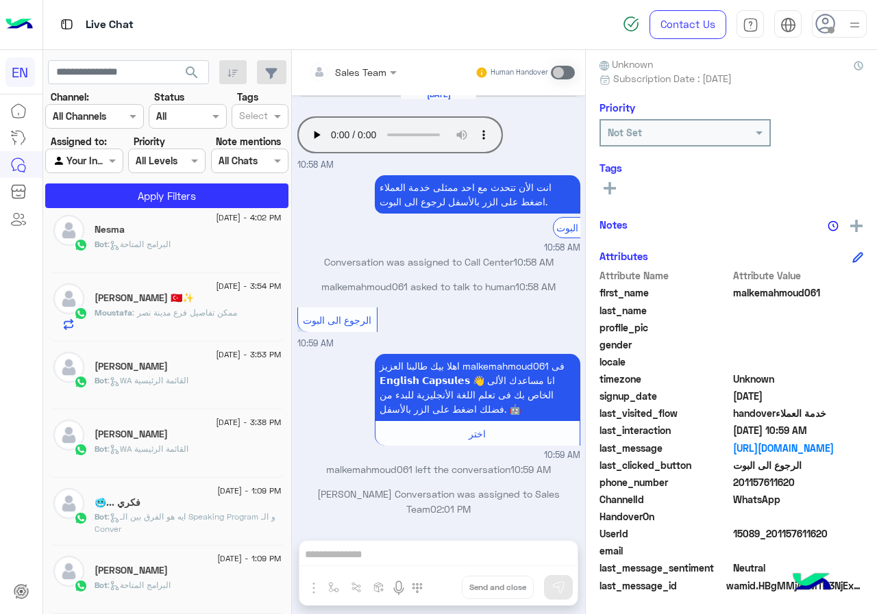
click at [279, 415] on div "[DATE] - 3:38 PM [PERSON_NAME] Bot : WA القائمة الرئيسية" at bounding box center [167, 444] width 238 height 68
click at [284, 368] on div "[DATE] - 5:20 PM Somaya Bot : الاستفسارات خاصة بالمواعيد [DATE] - 5:07 PM 🤗🤗 Bo…" at bounding box center [167, 416] width 249 height 406
drag, startPoint x: 284, startPoint y: 368, endPoint x: 281, endPoint y: 381, distance: 13.2
click at [281, 381] on div "[DATE] - 5:20 PM Somaya Bot : الاستفسارات خاصة بالمواعيد [DATE] - 5:07 PM 🤗🤗 Bo…" at bounding box center [167, 416] width 249 height 406
click at [284, 379] on div "[DATE] - 5:20 PM Somaya Bot : الاستفسارات خاصة بالمواعيد [DATE] - 5:07 PM 🤗🤗 Bo…" at bounding box center [167, 416] width 249 height 406
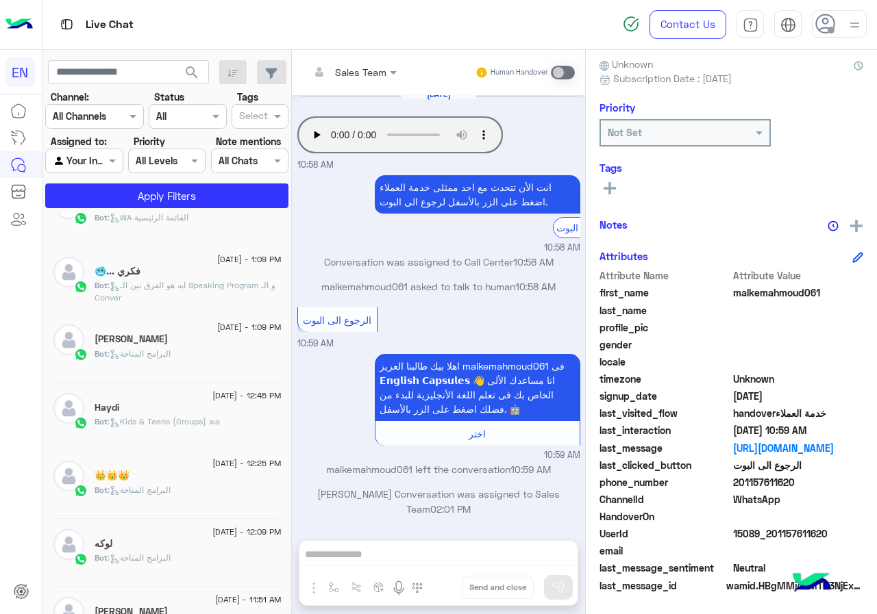
scroll to position [611, 0]
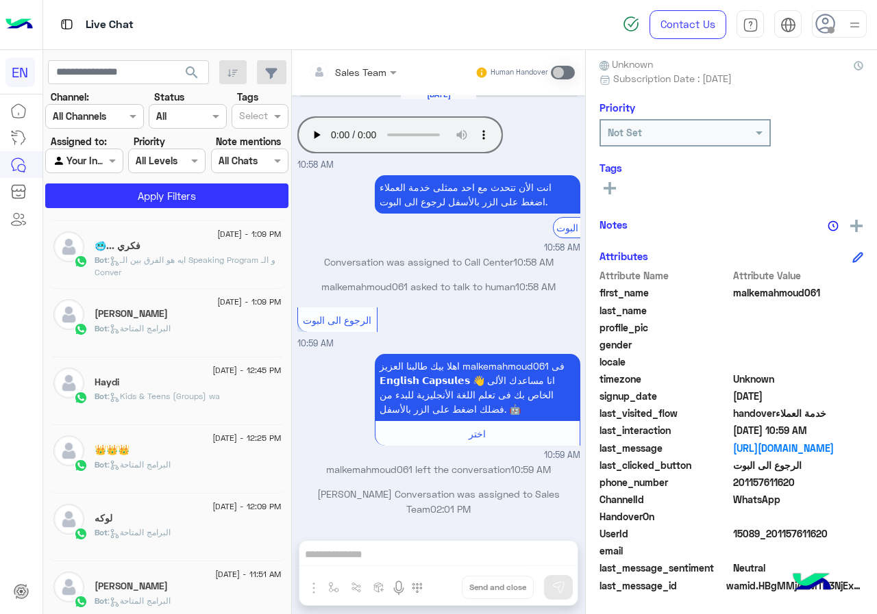
click at [292, 434] on div "[DATE] Your browser does not support the audio tag. 10:58 AM انت الأن تتحدث مع …" at bounding box center [438, 310] width 293 height 431
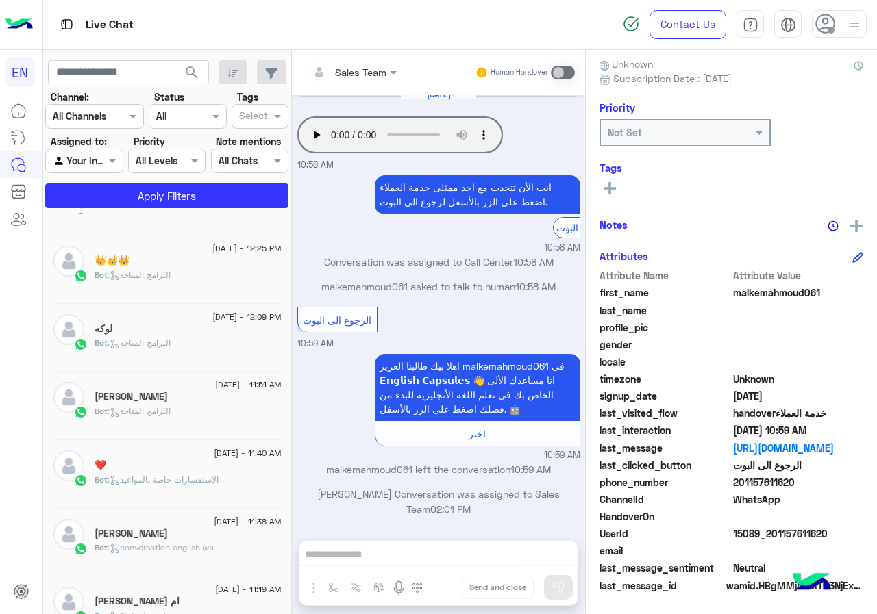
scroll to position [815, 0]
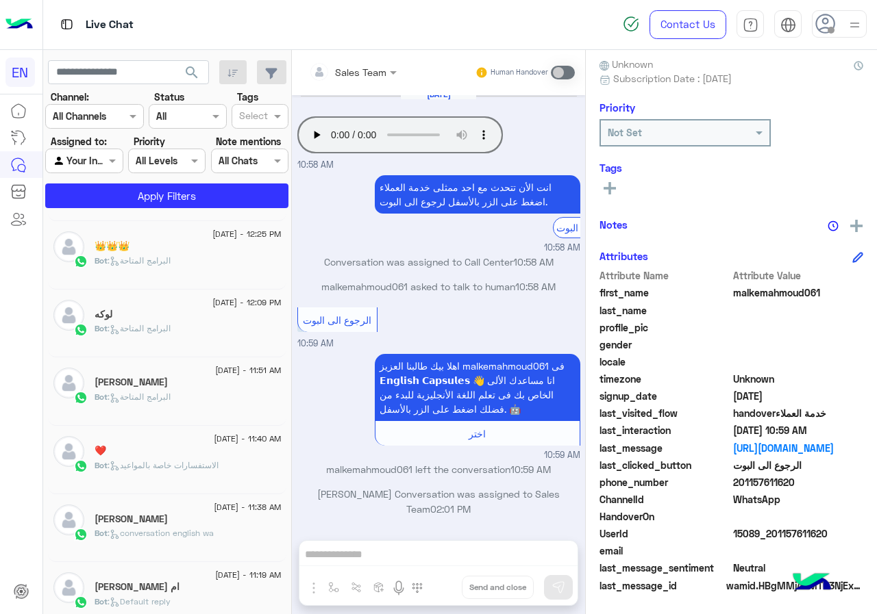
click at [292, 466] on div "[DATE] Your browser does not support the audio tag. 10:58 AM انت الأن تتحدث مع …" at bounding box center [438, 310] width 293 height 431
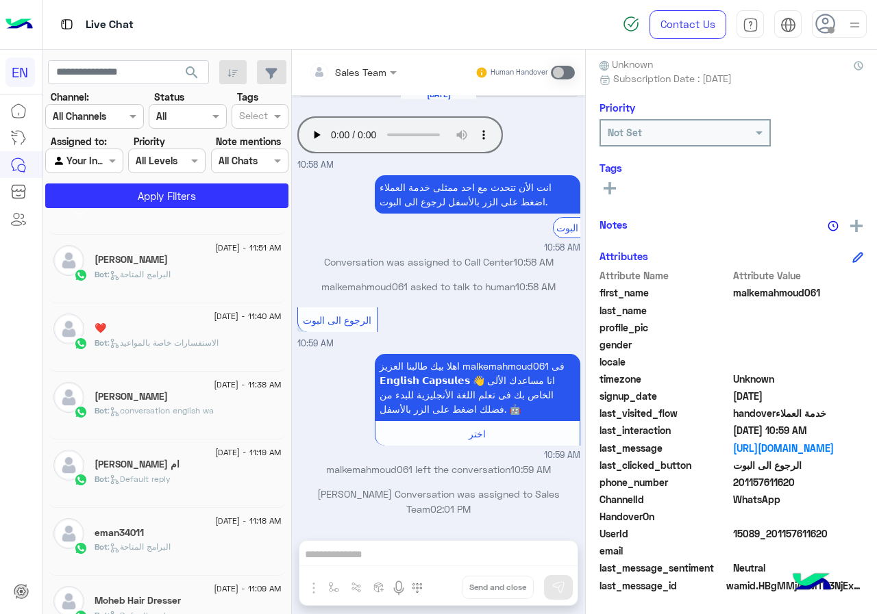
scroll to position [942, 0]
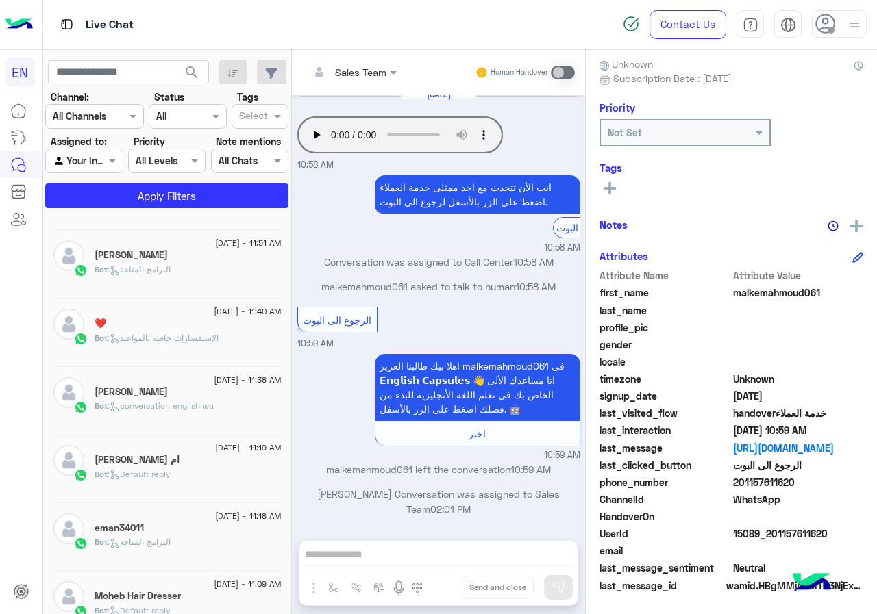
click at [285, 503] on div "[DATE] - 5:20 PM Somaya Bot : الاستفسارات خاصة بالمواعيد [DATE] - 5:07 PM 🤗🤗 Bo…" at bounding box center [167, 416] width 249 height 406
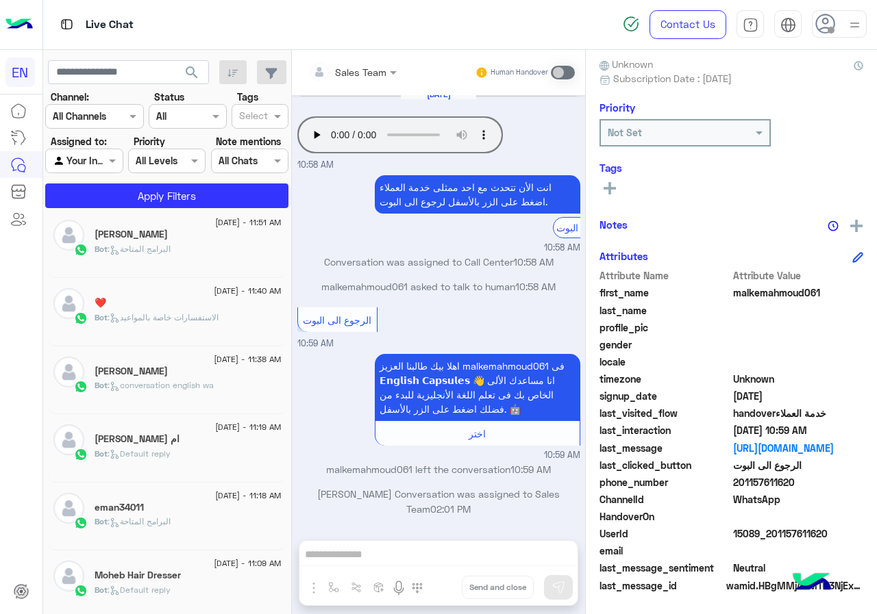
scroll to position [966, 0]
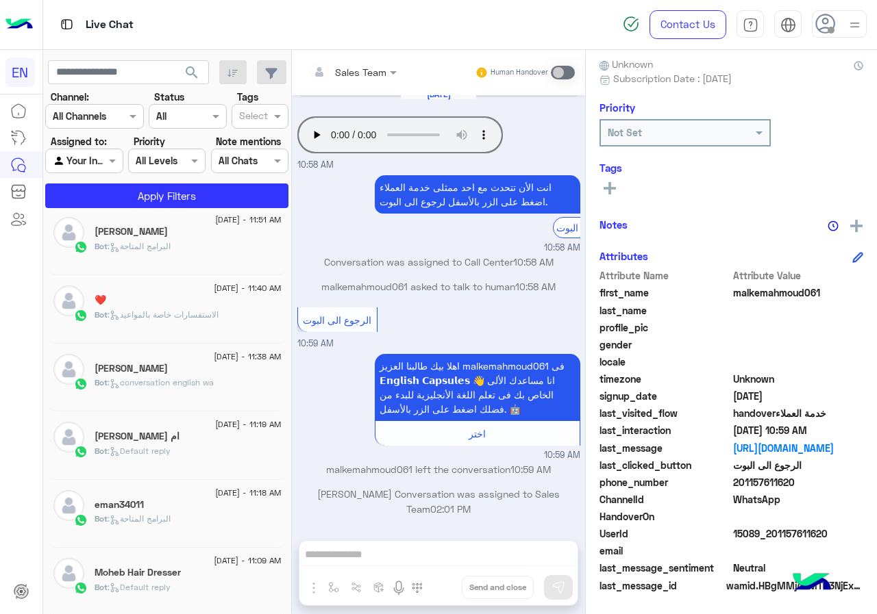
click at [207, 572] on div "Moheb Hair Dresser" at bounding box center [188, 574] width 187 height 14
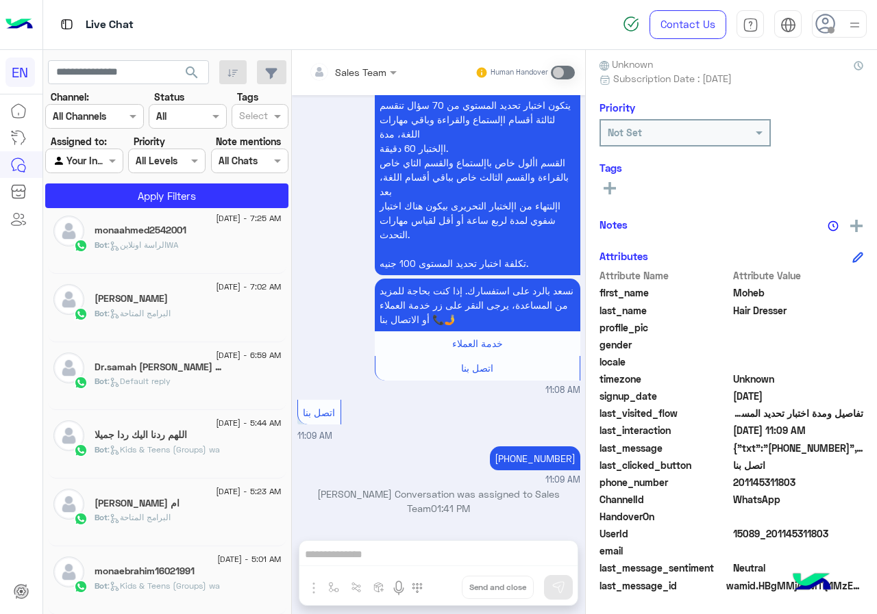
scroll to position [7, 0]
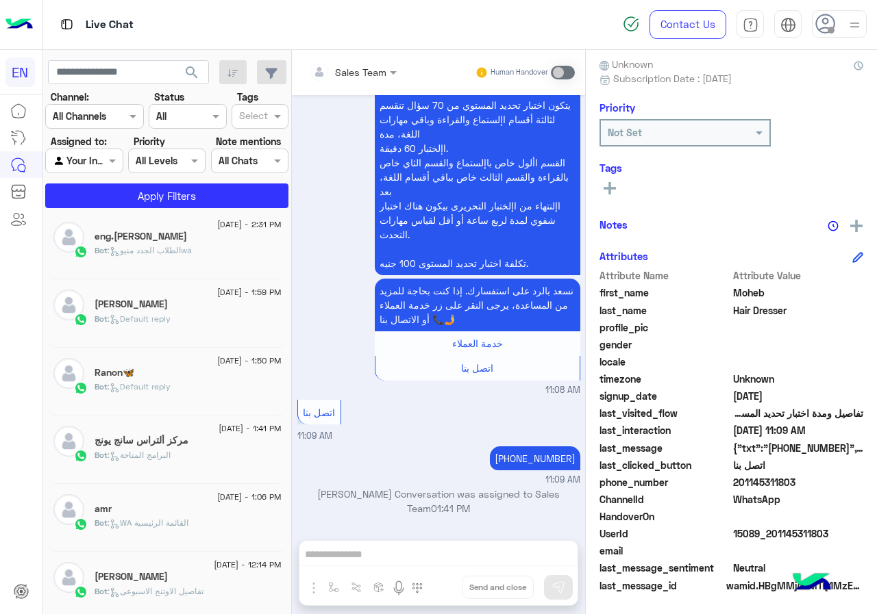
click at [228, 255] on div "Bot : الطلاب الجدد منيوwa" at bounding box center [188, 256] width 187 height 24
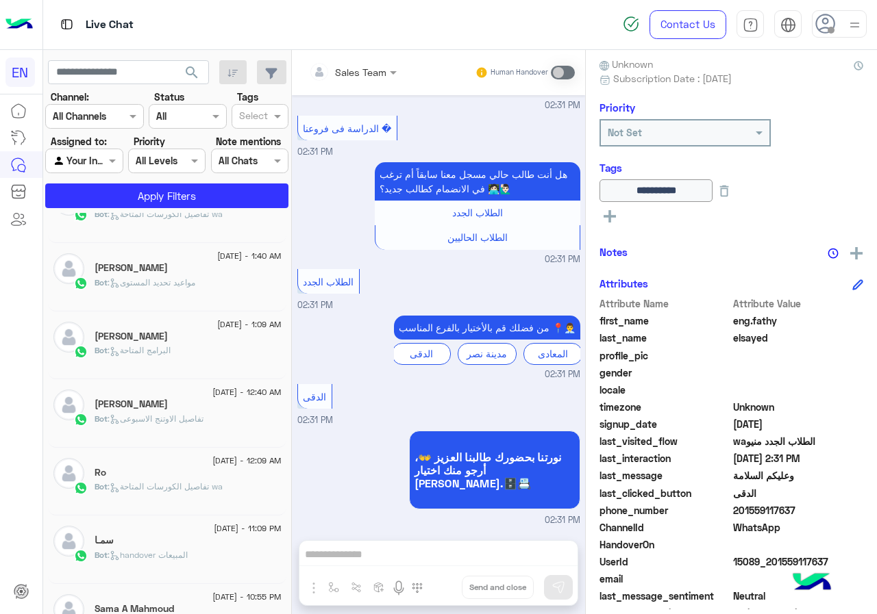
scroll to position [454, 0]
click at [281, 414] on div "[DATE] - 2:37 AM Eng/Abed Bot : Speaking Program wa [DATE] - 2:31 AM [PERSON_NA…" at bounding box center [167, 416] width 249 height 406
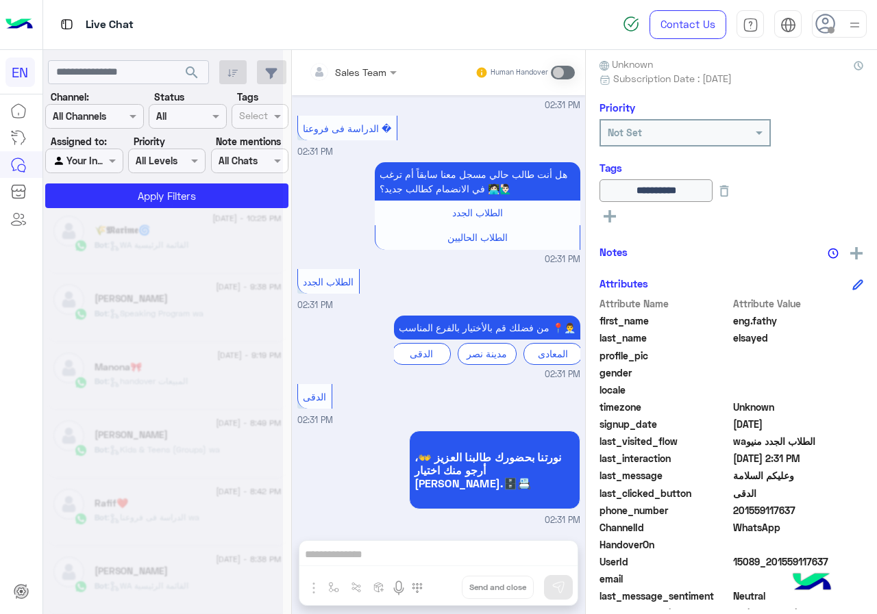
scroll to position [7, 0]
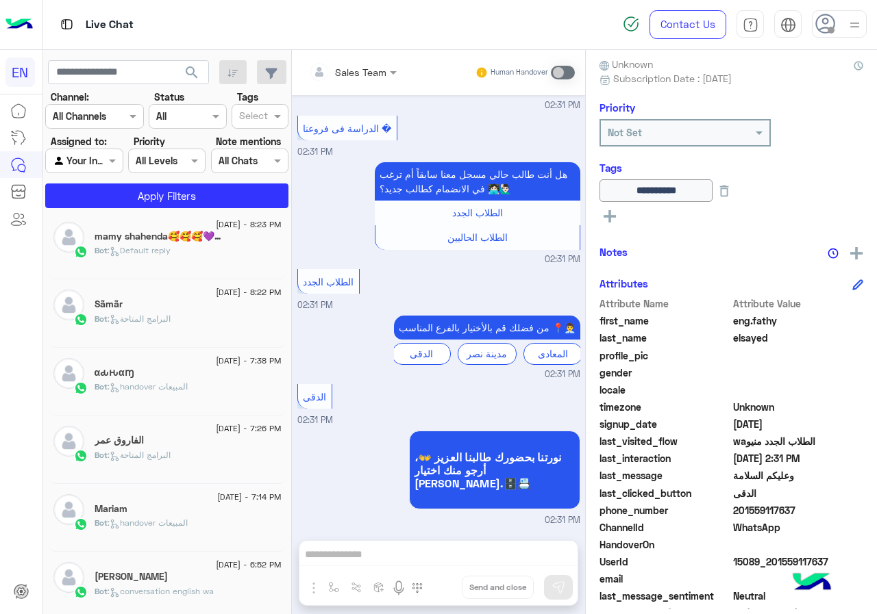
click at [203, 320] on div "Bot : البرامج المتاحة" at bounding box center [188, 325] width 187 height 24
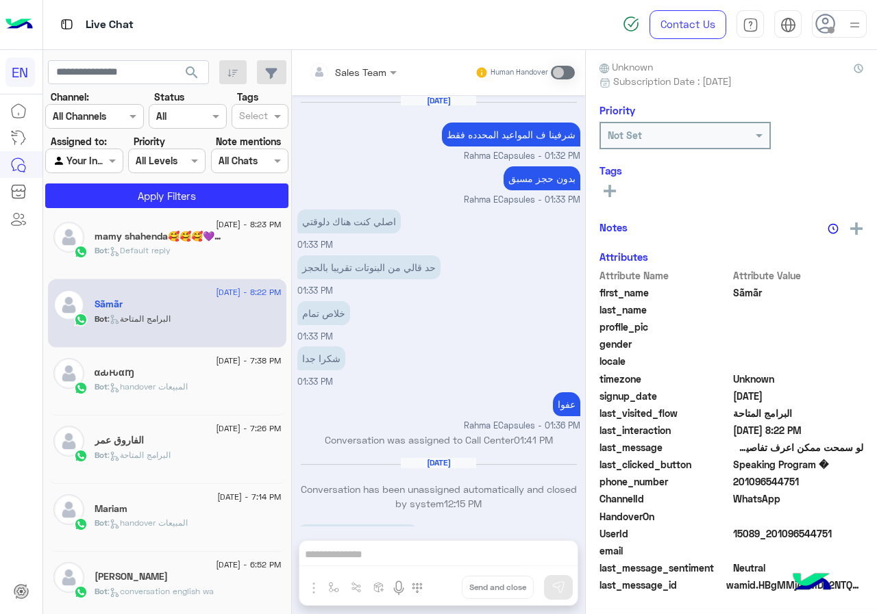
scroll to position [1159, 0]
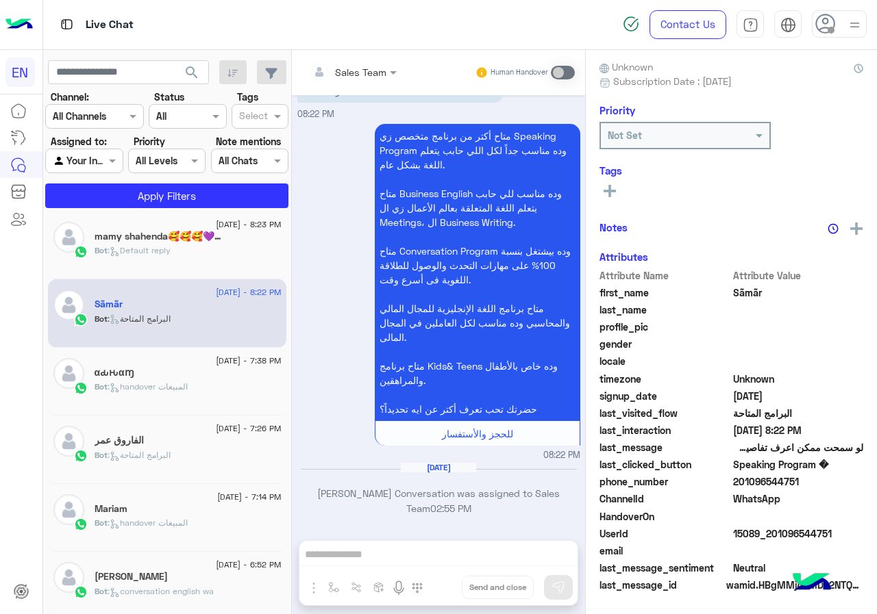
click at [209, 532] on div "Bot : handover المبيعات" at bounding box center [188, 529] width 187 height 24
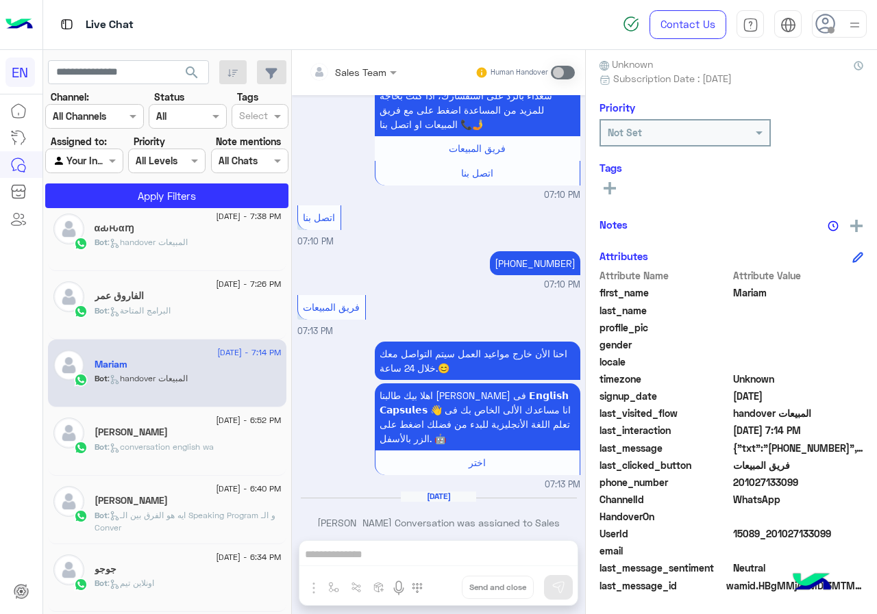
scroll to position [212, 0]
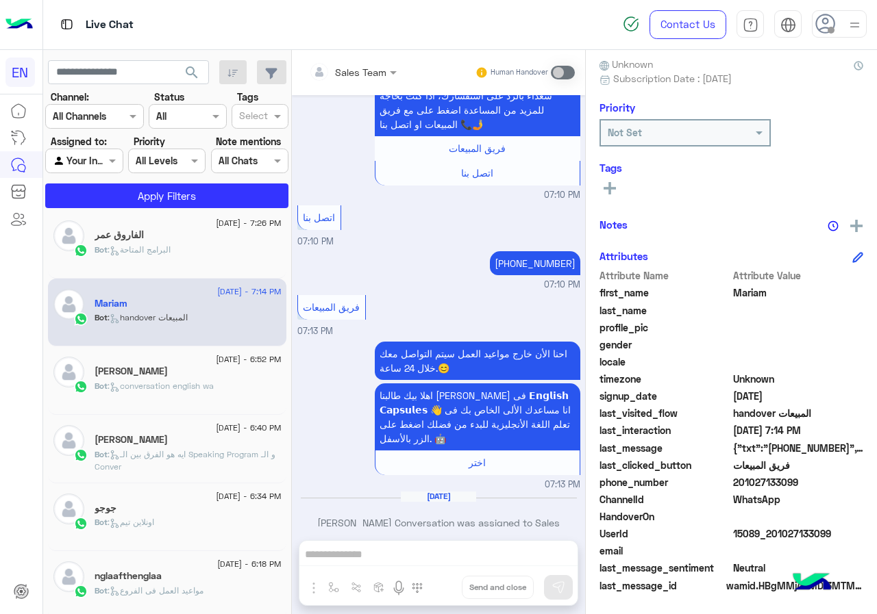
click at [210, 457] on span ": ايه هو الفرق بين الـ Speaking Program و الـ Conver" at bounding box center [185, 460] width 181 height 23
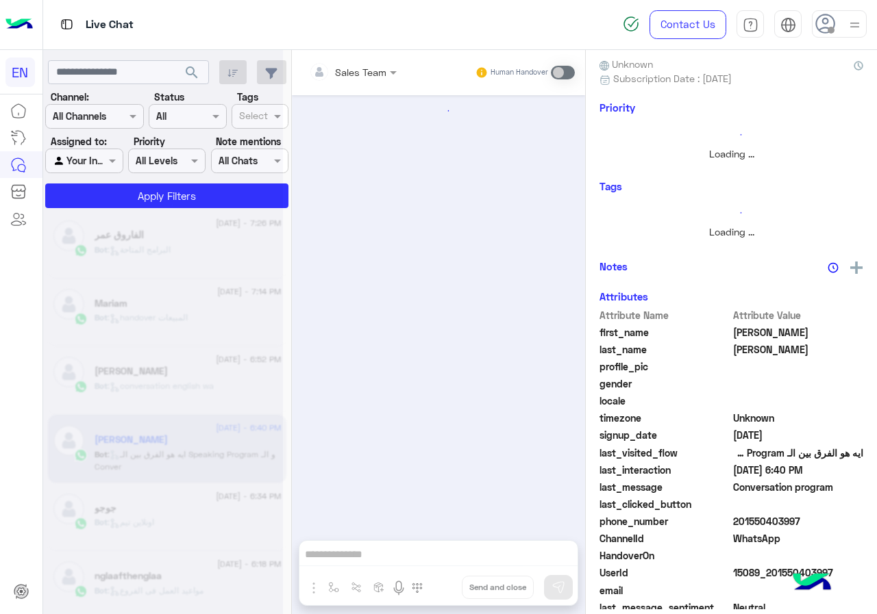
click at [202, 505] on div "جوجو" at bounding box center [188, 510] width 187 height 14
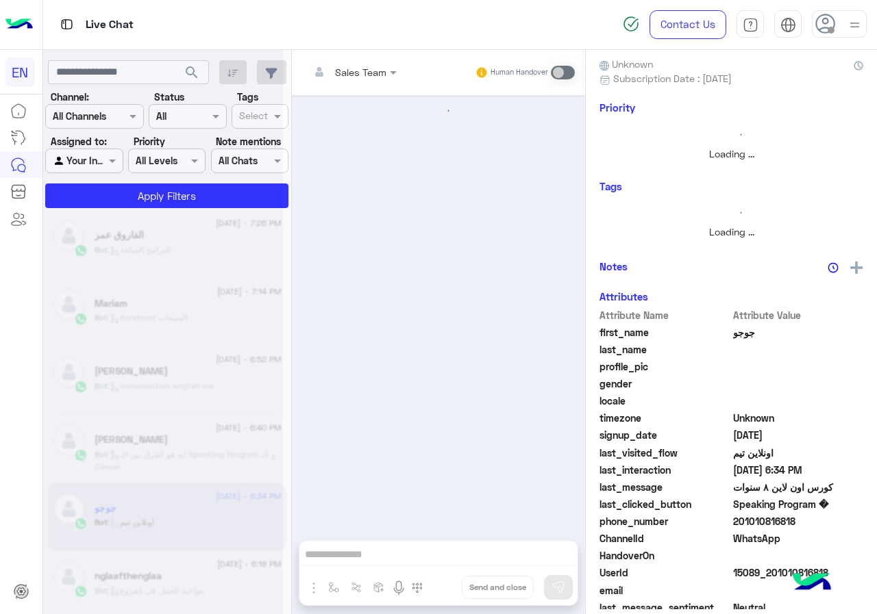
click at [190, 576] on div "nglaafthenglaa" at bounding box center [188, 577] width 187 height 14
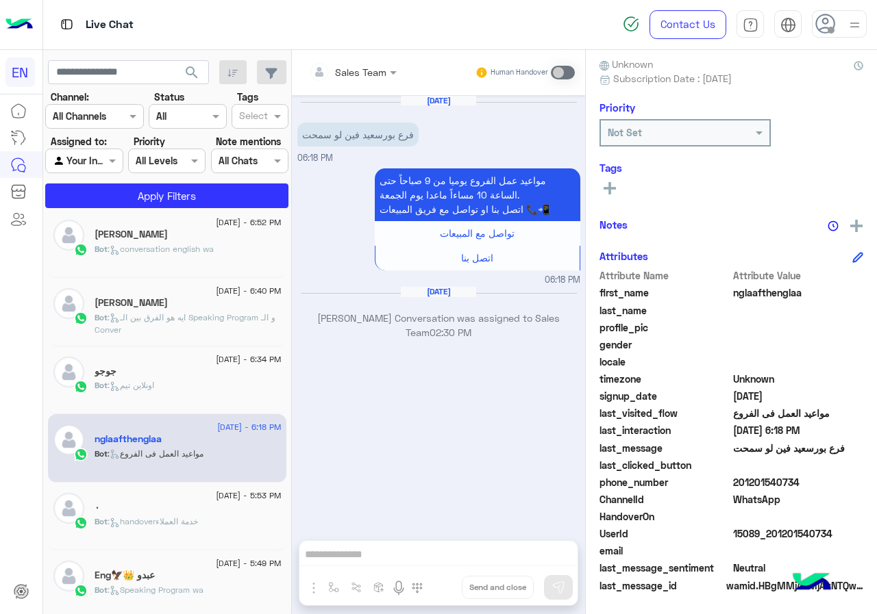
click at [197, 571] on div "Eng🦅👑 عبدو" at bounding box center [188, 577] width 187 height 14
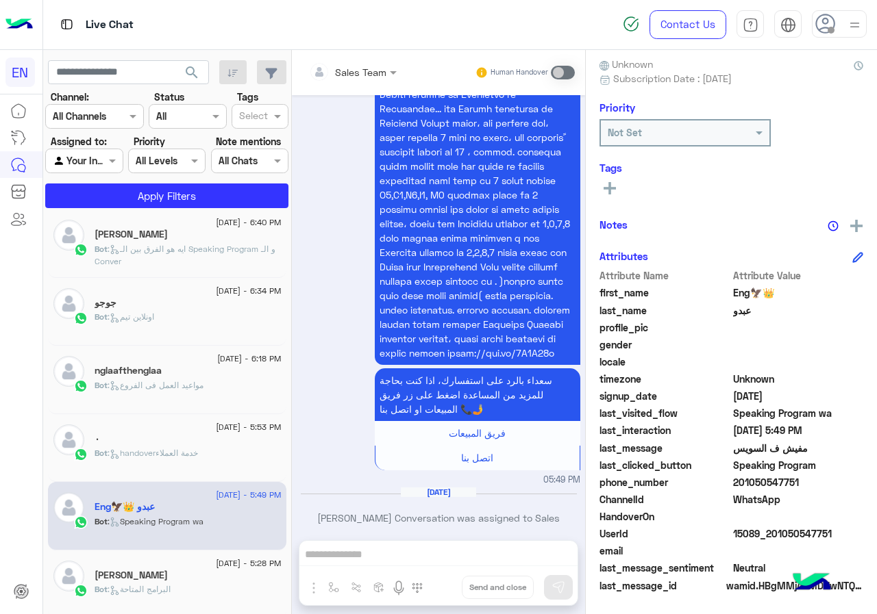
click at [186, 555] on div "[DATE] - 5:28 PM [PERSON_NAME] Bot : البرامج المتاحة" at bounding box center [167, 585] width 238 height 68
click at [175, 577] on div "[PERSON_NAME]" at bounding box center [188, 577] width 187 height 14
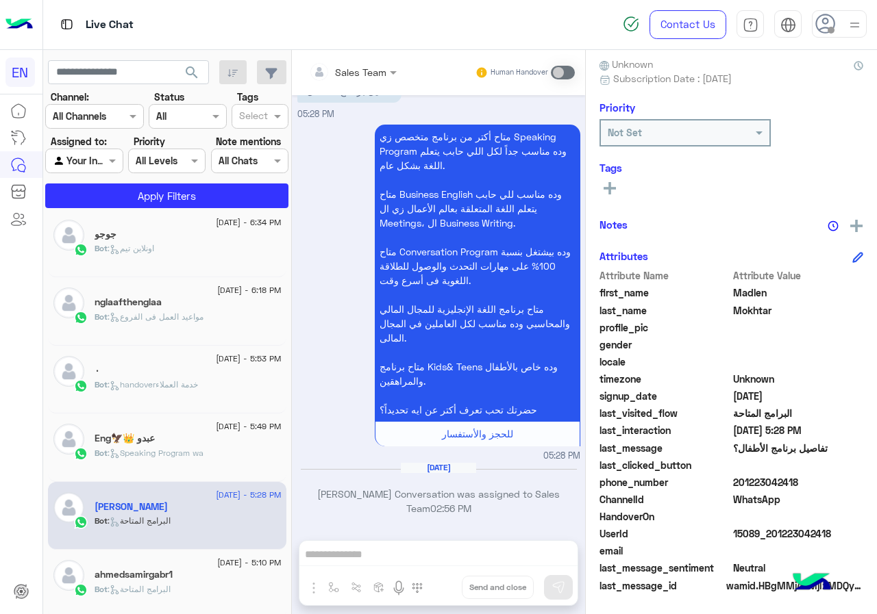
click at [142, 588] on span ": البرامج المتاحة" at bounding box center [139, 589] width 63 height 10
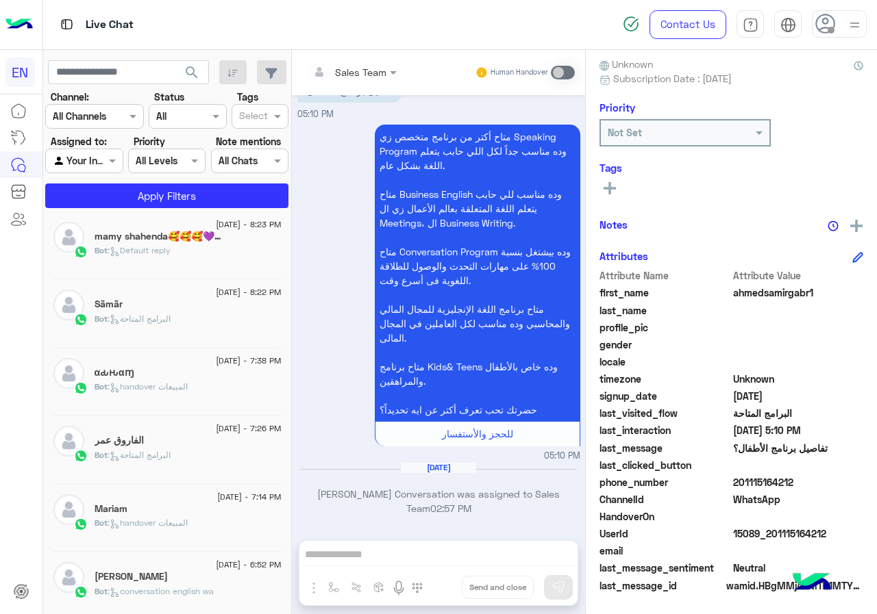
click at [197, 575] on div "[PERSON_NAME]" at bounding box center [188, 578] width 187 height 14
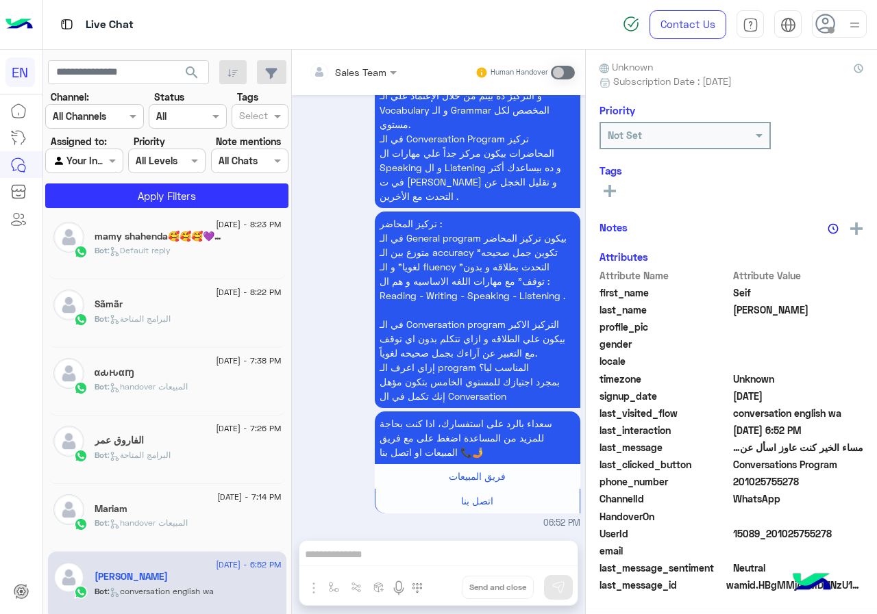
click at [203, 588] on span ": conversation english wa" at bounding box center [161, 591] width 106 height 10
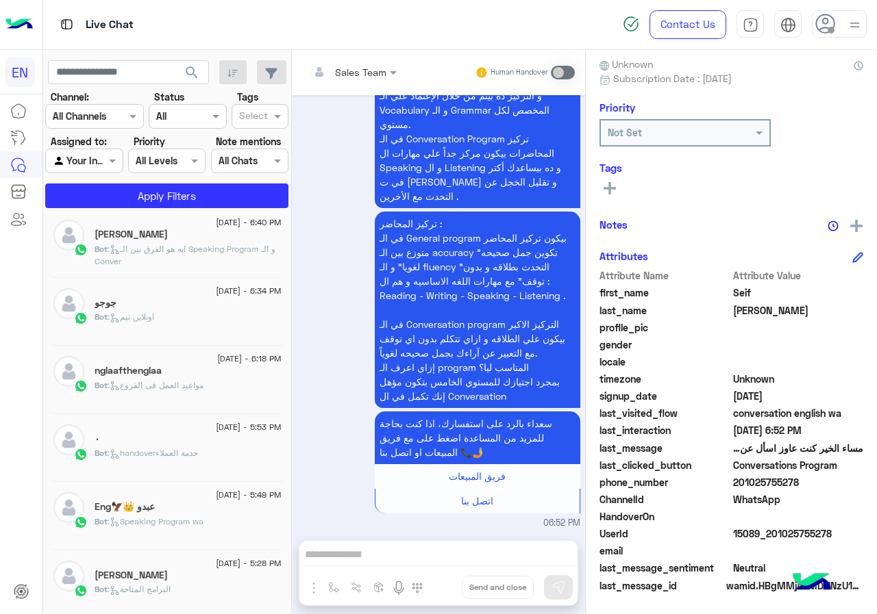
click at [168, 588] on span ": البرامج المتاحة" at bounding box center [139, 589] width 63 height 10
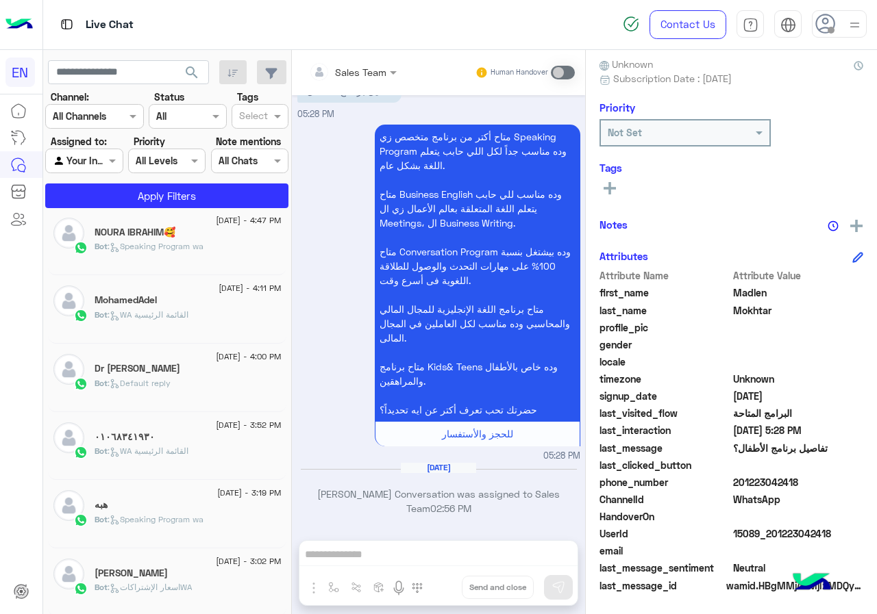
click at [187, 518] on span ": Speaking Program wa" at bounding box center [156, 519] width 96 height 10
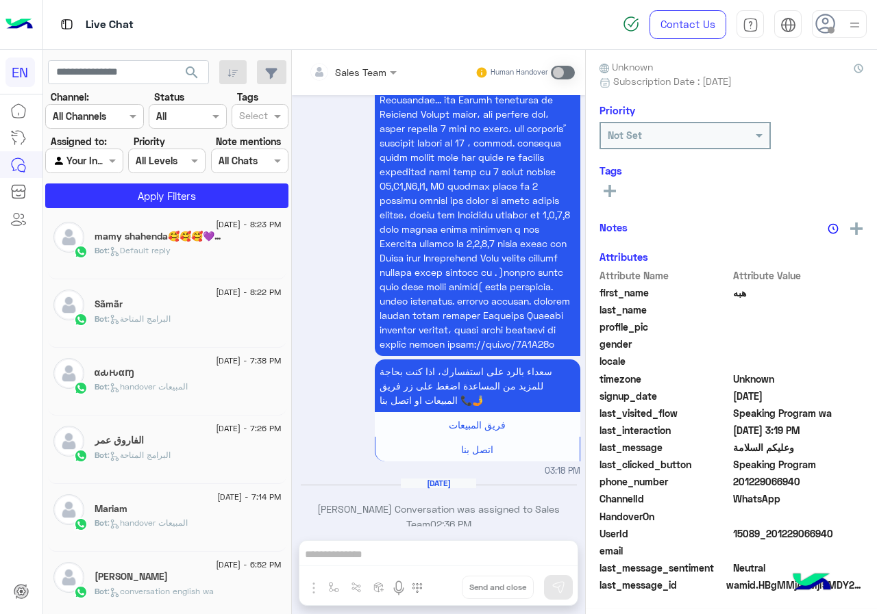
click at [177, 597] on span "Bot : conversation english wa" at bounding box center [154, 591] width 119 height 10
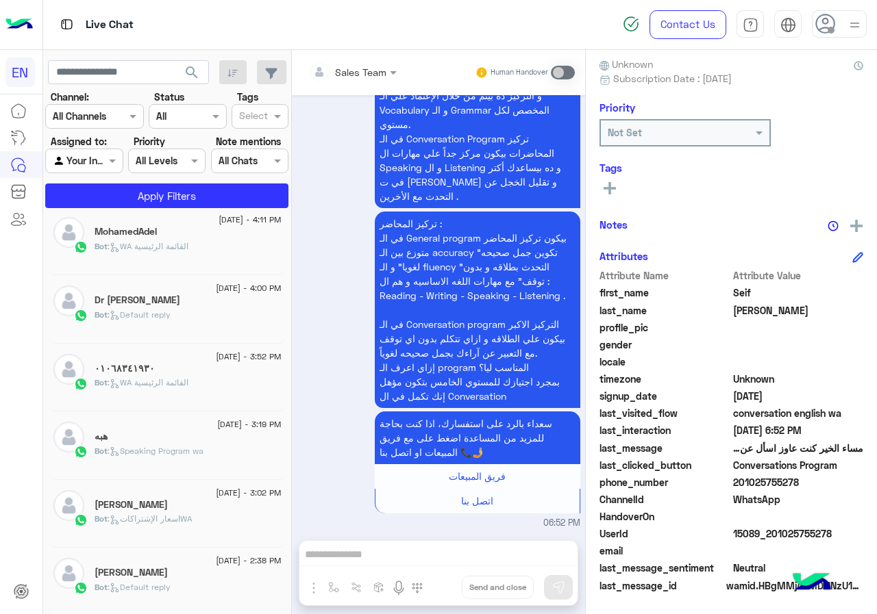
click at [149, 573] on div "[PERSON_NAME]" at bounding box center [188, 574] width 187 height 14
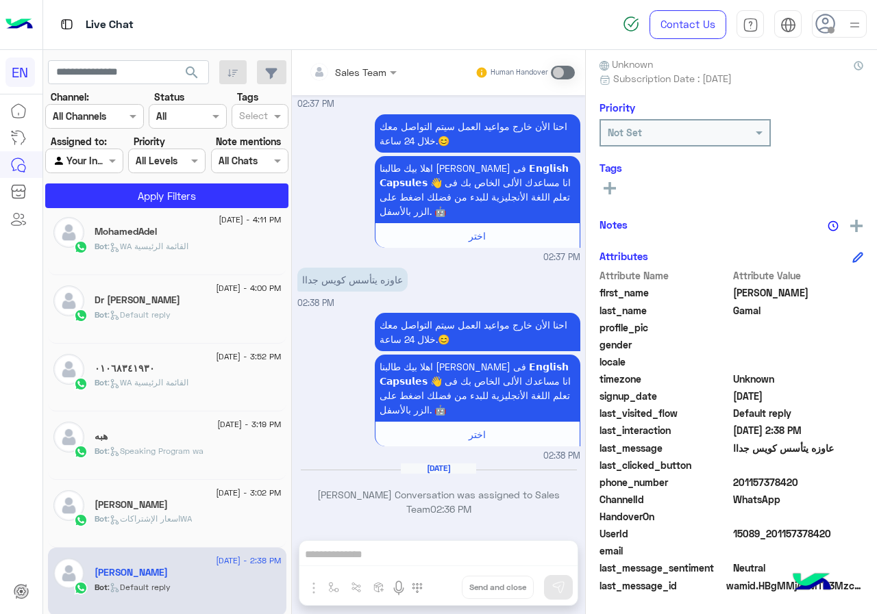
click at [802, 484] on span "201157378420" at bounding box center [798, 482] width 131 height 14
click at [734, 292] on span "[PERSON_NAME]" at bounding box center [798, 293] width 131 height 14
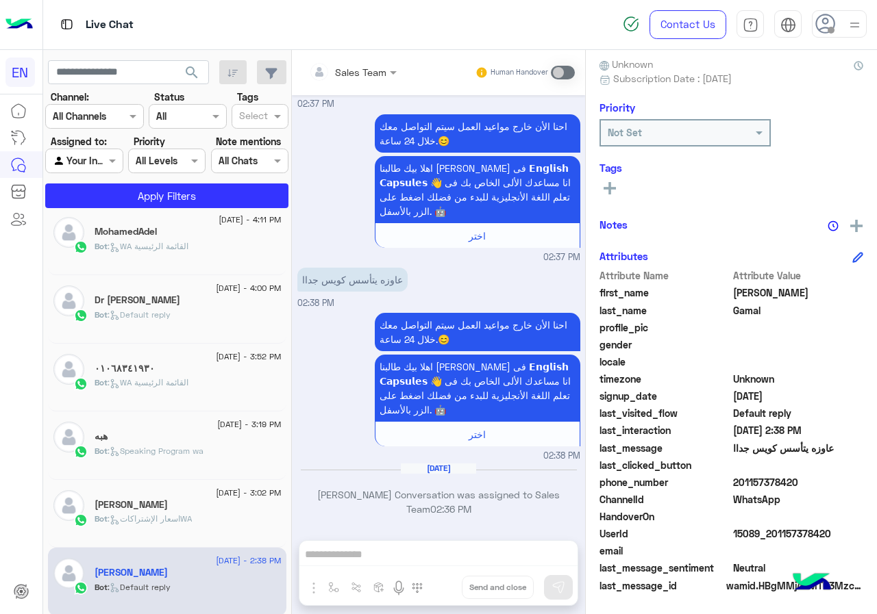
click at [739, 314] on span "Gamal" at bounding box center [798, 310] width 131 height 14
click at [616, 195] on button at bounding box center [609, 187] width 21 height 16
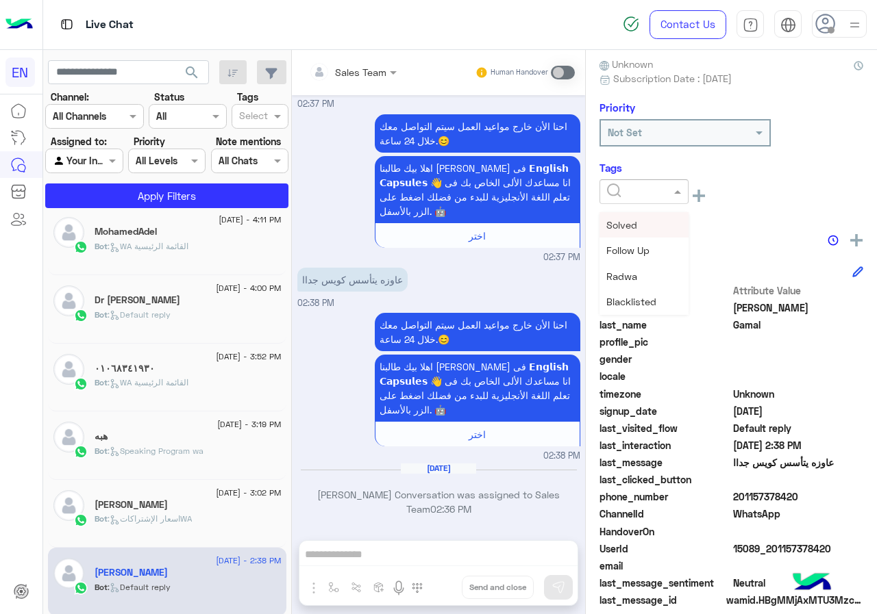
click at [618, 186] on input "text" at bounding box center [628, 192] width 42 height 14
click at [638, 281] on span "[PERSON_NAME]" at bounding box center [643, 277] width 75 height 12
click at [206, 514] on div "Bot : اسعار الإشتراكاتWA" at bounding box center [188, 525] width 187 height 24
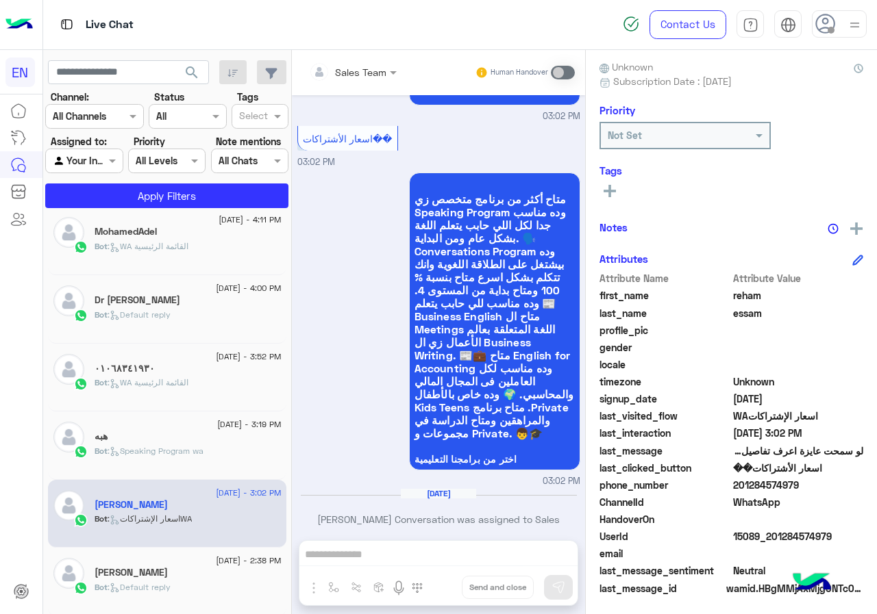
scroll to position [123, 0]
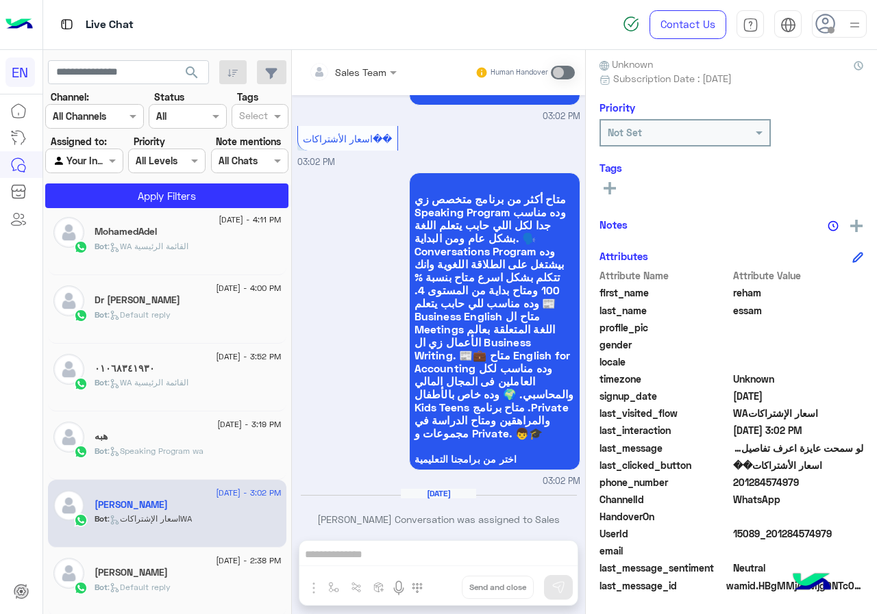
click at [814, 484] on span "201284574979" at bounding box center [798, 482] width 131 height 14
click at [750, 294] on span "reham" at bounding box center [798, 293] width 131 height 14
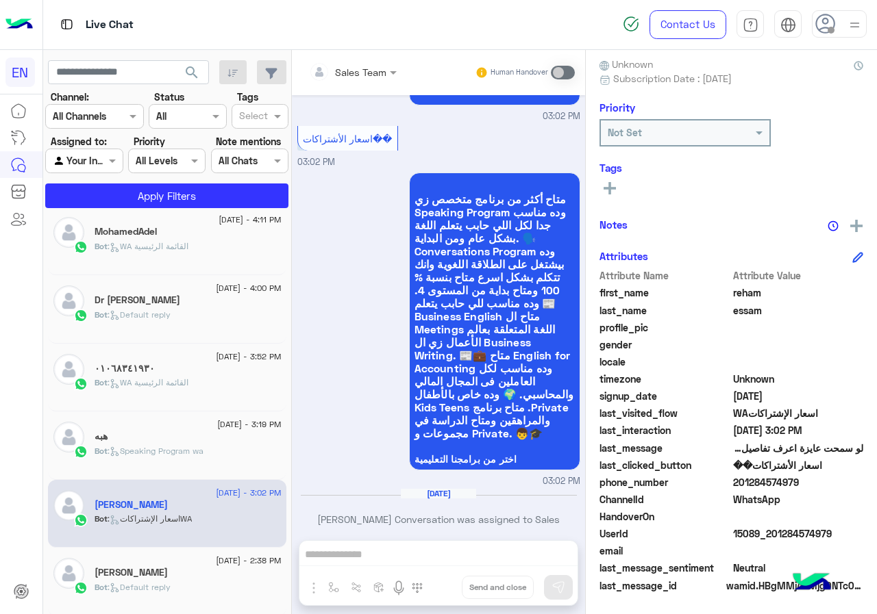
click at [748, 316] on span "essam" at bounding box center [798, 310] width 131 height 14
click at [612, 188] on rect at bounding box center [609, 188] width 12 height 3
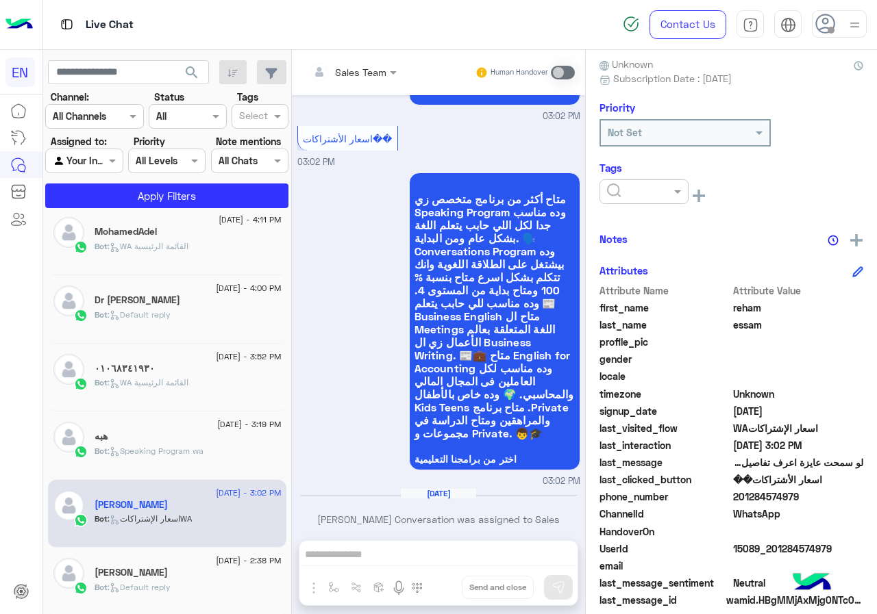
click at [619, 190] on input "text" at bounding box center [628, 192] width 42 height 14
click at [631, 267] on div "[PERSON_NAME]" at bounding box center [643, 276] width 89 height 25
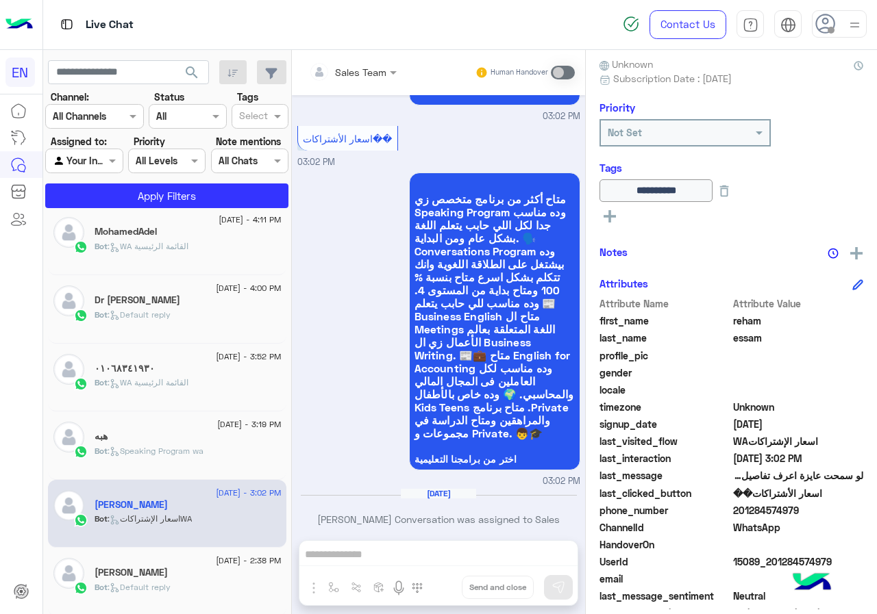
click at [164, 436] on div "هبه" at bounding box center [188, 438] width 187 height 14
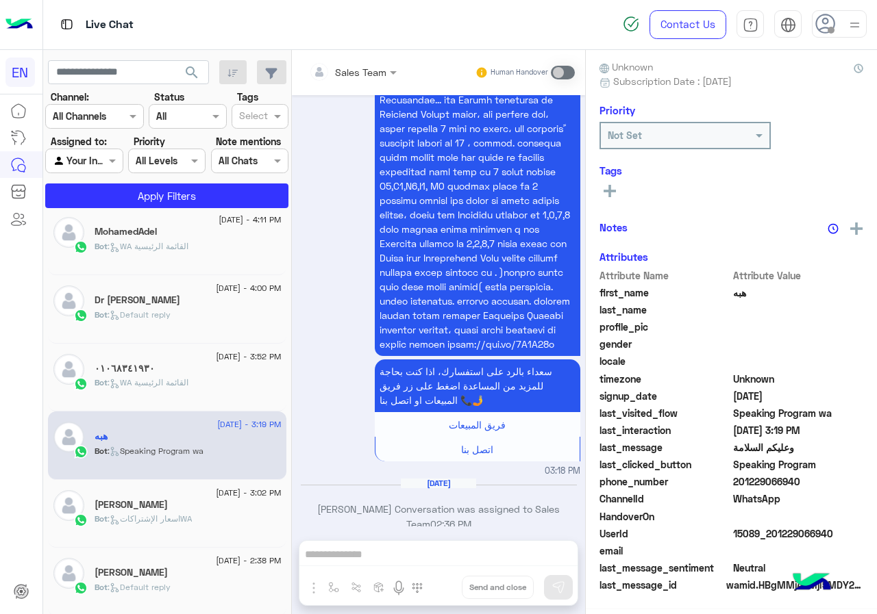
scroll to position [123, 0]
click at [807, 479] on span "201229066940" at bounding box center [798, 482] width 131 height 14
click at [741, 295] on span "هبه" at bounding box center [798, 293] width 131 height 14
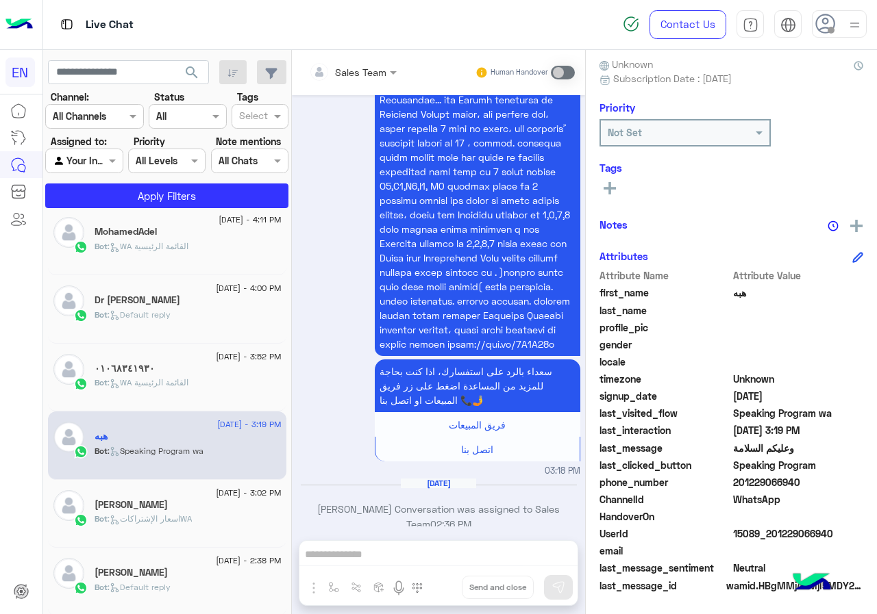
click at [741, 295] on span "هبه" at bounding box center [798, 293] width 131 height 14
click at [605, 193] on icon at bounding box center [609, 188] width 12 height 12
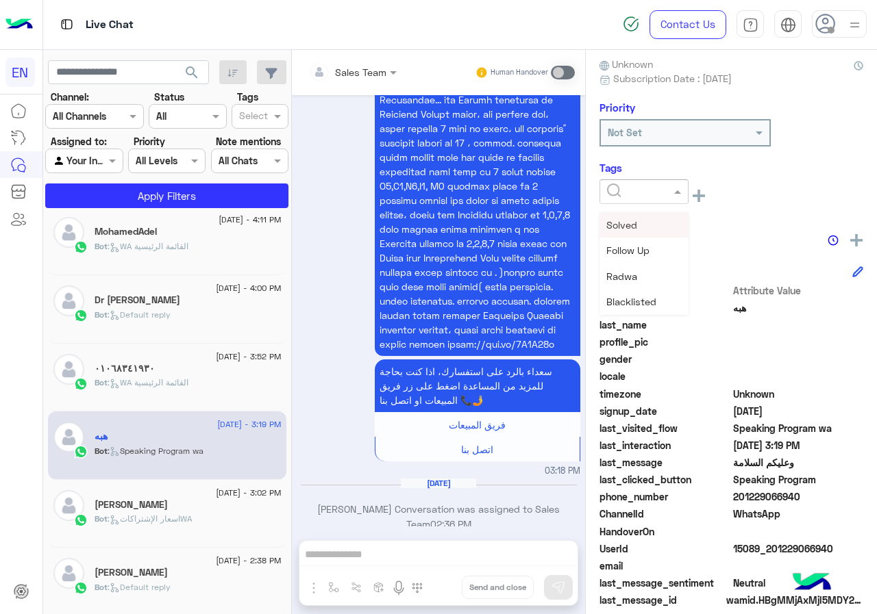
drag, startPoint x: 608, startPoint y: 191, endPoint x: 667, endPoint y: 225, distance: 68.1
click at [609, 190] on input "text" at bounding box center [628, 192] width 42 height 14
click at [646, 270] on div "[PERSON_NAME]" at bounding box center [643, 276] width 89 height 25
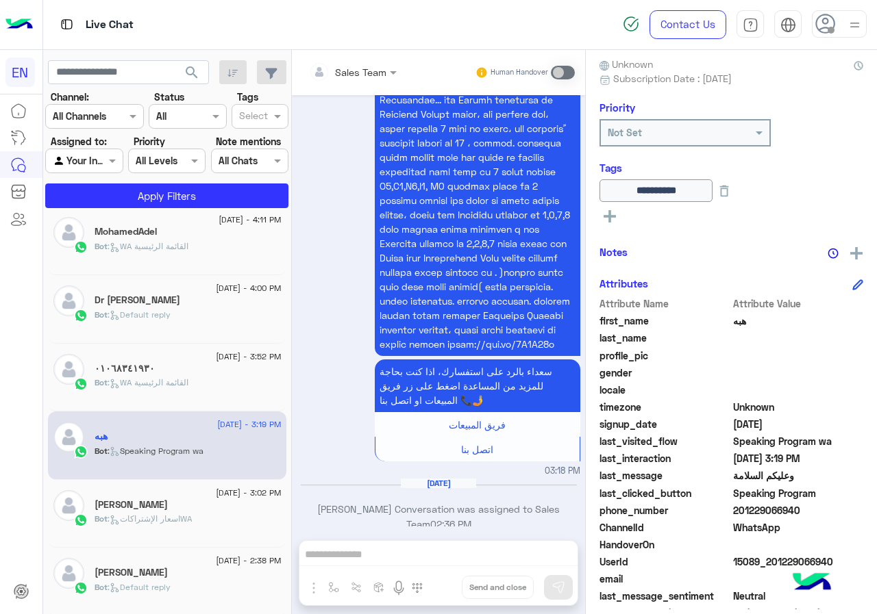
click at [216, 361] on span "[DATE] - 3:52 PM" at bounding box center [248, 357] width 65 height 12
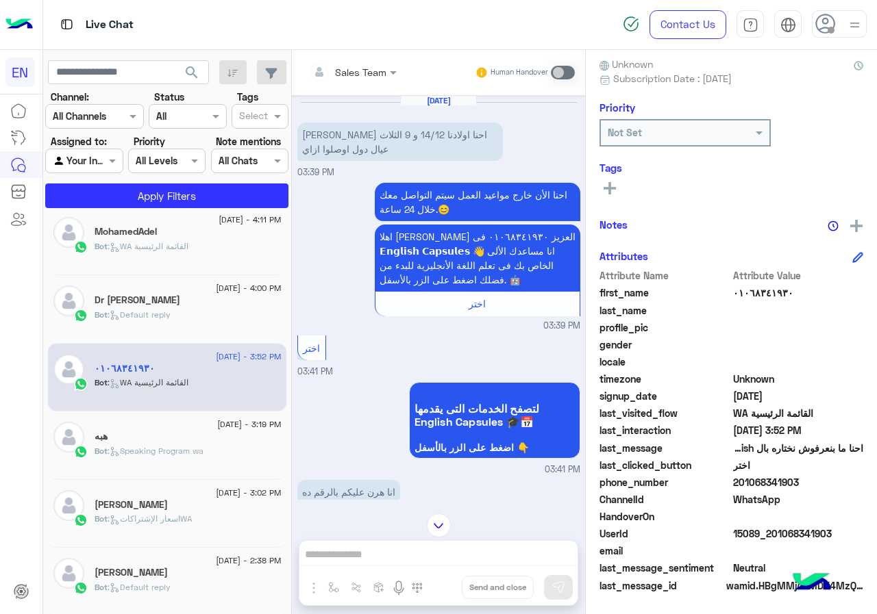
click at [803, 486] on span "201068341903" at bounding box center [798, 482] width 131 height 14
click at [608, 186] on icon at bounding box center [609, 188] width 12 height 12
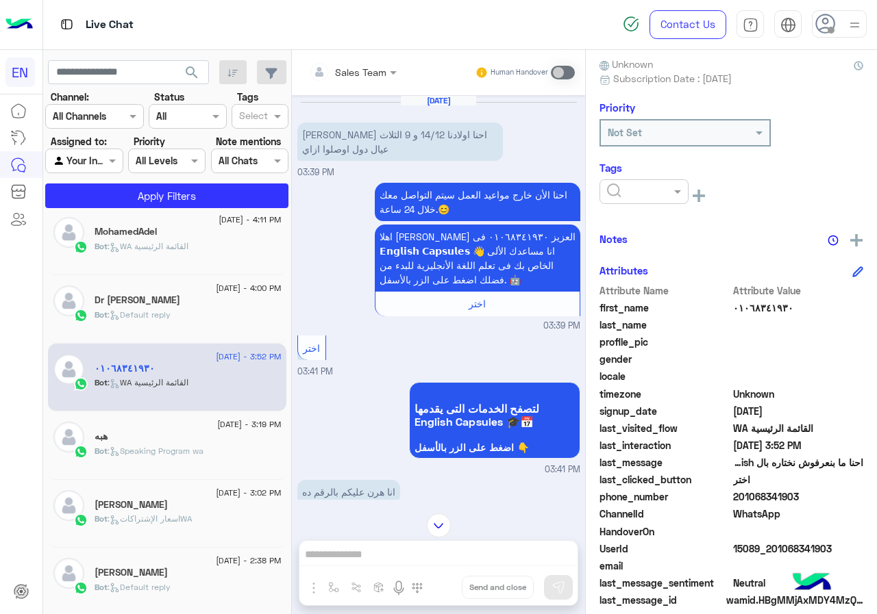
click at [632, 191] on input "text" at bounding box center [628, 192] width 42 height 14
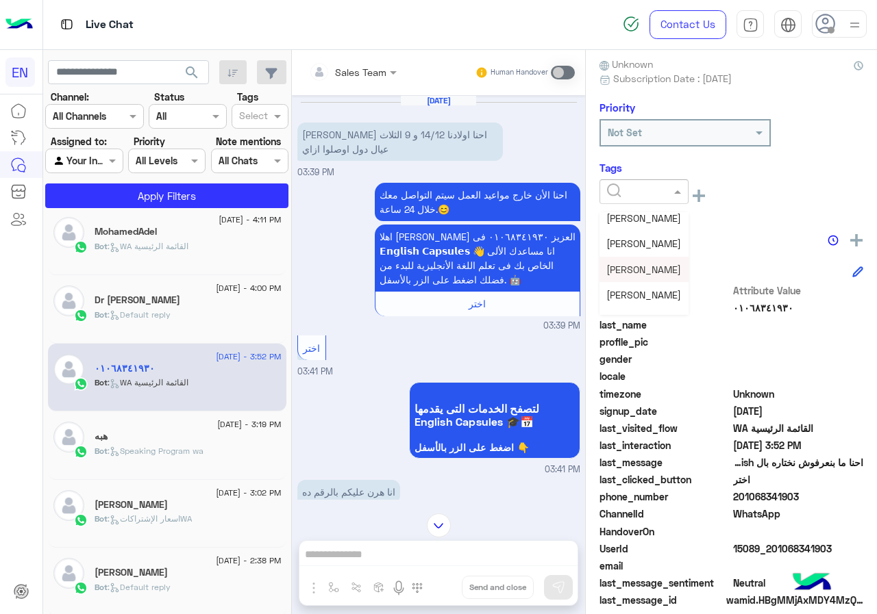
scroll to position [179, 0]
click at [645, 279] on span "[PERSON_NAME]" at bounding box center [643, 277] width 75 height 12
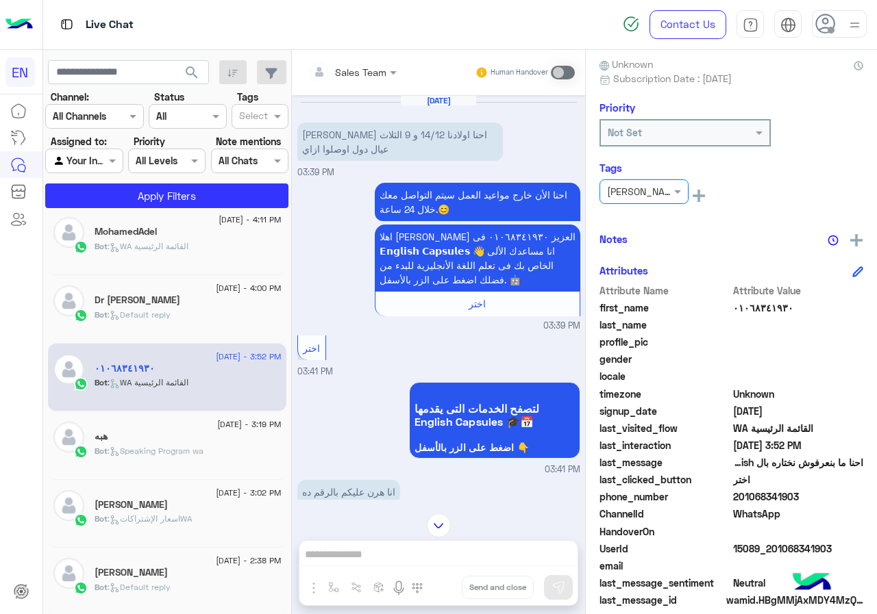
click at [95, 303] on h5 "Dr [PERSON_NAME]" at bounding box center [138, 300] width 86 height 12
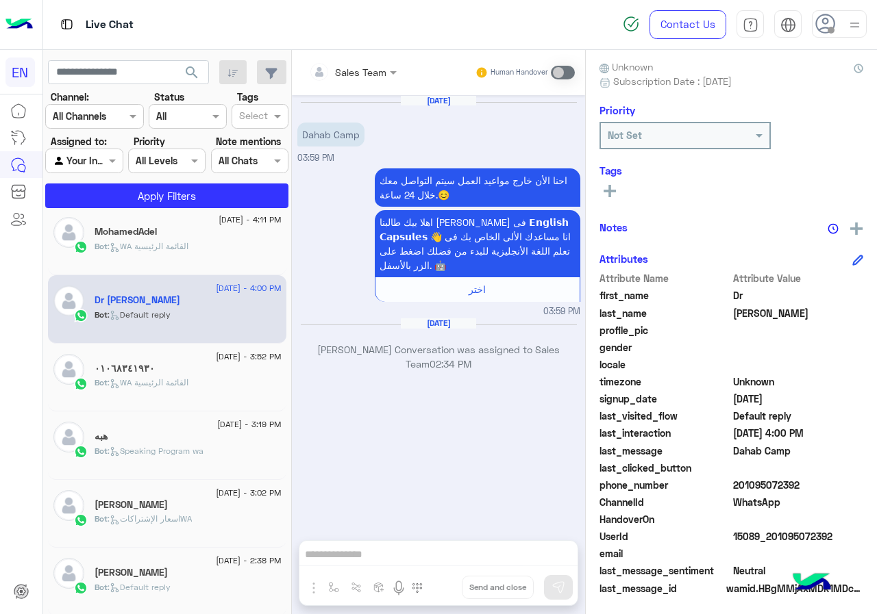
scroll to position [123, 0]
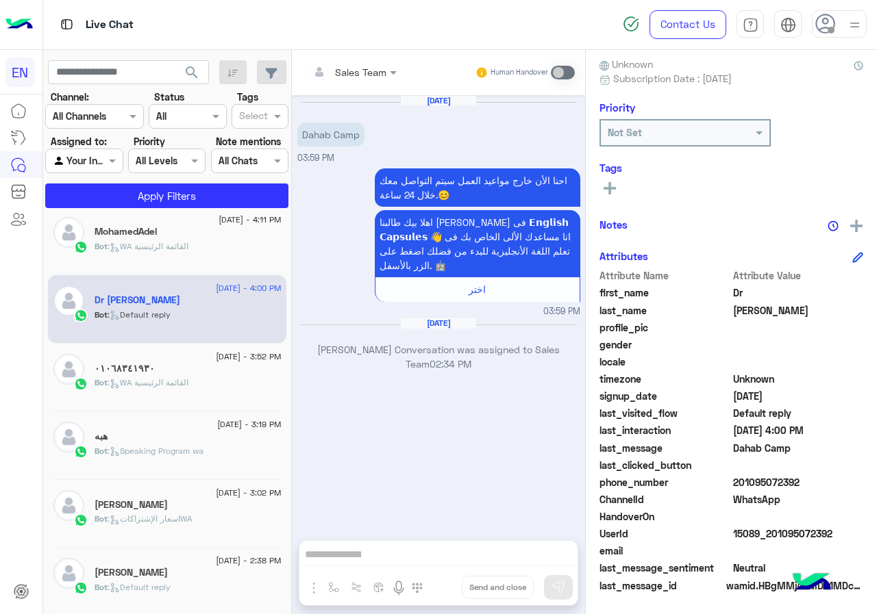
click at [195, 234] on div "MohamedAdel" at bounding box center [188, 233] width 187 height 14
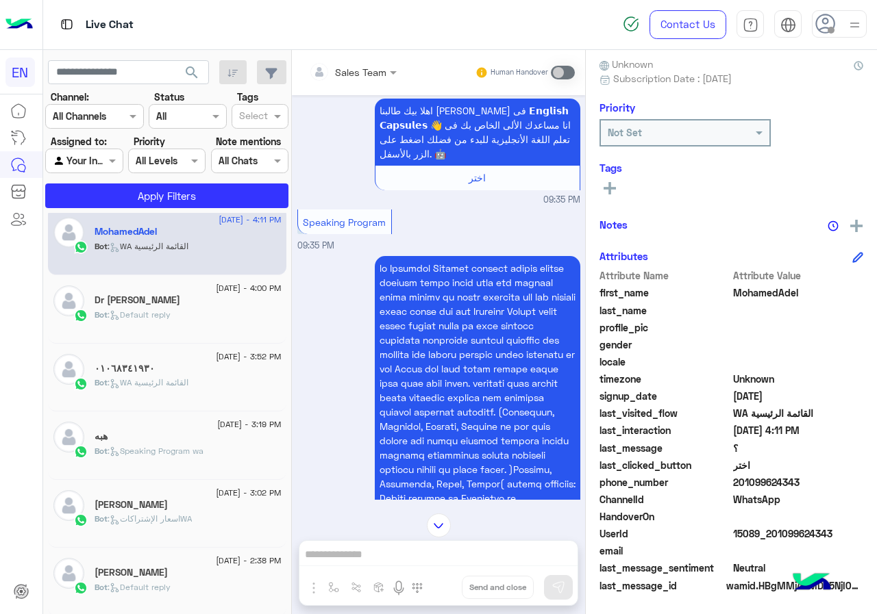
scroll to position [1762, 0]
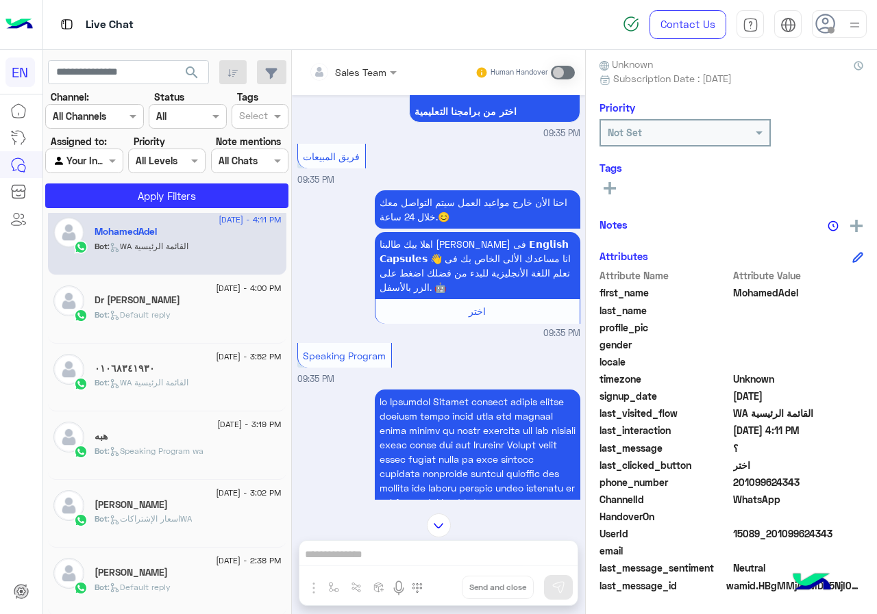
click at [807, 478] on span "201099624343" at bounding box center [798, 482] width 131 height 14
click at [622, 190] on div "See All" at bounding box center [731, 187] width 264 height 16
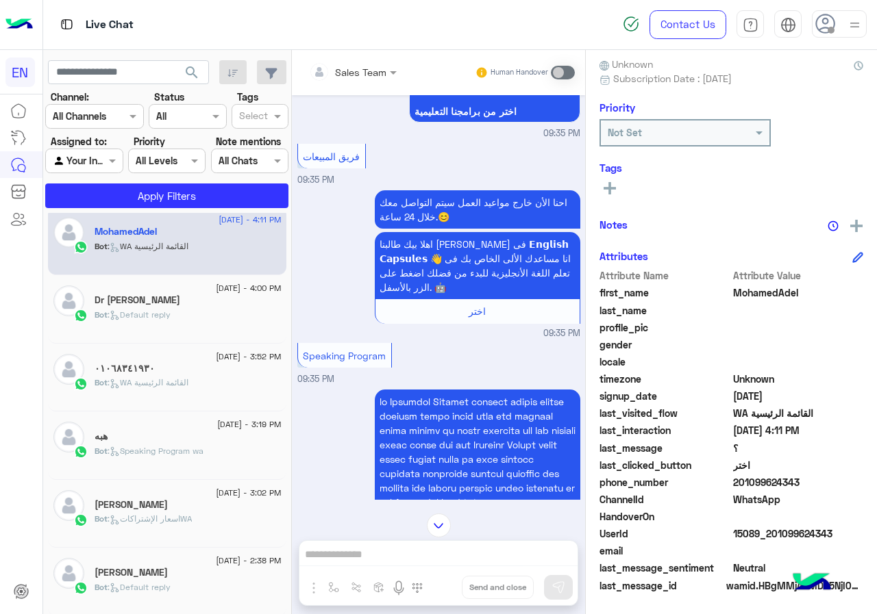
click at [627, 185] on div "See All" at bounding box center [731, 187] width 264 height 16
click at [607, 195] on button at bounding box center [609, 187] width 21 height 16
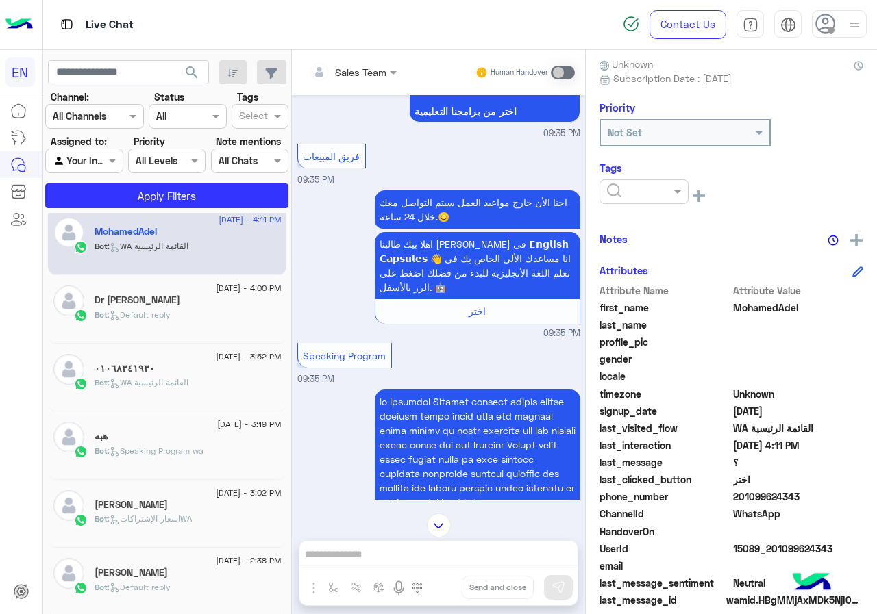
drag, startPoint x: 625, startPoint y: 188, endPoint x: 627, endPoint y: 201, distance: 13.3
click at [625, 188] on input "text" at bounding box center [628, 192] width 42 height 14
click at [634, 277] on span "[PERSON_NAME]" at bounding box center [643, 277] width 75 height 12
click at [759, 229] on div "[PERSON_NAME] Unknown Subscription Date : [DATE] Priority Not Set Tags × [PERSO…" at bounding box center [731, 330] width 291 height 560
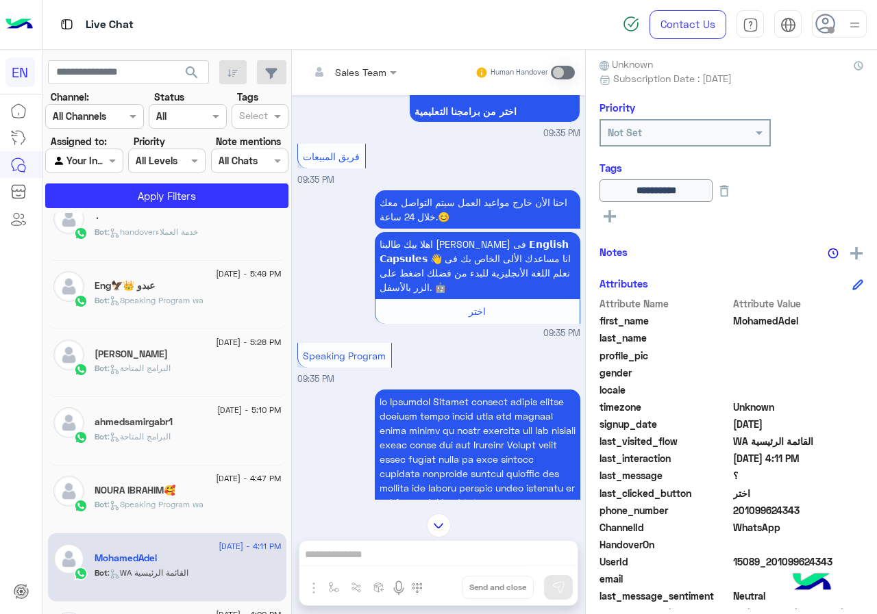
scroll to position [629, 0]
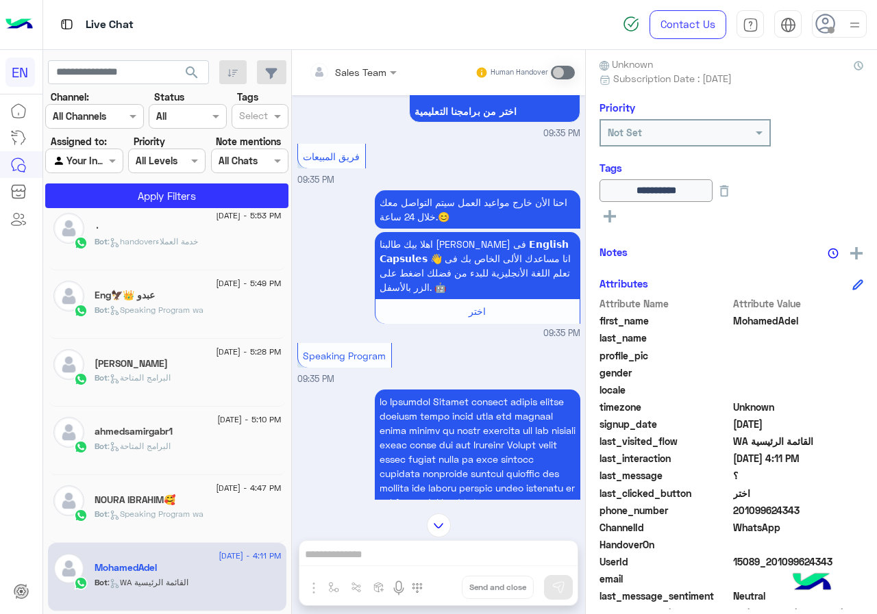
click at [283, 444] on div "[DATE] - 8:23 PM mamy shahenda🥰🥰🥰💜💜 Bot : Default reply [DATE] - 8:22 PM Sãmãr …" at bounding box center [167, 416] width 249 height 406
click at [235, 499] on div "NOURA IBRAHIM🥰" at bounding box center [188, 501] width 187 height 14
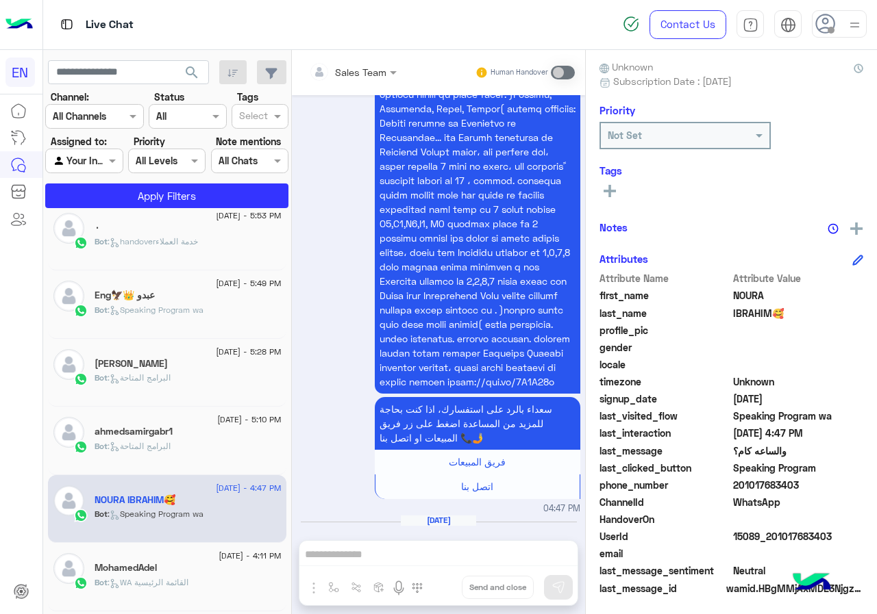
scroll to position [123, 0]
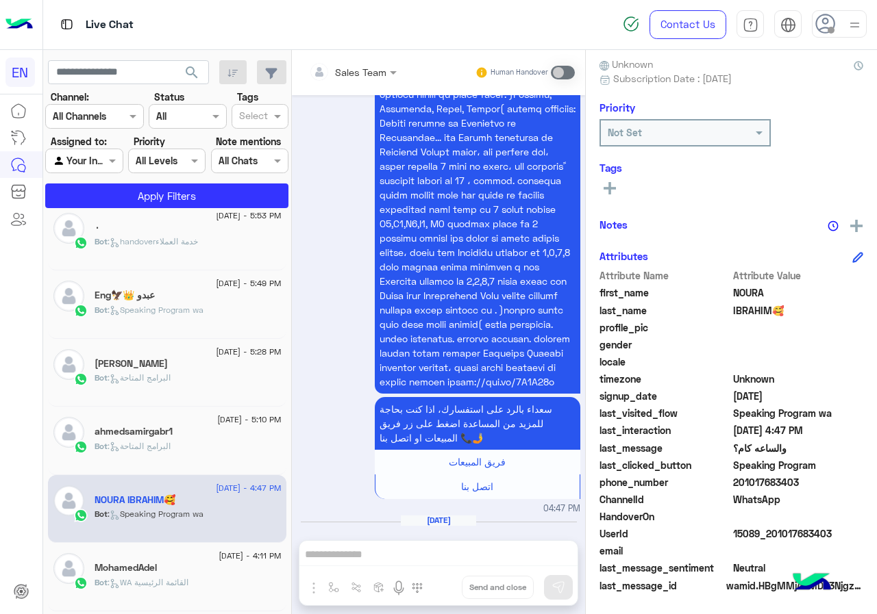
click at [791, 488] on span "201017683403" at bounding box center [798, 482] width 131 height 14
click at [746, 295] on span "NOURA" at bounding box center [798, 293] width 131 height 14
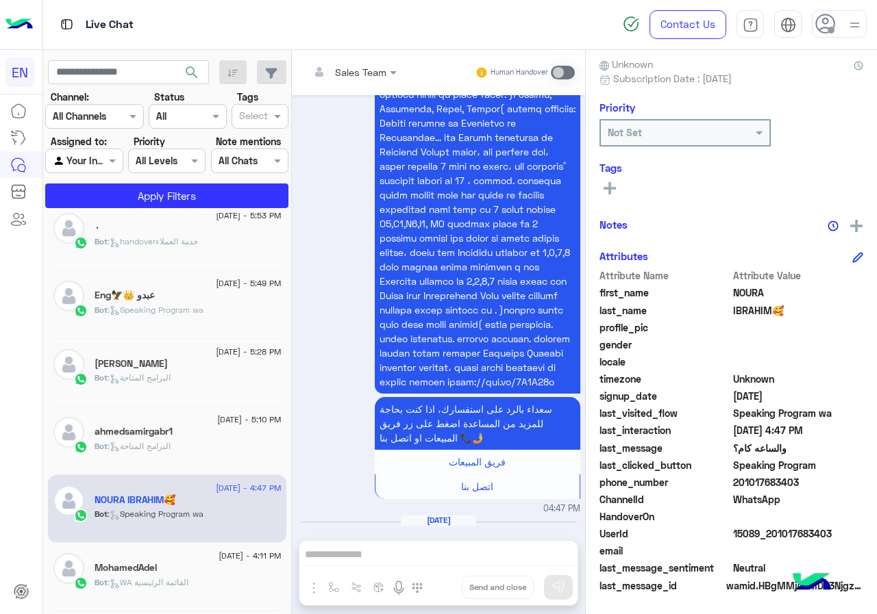
click at [753, 310] on span "IBRAHIM🥰" at bounding box center [798, 310] width 131 height 14
click at [612, 188] on rect at bounding box center [609, 188] width 12 height 3
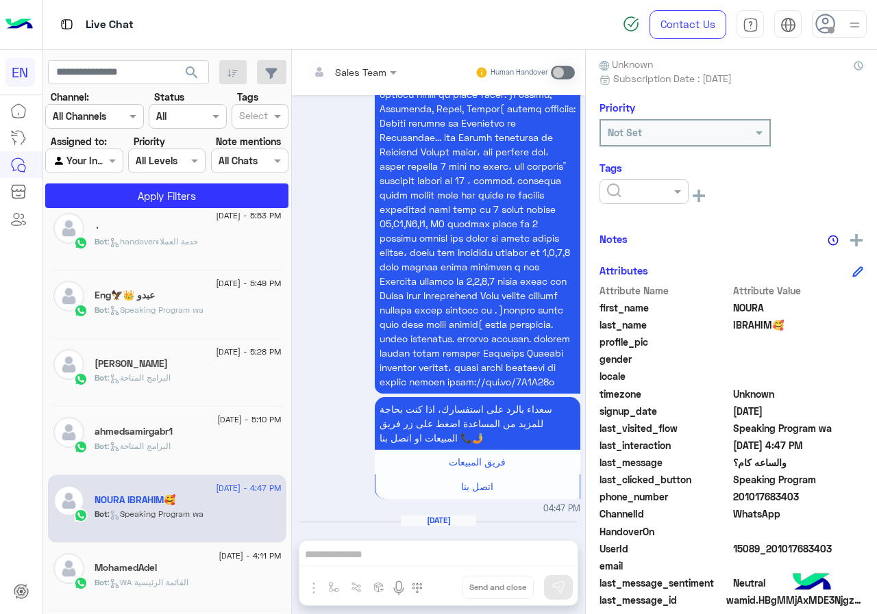
click at [612, 188] on input "text" at bounding box center [628, 192] width 42 height 14
click at [644, 279] on span "[PERSON_NAME]" at bounding box center [643, 277] width 75 height 12
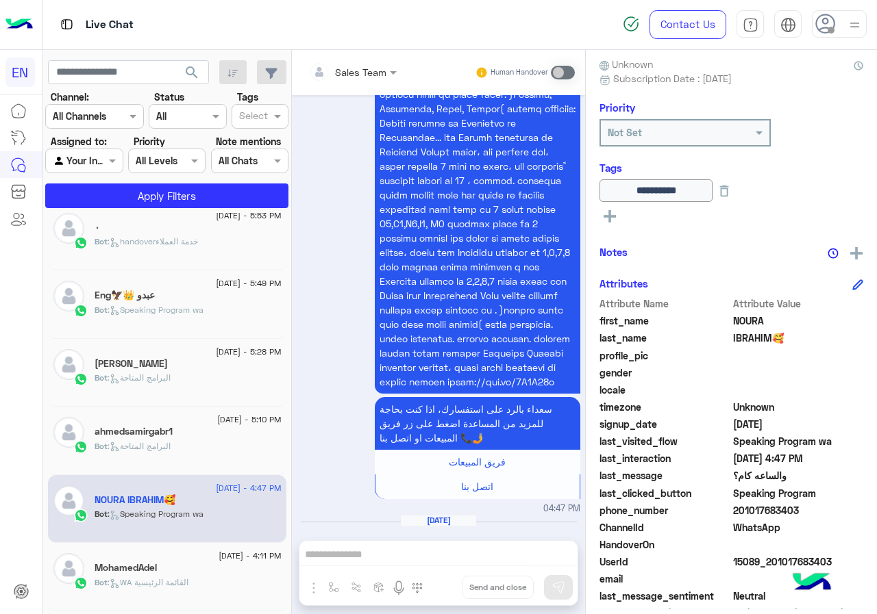
click at [172, 434] on h5 "ahmedsamirgabr1" at bounding box center [134, 432] width 78 height 12
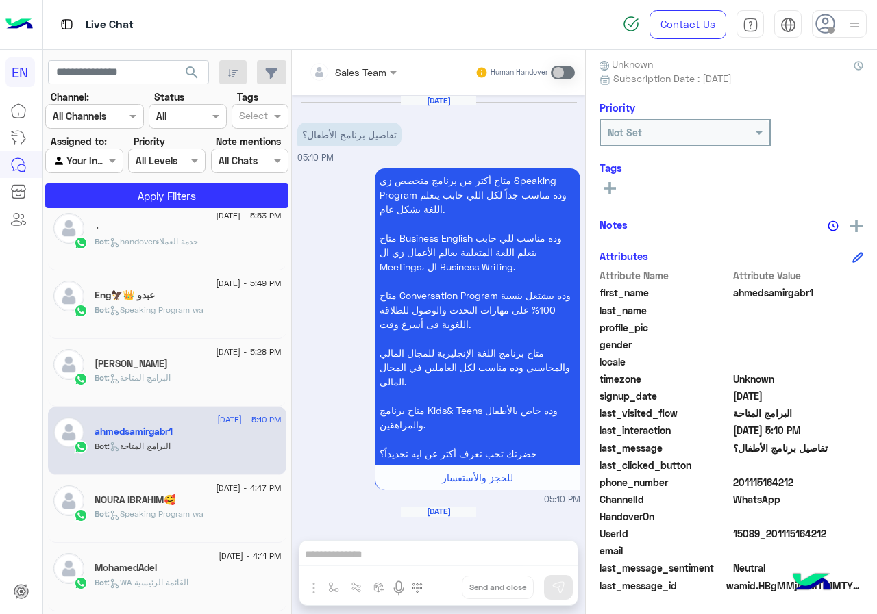
scroll to position [44, 0]
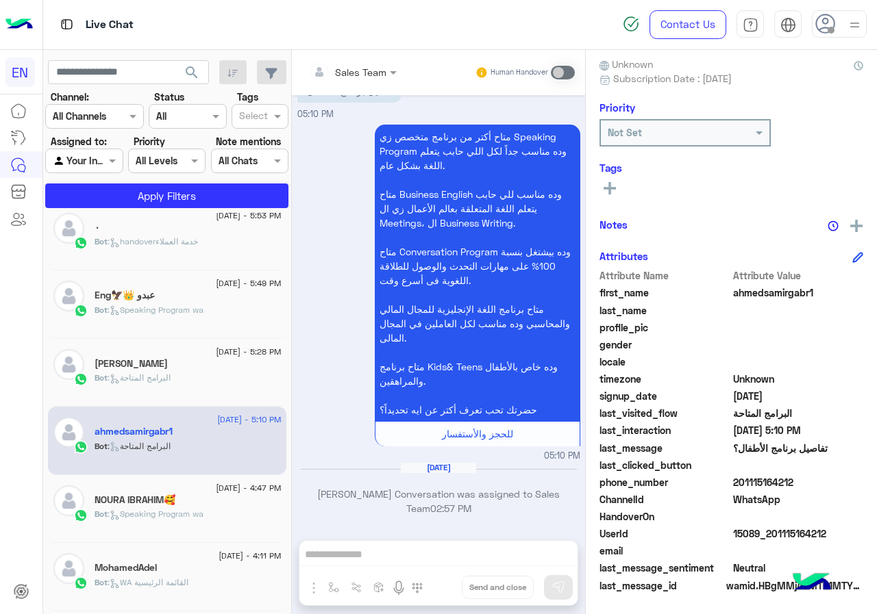
click at [801, 479] on span "201115164212" at bounding box center [798, 482] width 131 height 14
click at [781, 301] on div "first_name ahmedsamirgabr1" at bounding box center [731, 294] width 264 height 17
click at [781, 297] on span "ahmedsamirgabr1" at bounding box center [798, 293] width 131 height 14
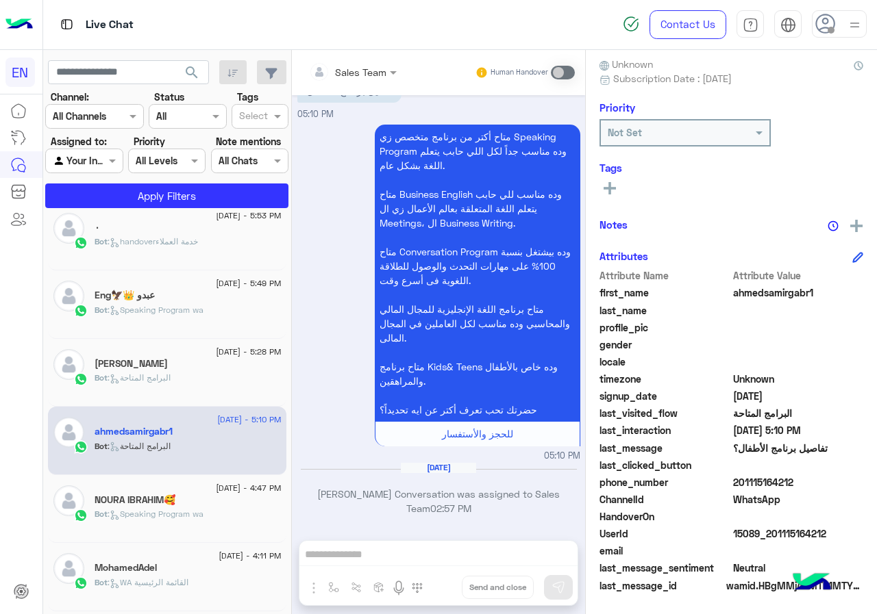
click at [781, 297] on span "ahmedsamirgabr1" at bounding box center [798, 293] width 131 height 14
click at [616, 188] on button at bounding box center [609, 187] width 21 height 16
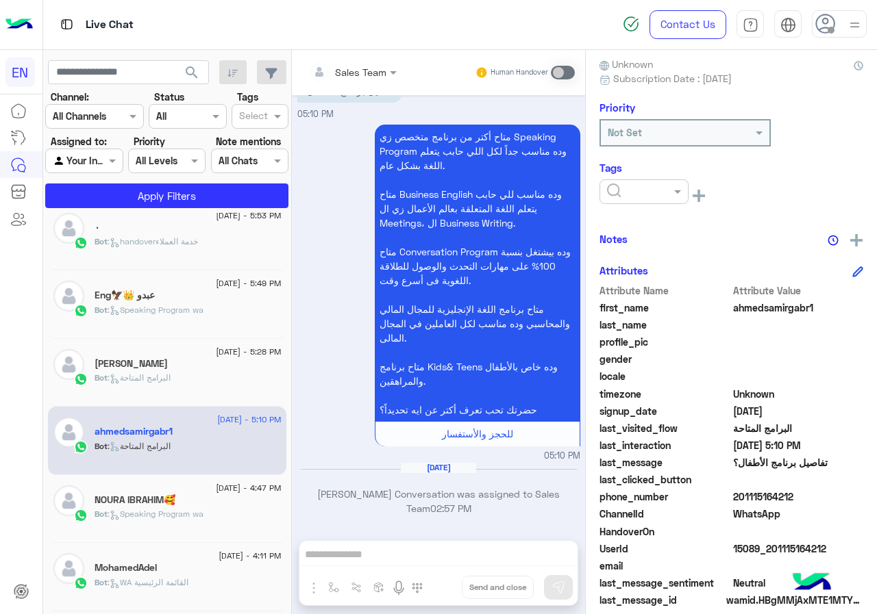
click at [620, 190] on input "text" at bounding box center [628, 192] width 42 height 14
click at [637, 277] on span "[PERSON_NAME]" at bounding box center [643, 277] width 75 height 12
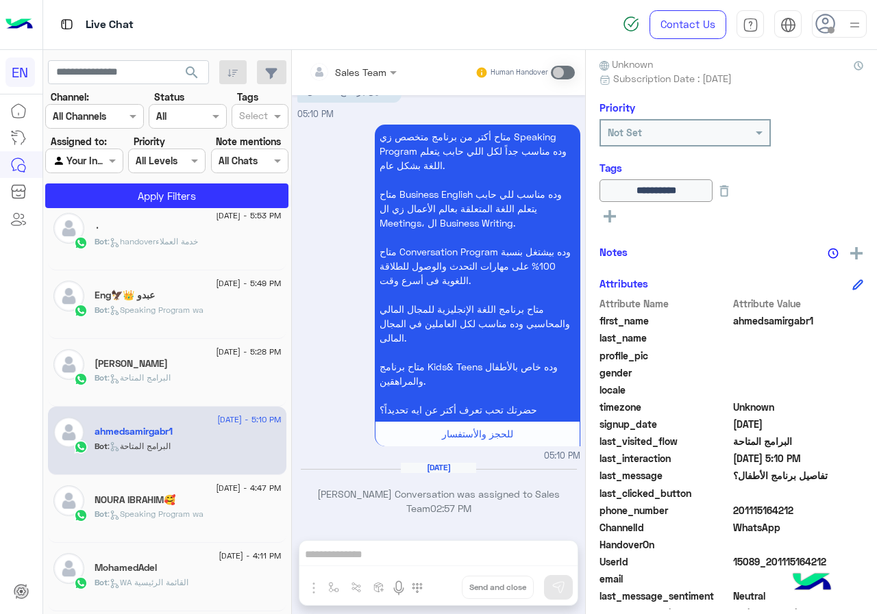
click at [105, 377] on span "Bot" at bounding box center [101, 378] width 13 height 10
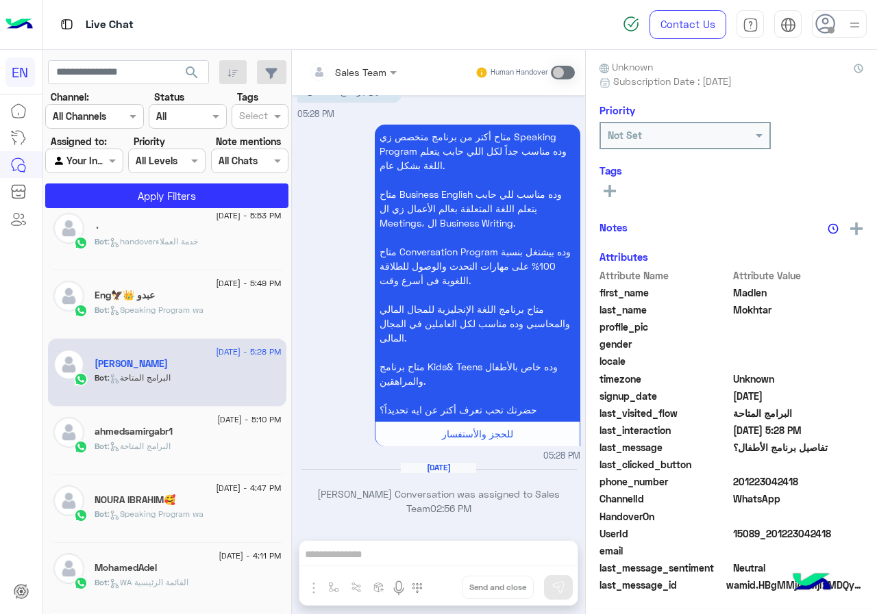
scroll to position [123, 0]
click at [802, 486] on span "201223042418" at bounding box center [798, 482] width 131 height 14
click at [765, 290] on span "Madlen" at bounding box center [798, 293] width 131 height 14
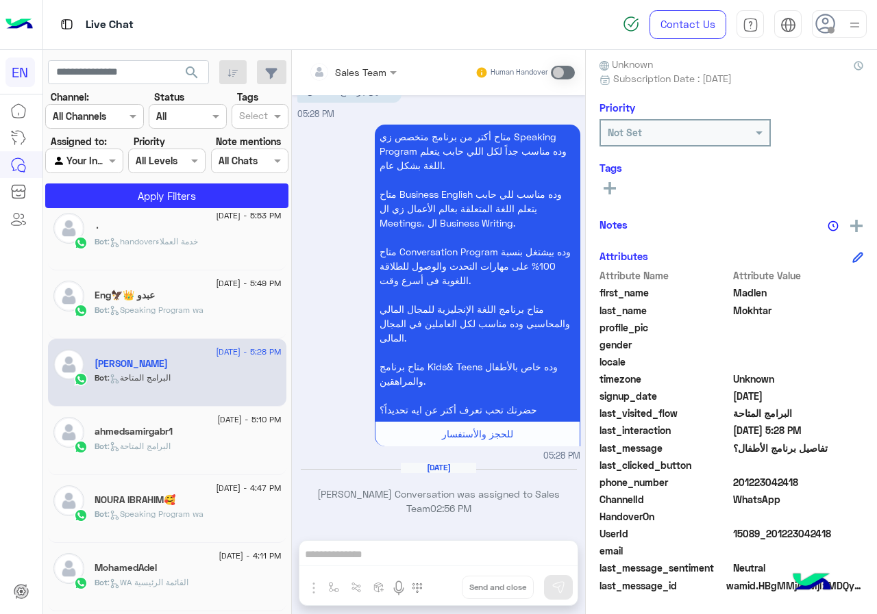
click at [765, 290] on span "Madlen" at bounding box center [798, 293] width 131 height 14
drag, startPoint x: 765, startPoint y: 290, endPoint x: 756, endPoint y: 296, distance: 10.5
click at [756, 296] on span "Madlen" at bounding box center [798, 293] width 131 height 14
click at [742, 297] on span "Madlen" at bounding box center [798, 293] width 131 height 14
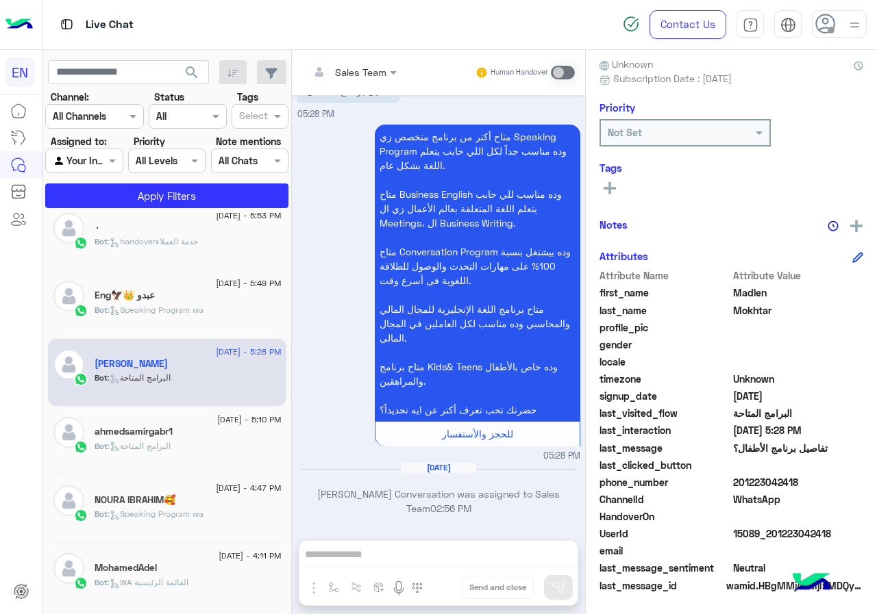
click at [742, 297] on span "Madlen" at bounding box center [798, 293] width 131 height 14
click at [740, 315] on span "Mokhtar" at bounding box center [798, 310] width 131 height 14
click at [610, 192] on rect at bounding box center [609, 188] width 3 height 12
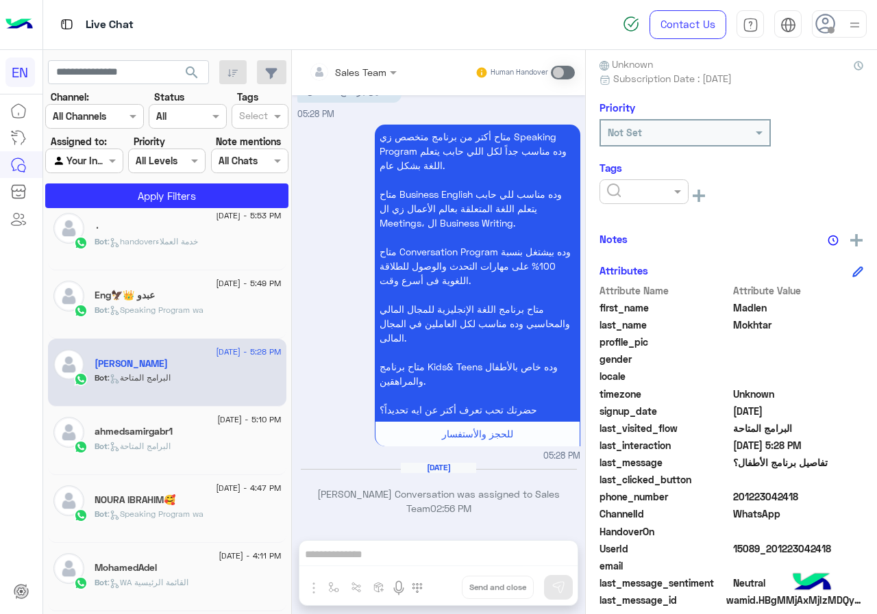
click at [624, 210] on ng-select at bounding box center [643, 194] width 89 height 31
drag, startPoint x: 635, startPoint y: 194, endPoint x: 649, endPoint y: 283, distance: 90.1
click at [636, 194] on input "text" at bounding box center [628, 192] width 42 height 14
click at [650, 267] on div "[PERSON_NAME]" at bounding box center [643, 276] width 89 height 25
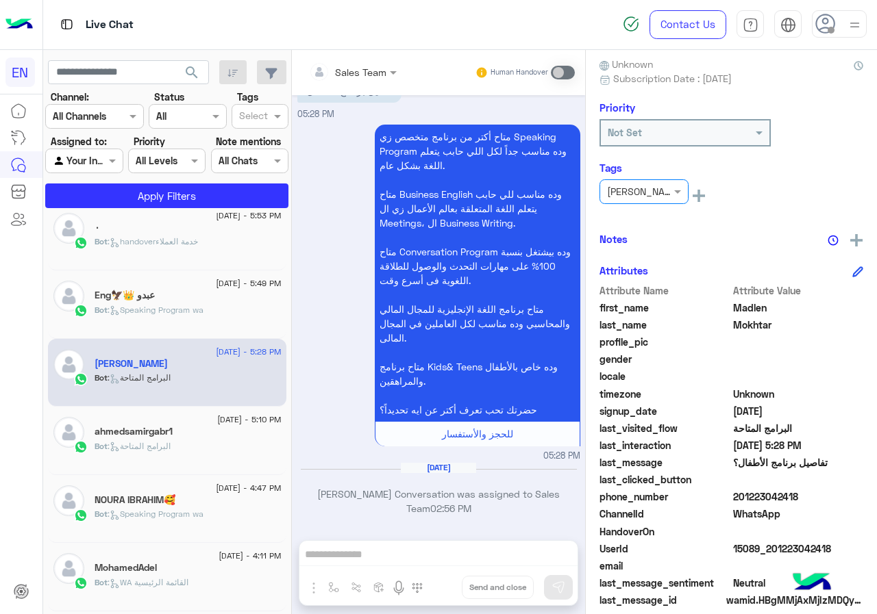
click at [145, 301] on h5 "Eng🦅👑 عبدو" at bounding box center [125, 296] width 60 height 12
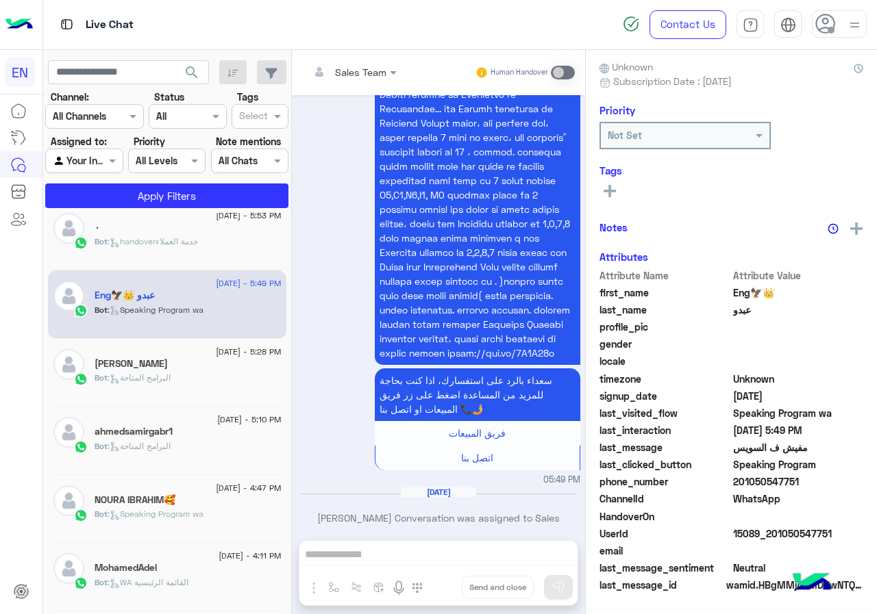
scroll to position [123, 0]
click at [154, 244] on span ": handoverخدمة العملاء" at bounding box center [153, 241] width 90 height 10
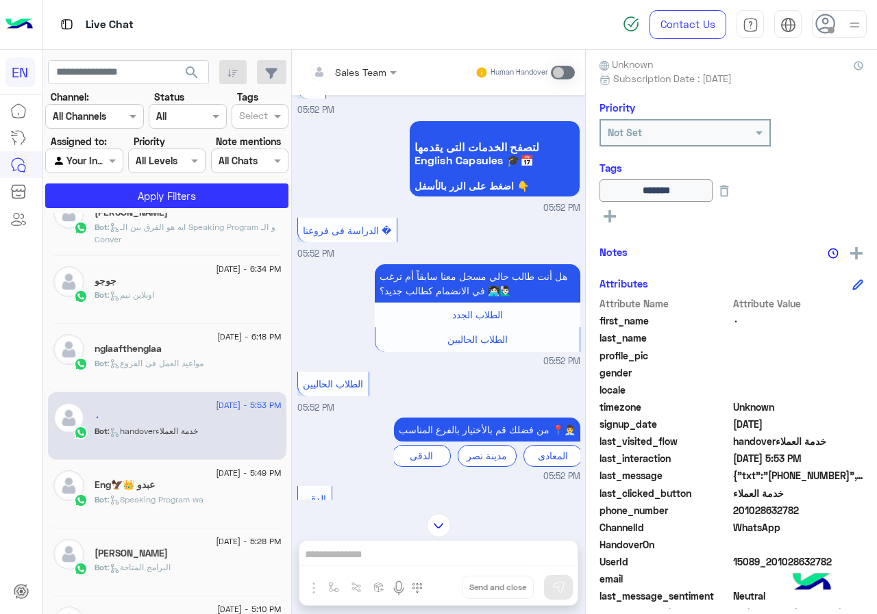
scroll to position [424, 0]
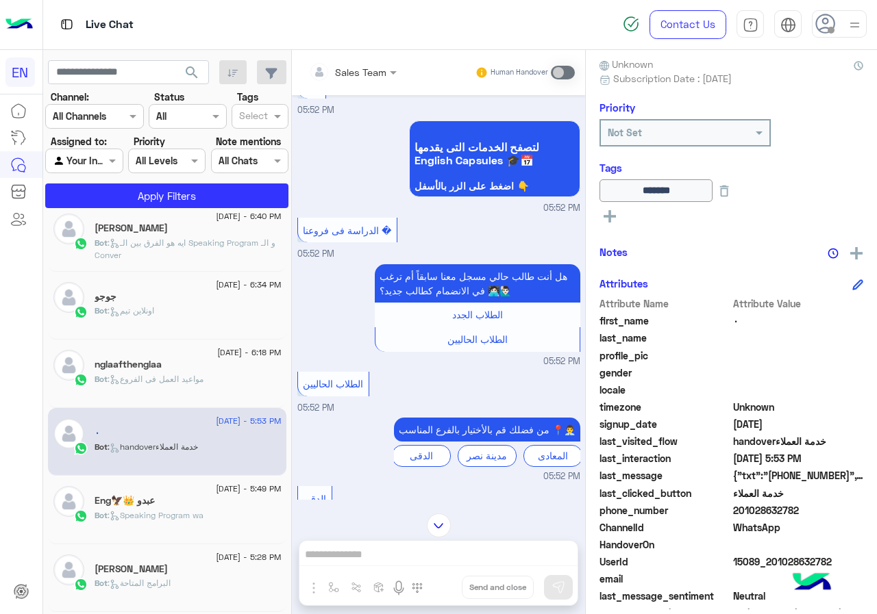
click at [217, 381] on div "Bot : مواعيد العمل فى الفروع" at bounding box center [188, 385] width 187 height 24
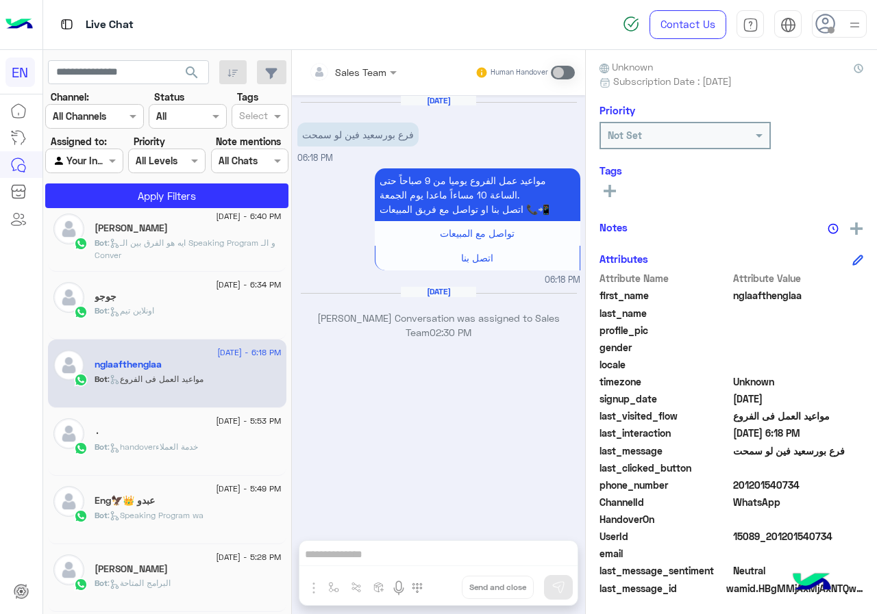
scroll to position [123, 0]
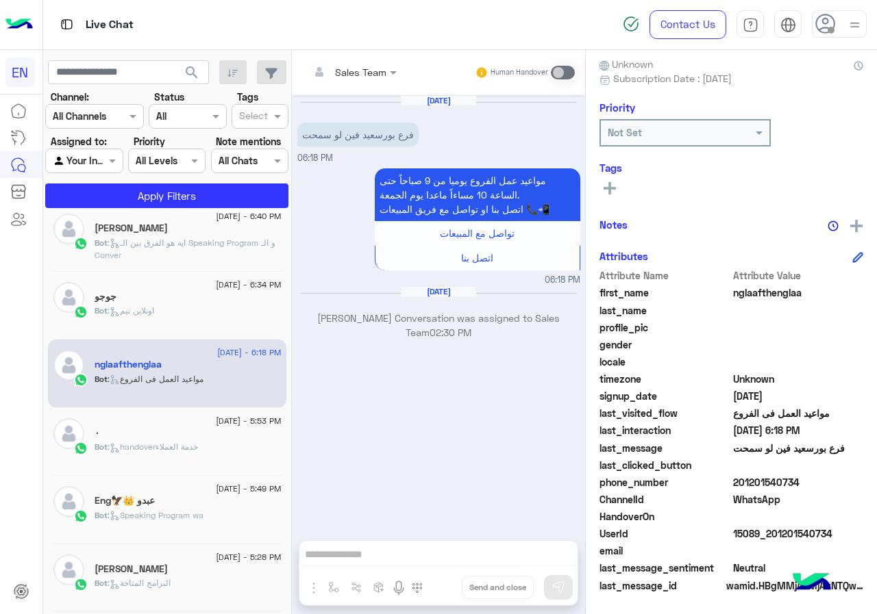
click at [249, 290] on span "[DATE] - 6:34 PM" at bounding box center [248, 285] width 65 height 12
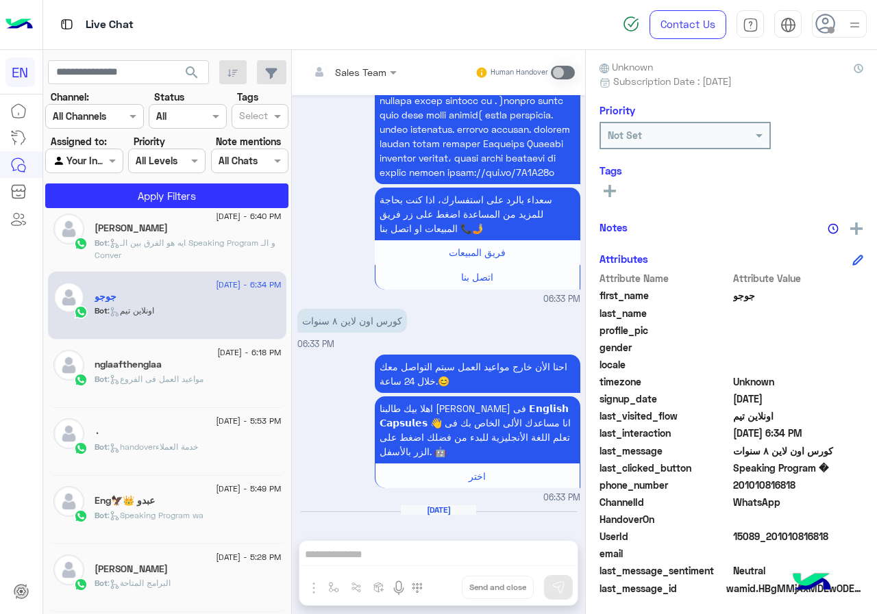
scroll to position [123, 0]
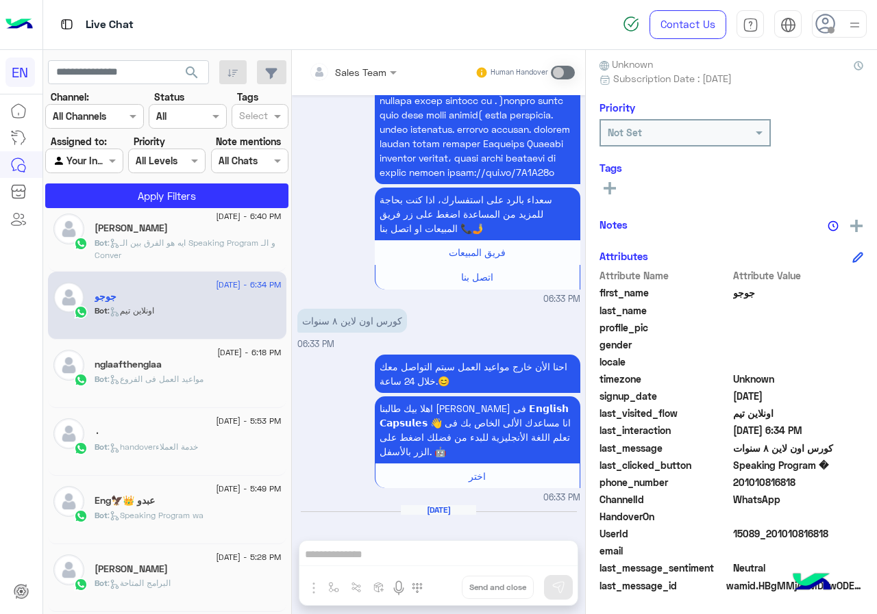
click at [803, 487] on span "201010816818" at bounding box center [798, 482] width 131 height 14
click at [738, 297] on span "جوجو" at bounding box center [798, 293] width 131 height 14
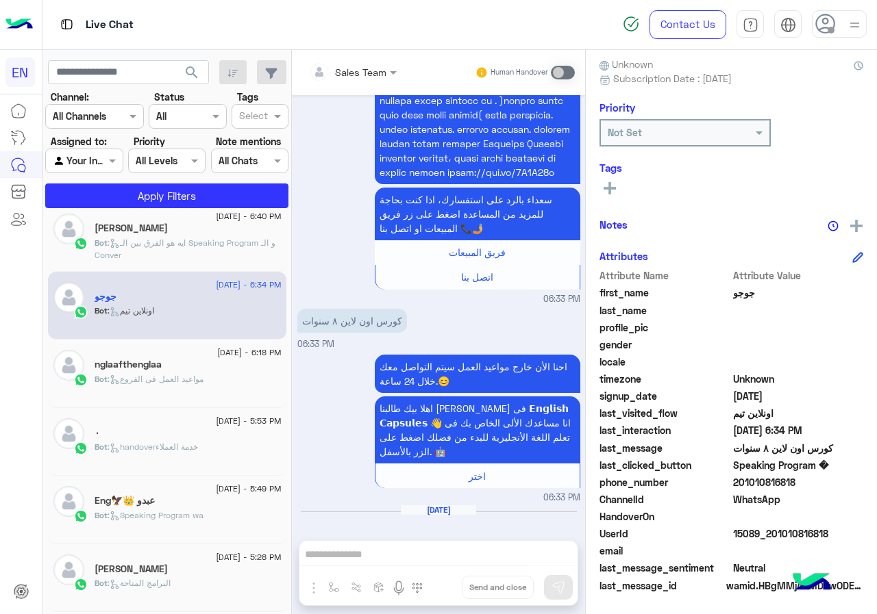
click at [615, 183] on icon at bounding box center [609, 188] width 12 height 12
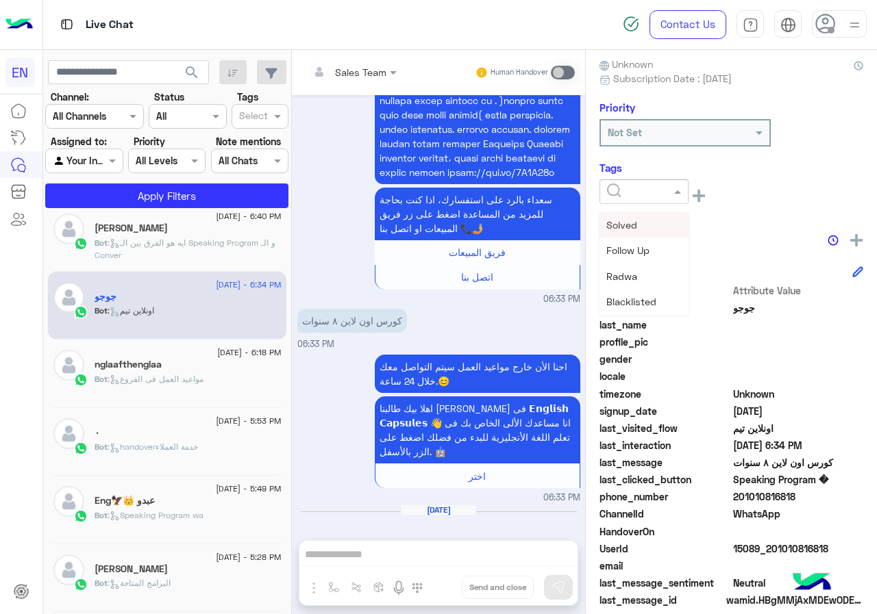
click at [619, 186] on input "text" at bounding box center [628, 192] width 42 height 14
click at [643, 282] on span "[PERSON_NAME]" at bounding box center [643, 277] width 75 height 12
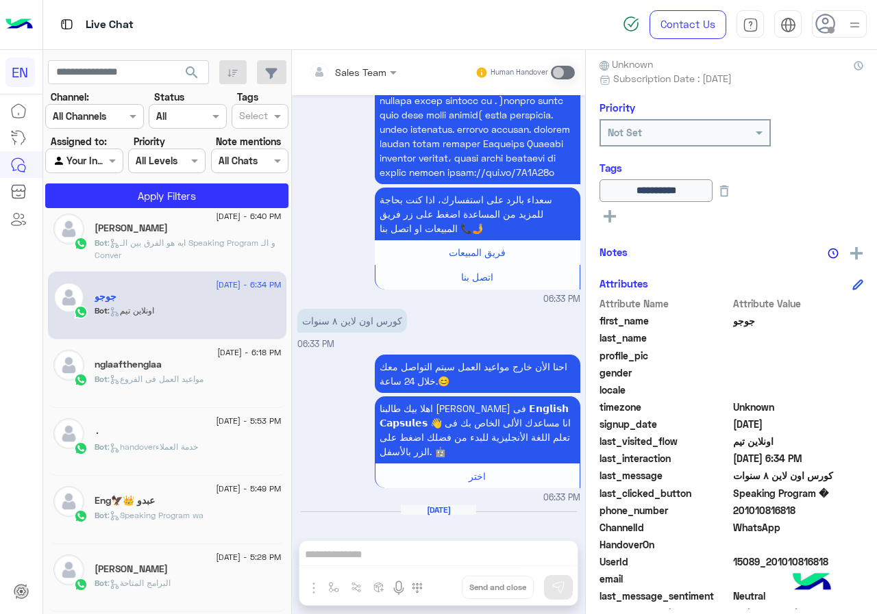
click at [175, 237] on p "Bot : ايه هو الفرق بين الـ Speaking Program و الـ Conver" at bounding box center [188, 249] width 187 height 25
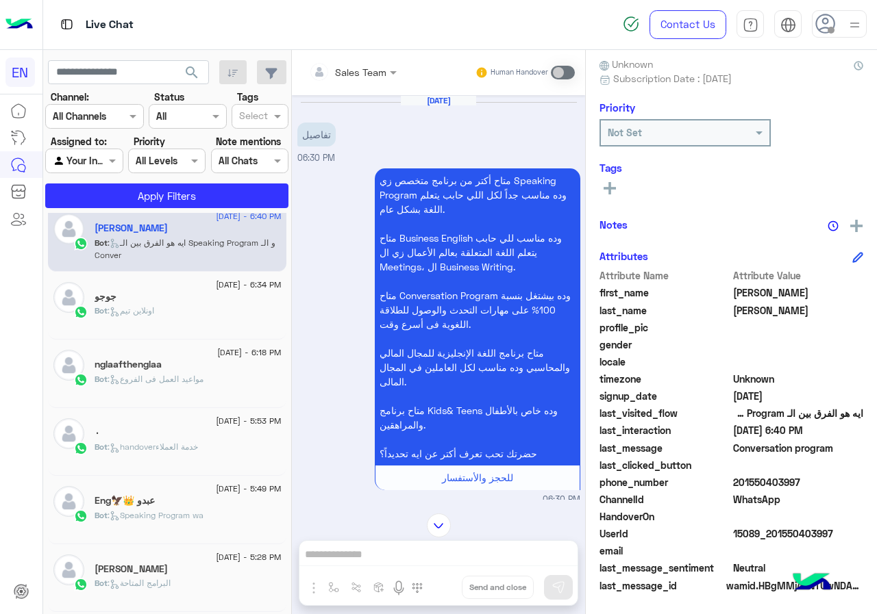
click at [807, 486] on span "201550403997" at bounding box center [798, 482] width 131 height 14
click at [736, 290] on span "[PERSON_NAME]" at bounding box center [798, 293] width 131 height 14
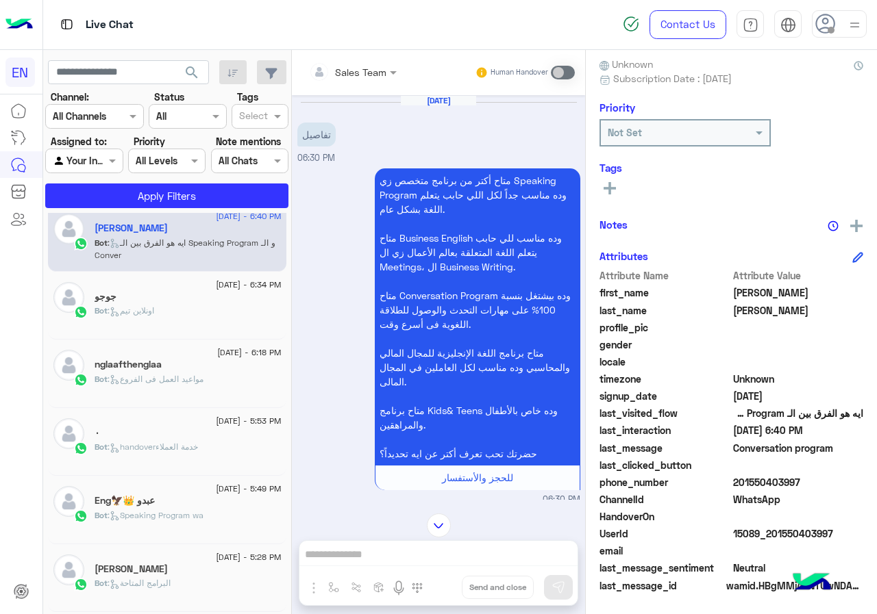
click at [749, 304] on span "[PERSON_NAME]" at bounding box center [798, 310] width 131 height 14
click at [617, 188] on button at bounding box center [609, 187] width 21 height 16
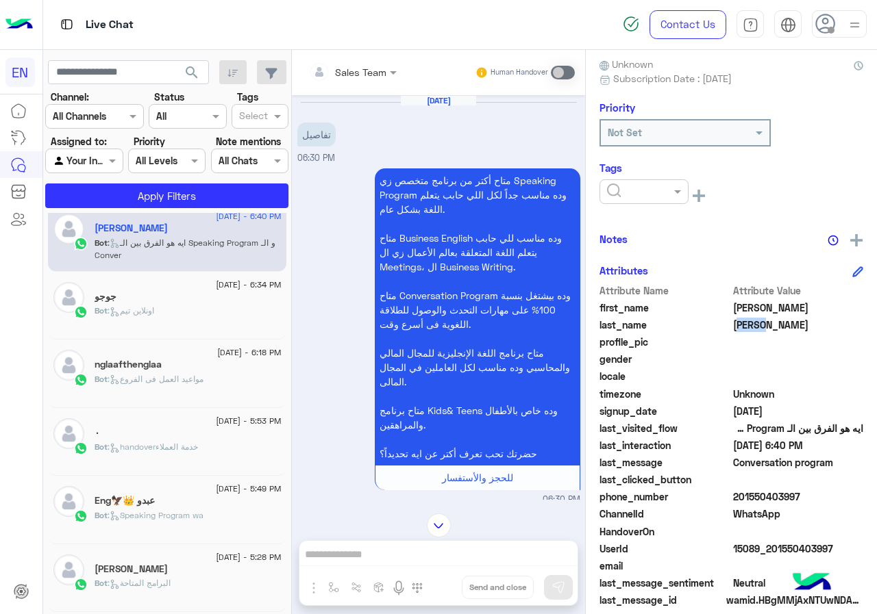
click at [629, 190] on input "text" at bounding box center [628, 192] width 42 height 14
click at [631, 266] on div "[PERSON_NAME]" at bounding box center [643, 276] width 89 height 25
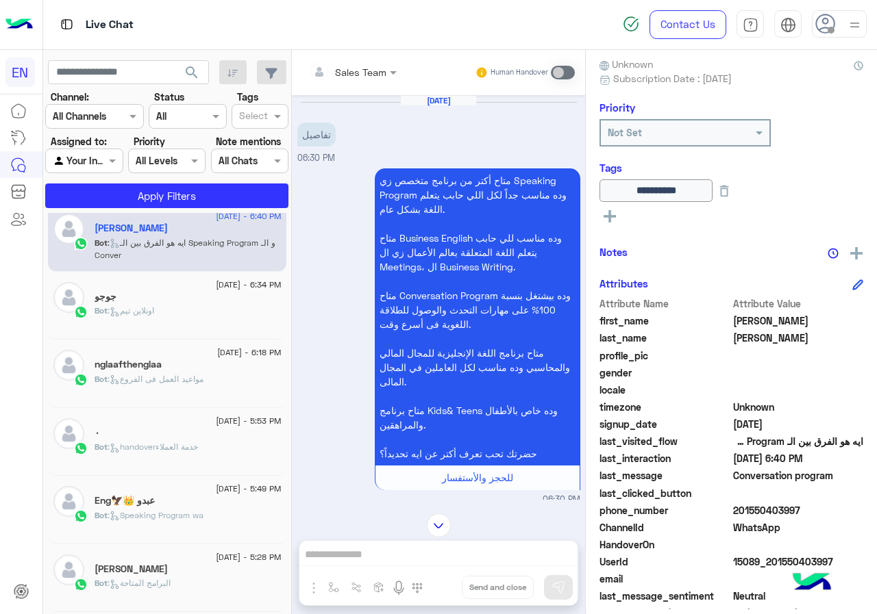
click at [675, 264] on div "**********" at bounding box center [731, 330] width 291 height 560
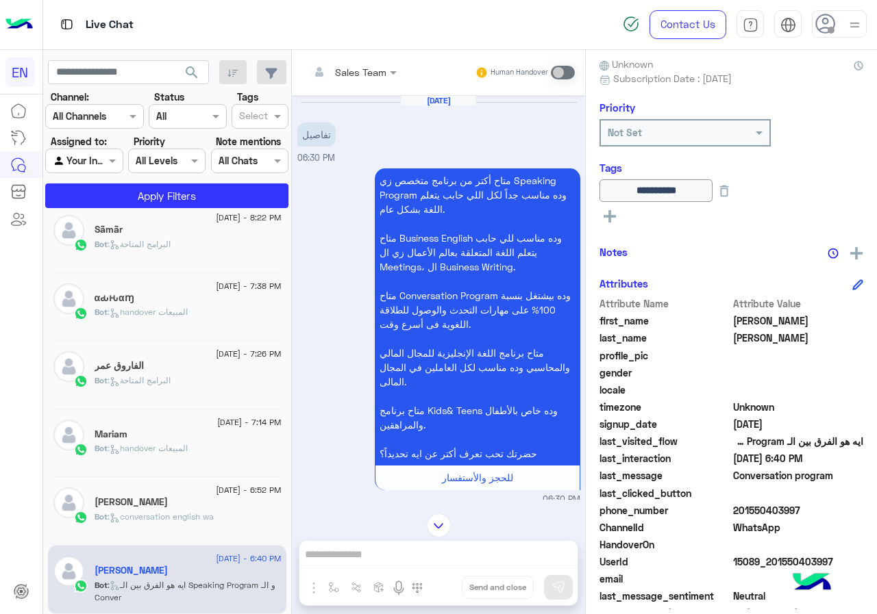
scroll to position [60, 0]
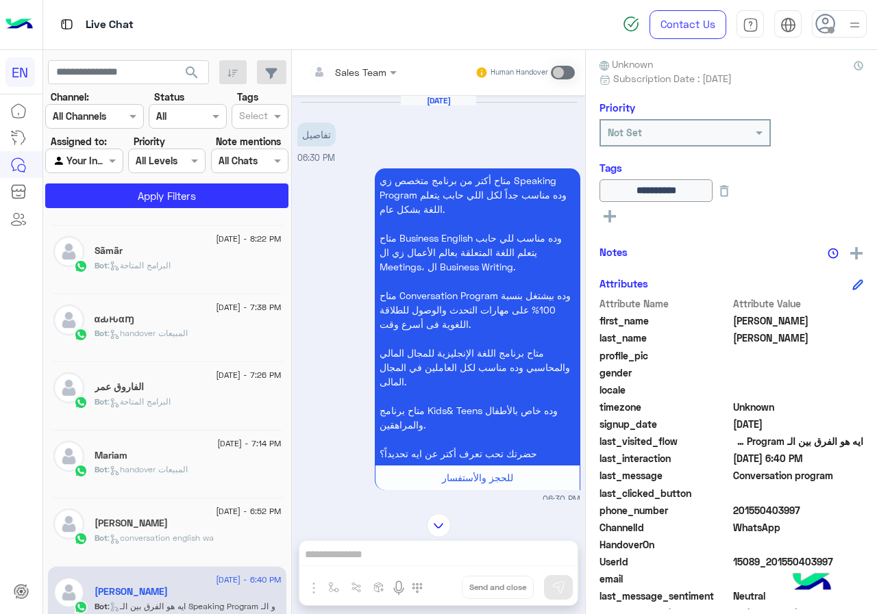
click at [282, 322] on div "[DATE] - 8:23 PM mamy shahenda🥰🥰🥰💜💜 Bot : Default reply [DATE] - 8:22 PM Sãmãr …" at bounding box center [167, 416] width 249 height 406
click at [186, 518] on div "[PERSON_NAME]" at bounding box center [188, 525] width 187 height 14
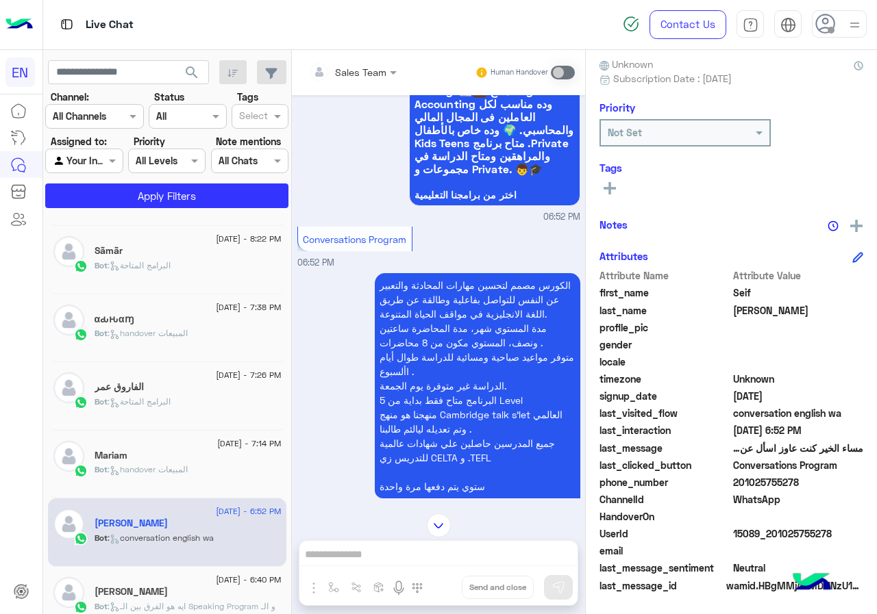
scroll to position [3061, 0]
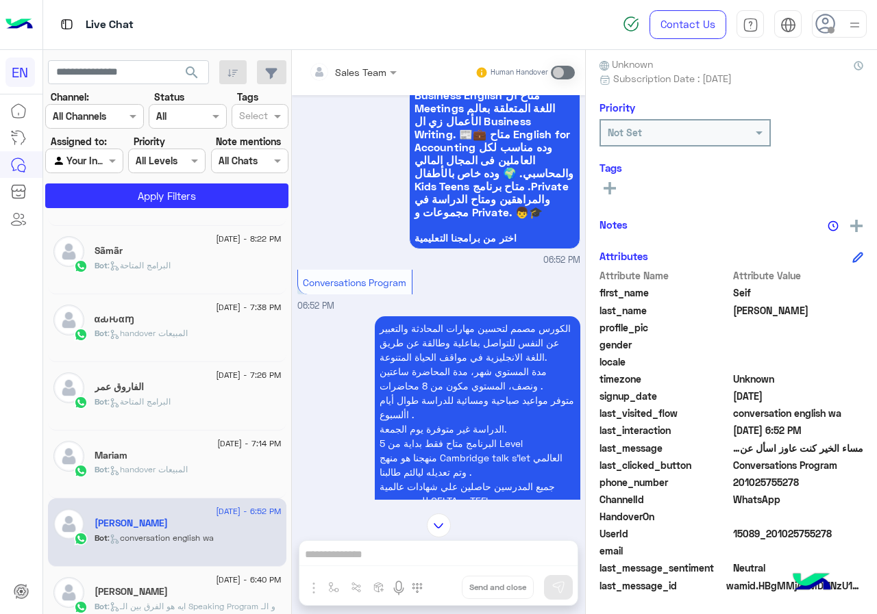
click at [804, 479] on span "201025755278" at bounding box center [798, 482] width 131 height 14
click at [610, 186] on rect at bounding box center [609, 188] width 3 height 12
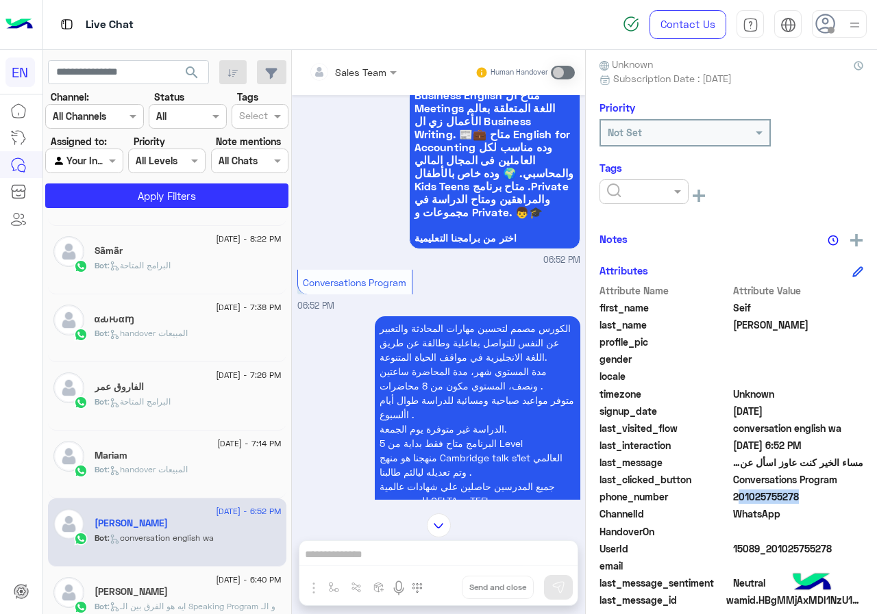
click at [616, 192] on input "text" at bounding box center [628, 192] width 42 height 14
click at [649, 269] on div "[PERSON_NAME]" at bounding box center [643, 276] width 89 height 25
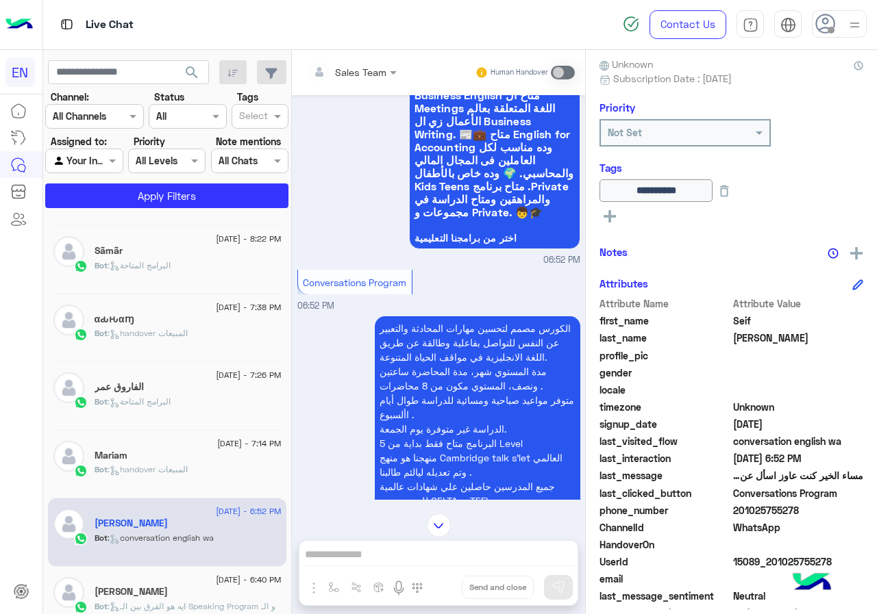
click at [176, 461] on div "Mariam" at bounding box center [188, 457] width 187 height 14
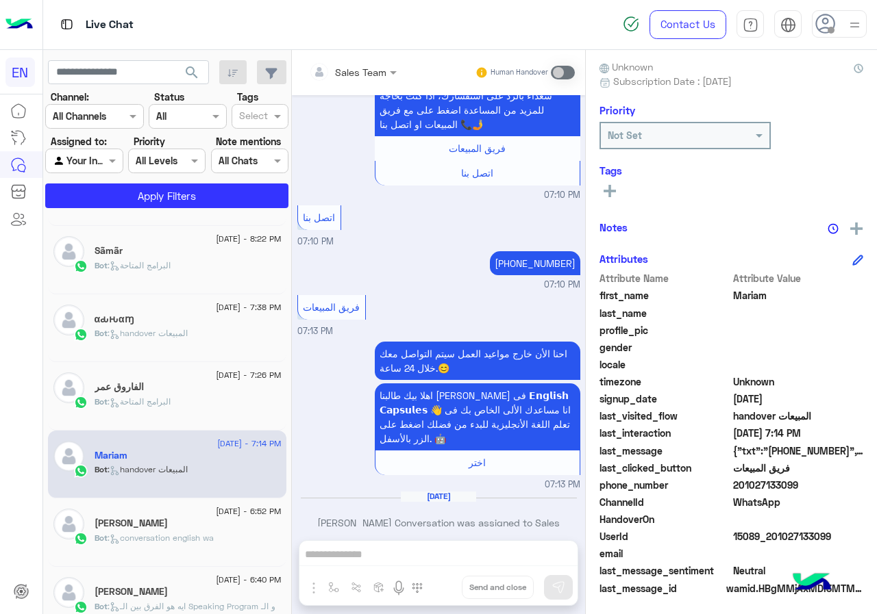
scroll to position [123, 0]
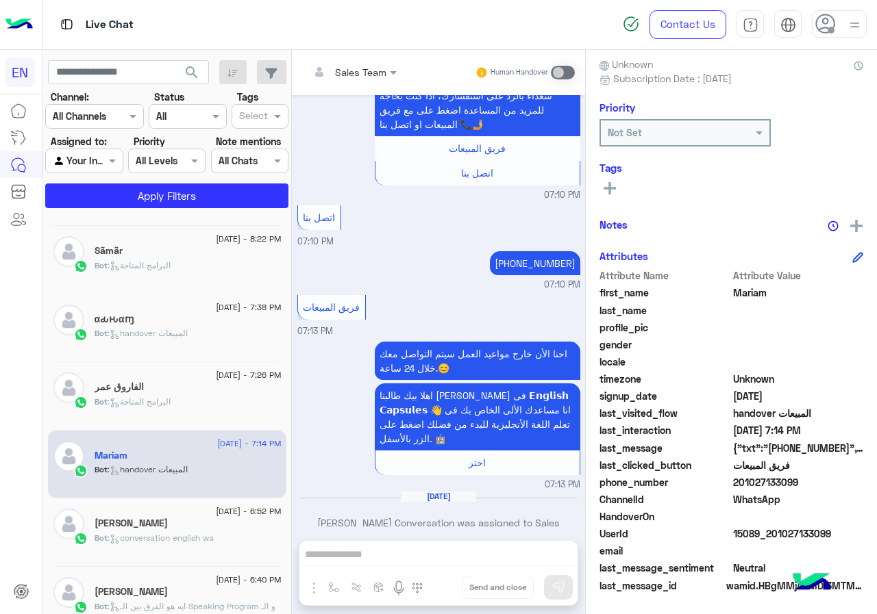
click at [804, 486] on span "201027133099" at bounding box center [798, 482] width 131 height 14
click at [612, 195] on button at bounding box center [609, 187] width 21 height 16
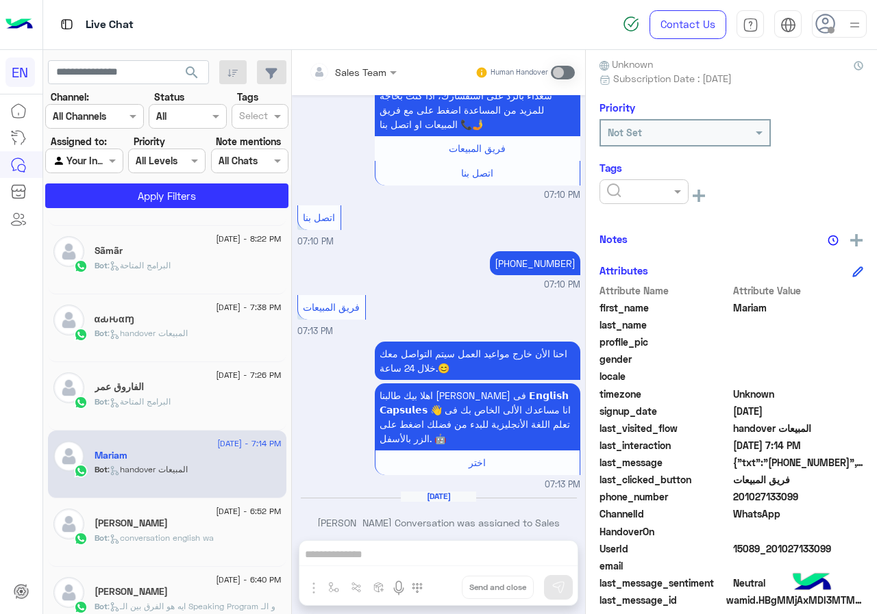
click at [625, 191] on input "text" at bounding box center [628, 192] width 42 height 14
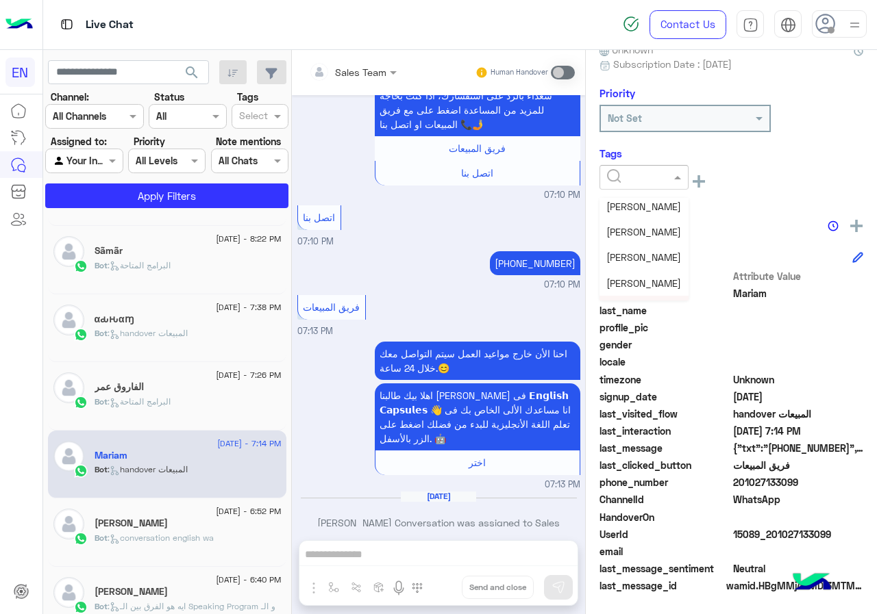
scroll to position [110, 0]
click at [657, 262] on div "[PERSON_NAME]" at bounding box center [643, 253] width 89 height 25
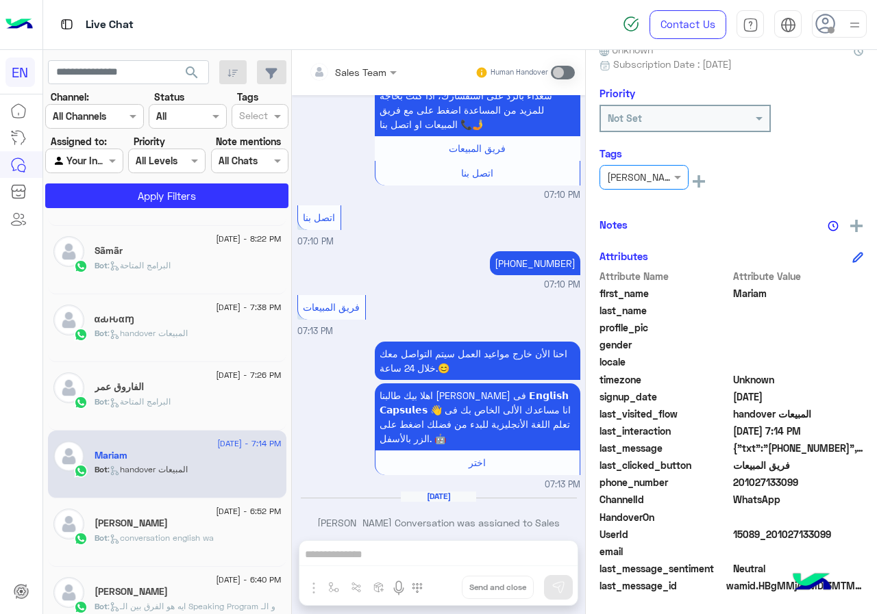
click at [195, 383] on div "الفاروق عمر" at bounding box center [188, 388] width 187 height 14
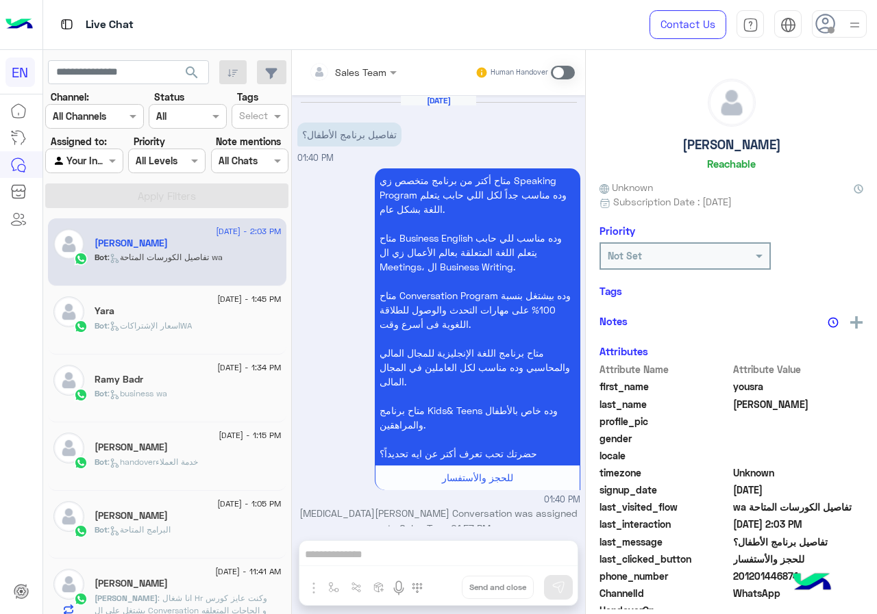
scroll to position [153, 0]
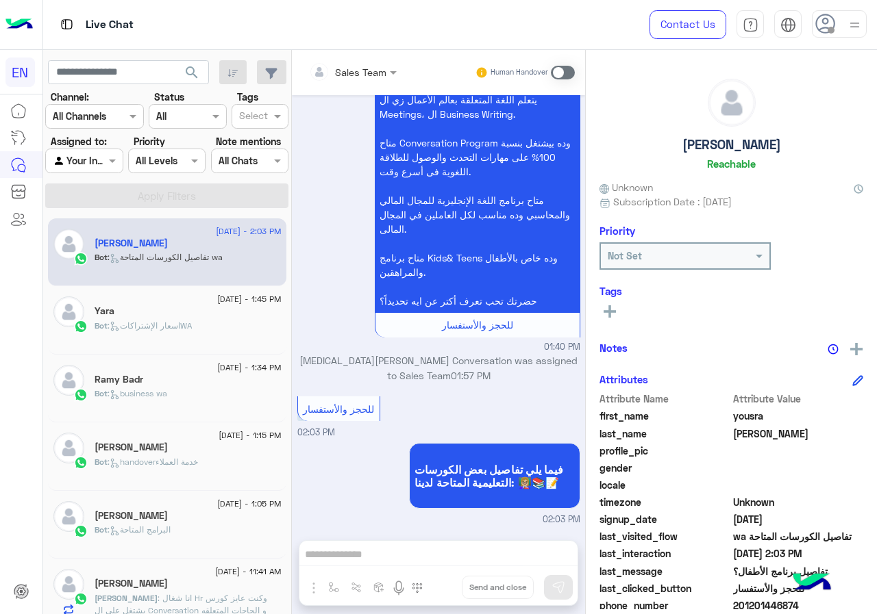
click at [745, 411] on span "yousra" at bounding box center [798, 416] width 131 height 14
drag, startPoint x: 745, startPoint y: 411, endPoint x: 837, endPoint y: 501, distance: 128.3
click at [810, 514] on span "[DATE]" at bounding box center [798, 519] width 131 height 14
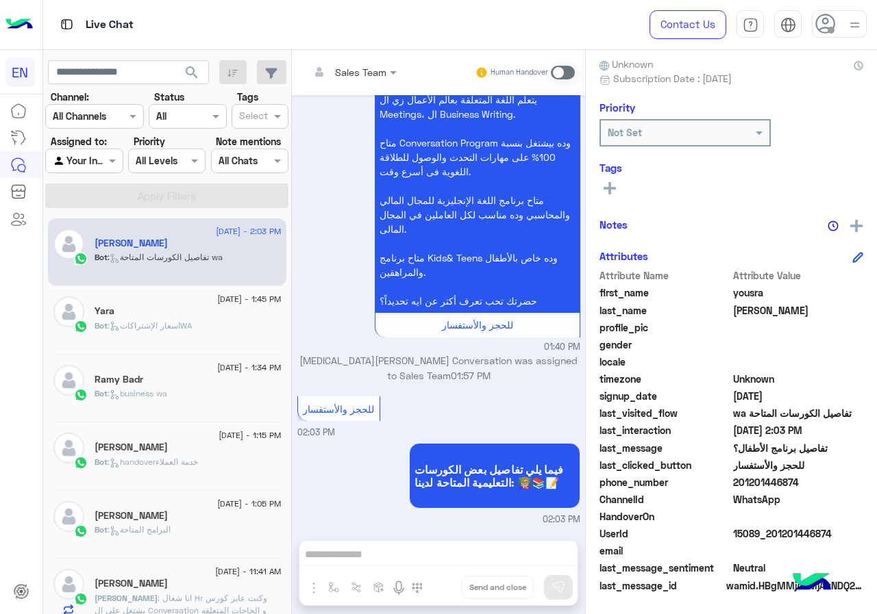
click at [816, 477] on span "201201446874" at bounding box center [798, 482] width 131 height 14
copy span "201201446874"
click at [749, 291] on span "yousra" at bounding box center [798, 293] width 131 height 14
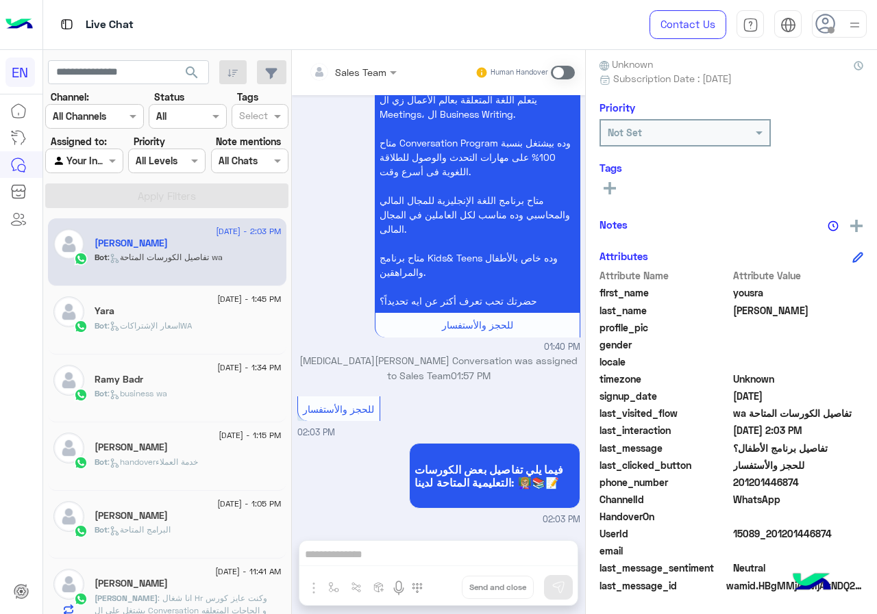
click at [749, 291] on span "yousra" at bounding box center [798, 293] width 131 height 14
copy span "yousra"
click at [738, 314] on span "[PERSON_NAME]" at bounding box center [798, 310] width 131 height 14
copy span "[PERSON_NAME]"
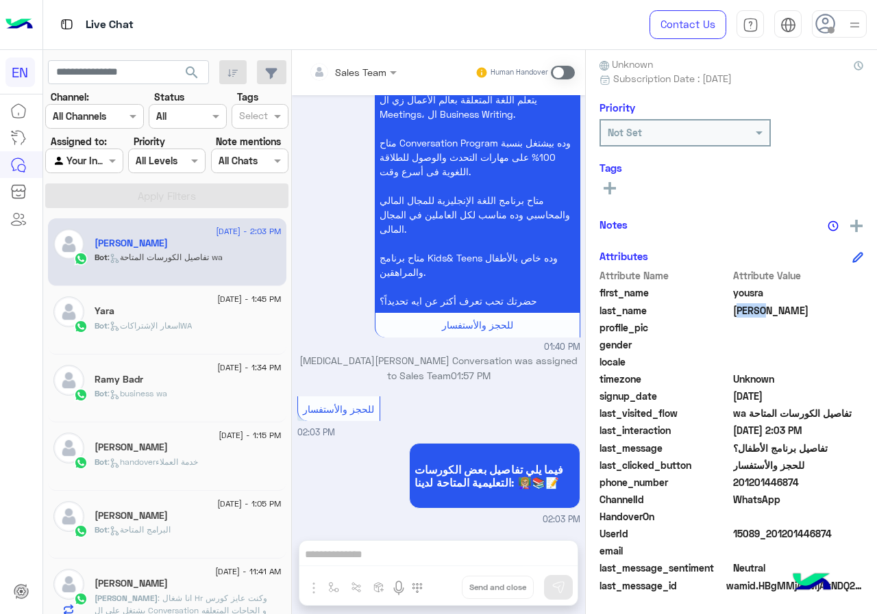
click at [616, 192] on button at bounding box center [609, 187] width 21 height 16
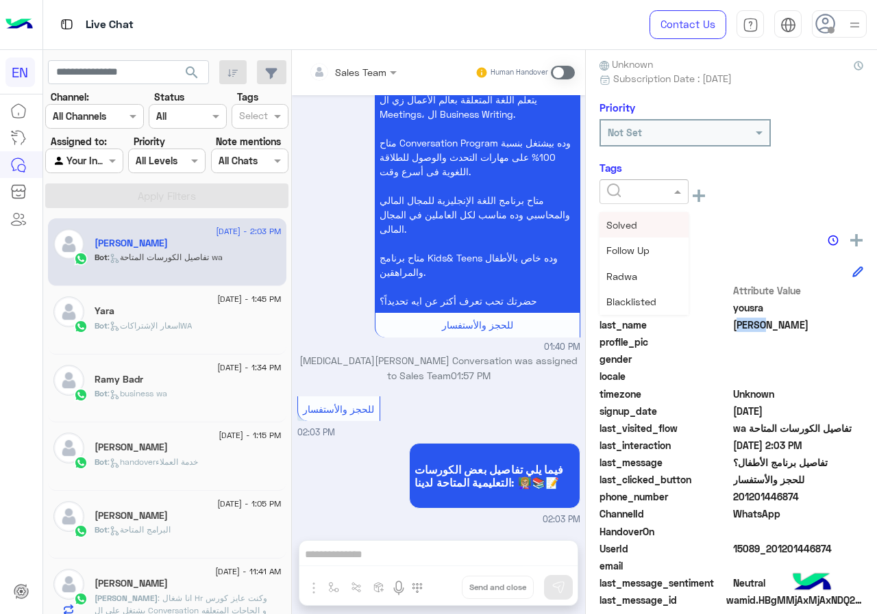
click at [616, 192] on input "text" at bounding box center [628, 192] width 42 height 14
click at [642, 268] on div "[PERSON_NAME]" at bounding box center [643, 276] width 89 height 25
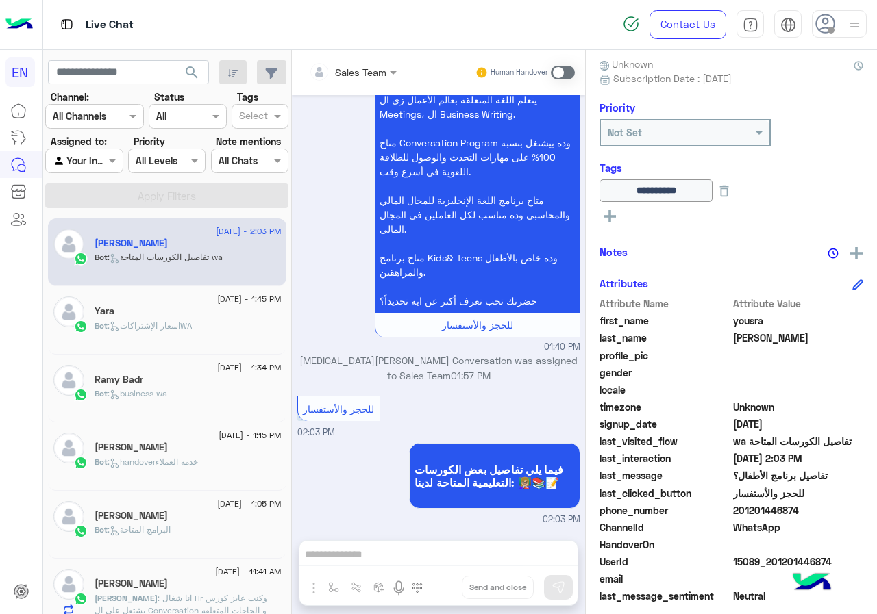
click at [144, 312] on div "Yara" at bounding box center [188, 312] width 187 height 14
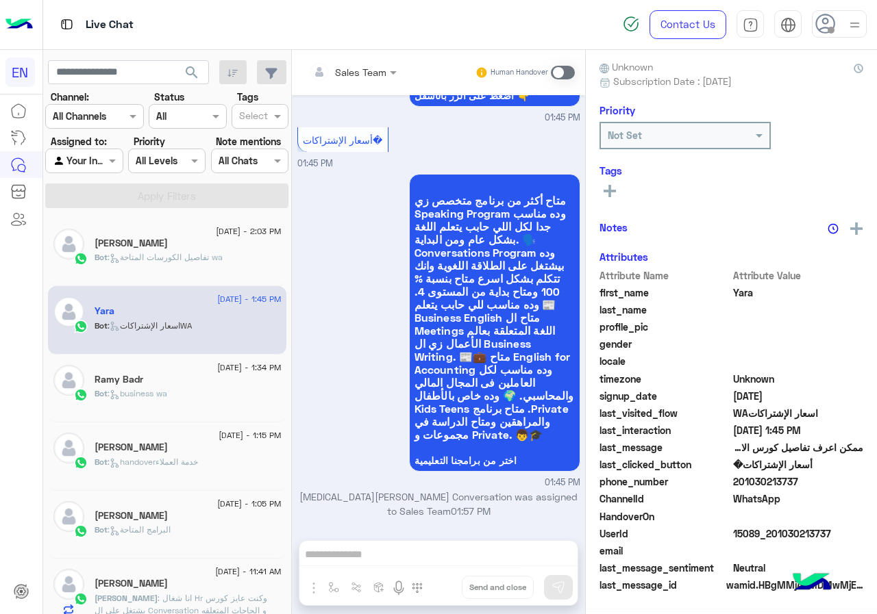
scroll to position [123, 0]
click at [810, 484] on span "201030213737" at bounding box center [798, 482] width 131 height 14
copy span "201030213737"
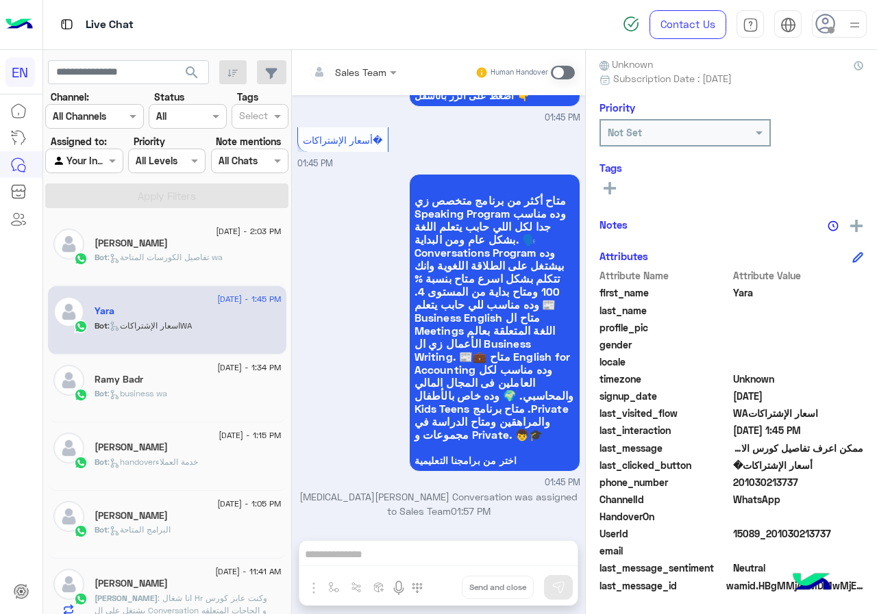
click at [736, 297] on span "Yara" at bounding box center [798, 293] width 131 height 14
copy span "Yara"
click at [611, 186] on icon at bounding box center [609, 188] width 12 height 12
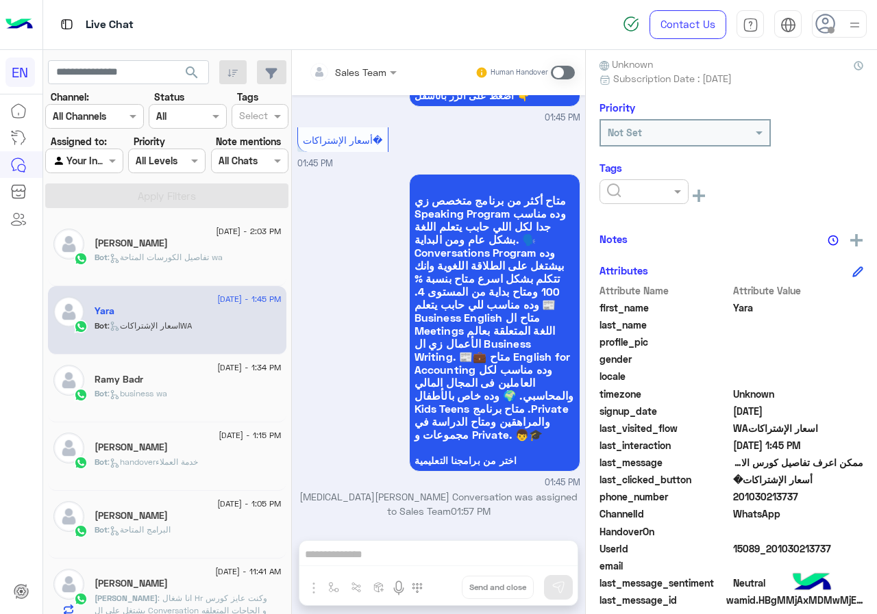
click at [623, 195] on input "text" at bounding box center [628, 192] width 42 height 14
click at [653, 266] on div "[PERSON_NAME]" at bounding box center [643, 276] width 89 height 25
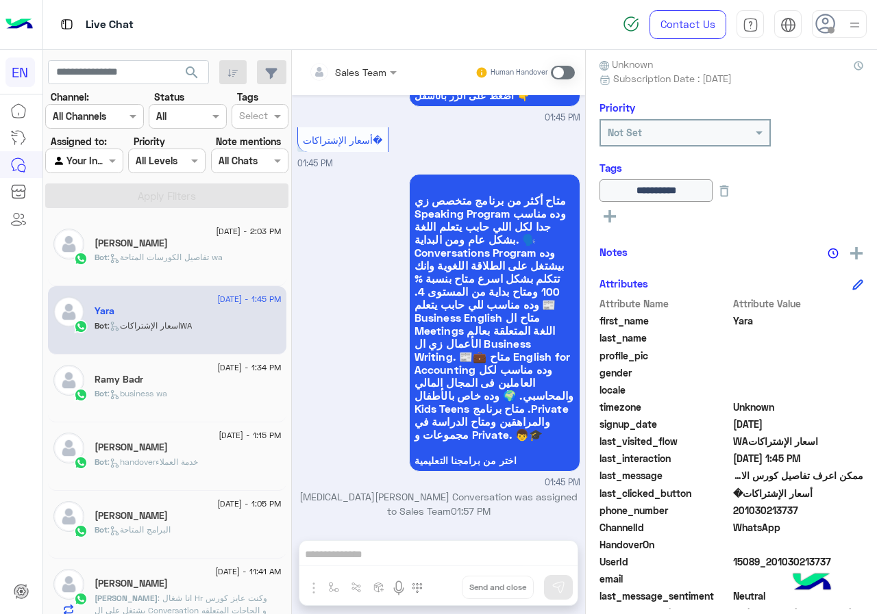
click at [236, 388] on div "Bot : business wa" at bounding box center [188, 400] width 187 height 24
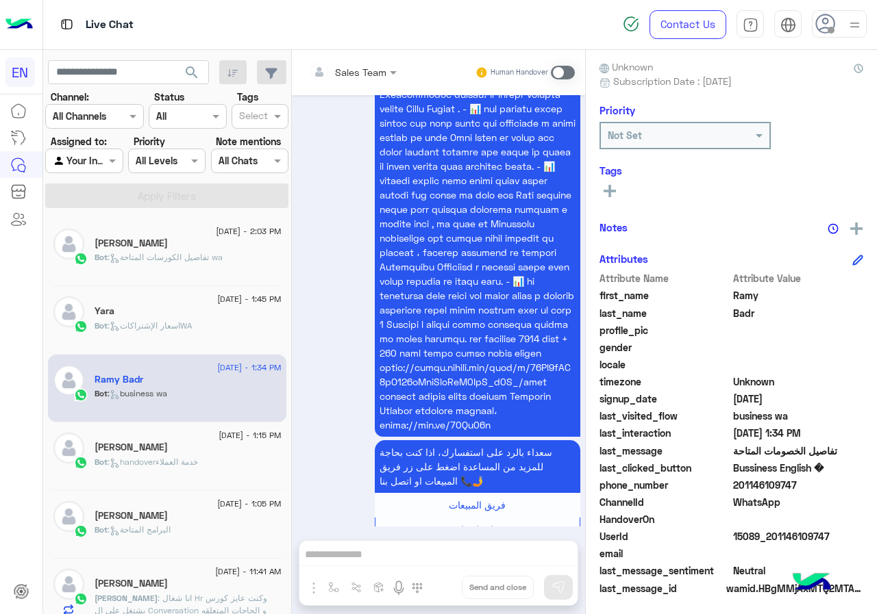
scroll to position [123, 0]
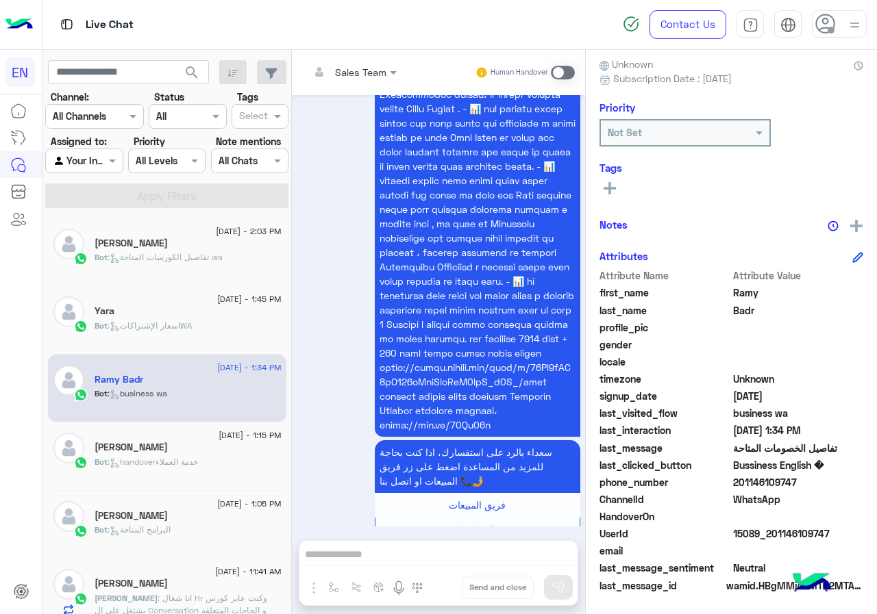
click at [790, 480] on span "201146109747" at bounding box center [798, 482] width 131 height 14
copy span "201146109747"
click at [756, 284] on div "Attribute Name Attribute Value" at bounding box center [731, 276] width 264 height 17
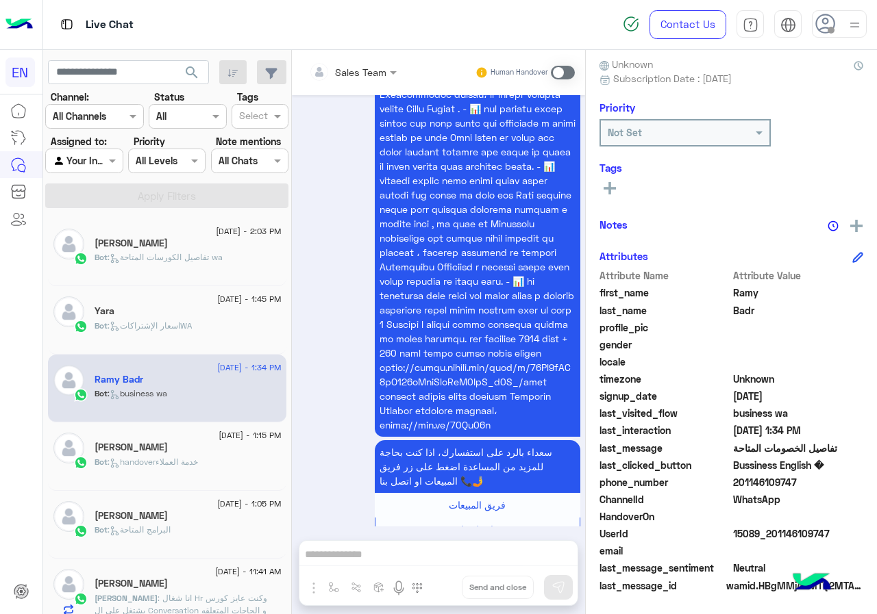
click at [751, 288] on span "Ramy" at bounding box center [798, 293] width 131 height 14
copy span "Ramy"
click at [618, 184] on button at bounding box center [609, 187] width 21 height 16
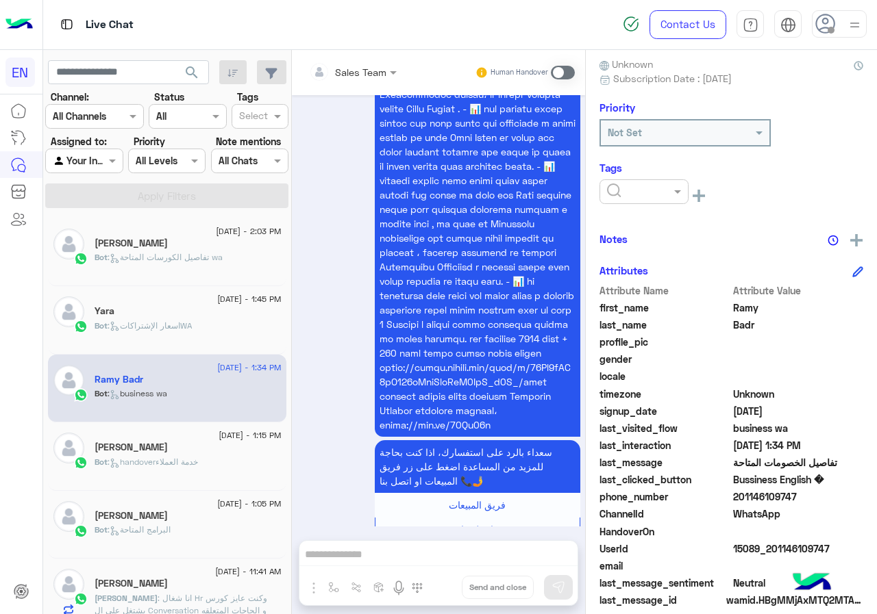
click at [659, 195] on div at bounding box center [644, 192] width 88 height 16
click at [668, 269] on div "[PERSON_NAME]" at bounding box center [643, 276] width 89 height 25
click at [196, 443] on div "[PERSON_NAME]" at bounding box center [188, 449] width 187 height 14
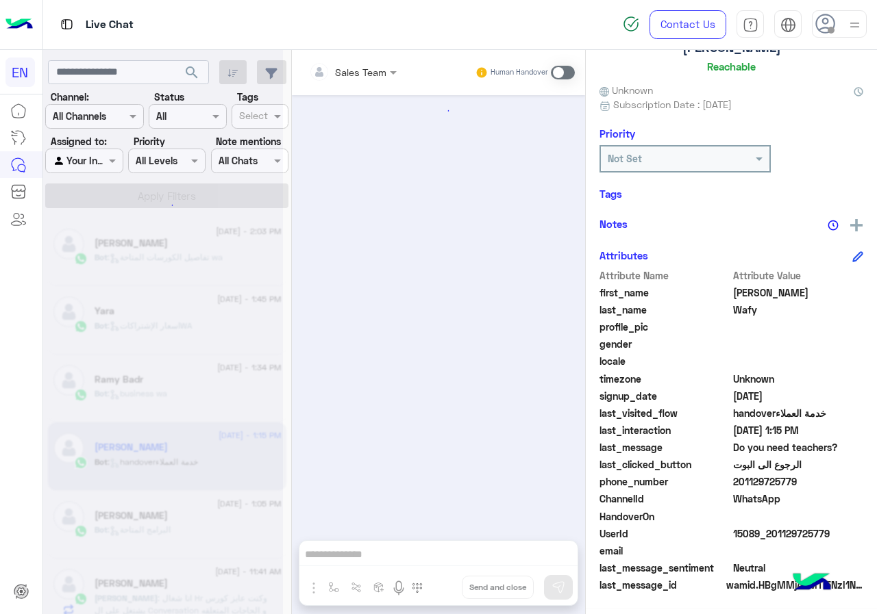
scroll to position [18, 0]
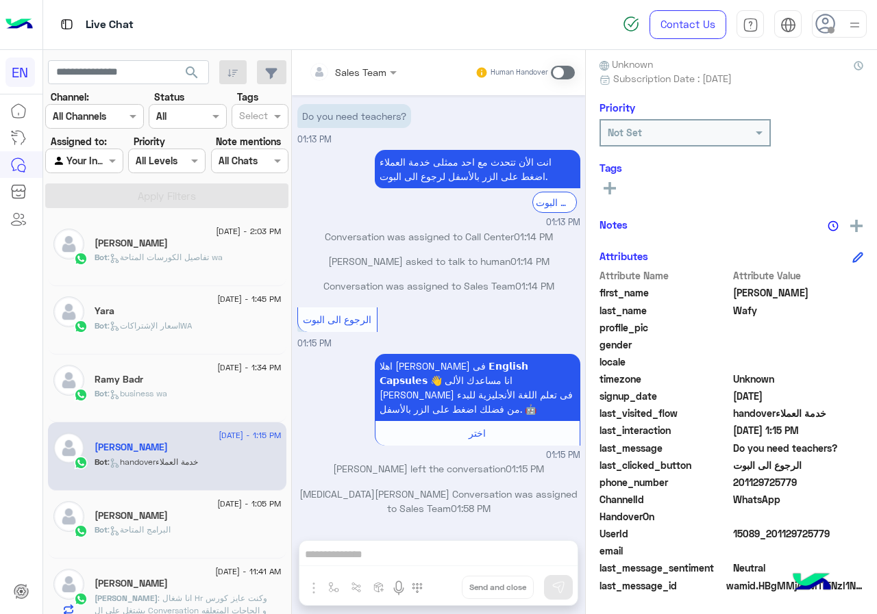
click at [151, 518] on h5 "[PERSON_NAME]" at bounding box center [131, 516] width 73 height 12
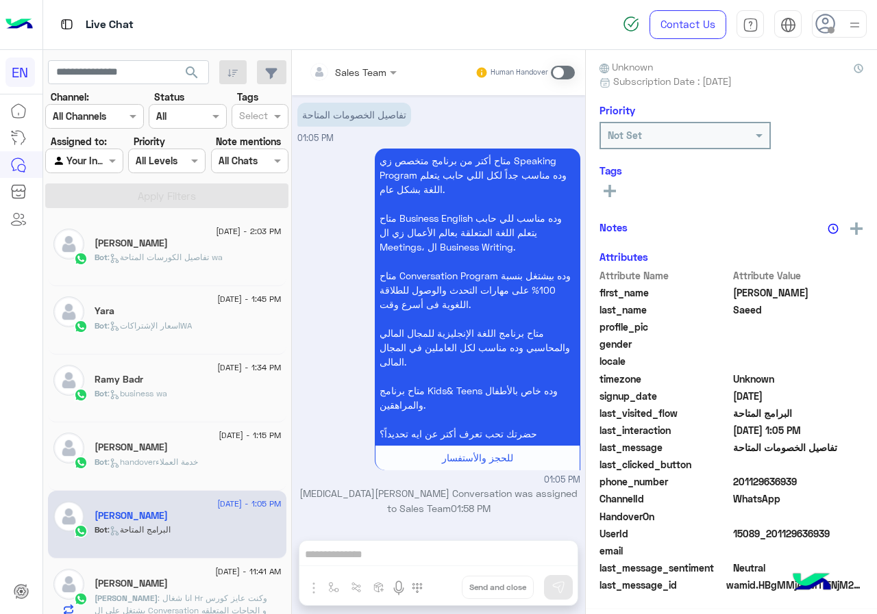
scroll to position [123, 0]
click at [804, 486] on span "201129636939" at bounding box center [798, 482] width 131 height 14
copy span "201129636939"
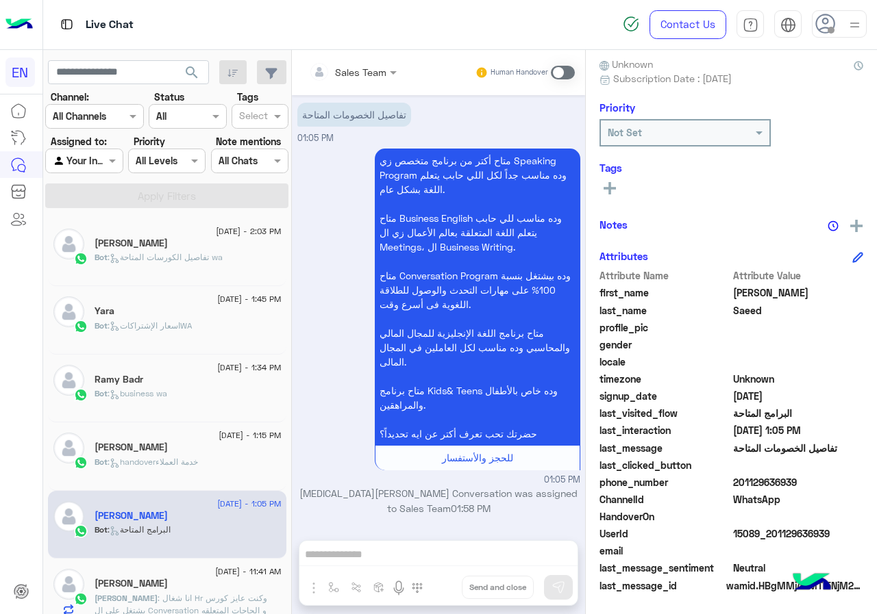
click at [755, 294] on span "mohamed" at bounding box center [798, 293] width 131 height 14
copy span "mohamed"
click at [750, 311] on span "Saeed" at bounding box center [798, 310] width 131 height 14
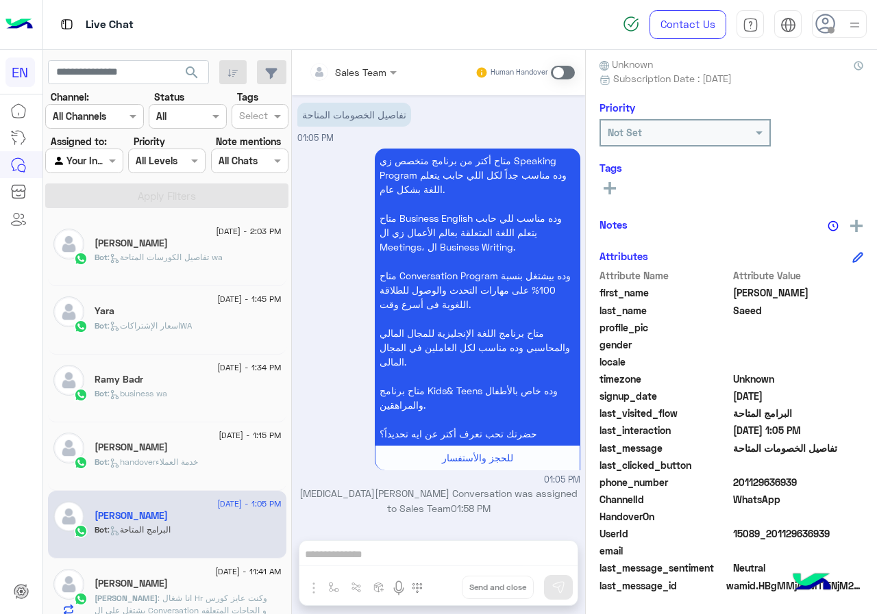
click at [750, 311] on span "Saeed" at bounding box center [798, 310] width 131 height 14
copy span "Saeed"
click at [615, 190] on icon at bounding box center [609, 188] width 12 height 12
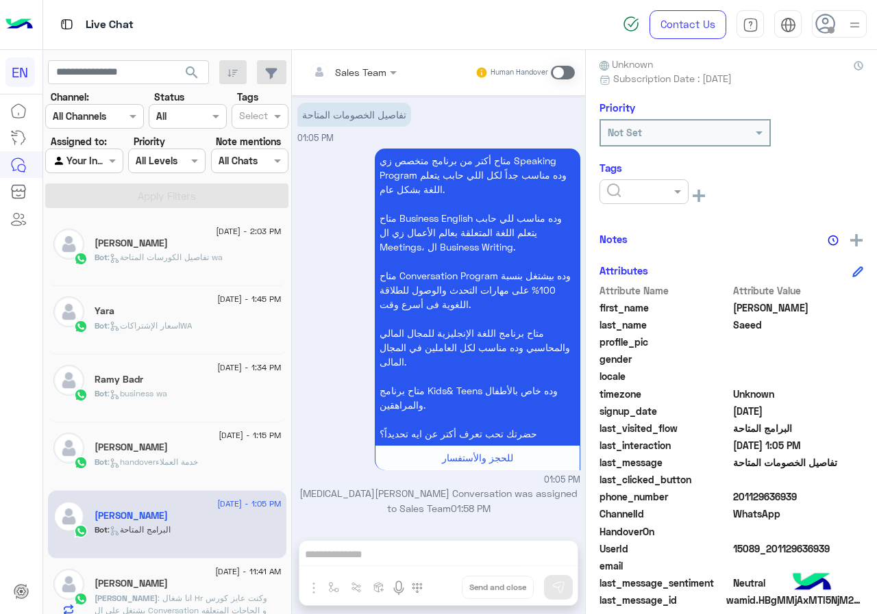
click at [631, 191] on input "text" at bounding box center [628, 192] width 42 height 14
click at [669, 271] on div "[PERSON_NAME]" at bounding box center [643, 276] width 89 height 25
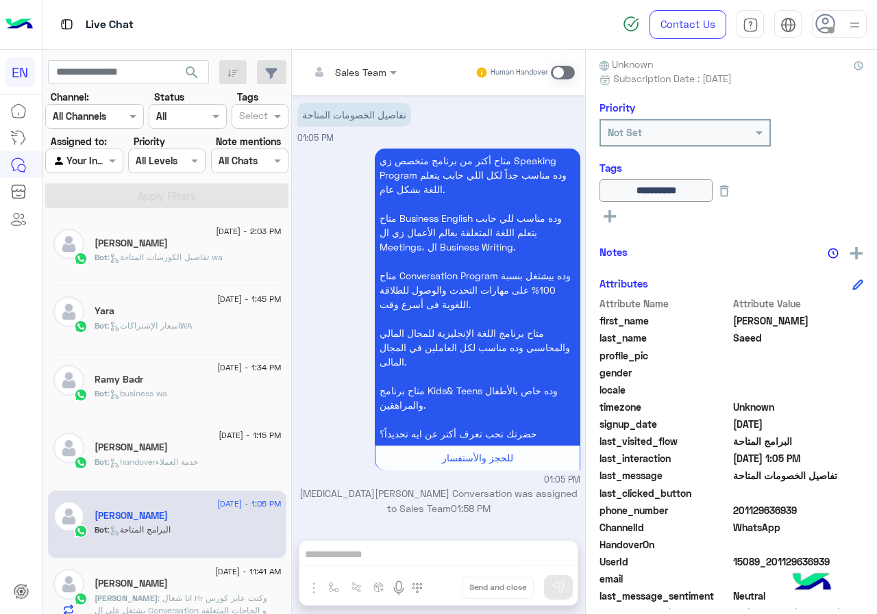
click at [158, 584] on h5 "[PERSON_NAME]" at bounding box center [131, 584] width 73 height 12
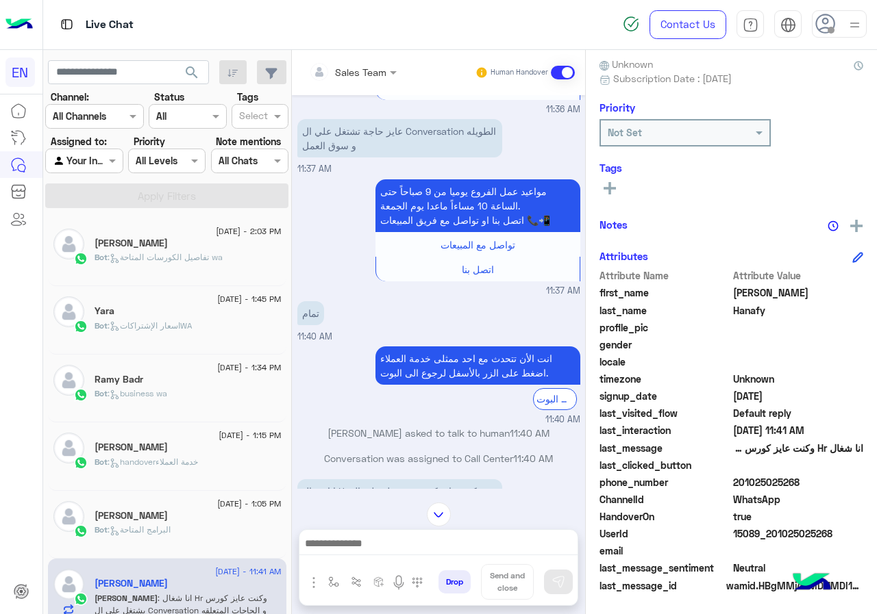
scroll to position [328, 0]
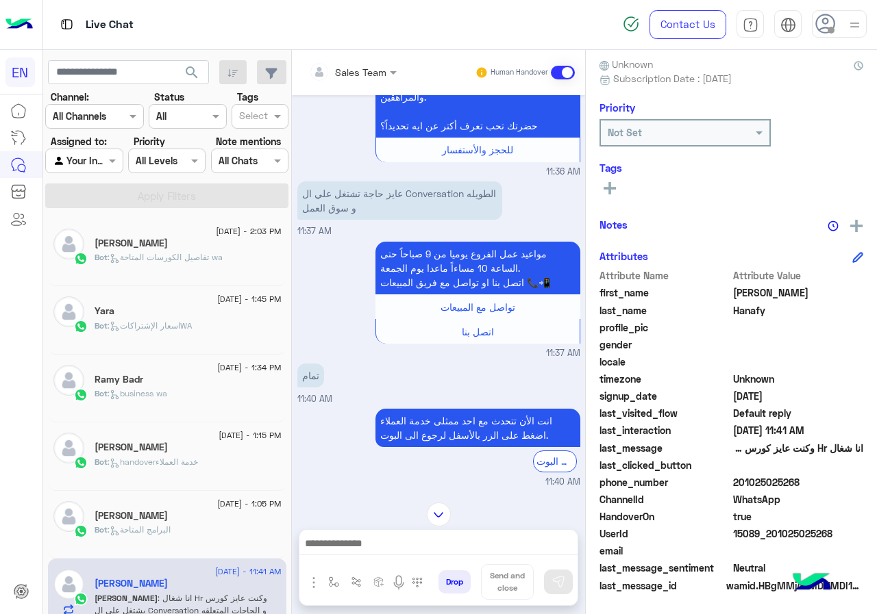
click at [827, 479] on span "201025025268" at bounding box center [798, 482] width 131 height 14
click at [618, 184] on button at bounding box center [609, 187] width 21 height 16
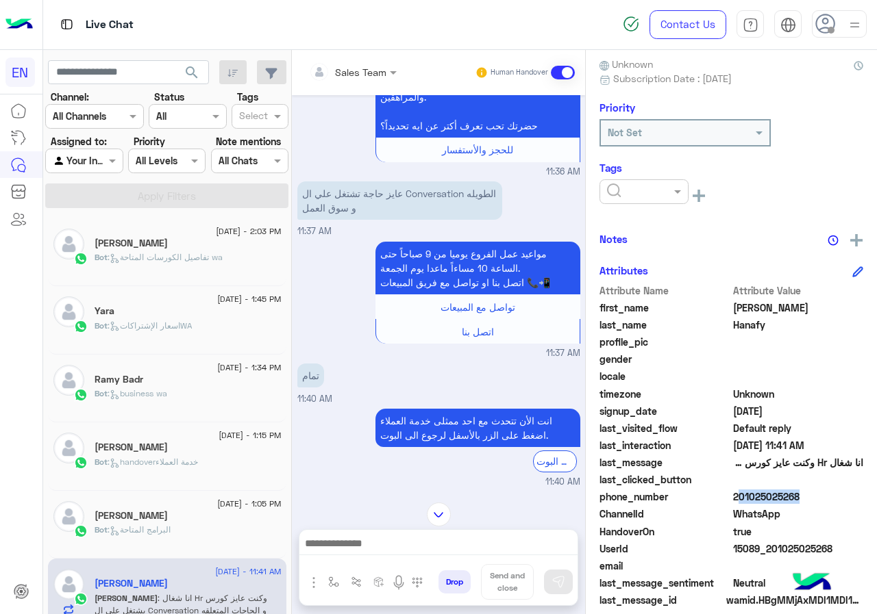
click at [618, 185] on input "text" at bounding box center [628, 192] width 42 height 14
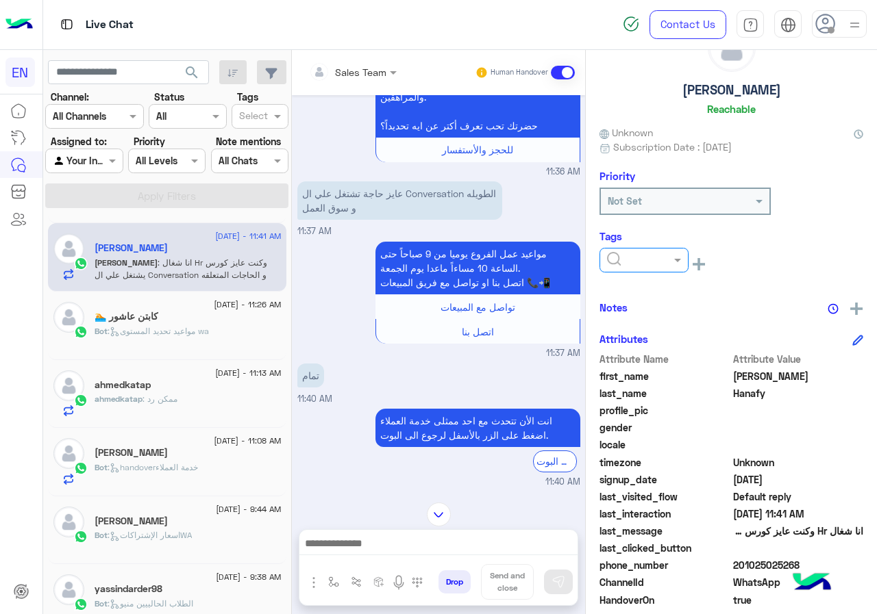
scroll to position [342, 0]
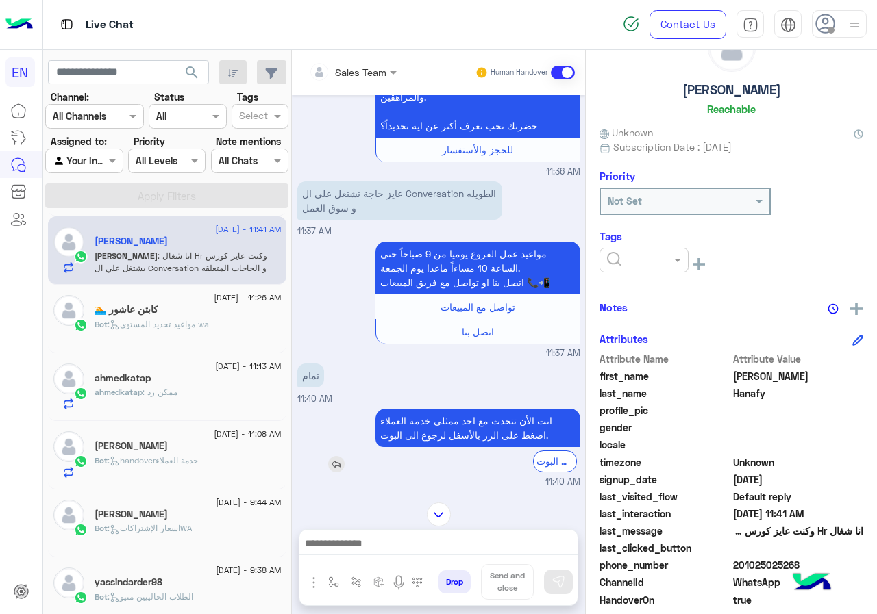
click at [297, 418] on div "انت الأن تتحدث مع احد ممثلى خدمة العملاء اضغط على الزر بالأسفل لرجوع الى البوت.…" at bounding box center [438, 440] width 283 height 63
click at [205, 315] on div "كابتن عاشور 🏊" at bounding box center [188, 311] width 187 height 14
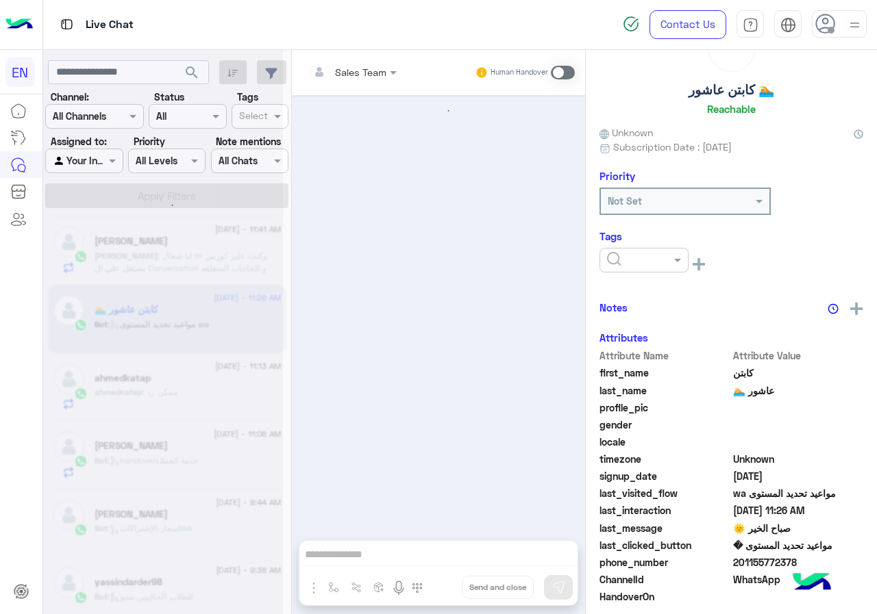
scroll to position [2681, 0]
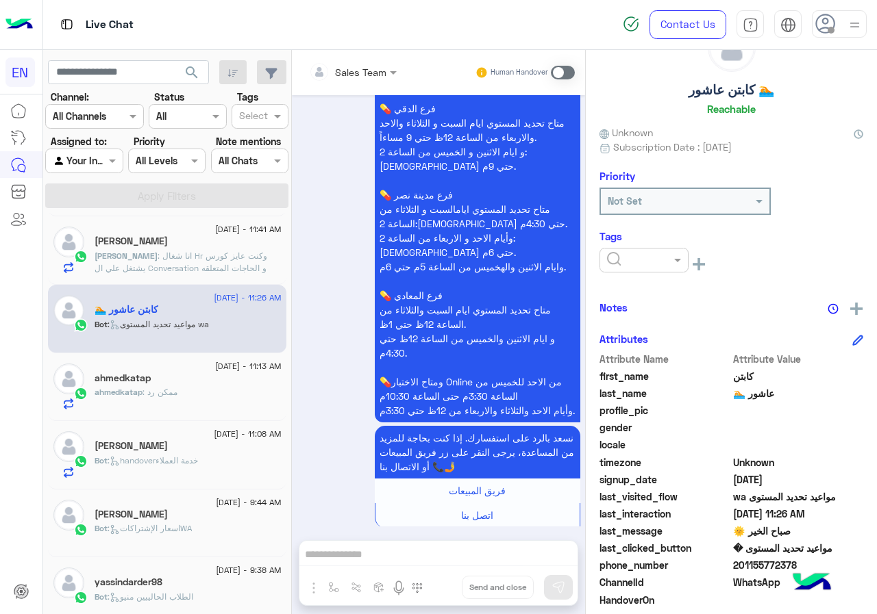
click at [798, 573] on img at bounding box center [812, 584] width 48 height 48
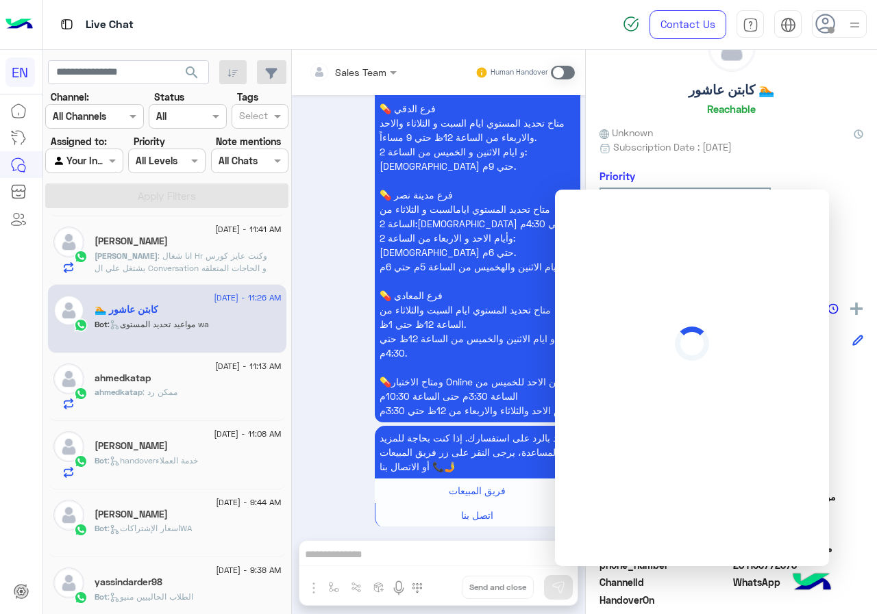
click at [798, 573] on img at bounding box center [812, 584] width 48 height 48
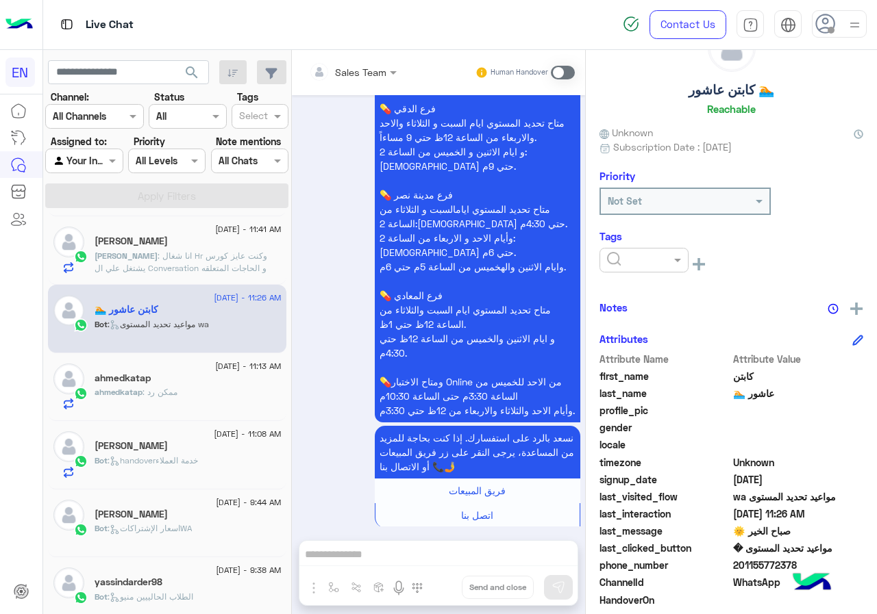
click at [798, 570] on img at bounding box center [812, 584] width 48 height 48
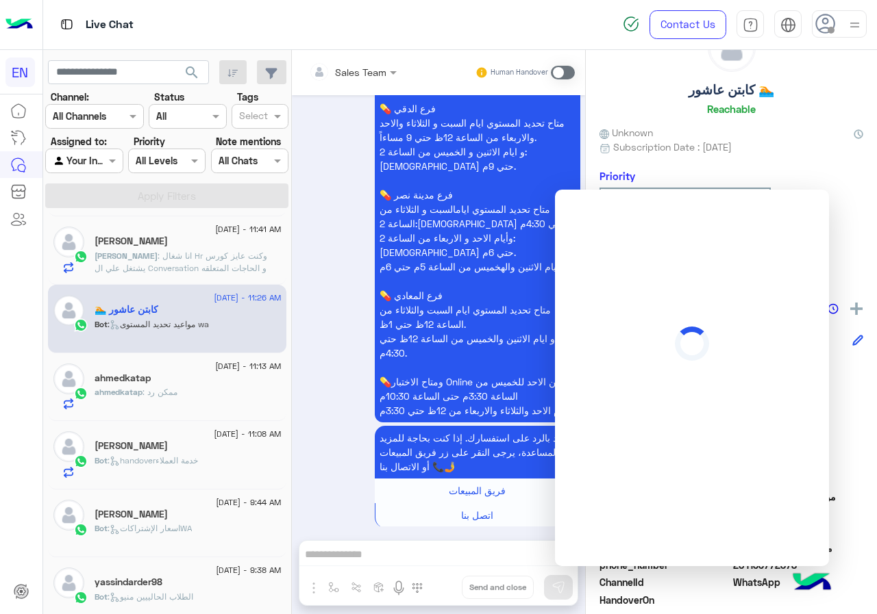
click at [798, 570] on img at bounding box center [812, 584] width 48 height 48
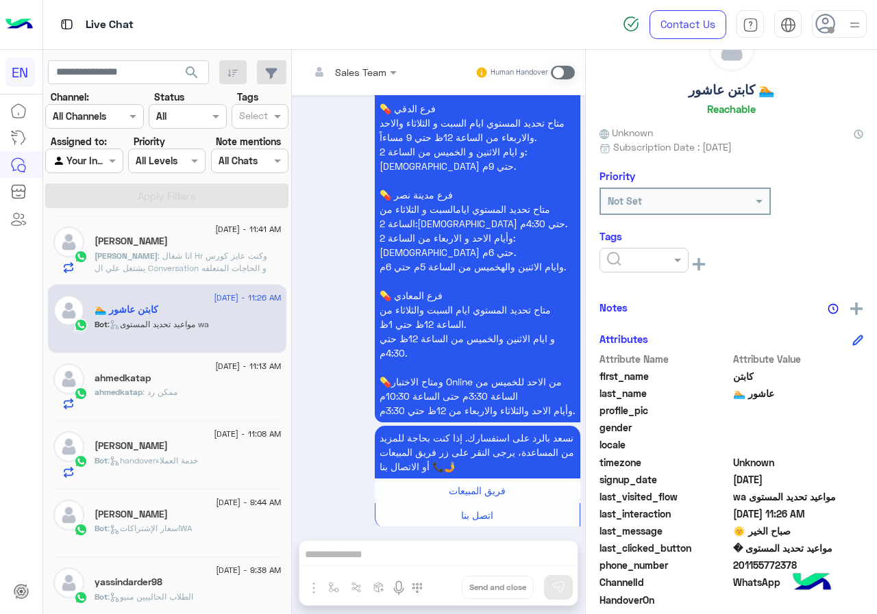
click at [798, 559] on span "201155772378" at bounding box center [798, 565] width 131 height 14
click at [669, 257] on div at bounding box center [644, 260] width 88 height 16
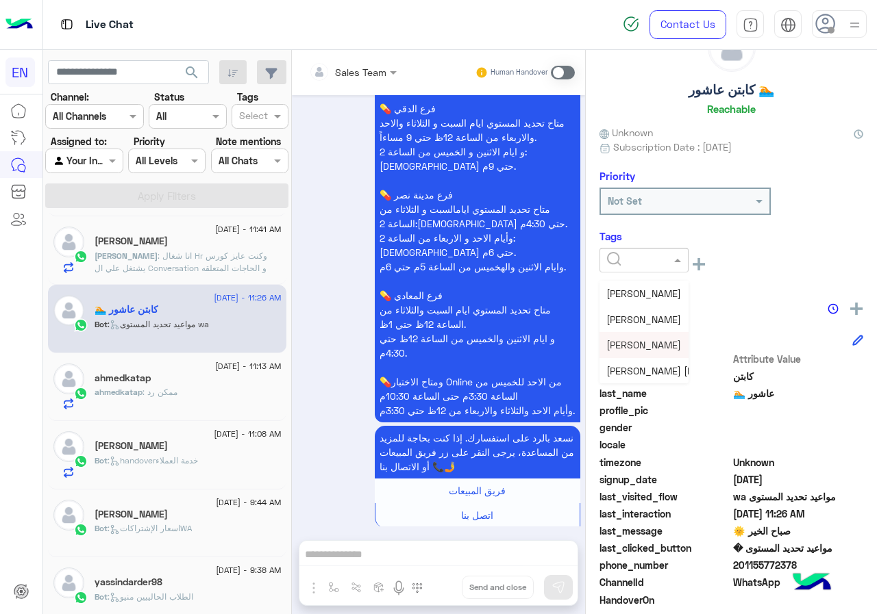
click at [648, 345] on span "[PERSON_NAME]" at bounding box center [643, 345] width 75 height 12
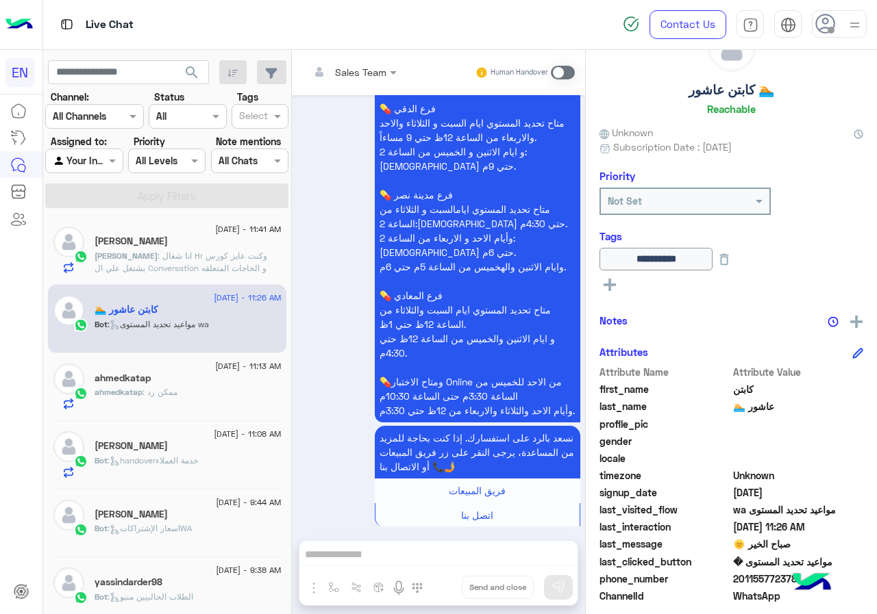
click at [173, 395] on span ": ممكن رد" at bounding box center [159, 392] width 35 height 10
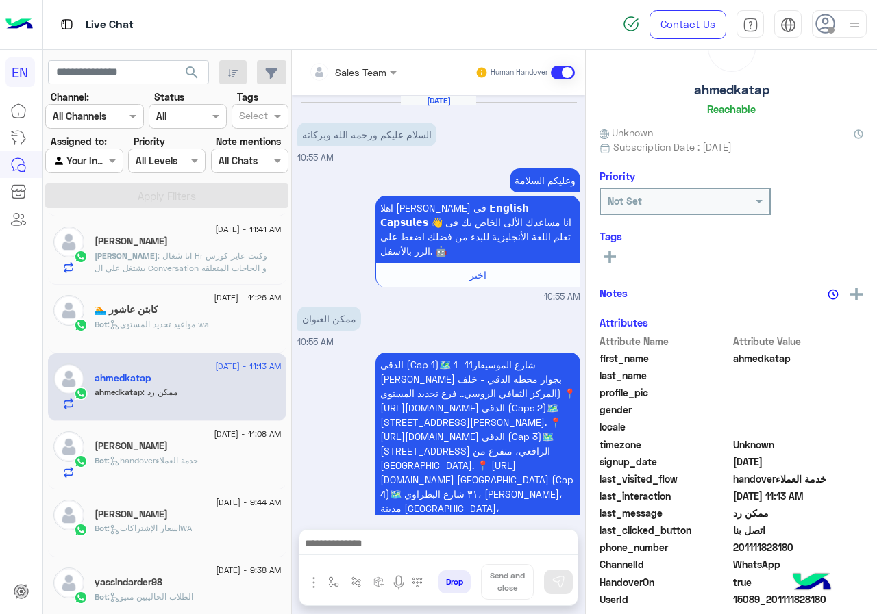
scroll to position [840, 0]
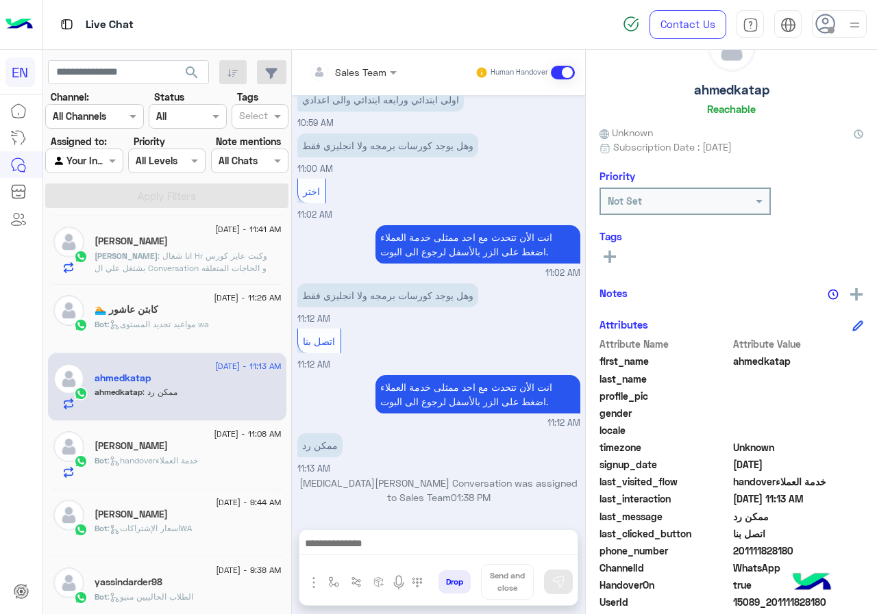
click at [790, 550] on span "201111828180" at bounding box center [798, 551] width 131 height 14
click at [609, 252] on rect at bounding box center [609, 257] width 3 height 12
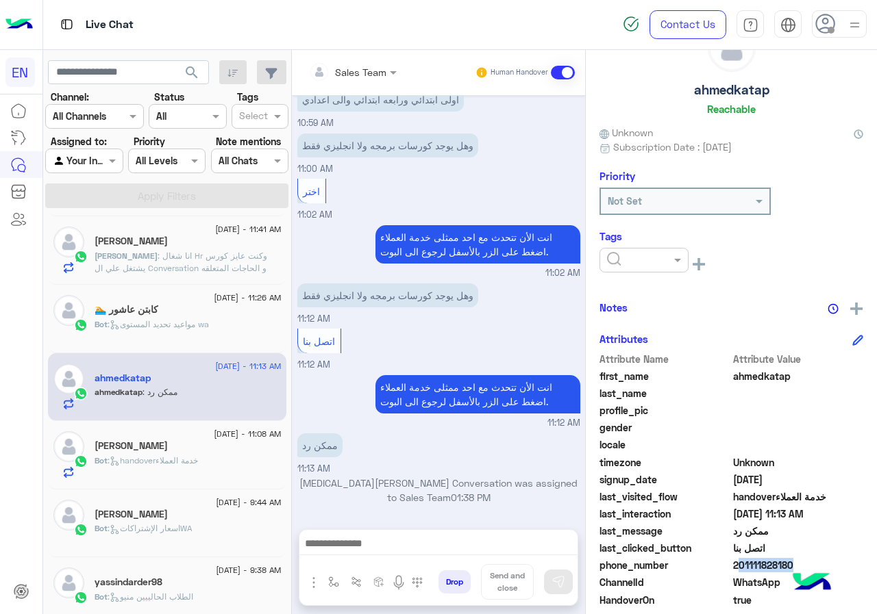
click at [648, 265] on input "text" at bounding box center [628, 260] width 42 height 14
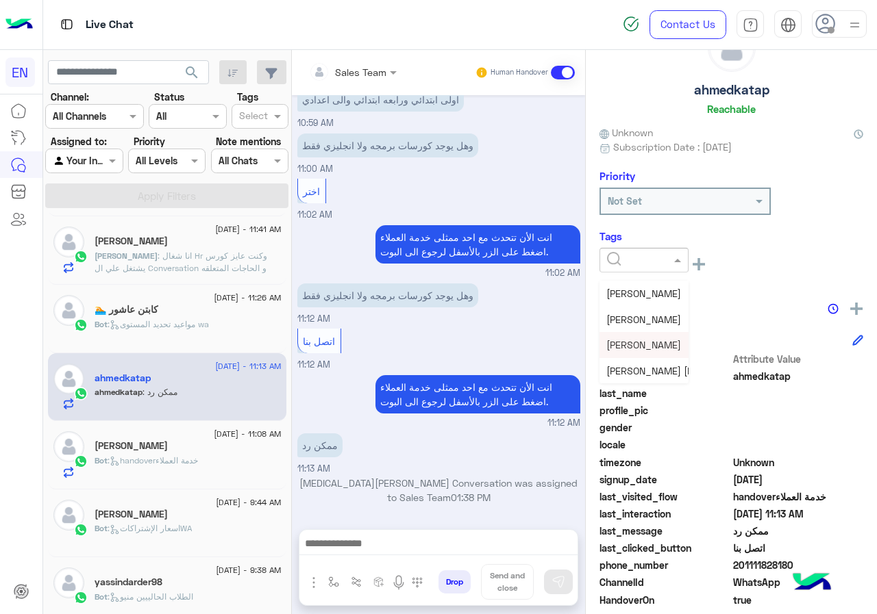
click at [659, 342] on span "[PERSON_NAME]" at bounding box center [643, 345] width 75 height 12
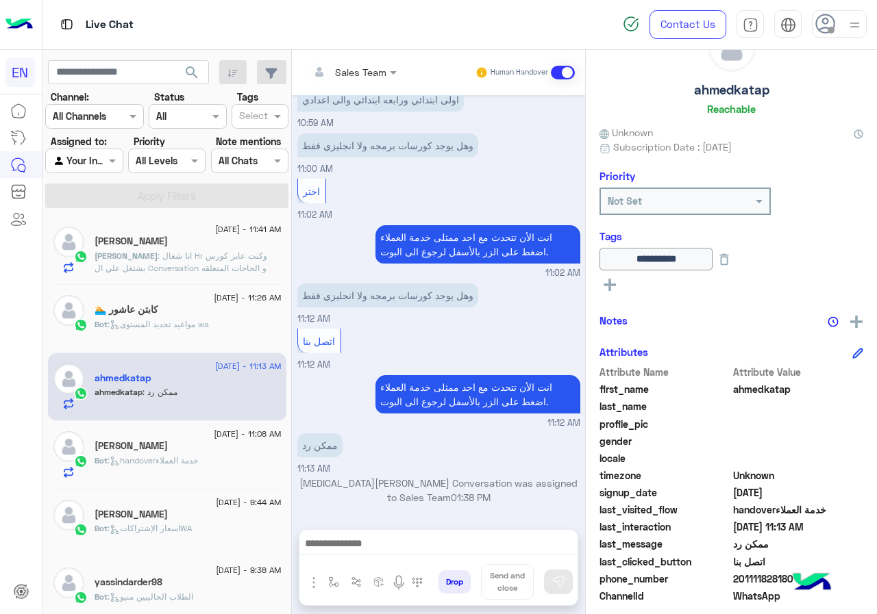
click at [143, 455] on span "Bot : handoverخدمة العملاء" at bounding box center [146, 460] width 103 height 10
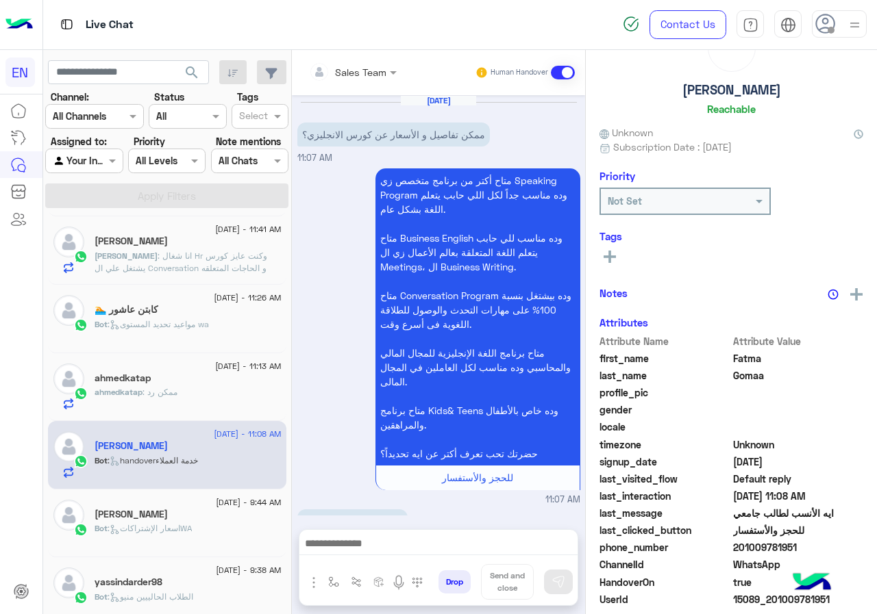
scroll to position [313, 0]
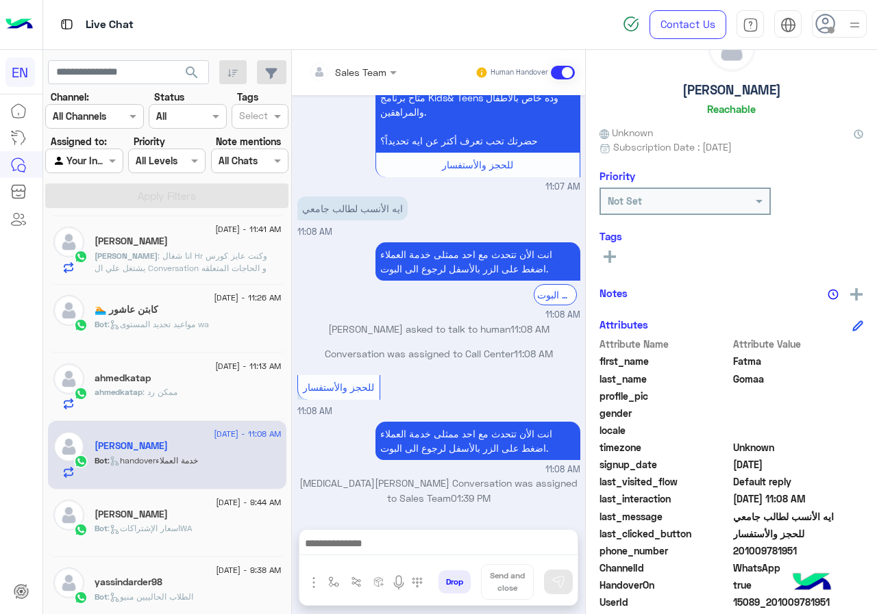
click at [761, 548] on span "201009781951" at bounding box center [798, 551] width 131 height 14
click at [741, 356] on span "Fatma" at bounding box center [798, 361] width 131 height 14
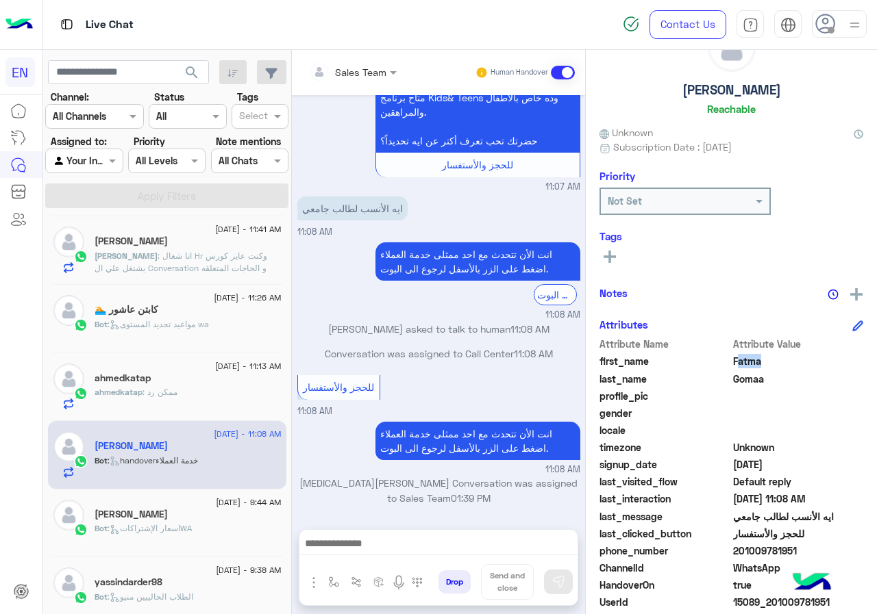
click at [741, 356] on span "Fatma" at bounding box center [798, 361] width 131 height 14
click at [751, 384] on span "Gomaa" at bounding box center [798, 379] width 131 height 14
click at [614, 248] on button at bounding box center [609, 256] width 21 height 16
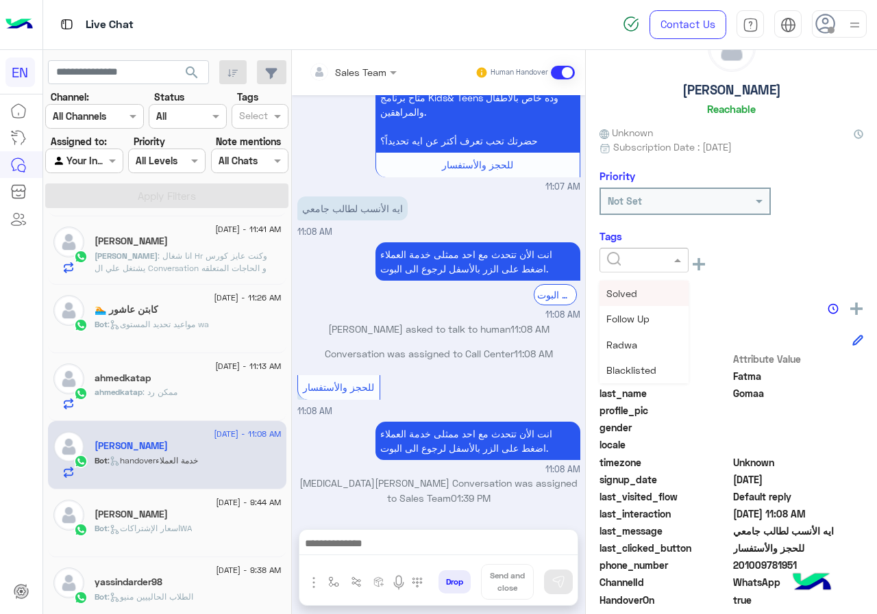
click at [623, 262] on input "text" at bounding box center [628, 260] width 42 height 14
click at [636, 344] on span "[PERSON_NAME]" at bounding box center [643, 345] width 75 height 12
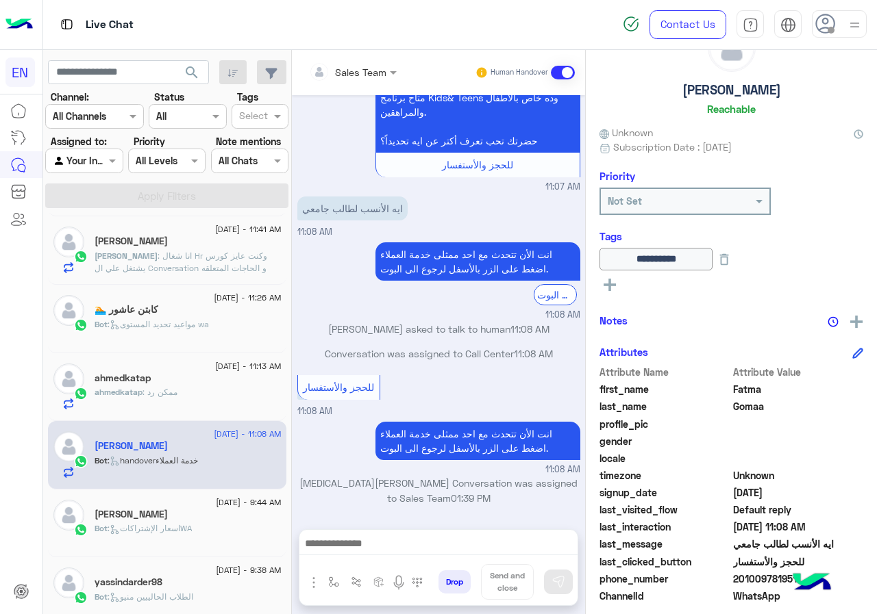
click at [159, 534] on p "Bot : اسعار الإشتراكاتWA" at bounding box center [143, 529] width 97 height 12
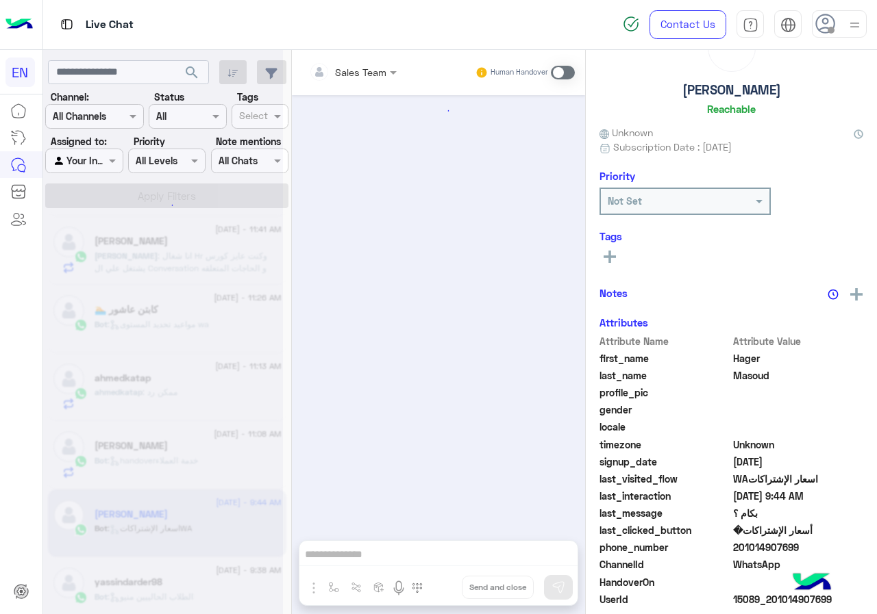
scroll to position [1530, 0]
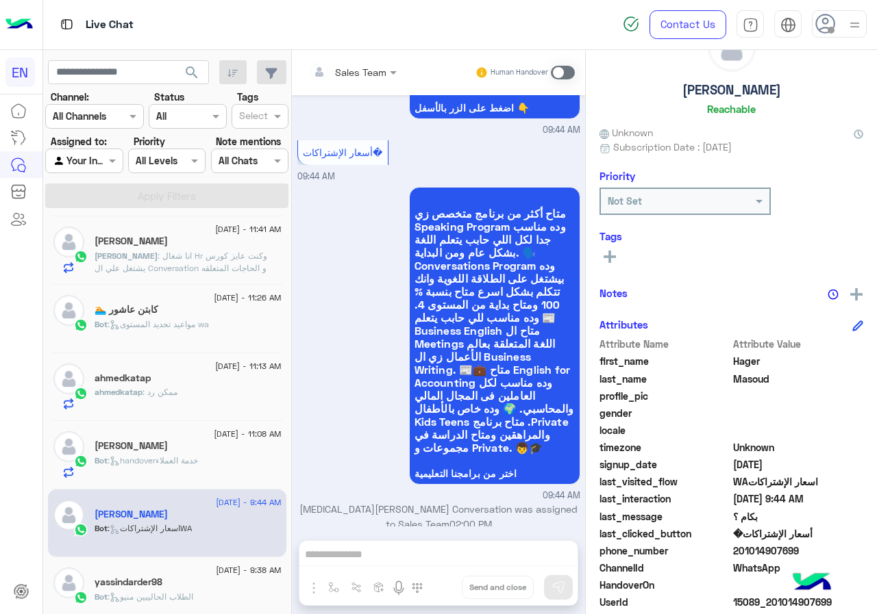
click at [798, 554] on span "201014907699" at bounding box center [798, 551] width 131 height 14
click at [749, 354] on span "Hager" at bounding box center [798, 361] width 131 height 14
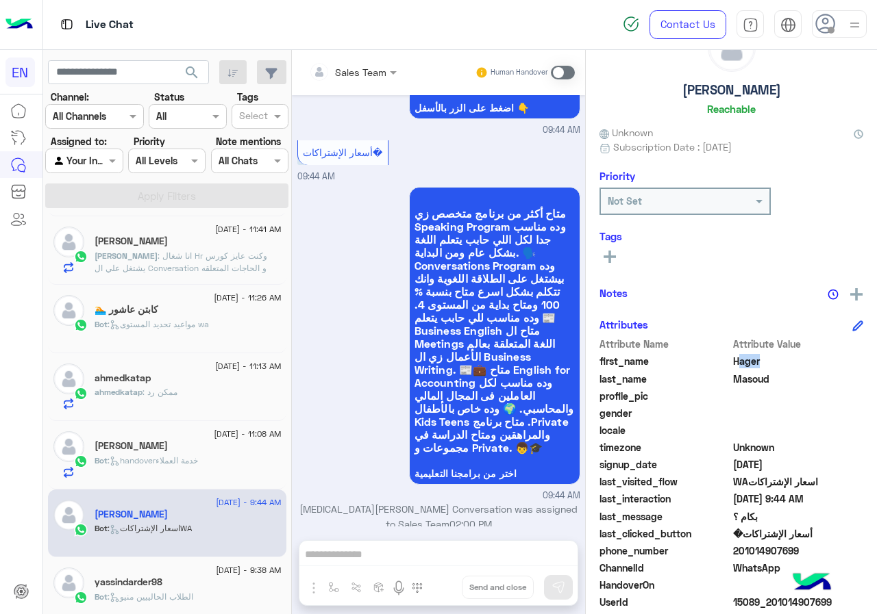
click at [749, 354] on span "Hager" at bounding box center [798, 361] width 131 height 14
click at [762, 385] on span "Masoud" at bounding box center [798, 379] width 131 height 14
click at [602, 246] on div "Tags See All" at bounding box center [731, 249] width 264 height 39
click at [616, 264] on button at bounding box center [609, 256] width 21 height 16
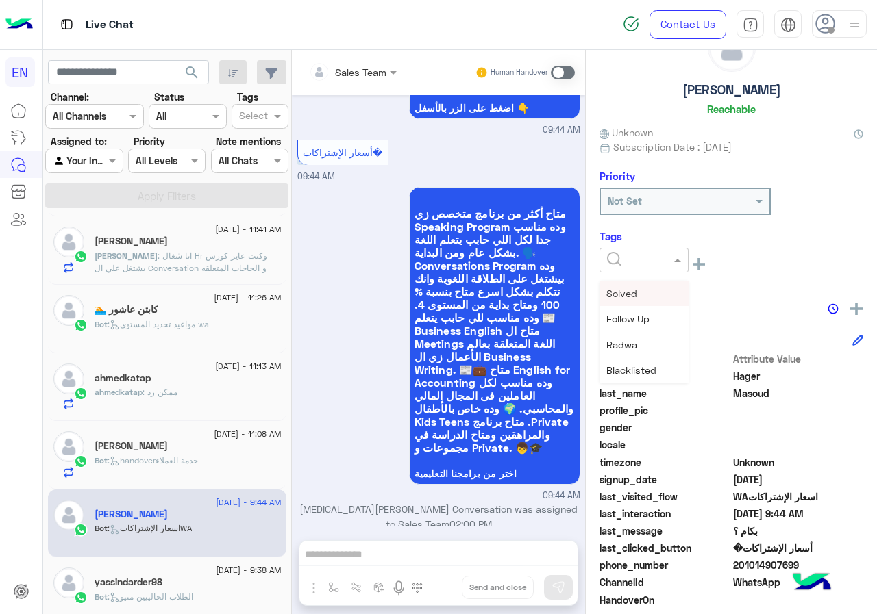
click at [616, 264] on input "text" at bounding box center [628, 260] width 42 height 14
click at [645, 347] on span "[PERSON_NAME]" at bounding box center [643, 345] width 75 height 12
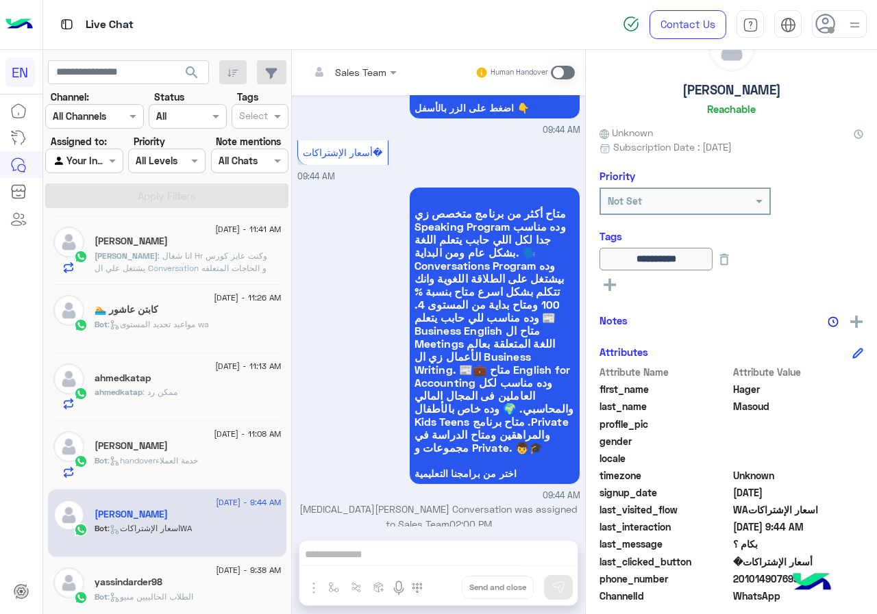
click at [180, 585] on div "yassindarder98" at bounding box center [188, 584] width 187 height 14
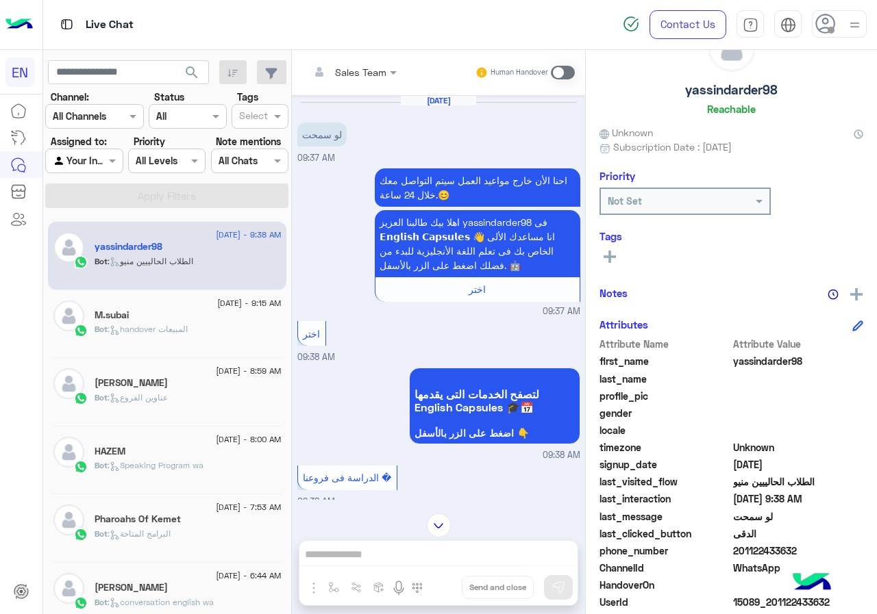
scroll to position [694, 0]
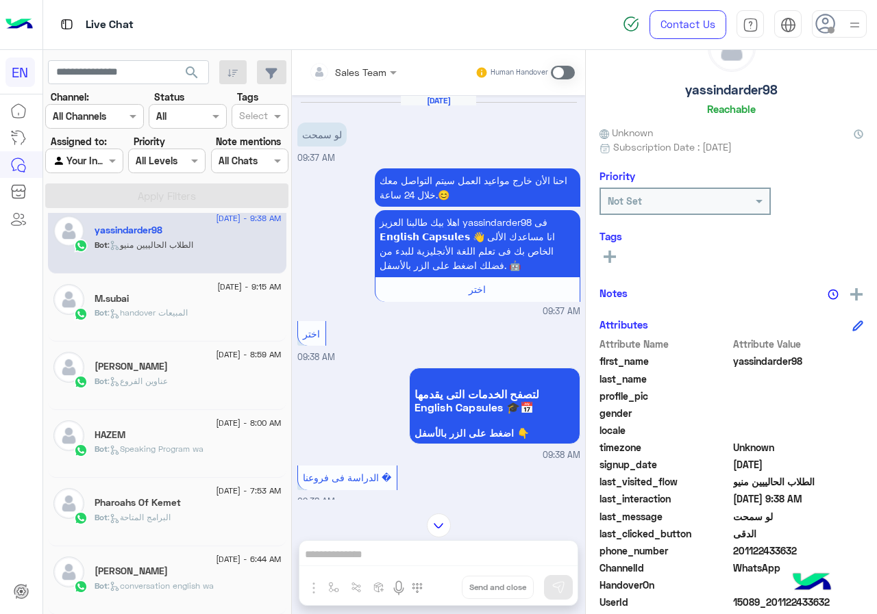
click at [220, 301] on div "M.subai" at bounding box center [188, 300] width 187 height 14
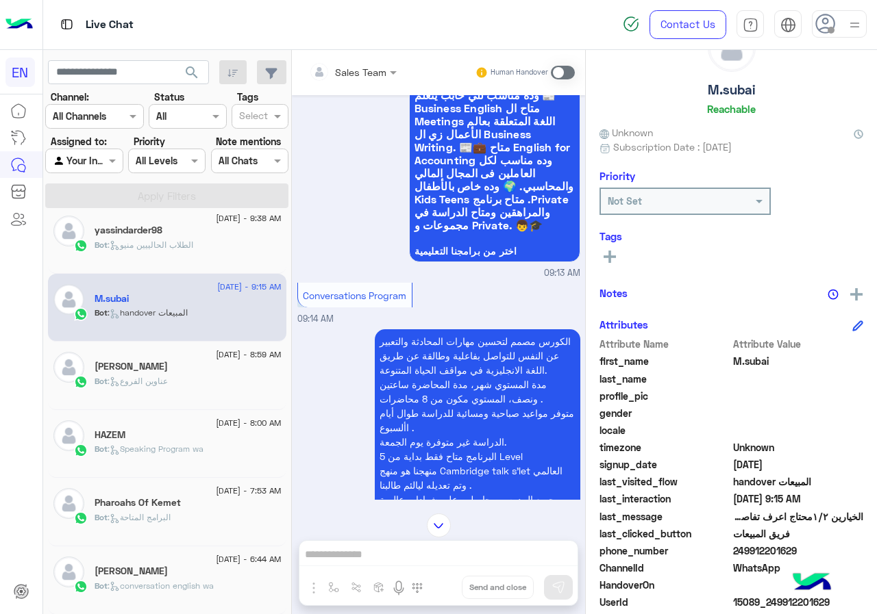
scroll to position [1202, 0]
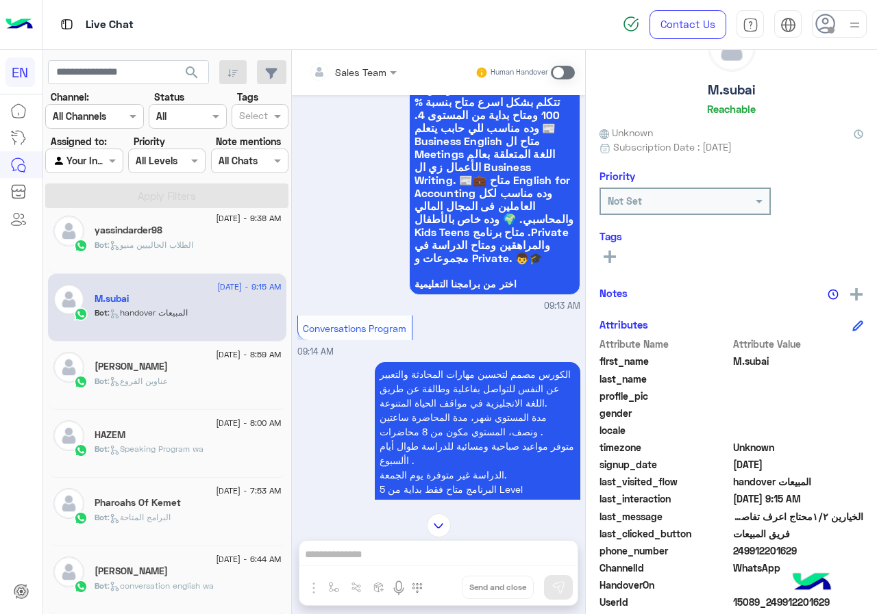
click at [812, 557] on span "249912201629" at bounding box center [798, 551] width 131 height 14
click at [609, 249] on button at bounding box center [609, 256] width 21 height 16
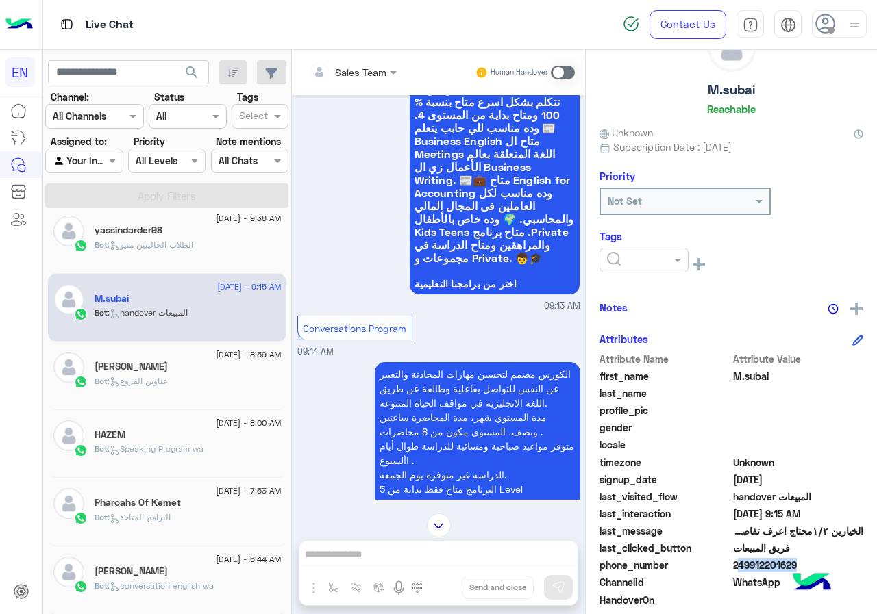
click at [612, 258] on input "text" at bounding box center [628, 260] width 42 height 14
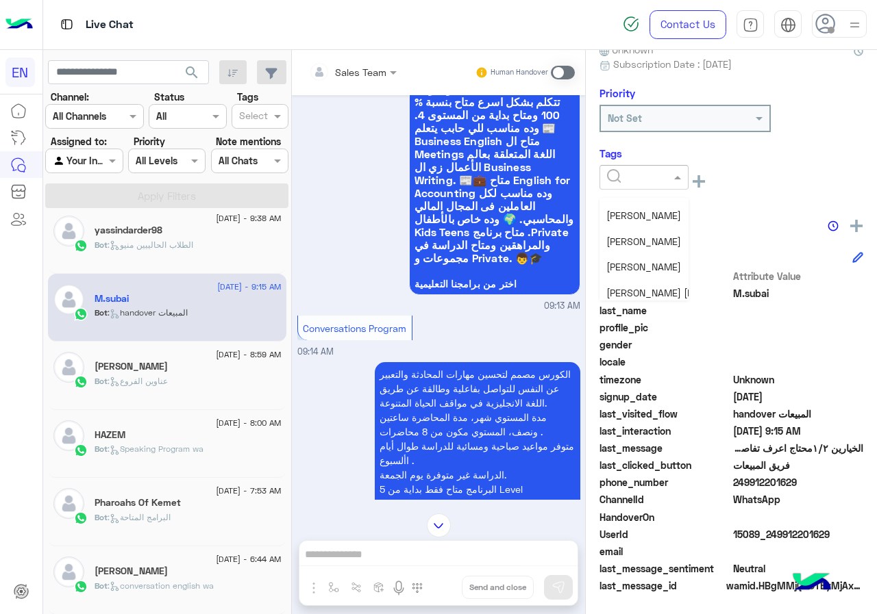
scroll to position [179, 0]
click at [635, 264] on span "[PERSON_NAME]" at bounding box center [643, 262] width 75 height 12
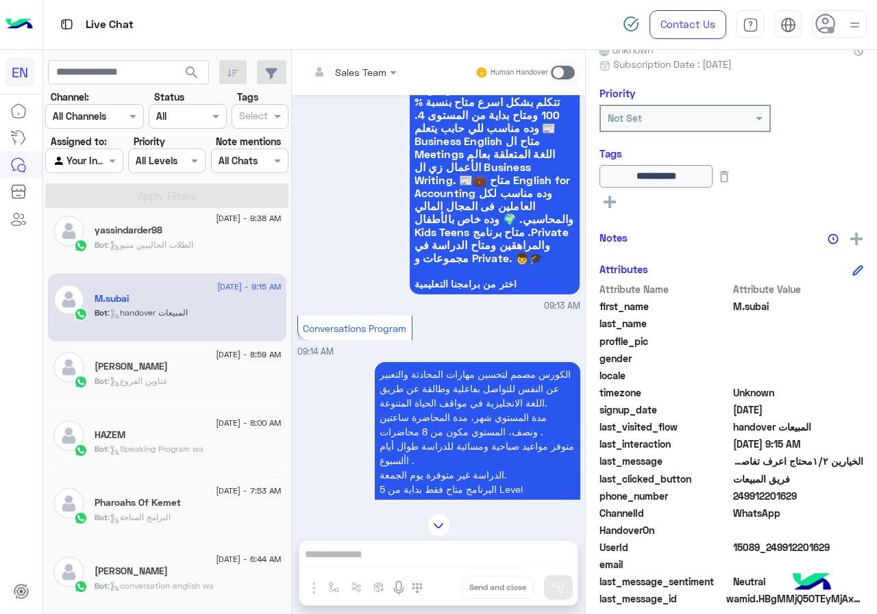
click at [154, 374] on div "[PERSON_NAME]" at bounding box center [188, 368] width 187 height 14
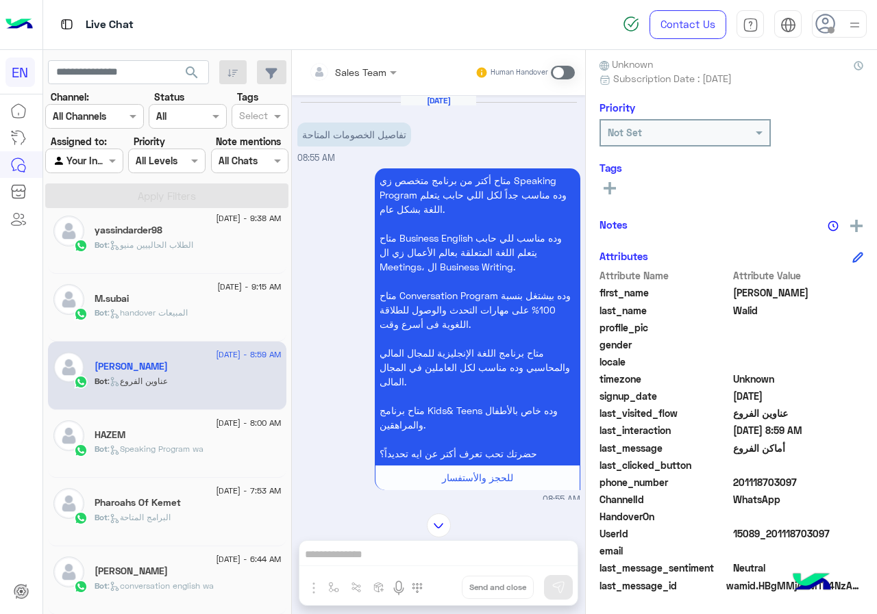
click at [801, 483] on span "201118703097" at bounding box center [798, 482] width 131 height 14
click at [780, 291] on span "[PERSON_NAME]" at bounding box center [798, 293] width 131 height 14
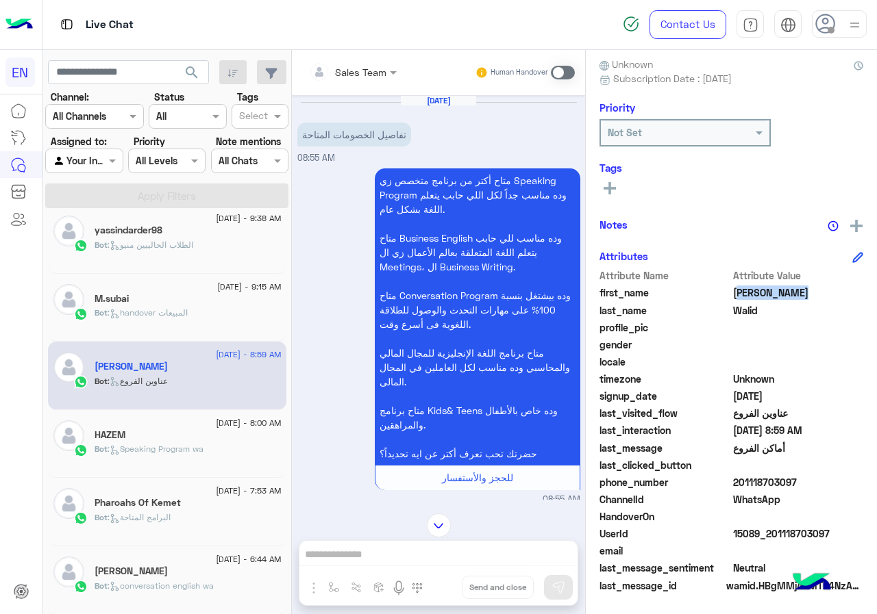
click at [780, 291] on span "[PERSON_NAME]" at bounding box center [798, 293] width 131 height 14
click at [753, 321] on div "profile_pic" at bounding box center [731, 329] width 264 height 17
click at [753, 310] on span "Walid" at bounding box center [798, 310] width 131 height 14
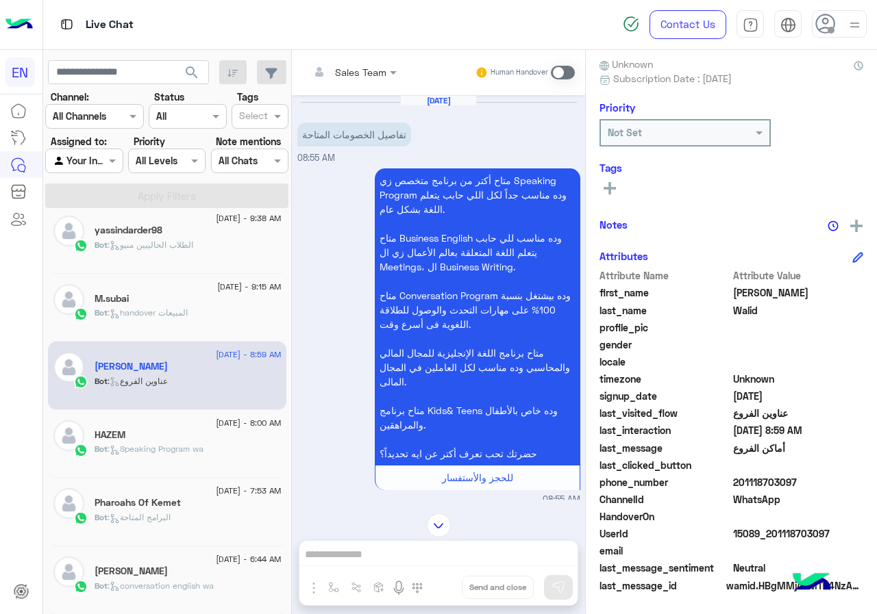
click at [753, 310] on span "Walid" at bounding box center [798, 310] width 131 height 14
click at [606, 188] on rect at bounding box center [609, 188] width 12 height 3
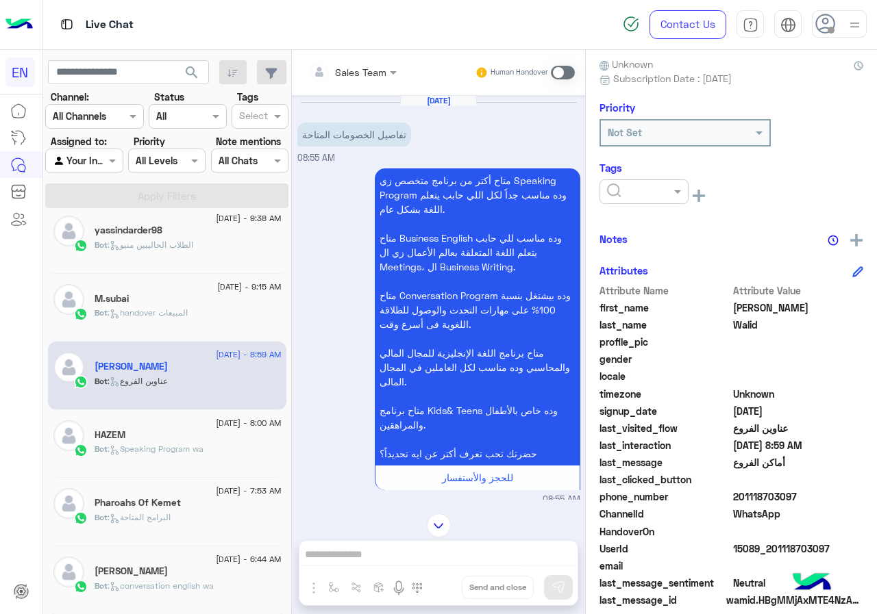
click at [642, 204] on ng-select at bounding box center [643, 194] width 89 height 31
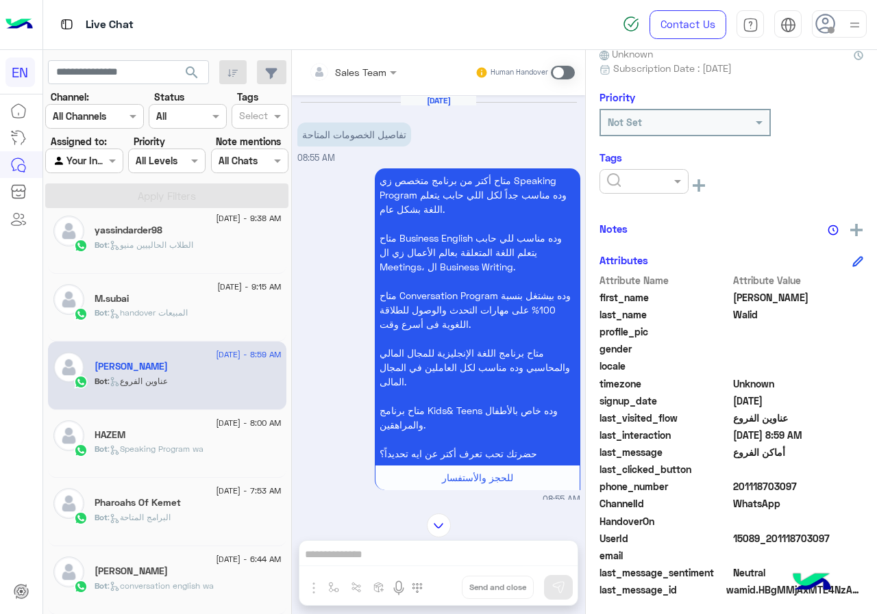
scroll to position [138, 0]
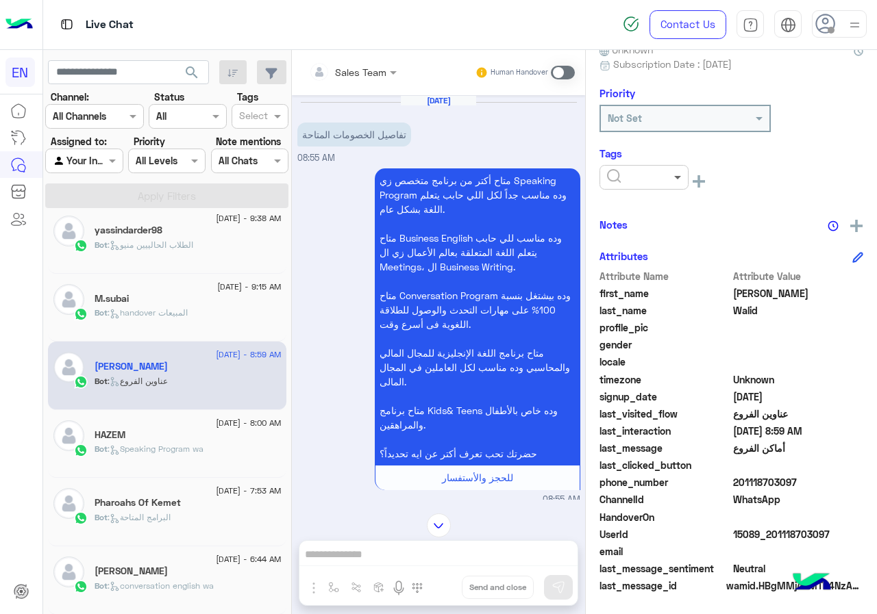
click at [675, 171] on span at bounding box center [678, 177] width 17 height 14
click at [643, 262] on span "[PERSON_NAME]" at bounding box center [643, 262] width 75 height 12
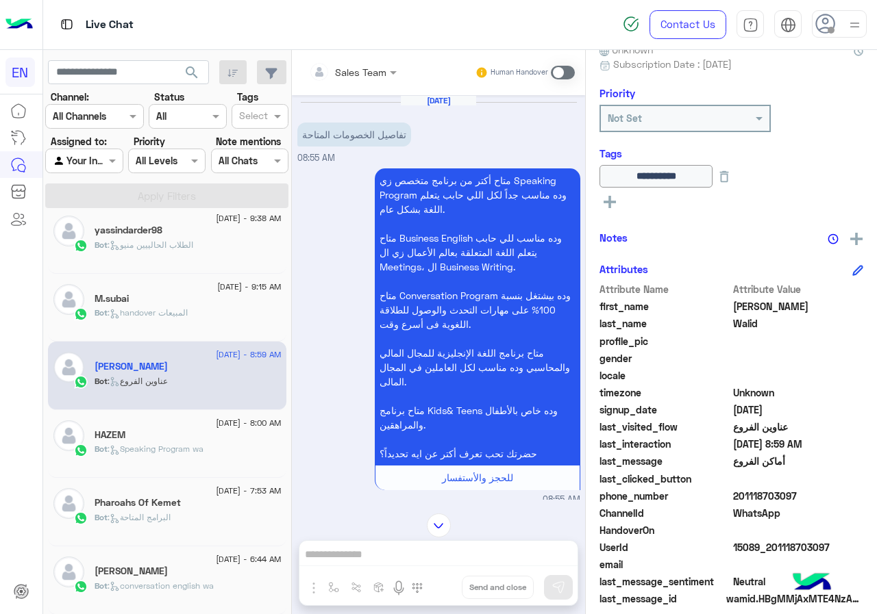
click at [179, 434] on div "HAZEM" at bounding box center [188, 436] width 187 height 14
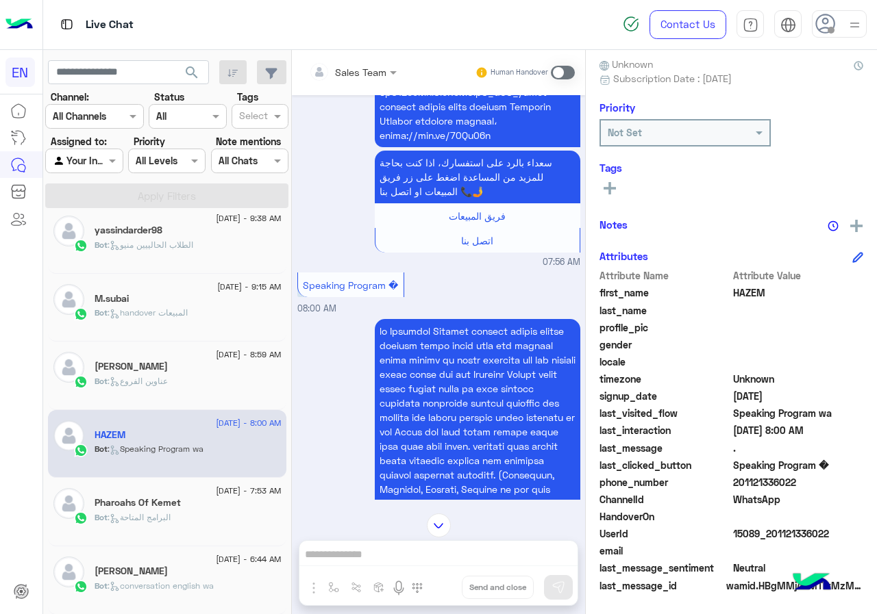
scroll to position [1968, 0]
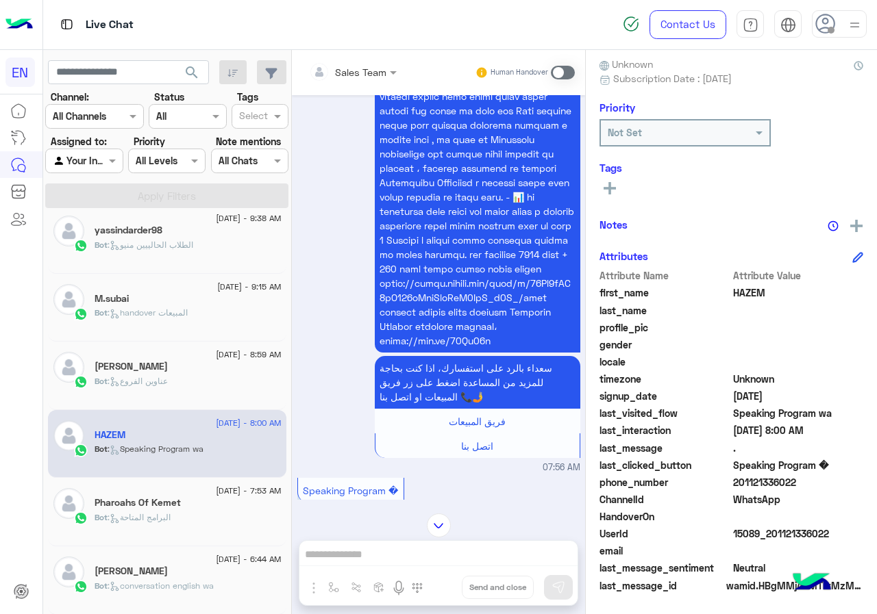
click at [781, 483] on span "201121336022" at bounding box center [798, 482] width 131 height 14
click at [736, 290] on span "HAZEM" at bounding box center [798, 293] width 131 height 14
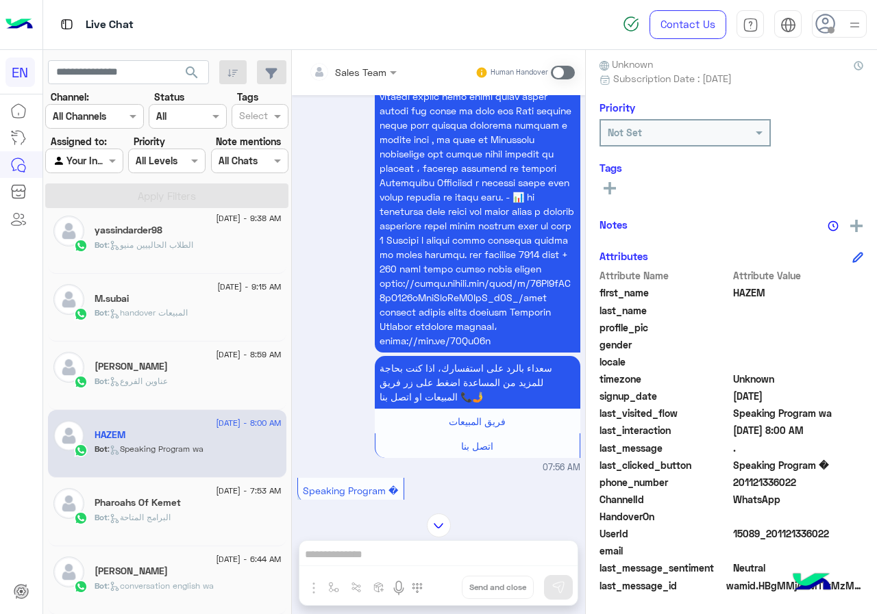
click at [616, 179] on button at bounding box center [609, 187] width 21 height 16
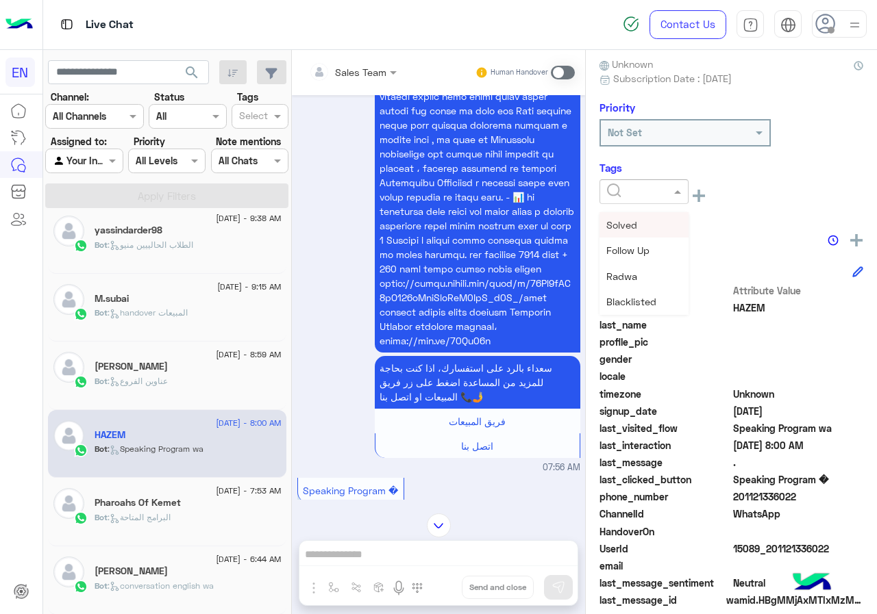
click at [628, 192] on input "text" at bounding box center [628, 192] width 42 height 14
click at [653, 267] on div "[PERSON_NAME]" at bounding box center [643, 276] width 89 height 25
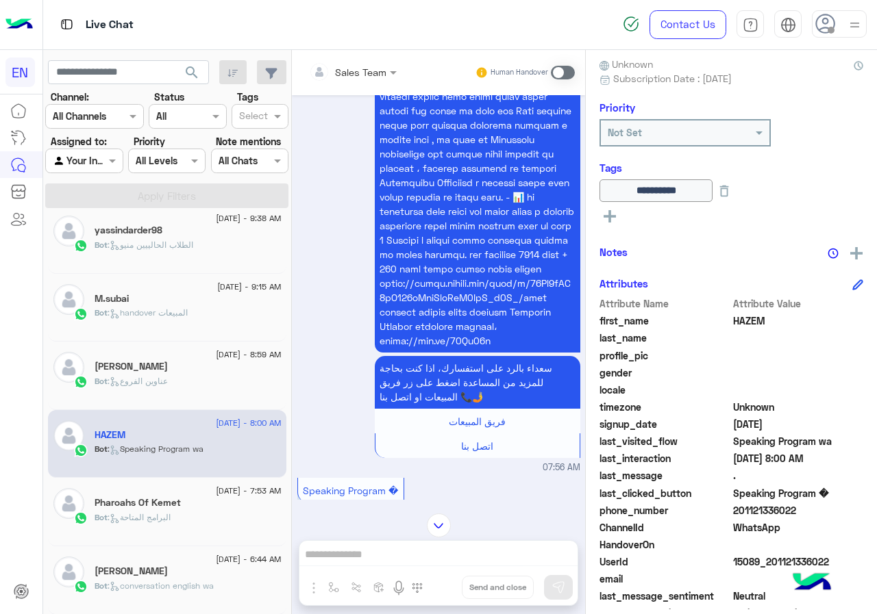
click at [223, 493] on span "[DATE] - 7:53 AM" at bounding box center [248, 491] width 65 height 12
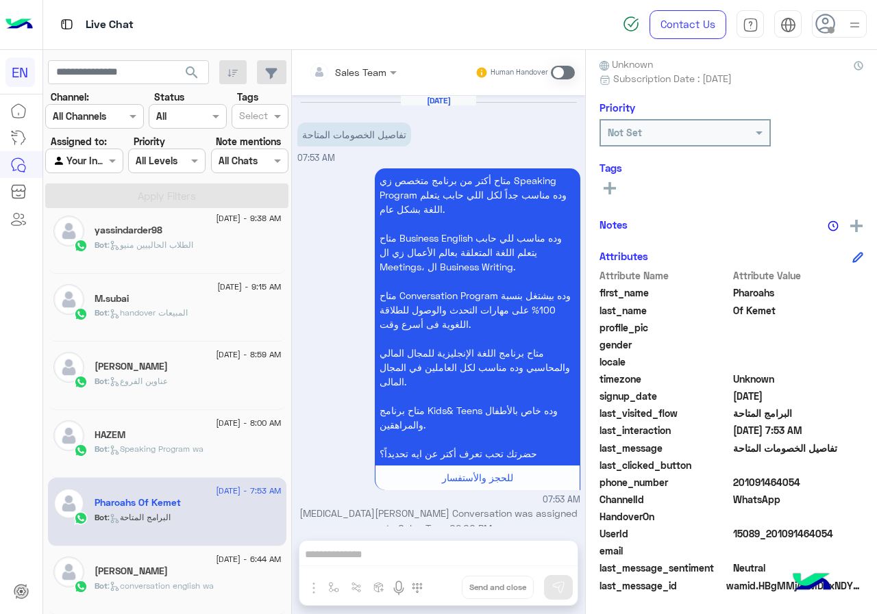
click at [818, 484] on span "201091464054" at bounding box center [798, 482] width 131 height 14
click at [739, 292] on span "Pharoahs" at bounding box center [798, 293] width 131 height 14
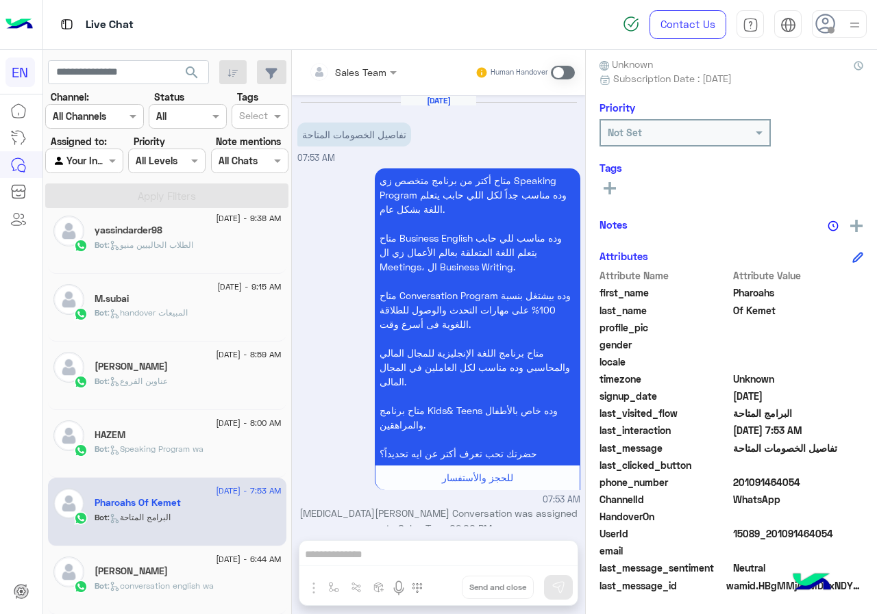
click at [764, 310] on span "Of Kemet" at bounding box center [798, 310] width 131 height 14
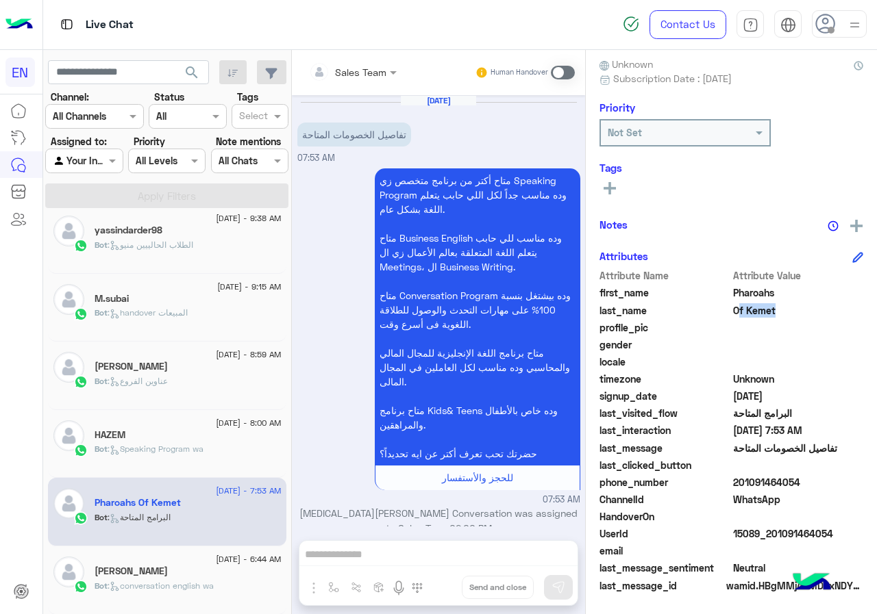
click at [612, 195] on button at bounding box center [609, 187] width 21 height 16
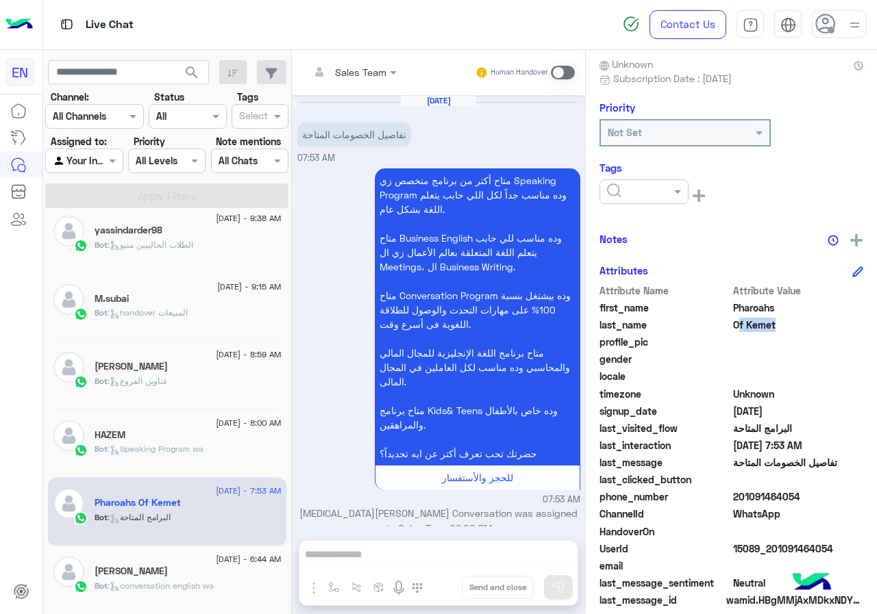
click at [637, 187] on input "text" at bounding box center [628, 192] width 42 height 14
click at [640, 275] on span "[PERSON_NAME]" at bounding box center [643, 277] width 75 height 12
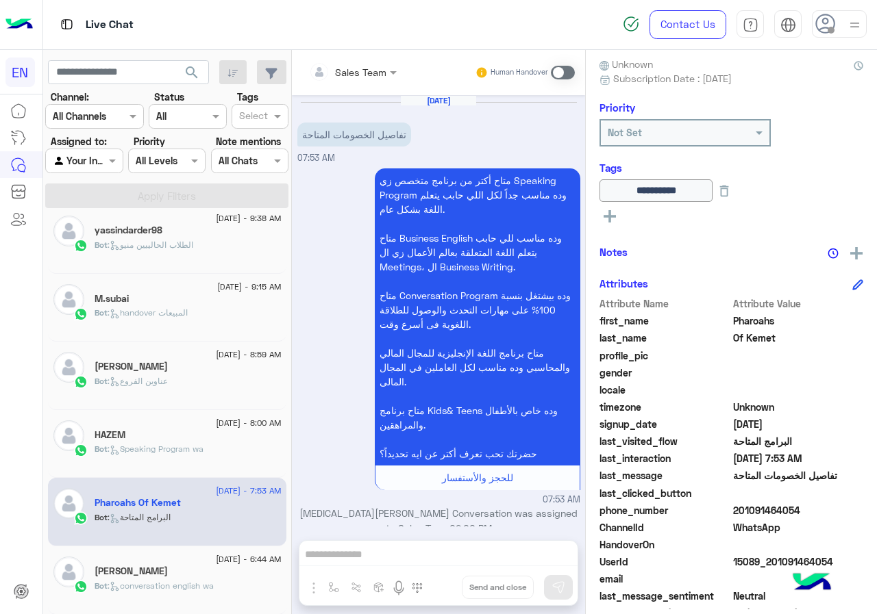
click at [200, 581] on span "Bot : conversation english wa" at bounding box center [154, 586] width 119 height 10
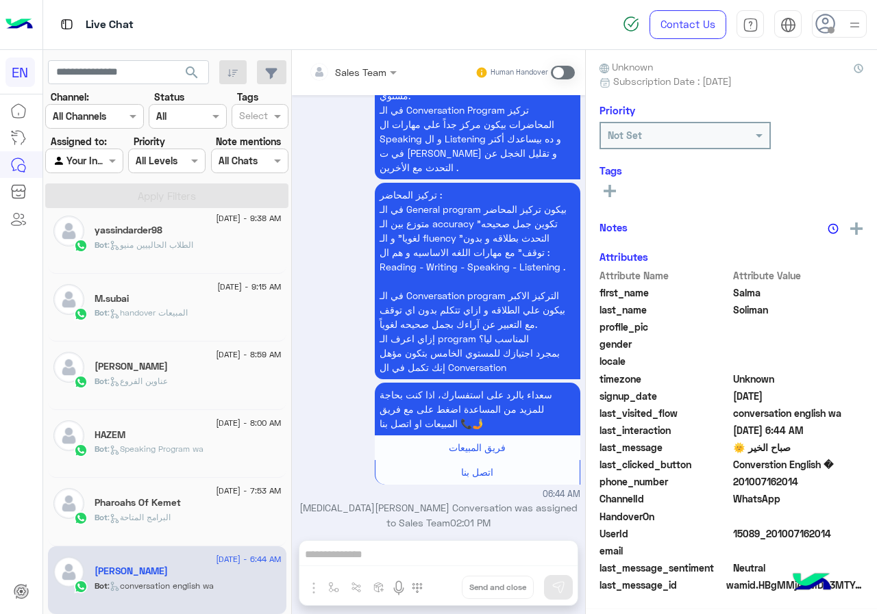
scroll to position [123, 0]
click at [783, 481] on span "201007162014" at bounding box center [798, 482] width 131 height 14
click at [604, 186] on icon at bounding box center [609, 188] width 12 height 12
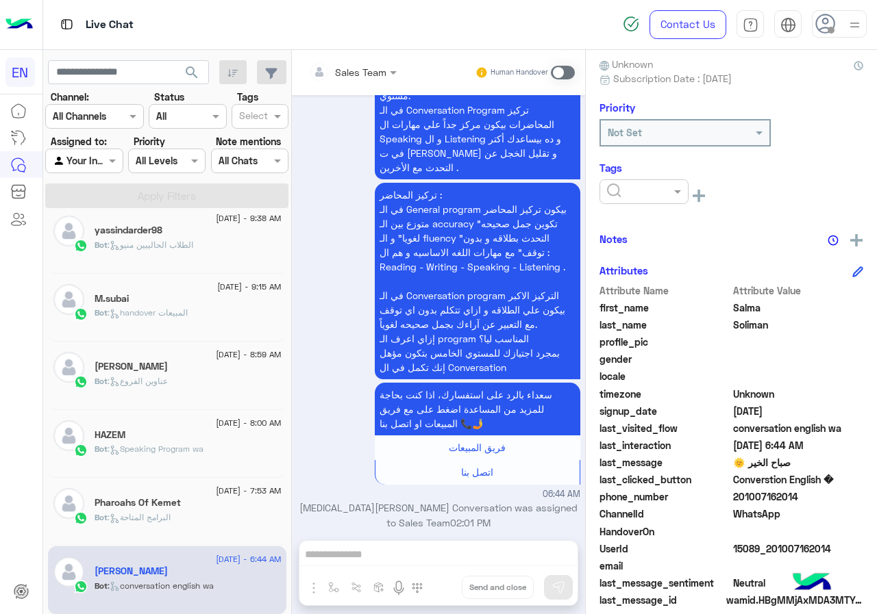
click at [637, 197] on input "text" at bounding box center [628, 192] width 42 height 14
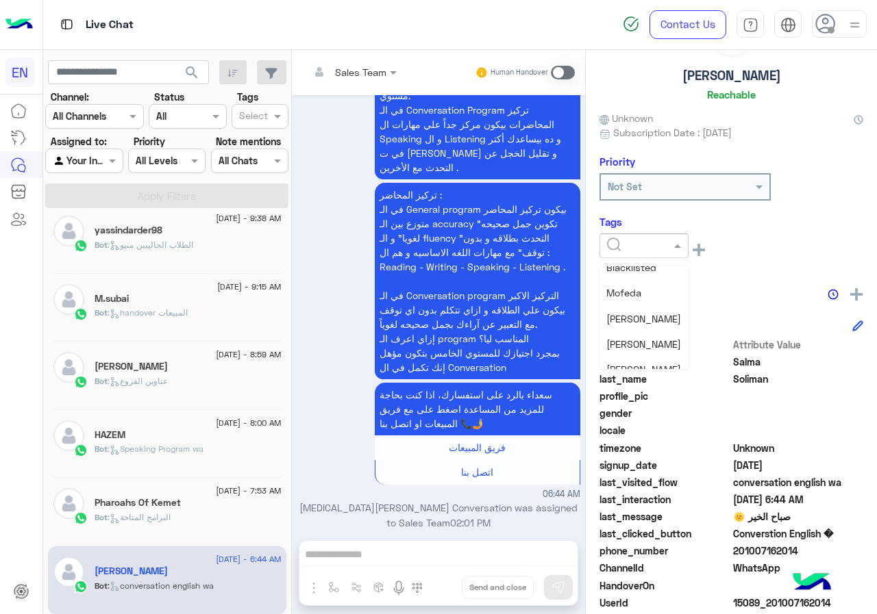
scroll to position [90, 0]
click at [660, 314] on span "[PERSON_NAME]" at bounding box center [643, 317] width 75 height 12
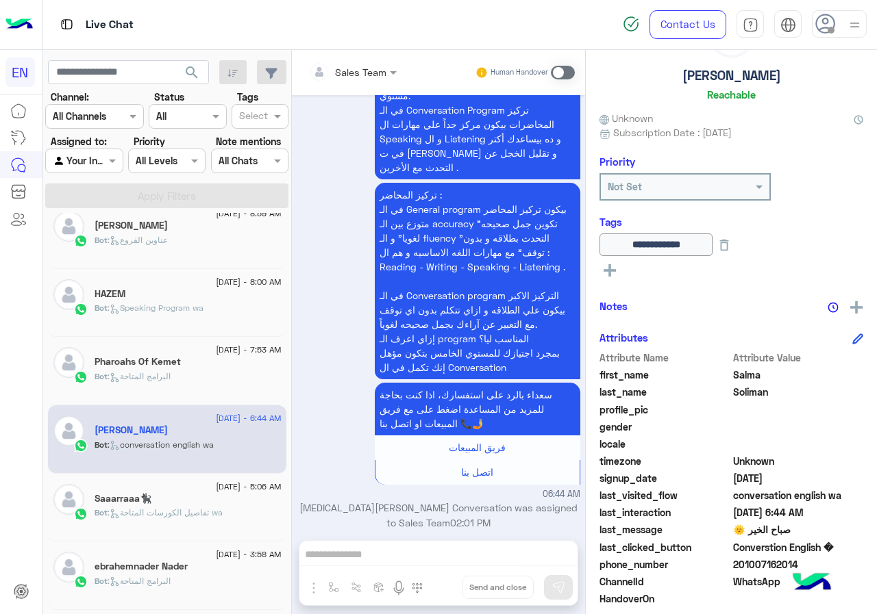
scroll to position [862, 0]
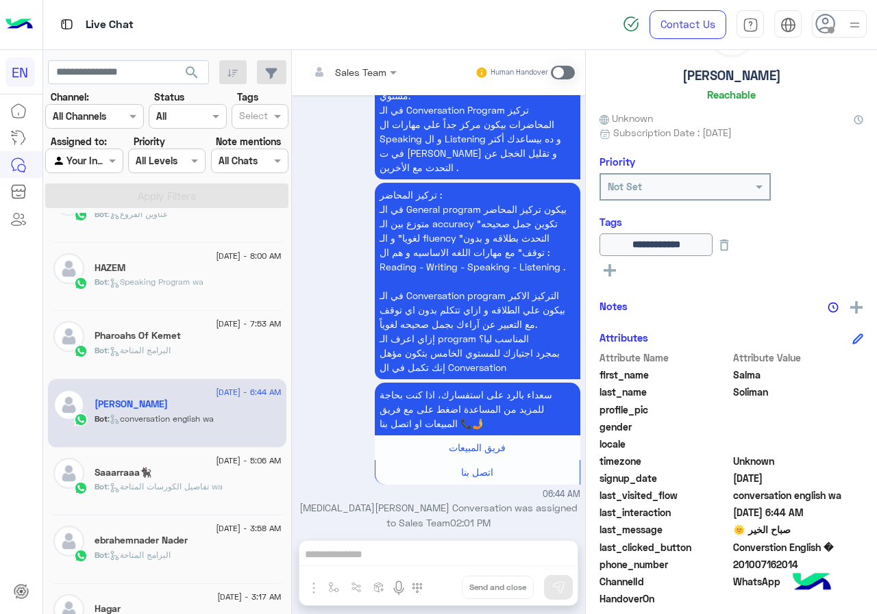
click at [216, 477] on div "Saaarraaa🐈‍⬛" at bounding box center [188, 474] width 187 height 14
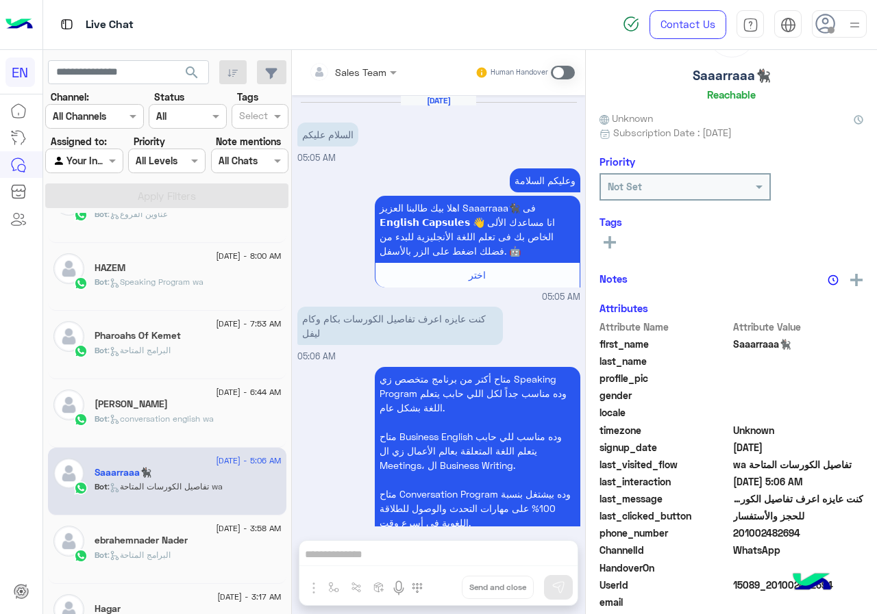
scroll to position [351, 0]
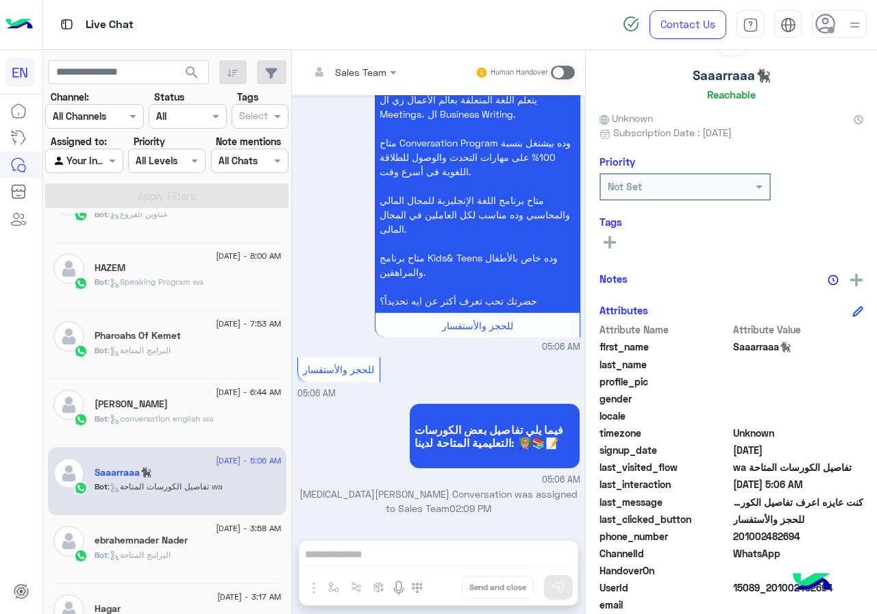
click at [796, 534] on span "201002482694" at bounding box center [798, 536] width 131 height 14
click at [783, 538] on span "201002482694" at bounding box center [798, 536] width 131 height 14
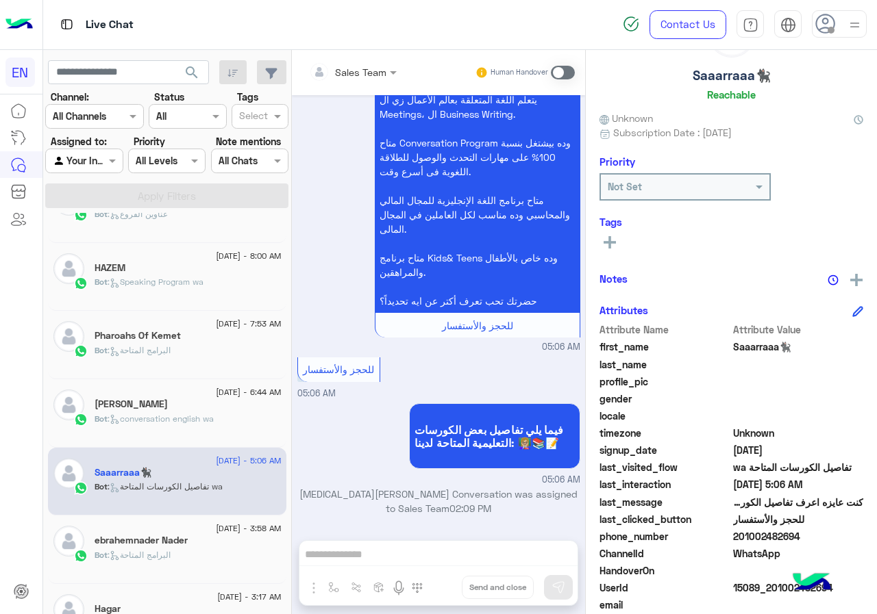
click at [783, 538] on span "201002482694" at bounding box center [798, 536] width 131 height 14
click at [745, 353] on span "Saaarraaa🐈‍⬛" at bounding box center [798, 347] width 131 height 14
click at [758, 342] on span "Saaarraaa🐈‍⬛" at bounding box center [798, 347] width 131 height 14
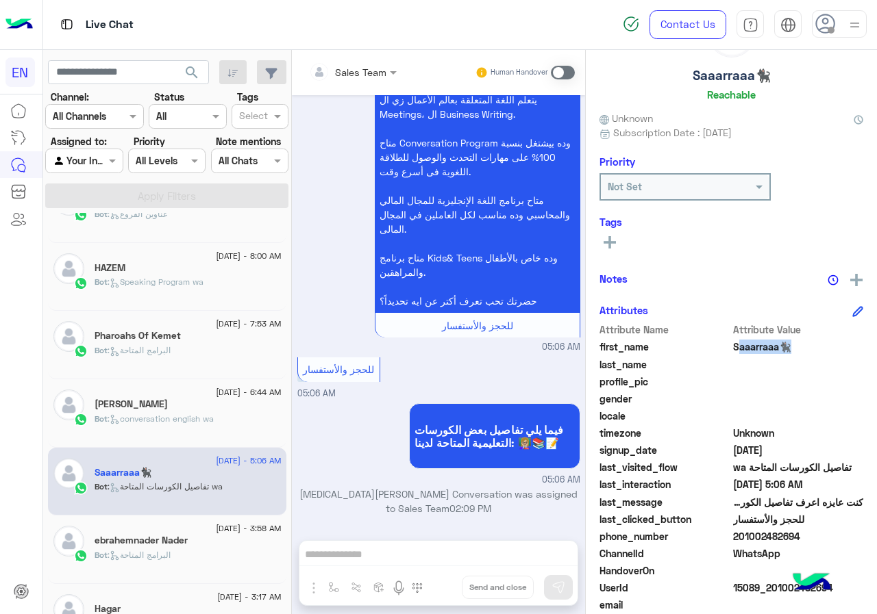
click at [758, 342] on span "Saaarraaa🐈‍⬛" at bounding box center [798, 347] width 131 height 14
click at [607, 234] on button at bounding box center [609, 242] width 21 height 16
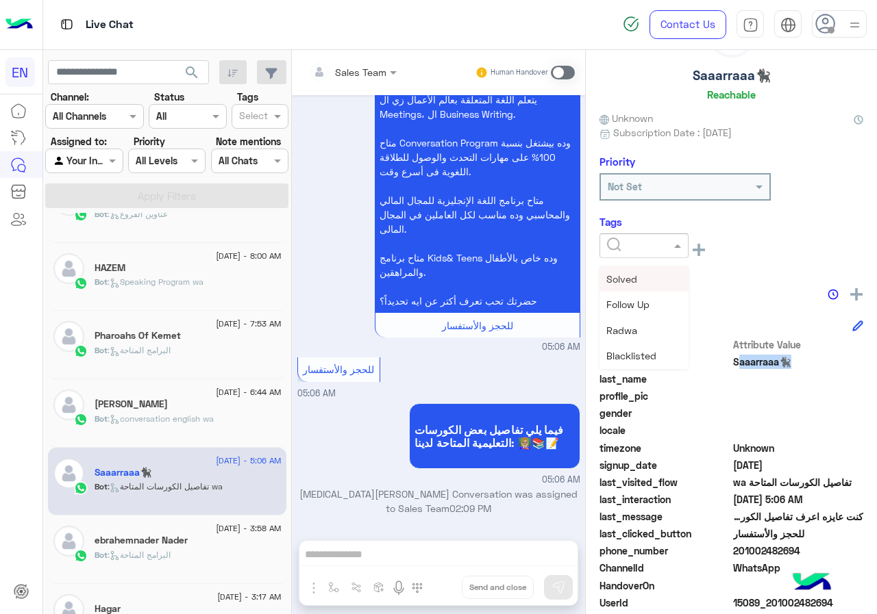
click at [623, 243] on input "text" at bounding box center [628, 246] width 42 height 14
click at [642, 329] on span "[PERSON_NAME]" at bounding box center [643, 331] width 75 height 12
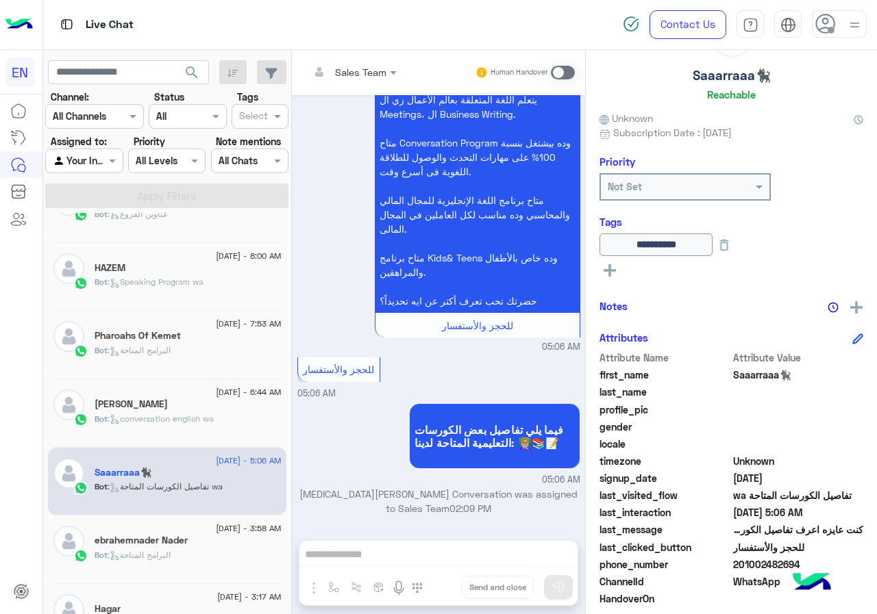
click at [216, 531] on span "[DATE] - 3:58 AM" at bounding box center [248, 529] width 65 height 12
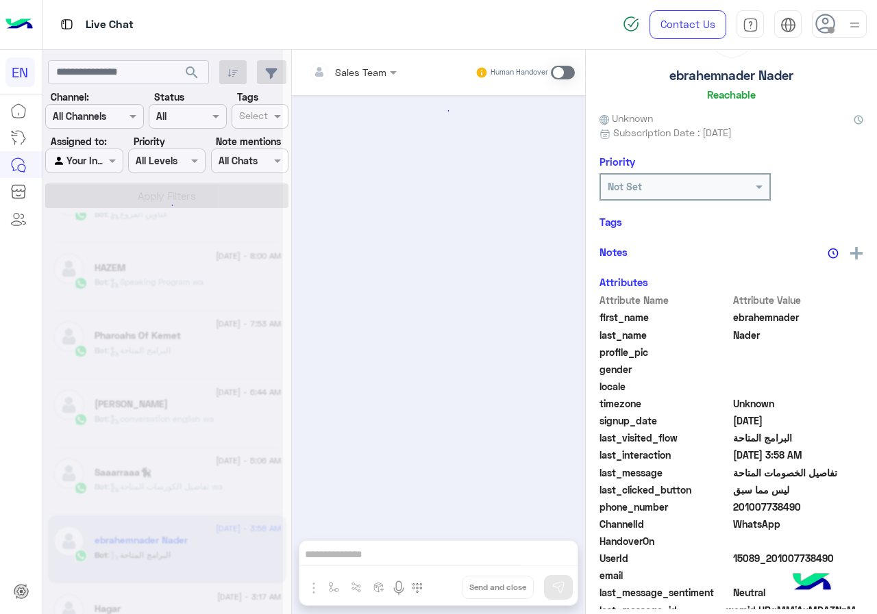
scroll to position [1083, 0]
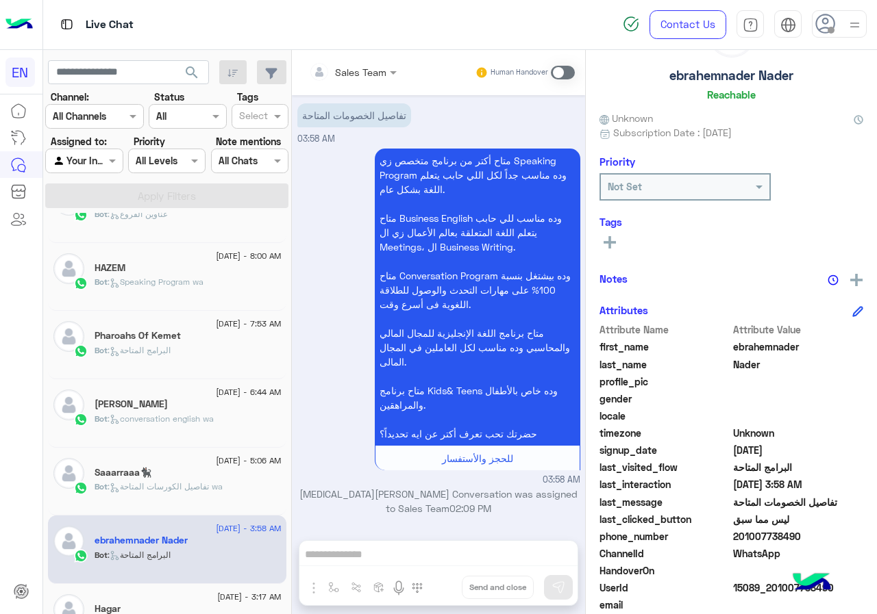
click at [781, 538] on span "201007738490" at bounding box center [798, 536] width 131 height 14
click at [615, 237] on icon at bounding box center [609, 242] width 12 height 12
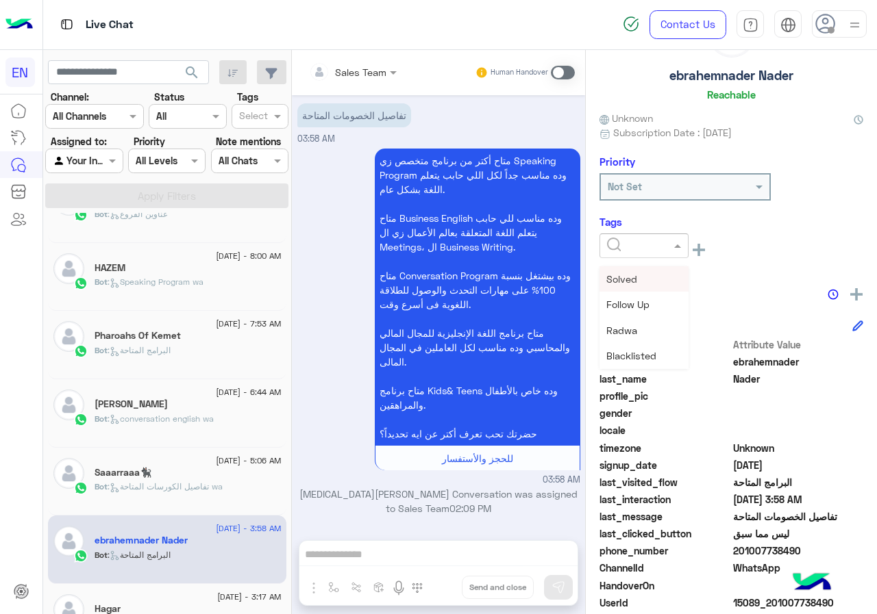
click at [615, 239] on input "text" at bounding box center [628, 246] width 42 height 14
click at [659, 298] on span "[PERSON_NAME]" at bounding box center [643, 297] width 75 height 12
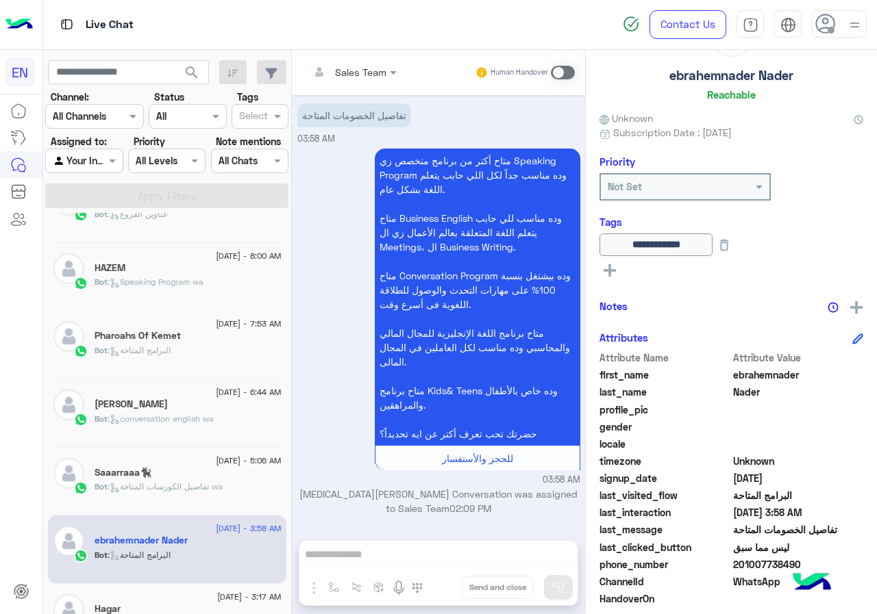
click at [167, 599] on div "[DATE] - 3:17 AM" at bounding box center [188, 598] width 187 height 9
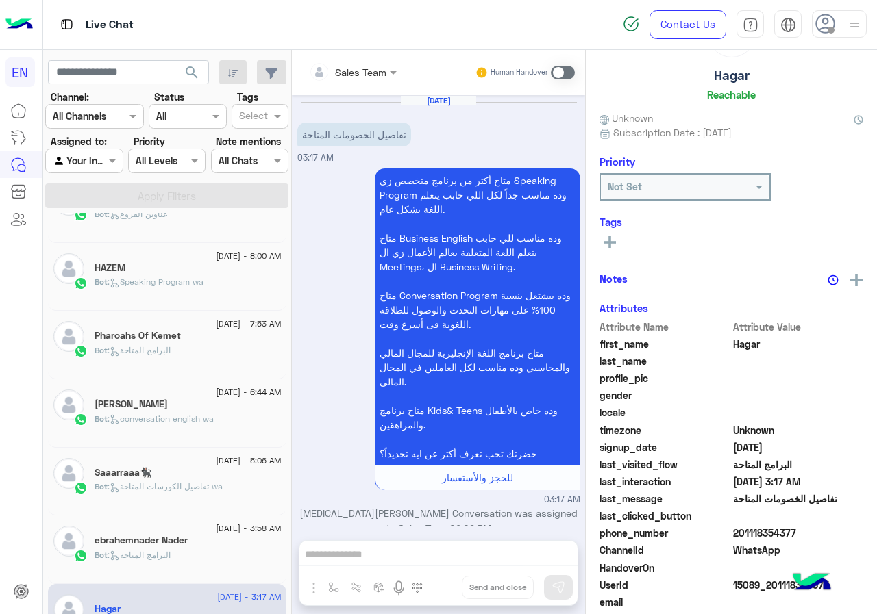
scroll to position [20, 0]
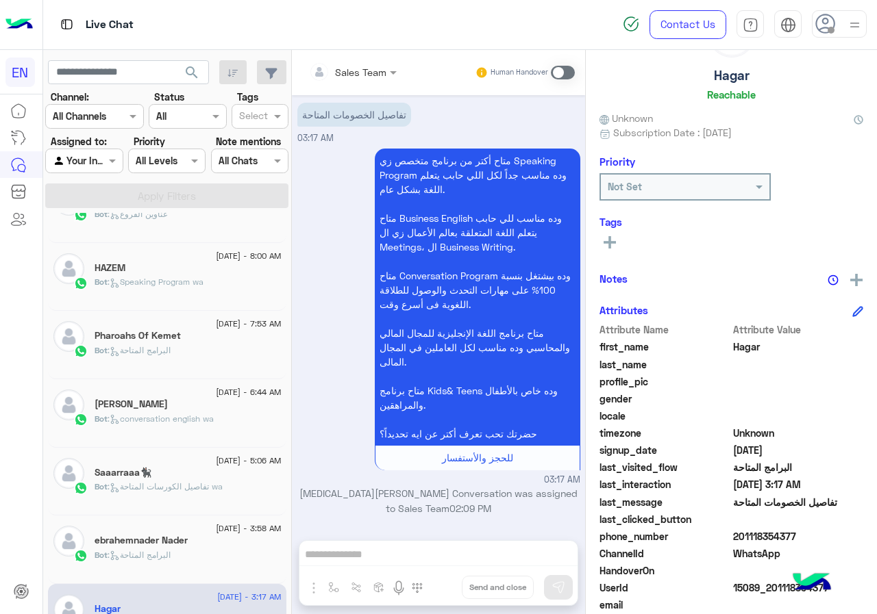
click at [786, 534] on span "201118354377" at bounding box center [798, 536] width 131 height 14
click at [615, 230] on div "Tags See All" at bounding box center [731, 235] width 264 height 39
click at [616, 234] on button at bounding box center [609, 242] width 21 height 16
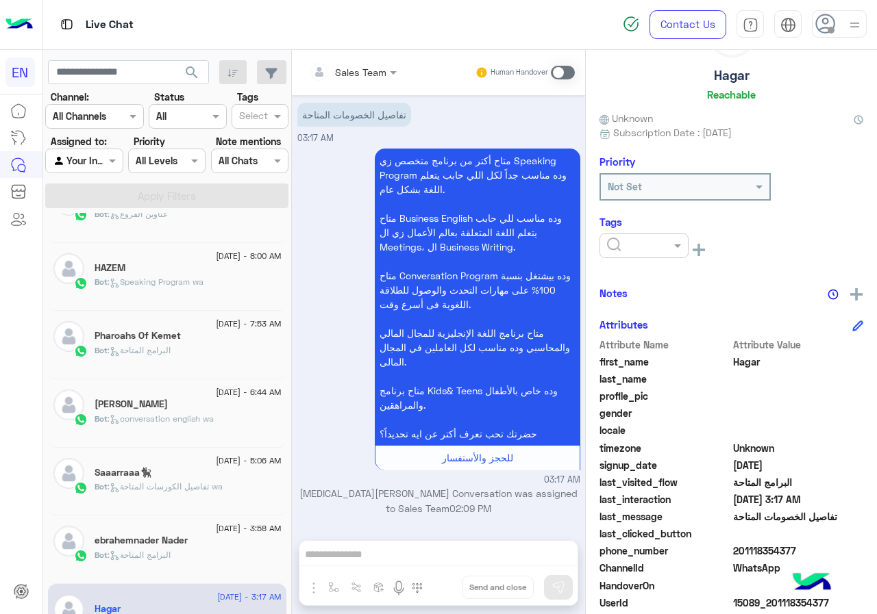
click at [616, 234] on div at bounding box center [643, 246] width 89 height 25
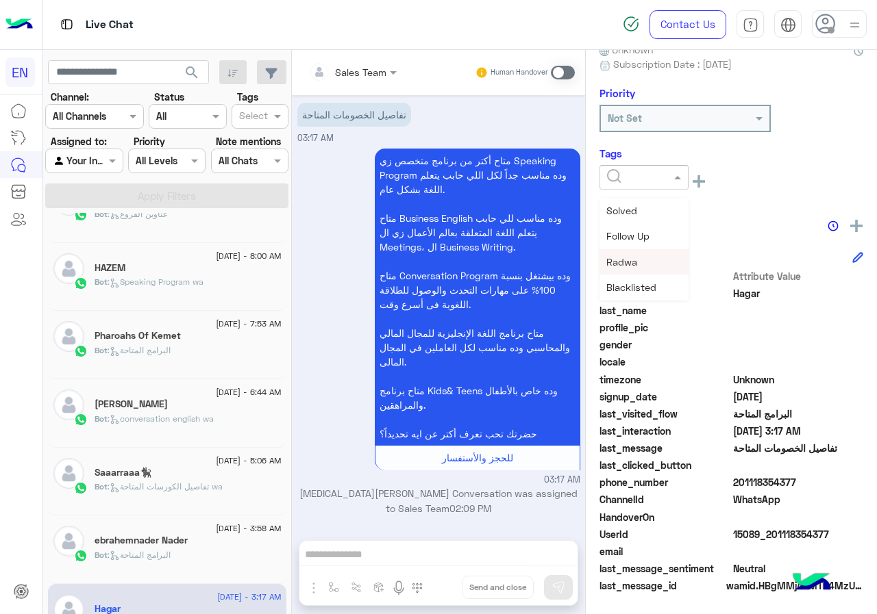
scroll to position [179, 0]
click at [636, 258] on span "[PERSON_NAME]" at bounding box center [643, 262] width 75 height 12
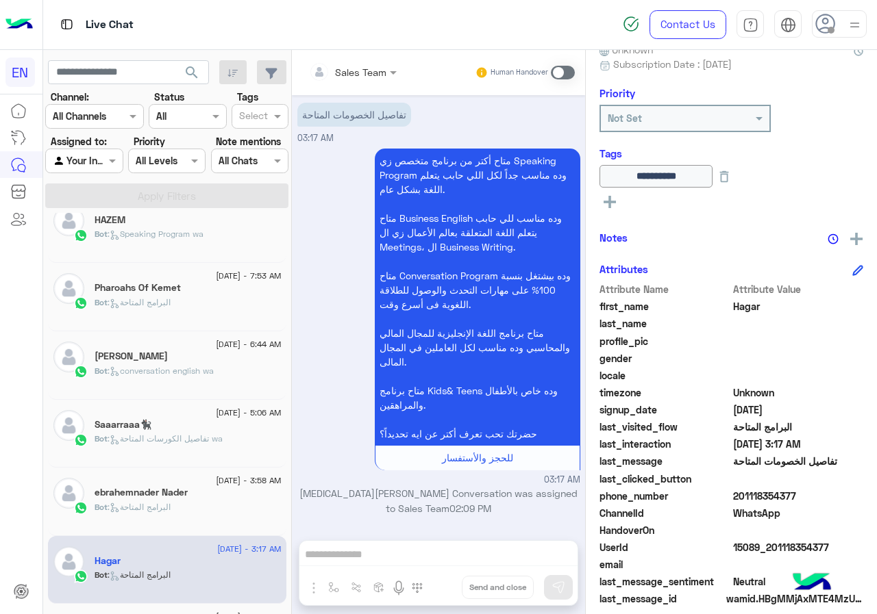
scroll to position [931, 0]
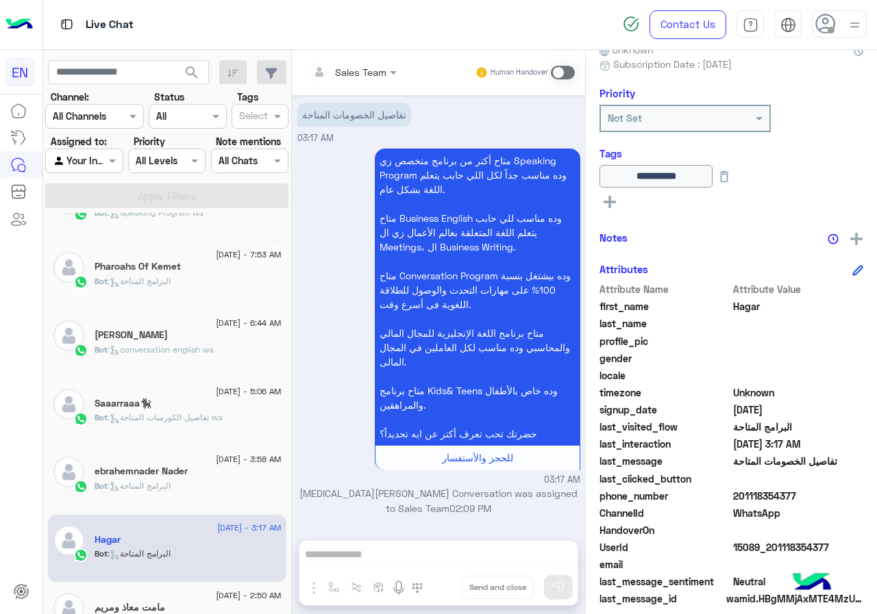
click at [216, 592] on span "[DATE] - 2:50 AM" at bounding box center [248, 596] width 65 height 12
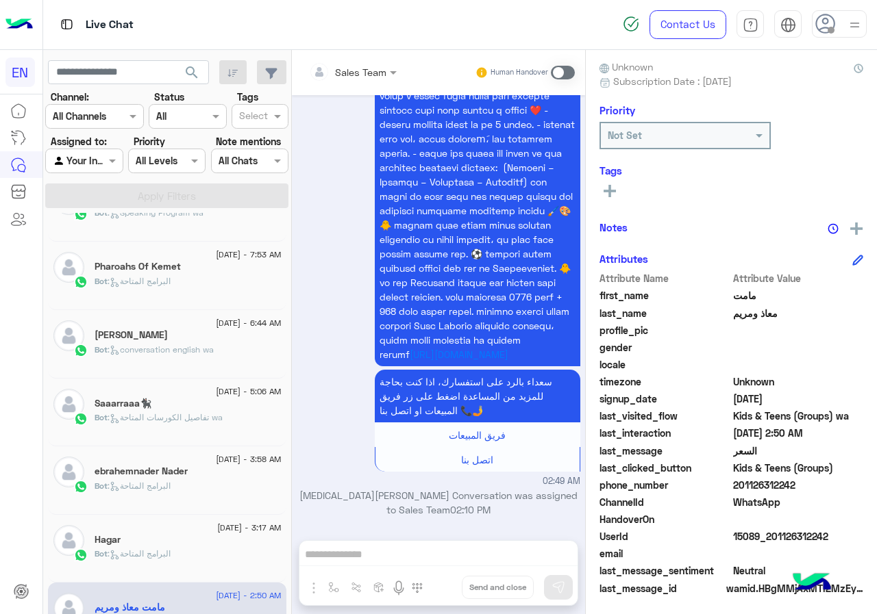
scroll to position [123, 0]
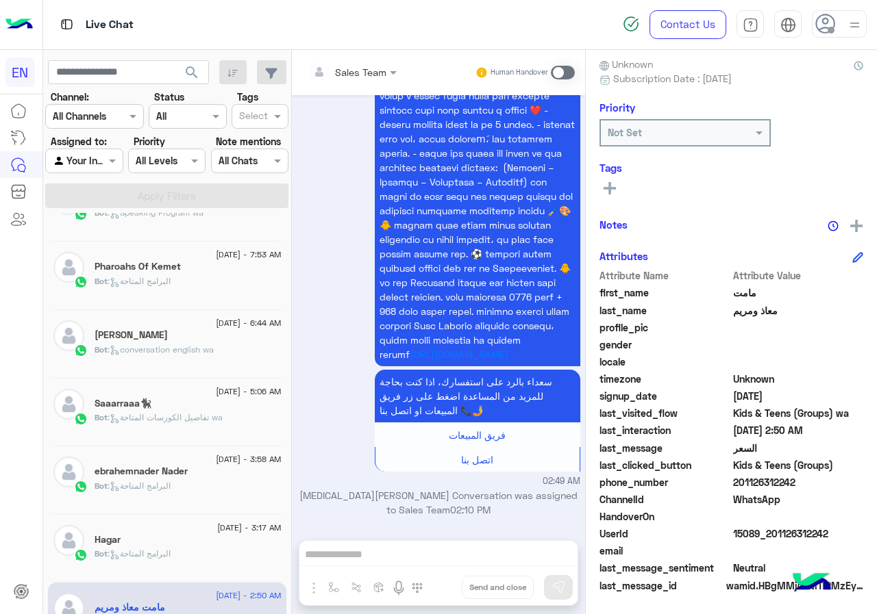
click at [774, 486] on span "201126312242" at bounding box center [798, 482] width 131 height 14
click at [751, 290] on span "مامت" at bounding box center [798, 293] width 131 height 14
click at [760, 312] on span "معاذ ومريم" at bounding box center [798, 310] width 131 height 14
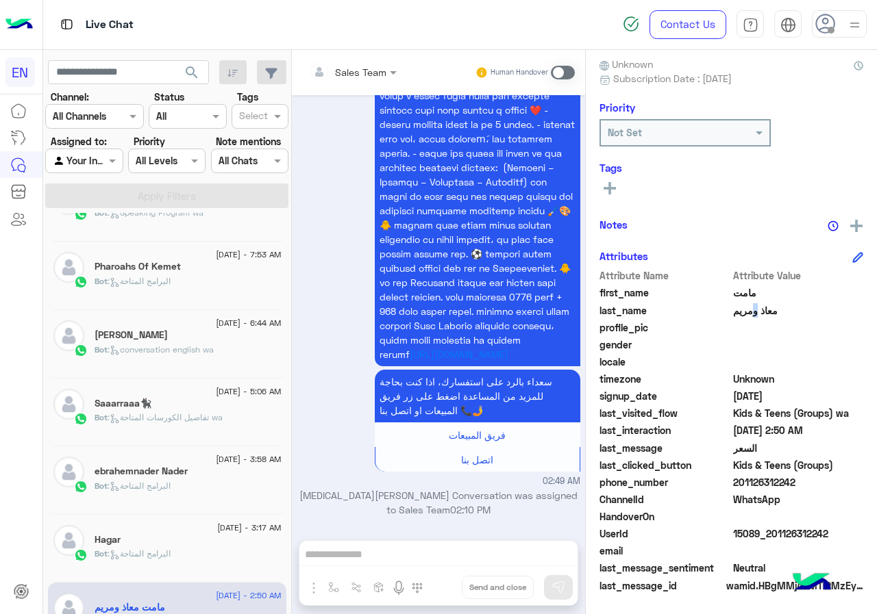
click at [760, 312] on span "معاذ ومريم" at bounding box center [798, 310] width 131 height 14
click at [612, 181] on button at bounding box center [609, 187] width 21 height 16
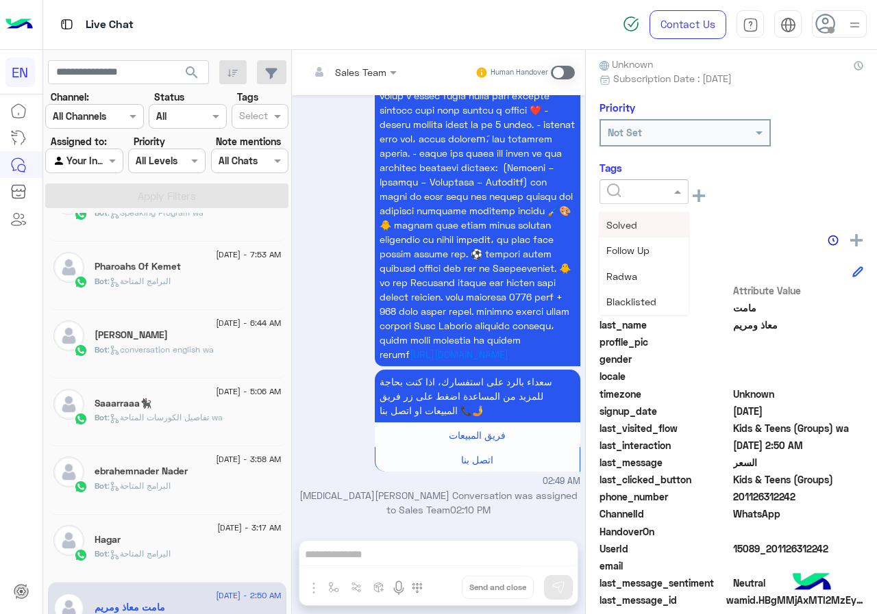
click at [629, 195] on input "text" at bounding box center [628, 192] width 42 height 14
click at [628, 279] on span "[PERSON_NAME]" at bounding box center [643, 277] width 75 height 12
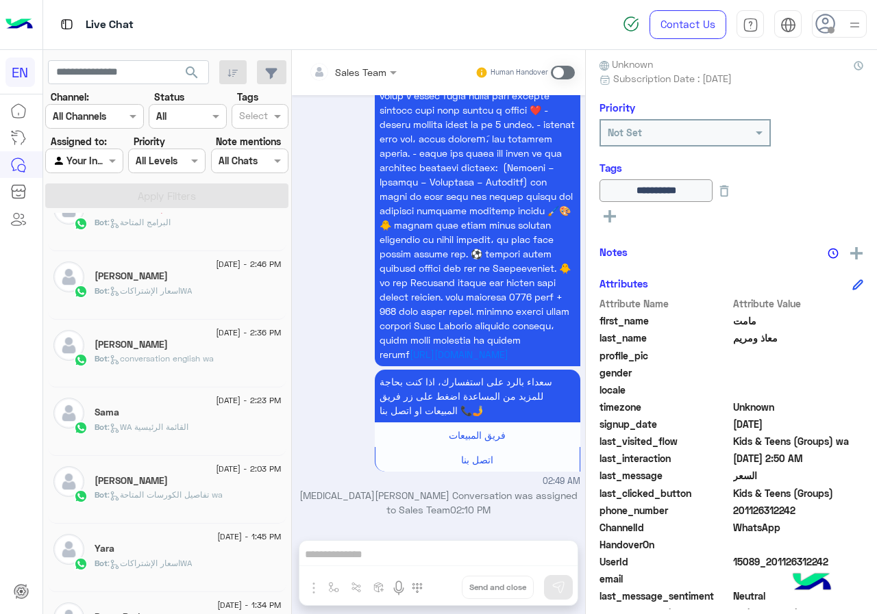
scroll to position [0, 0]
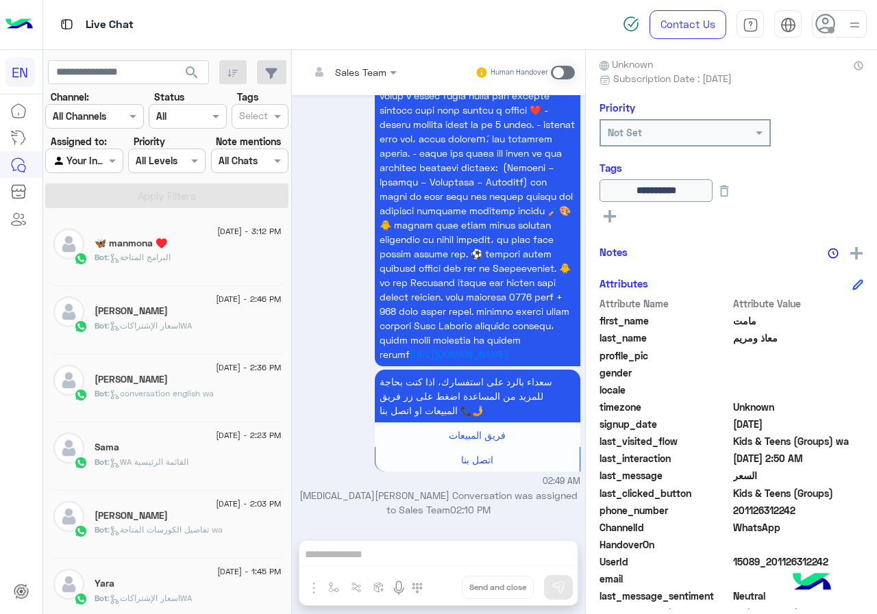
click at [223, 249] on div "🦋 manmona ♥️" at bounding box center [188, 245] width 187 height 14
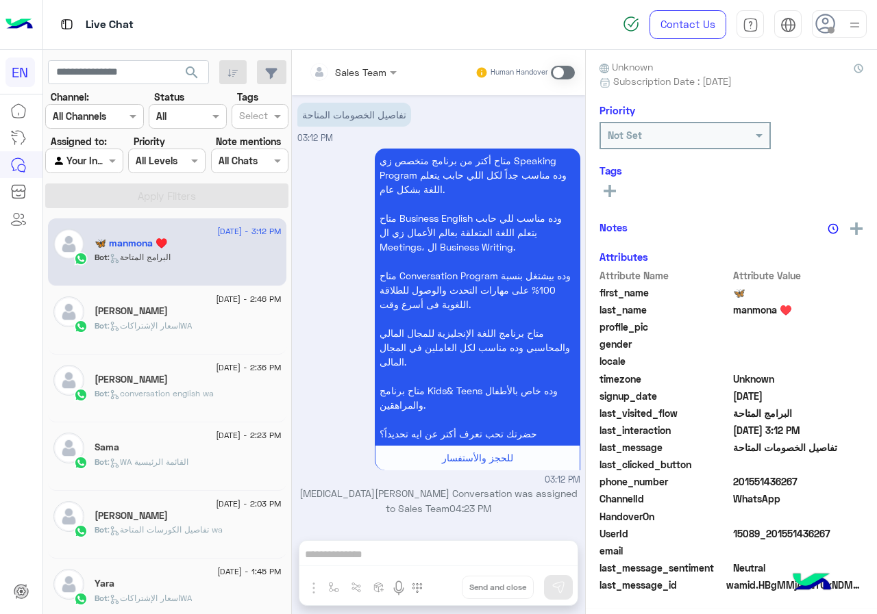
scroll to position [123, 0]
click at [775, 481] on span "201551436267" at bounding box center [798, 482] width 131 height 14
click at [742, 310] on span "manmona ♥️" at bounding box center [798, 310] width 131 height 14
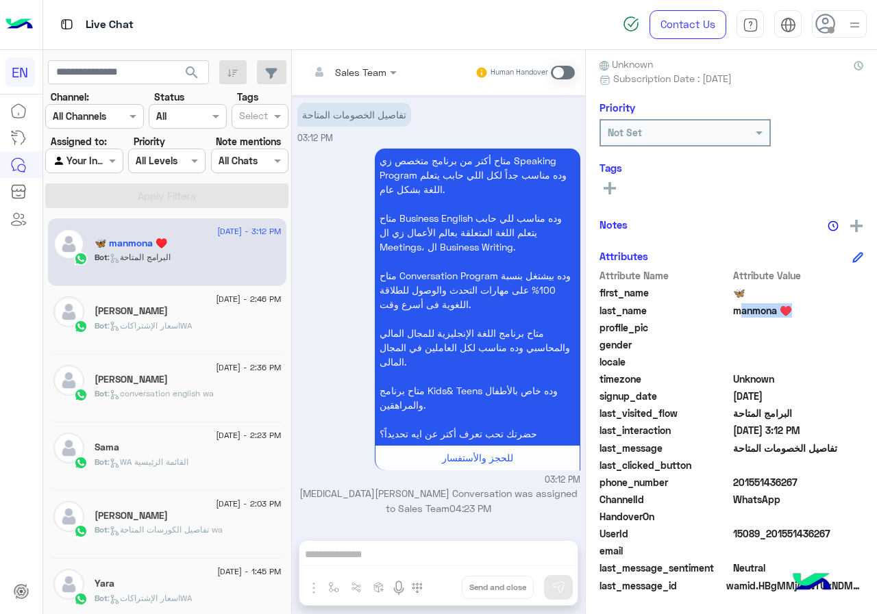
click at [612, 186] on icon at bounding box center [609, 188] width 12 height 12
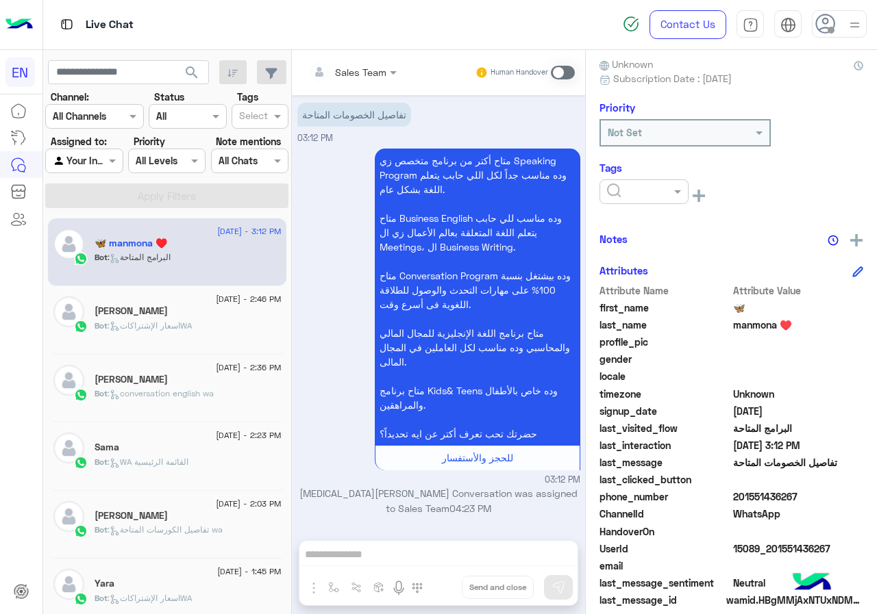
click at [612, 186] on input "text" at bounding box center [628, 192] width 42 height 14
click at [621, 274] on span "[PERSON_NAME]" at bounding box center [643, 277] width 75 height 12
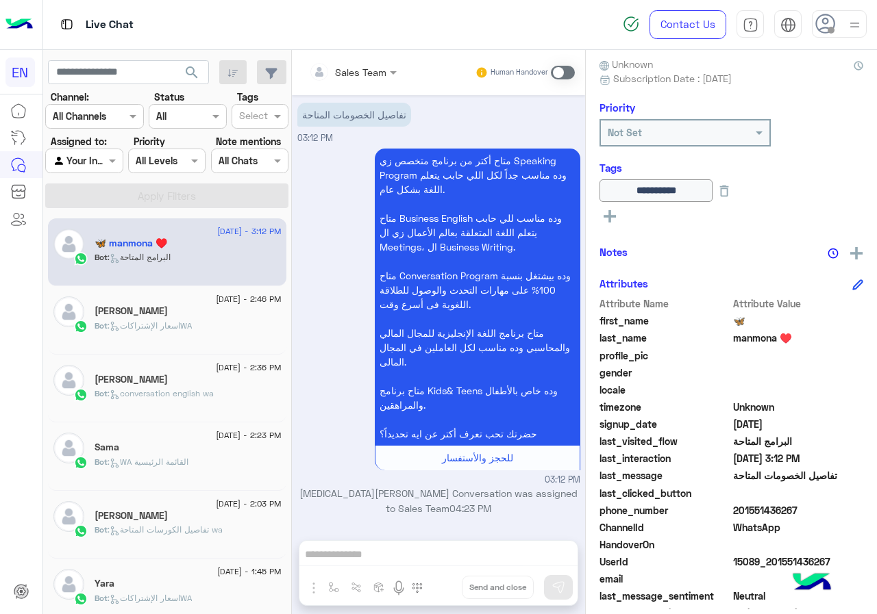
click at [167, 327] on span ": اسعار الإشتراكاتWA" at bounding box center [150, 326] width 84 height 10
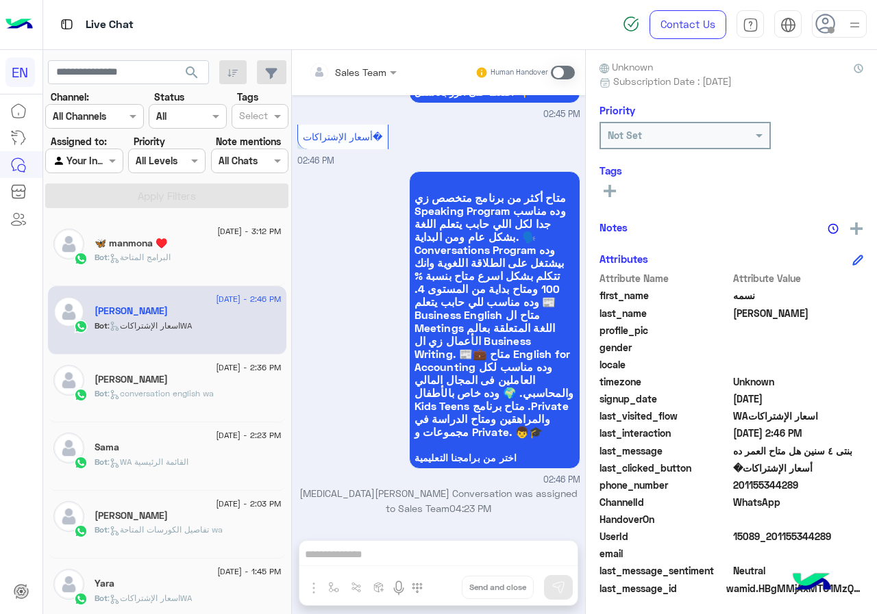
scroll to position [123, 0]
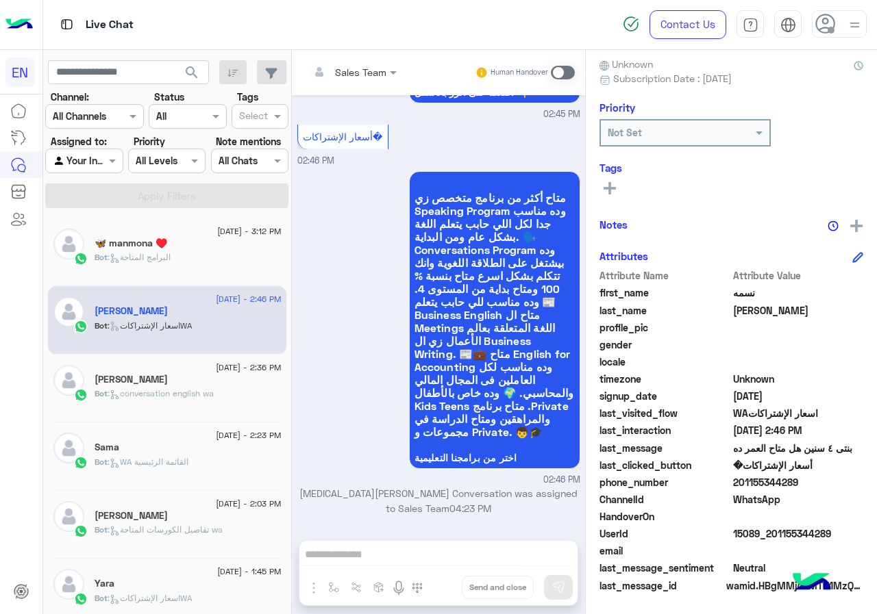
click at [197, 390] on span ": conversation english wa" at bounding box center [161, 393] width 106 height 10
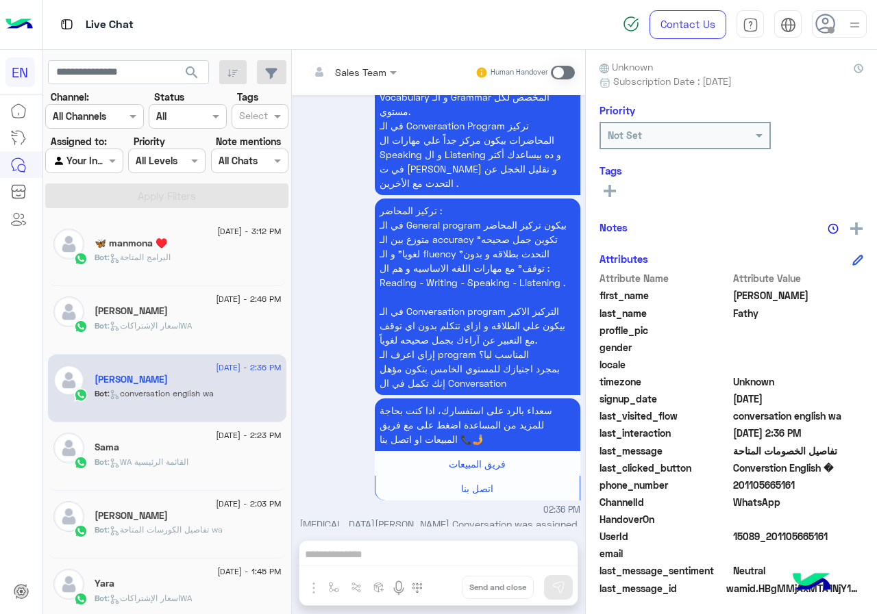
scroll to position [123, 0]
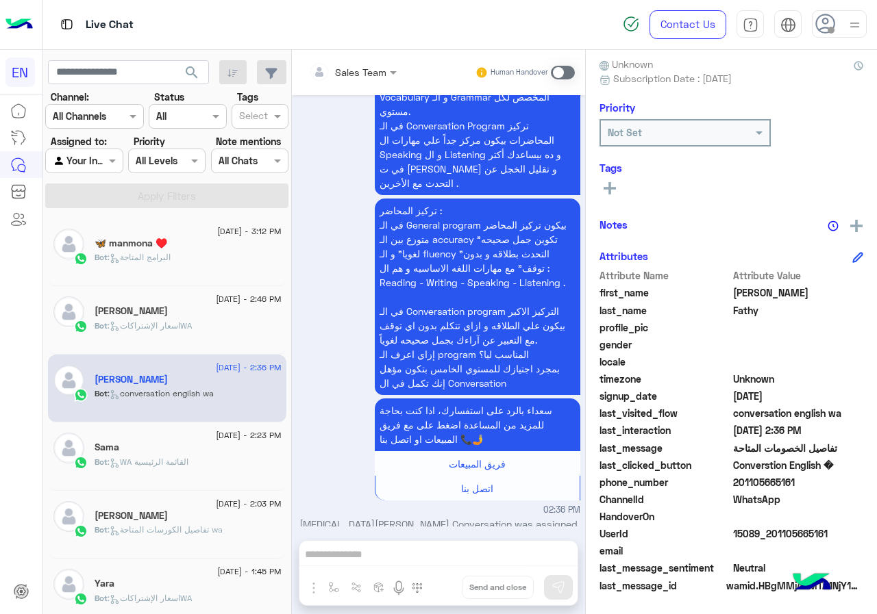
click at [771, 483] on span "201105665161" at bounding box center [798, 482] width 131 height 14
click at [100, 460] on span "Bot" at bounding box center [101, 462] width 13 height 10
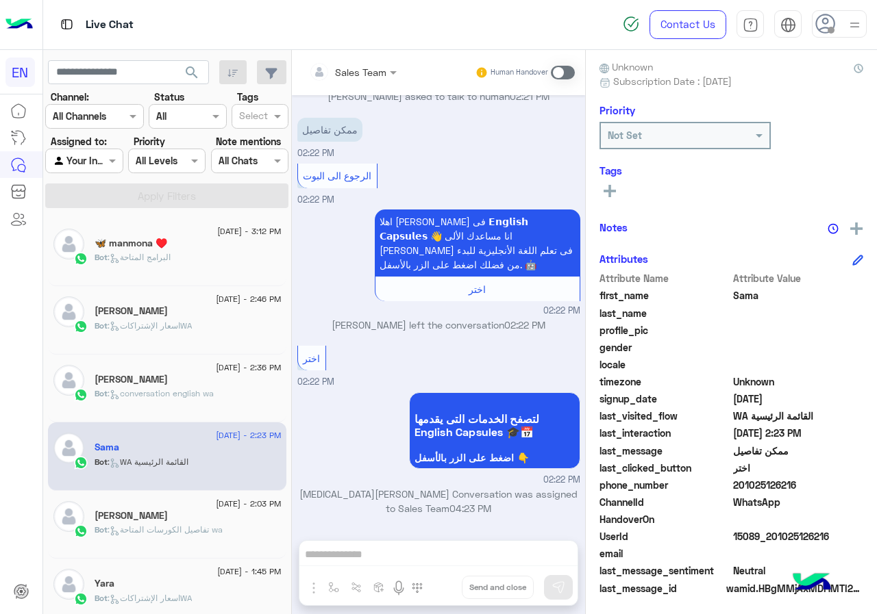
scroll to position [123, 0]
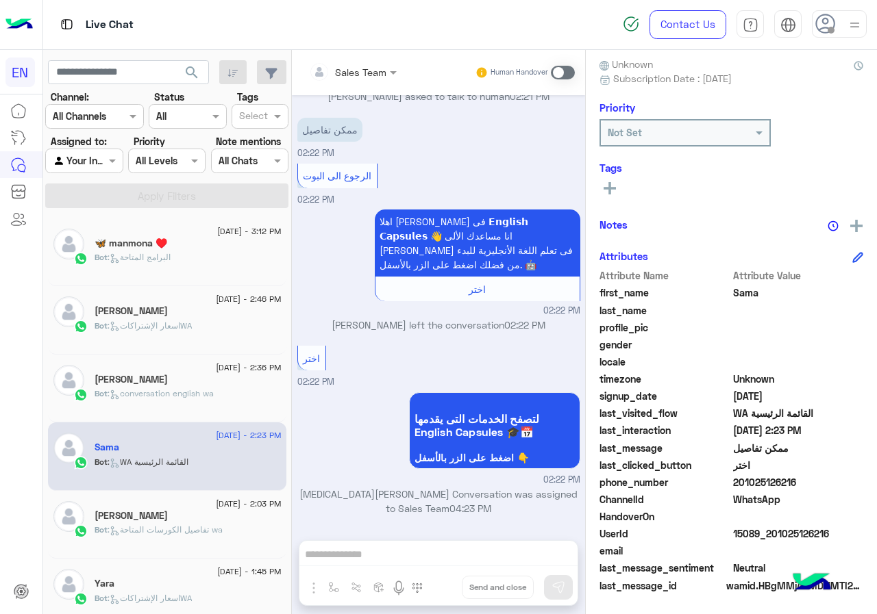
click at [775, 482] on span "201025126216" at bounding box center [798, 482] width 131 height 14
click at [618, 185] on button at bounding box center [609, 187] width 21 height 16
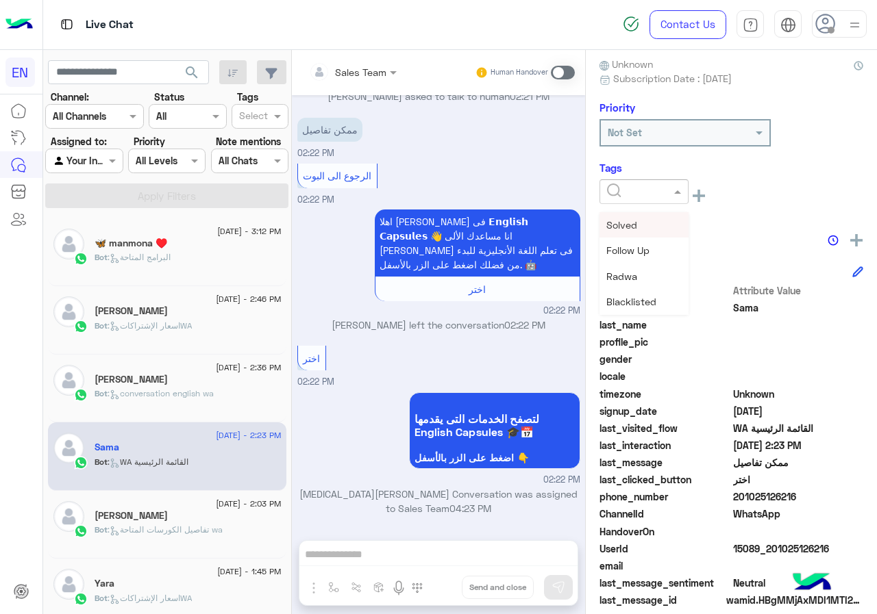
click at [618, 185] on input "text" at bounding box center [628, 192] width 42 height 14
click at [654, 285] on div "[PERSON_NAME]" at bounding box center [643, 276] width 89 height 25
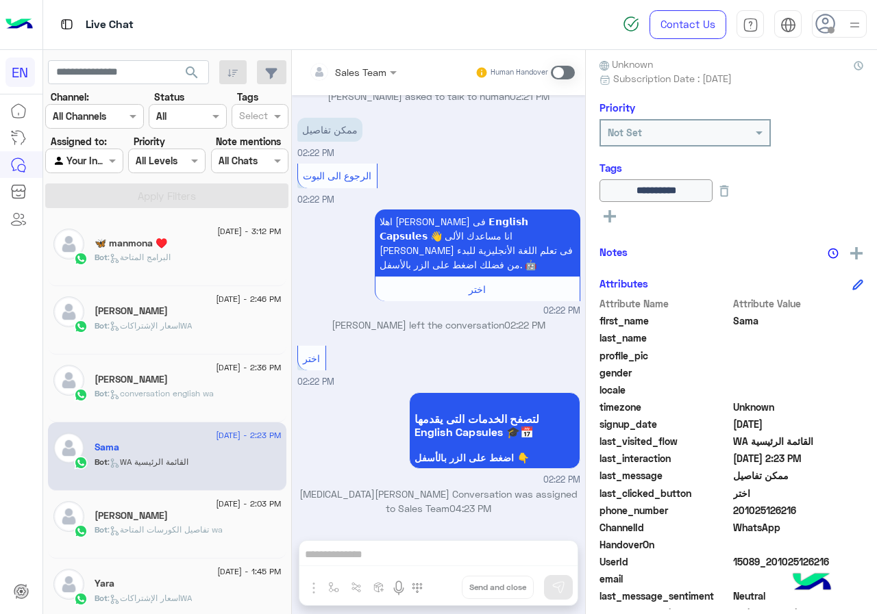
click at [743, 320] on span "Sama" at bounding box center [798, 321] width 131 height 14
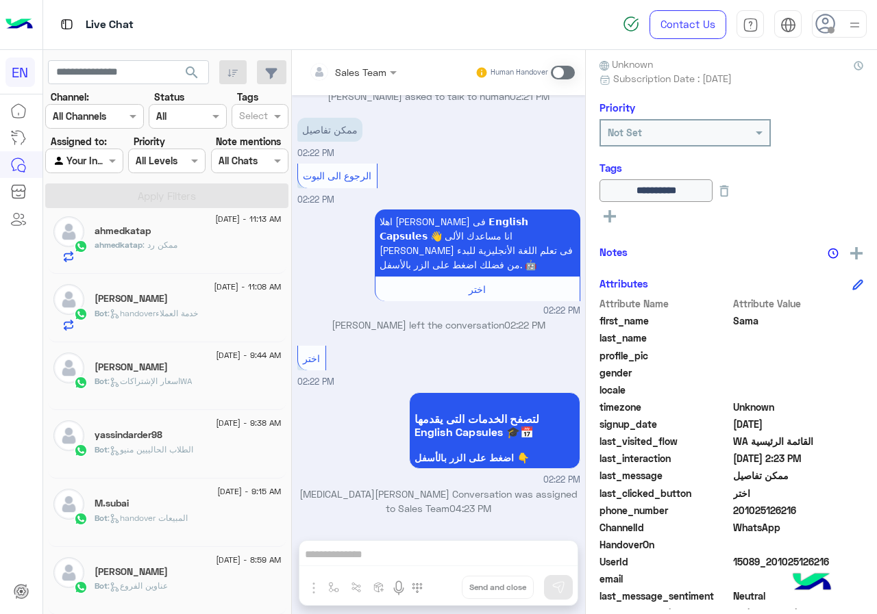
scroll to position [890, 0]
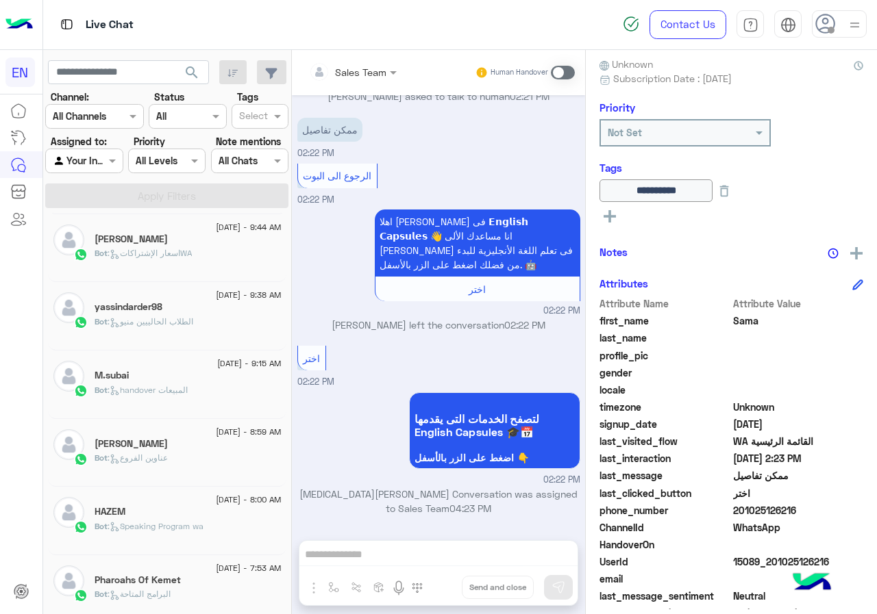
click at [195, 394] on div "Bot : handover المبيعات" at bounding box center [188, 396] width 187 height 24
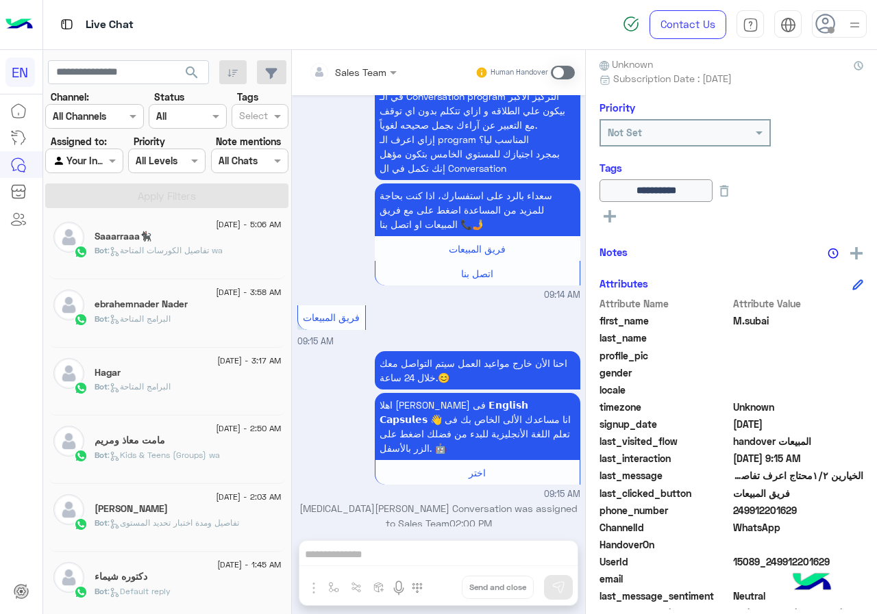
scroll to position [144, 0]
click at [203, 377] on div "Seaf Møžæ" at bounding box center [188, 373] width 187 height 14
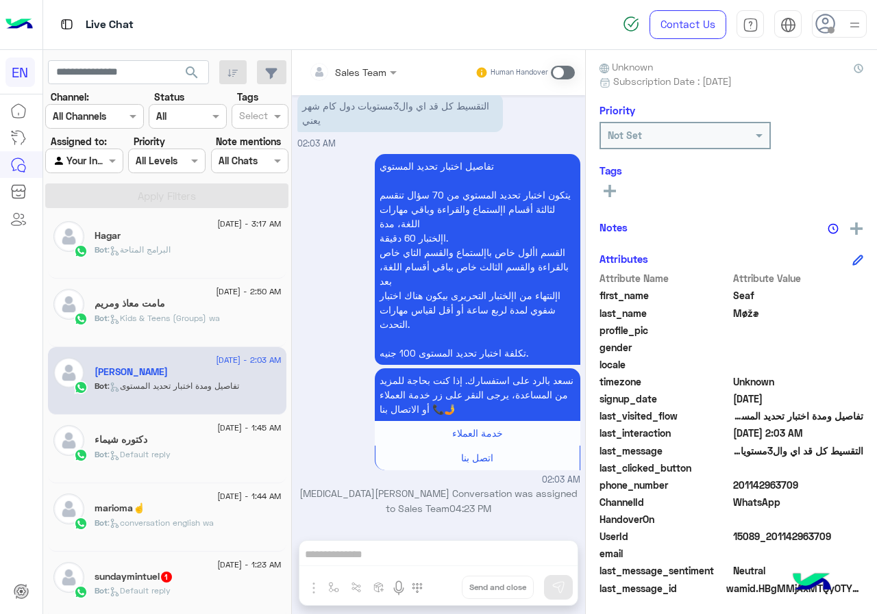
scroll to position [123, 0]
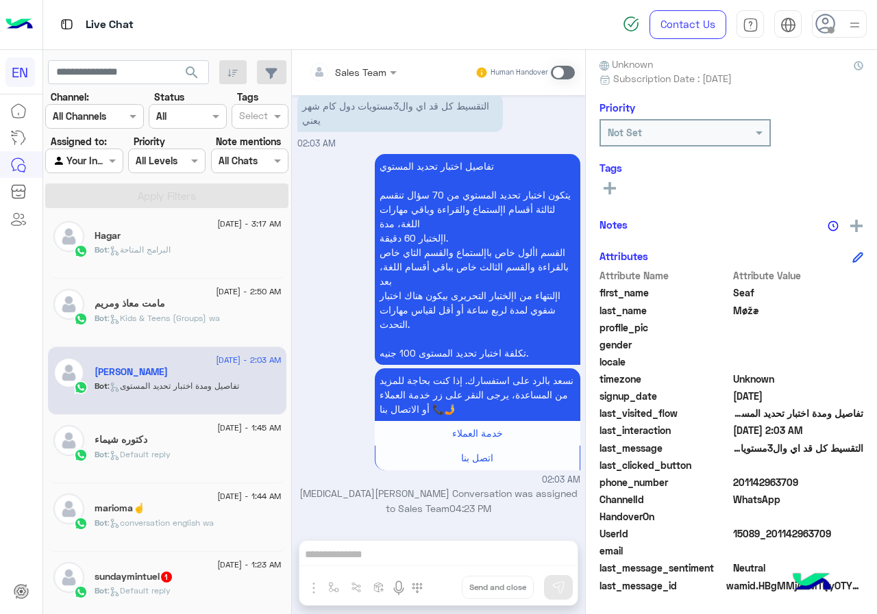
click at [787, 481] on span "201142963709" at bounding box center [798, 482] width 131 height 14
click at [733, 288] on span "Seaf" at bounding box center [798, 293] width 131 height 14
click at [612, 186] on icon at bounding box center [609, 188] width 12 height 12
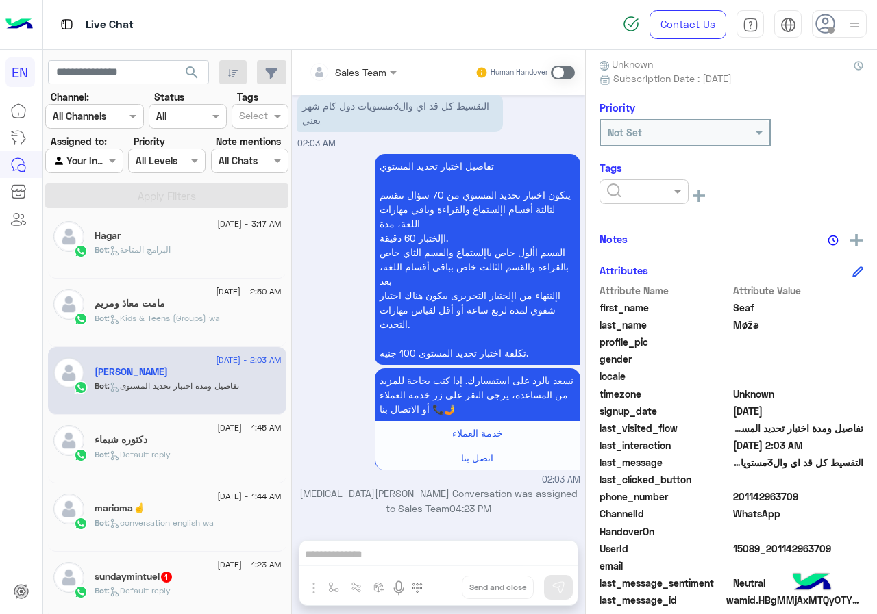
click at [634, 188] on input "text" at bounding box center [628, 192] width 42 height 14
click at [654, 274] on span "[PERSON_NAME]" at bounding box center [643, 277] width 75 height 12
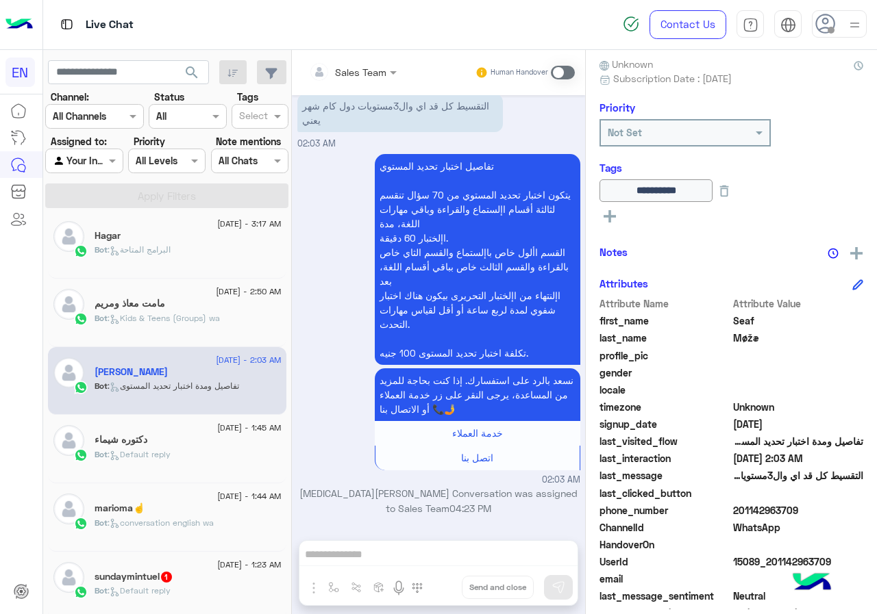
click at [176, 444] on div "دكتوره شيماء" at bounding box center [188, 441] width 187 height 14
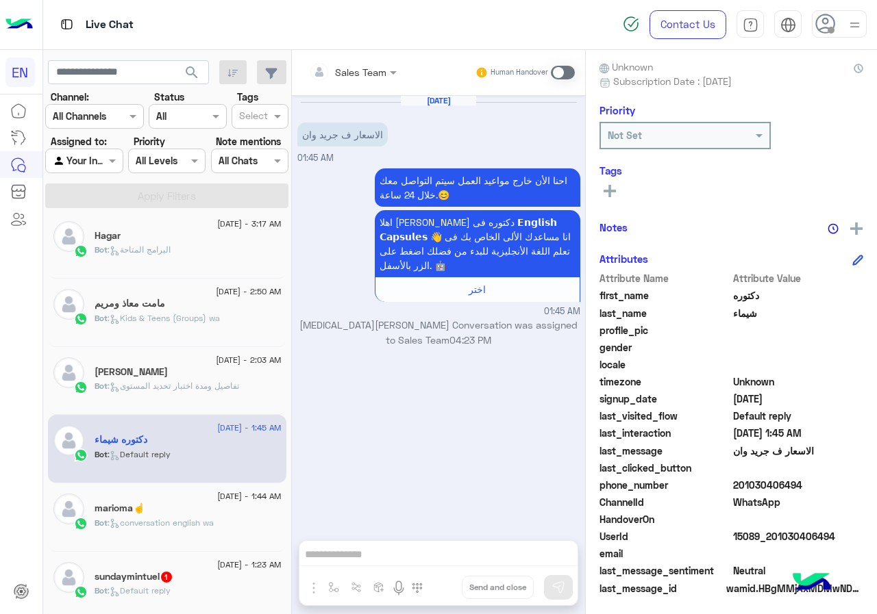
scroll to position [123, 0]
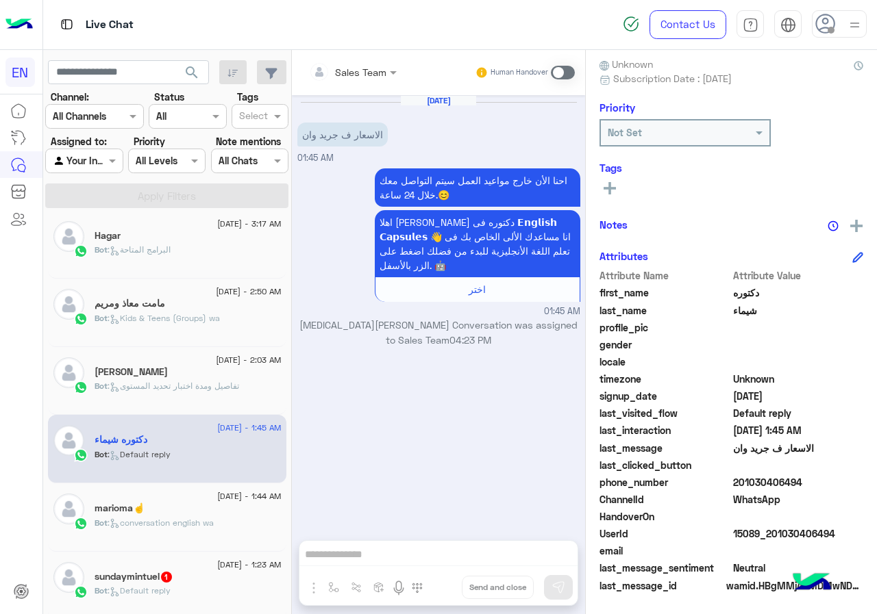
click at [249, 512] on div "marioma☝️" at bounding box center [188, 510] width 187 height 14
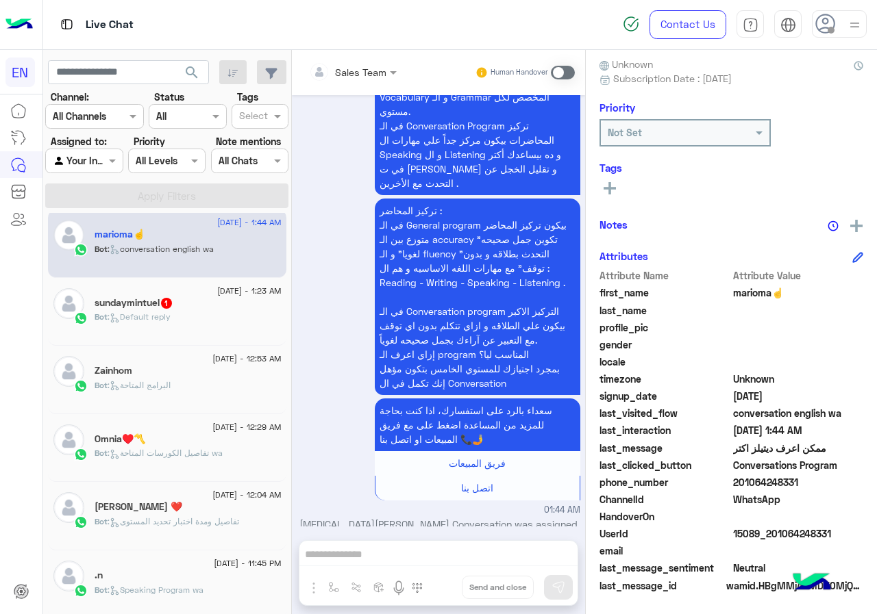
scroll to position [486, 0]
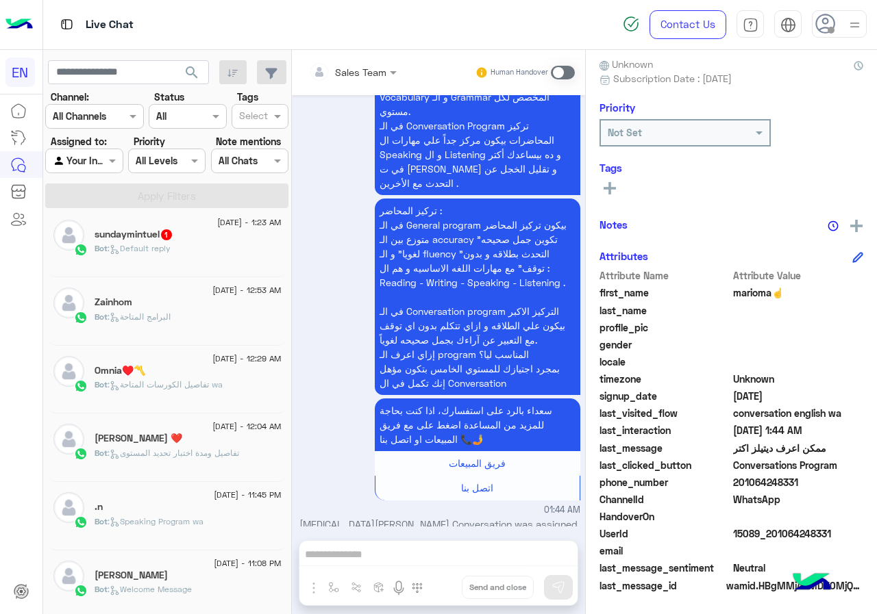
click at [236, 485] on div "13 September - 11:45 PM .n Bot : Speaking Program wa" at bounding box center [167, 516] width 238 height 68
click at [225, 512] on div ".n" at bounding box center [188, 508] width 187 height 14
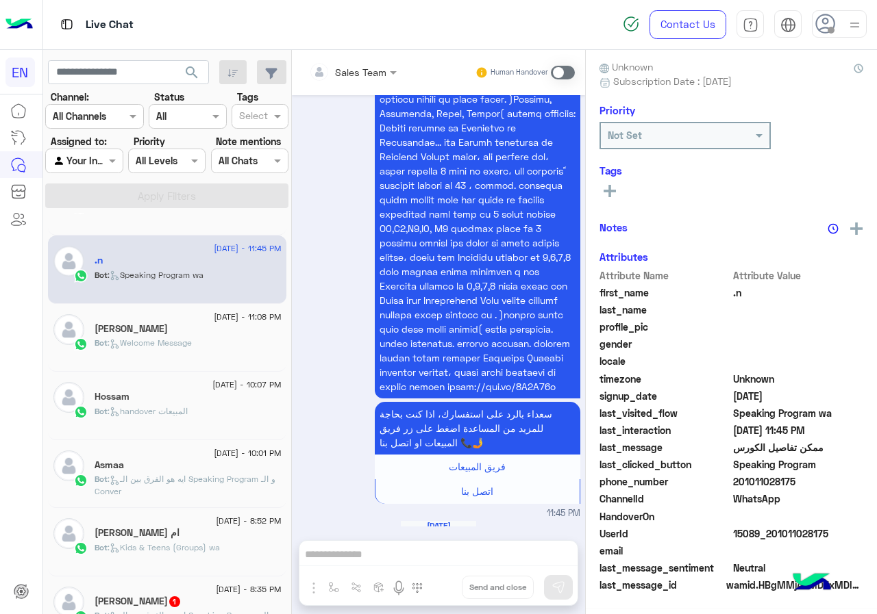
scroll to position [829, 0]
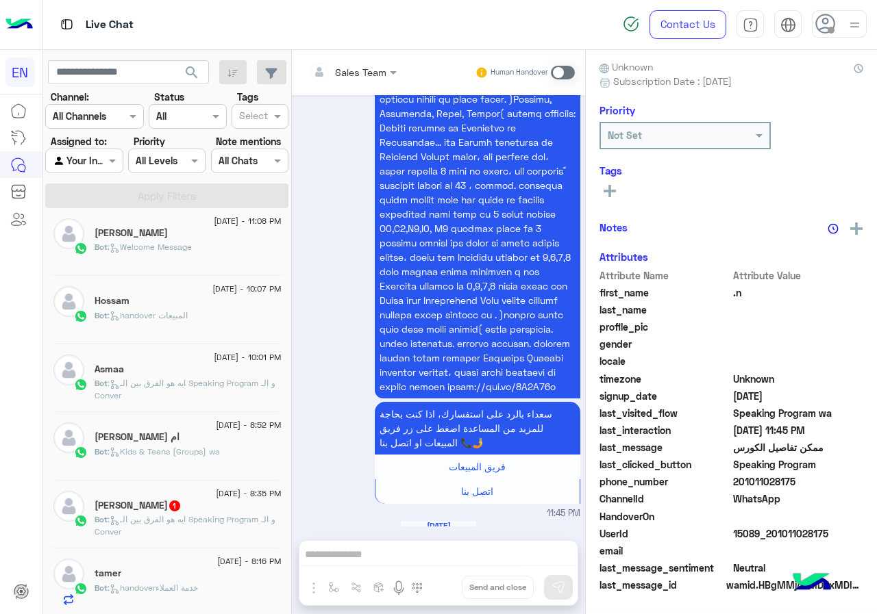
click at [225, 512] on div "Abdallah Mostafa 1" at bounding box center [188, 507] width 187 height 14
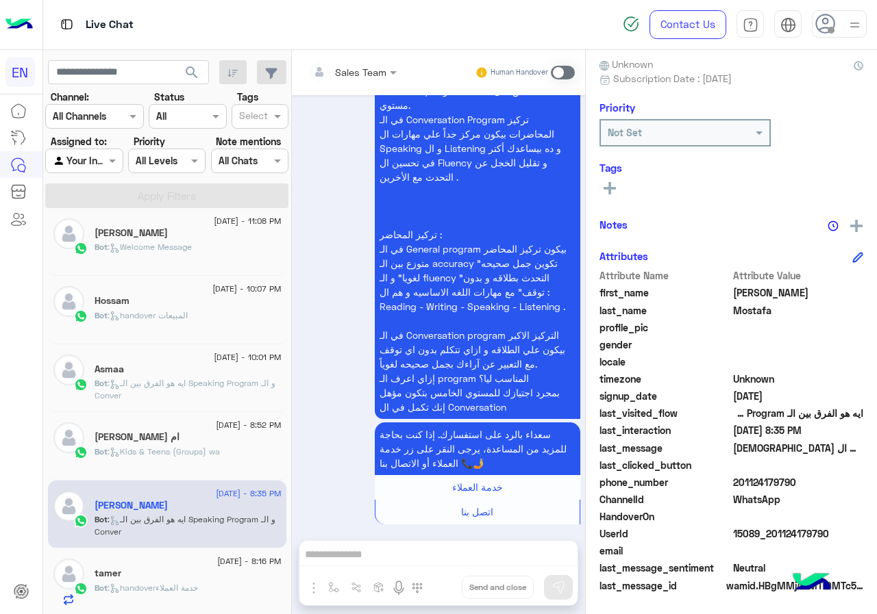
scroll to position [966, 0]
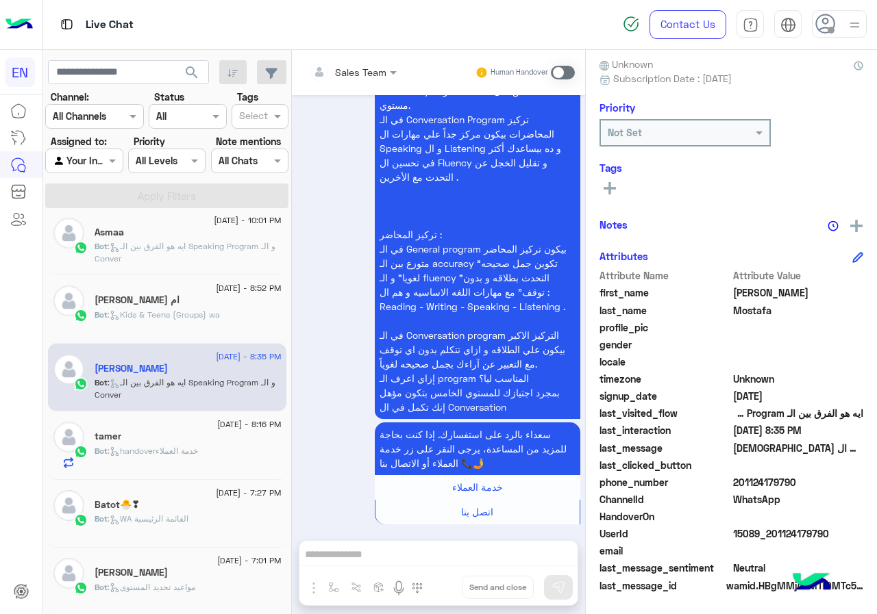
click at [225, 512] on div "Batot🐣❣" at bounding box center [188, 506] width 187 height 14
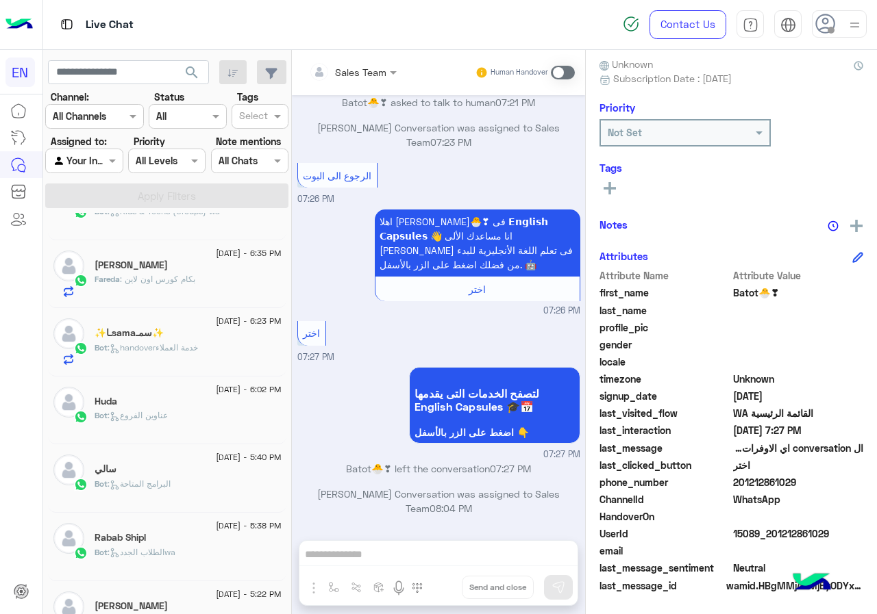
scroll to position [144, 0]
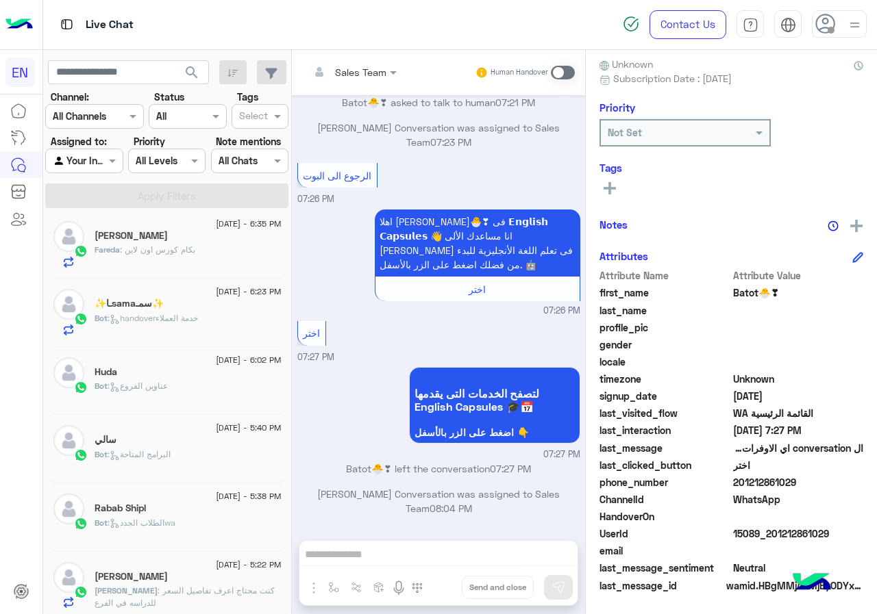
click at [216, 559] on span "[DATE] - 5:22 PM" at bounding box center [248, 565] width 65 height 12
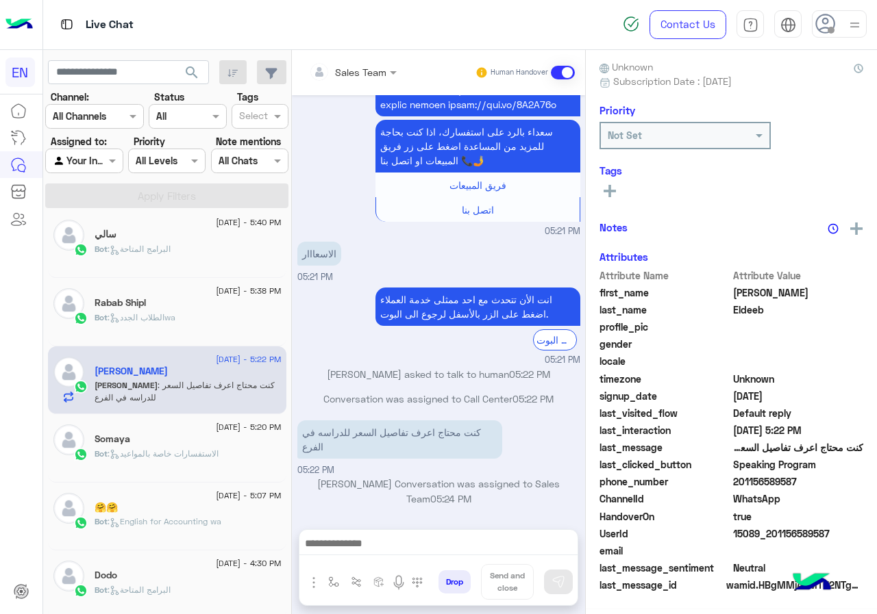
scroll to position [123, 0]
click at [216, 558] on span "[DATE] - 4:30 PM" at bounding box center [248, 563] width 65 height 12
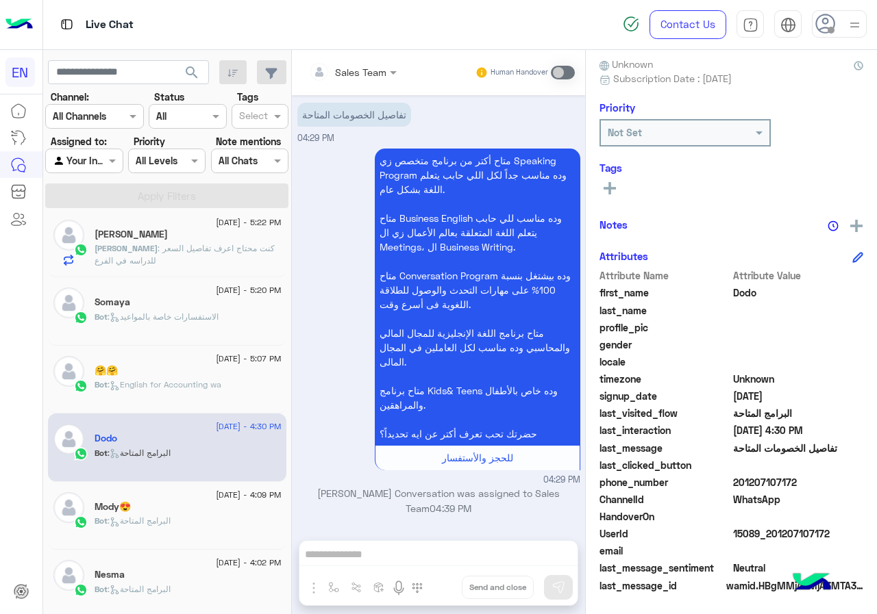
click at [247, 517] on div "Bot : البرامج المتاحة" at bounding box center [188, 527] width 187 height 24
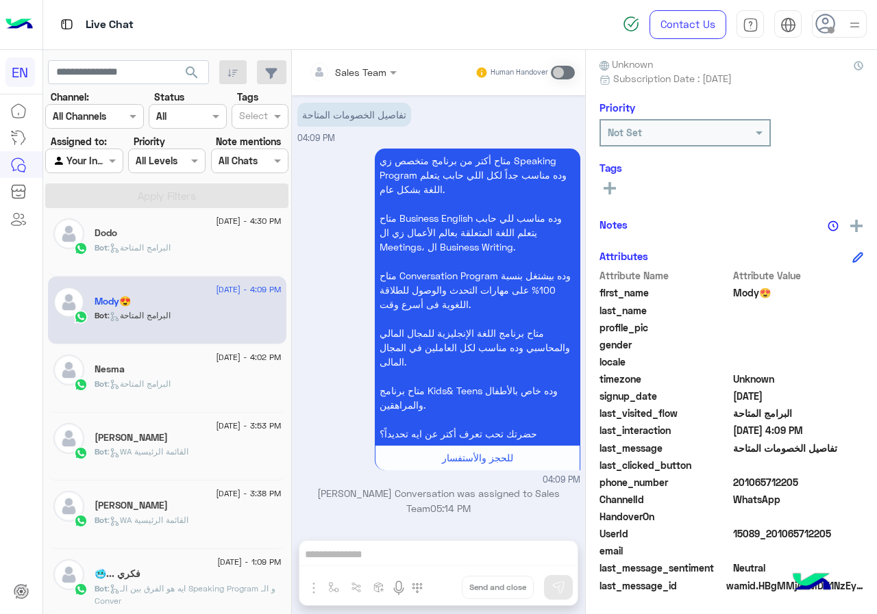
click at [808, 480] on span "201065712205" at bounding box center [798, 482] width 131 height 14
click at [755, 289] on span "Mody😍" at bounding box center [798, 293] width 131 height 14
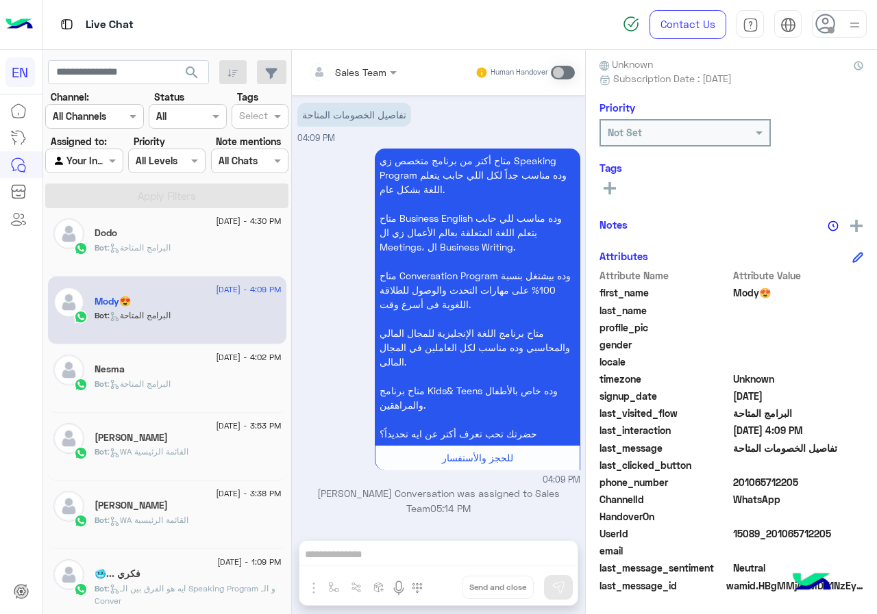
click at [840, 342] on span at bounding box center [798, 345] width 131 height 14
click at [608, 186] on icon at bounding box center [609, 188] width 12 height 12
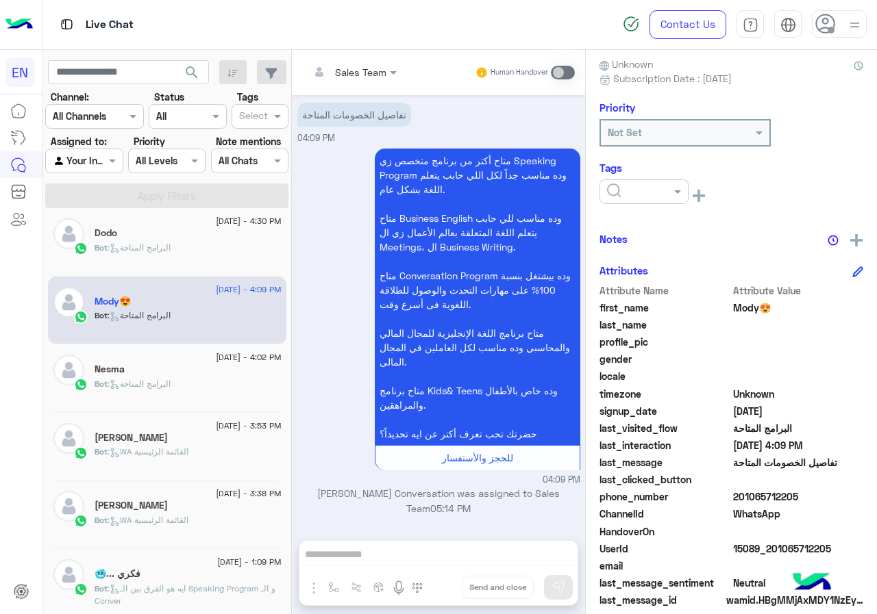
click at [648, 188] on input "text" at bounding box center [628, 192] width 42 height 14
click at [634, 273] on span "[PERSON_NAME]" at bounding box center [643, 277] width 75 height 12
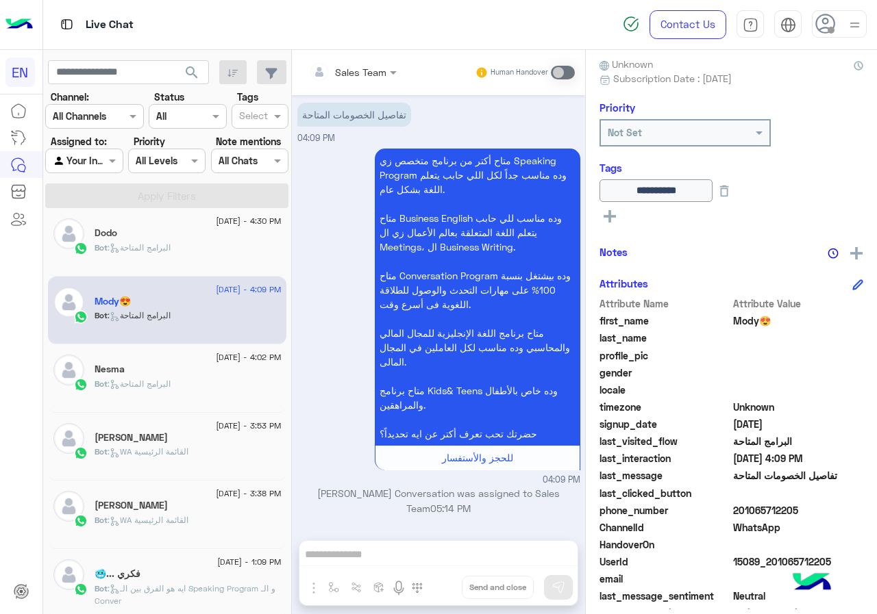
click at [223, 353] on span "[DATE] - 4:02 PM" at bounding box center [248, 357] width 65 height 12
